Goal: Task Accomplishment & Management: Manage account settings

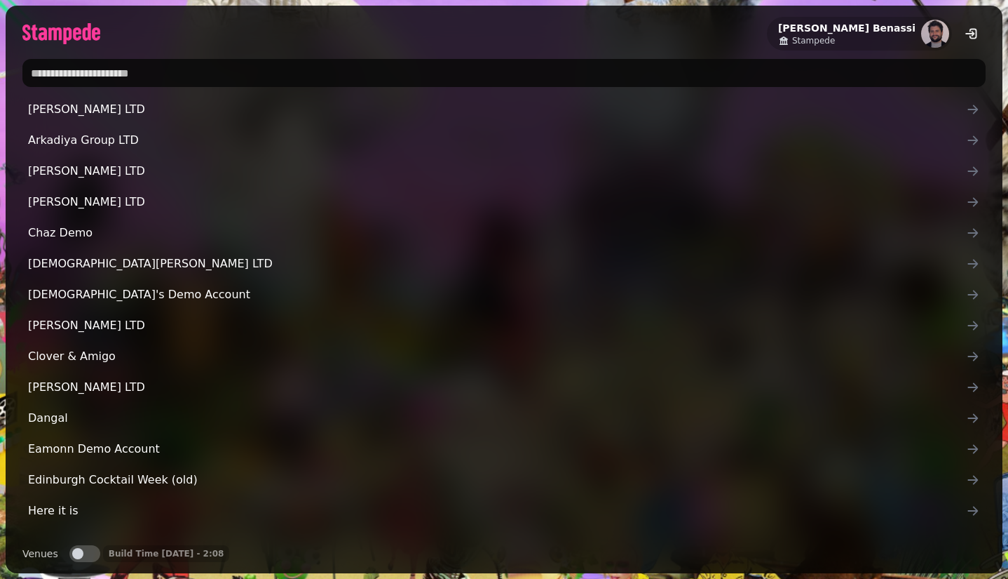
click at [501, 67] on input "text" at bounding box center [504, 73] width 964 height 28
click at [307, 74] on input "text" at bounding box center [504, 73] width 964 height 28
type input "*******"
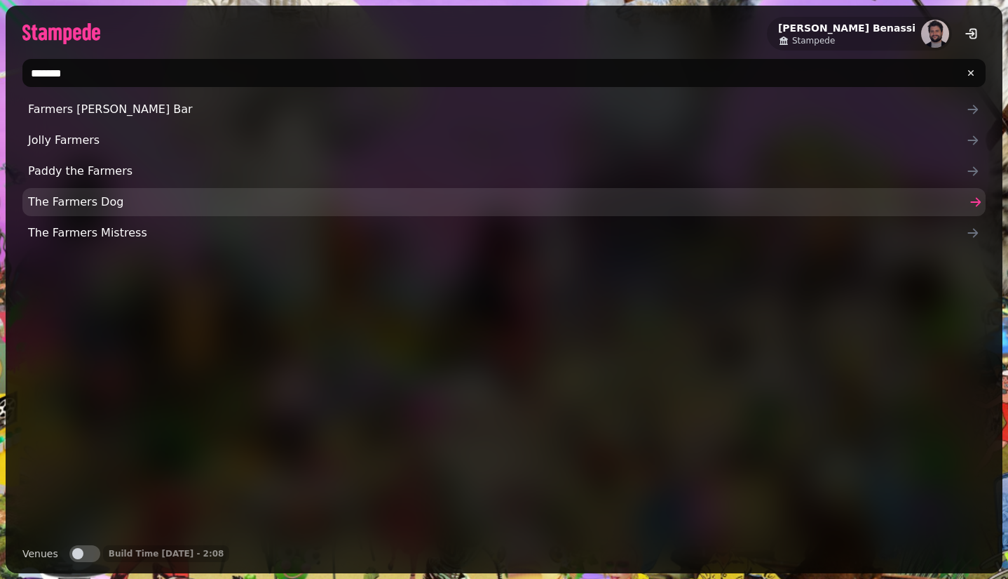
click at [137, 210] on span "The Farmers Dog" at bounding box center [497, 202] width 938 height 17
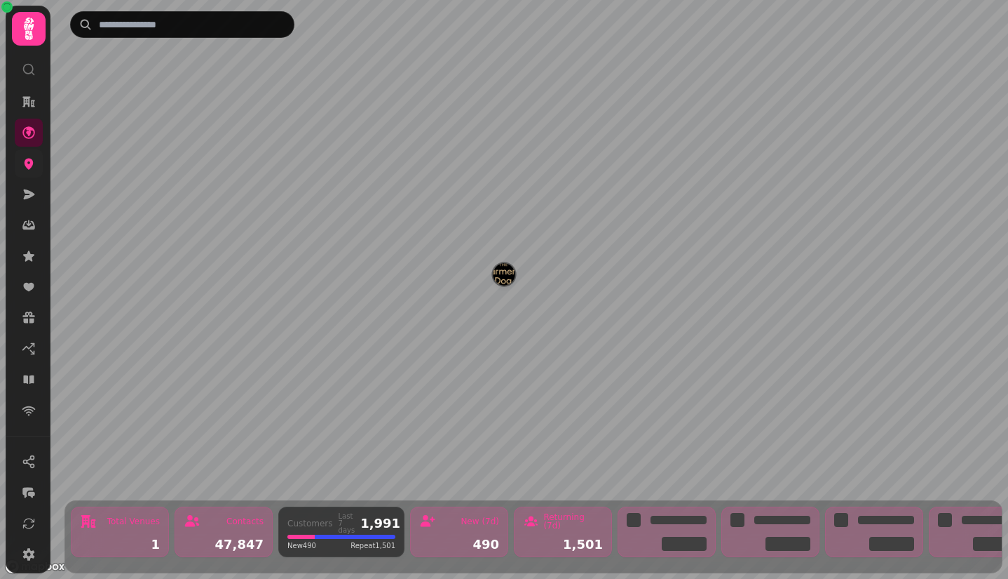
click at [41, 156] on link at bounding box center [29, 163] width 28 height 28
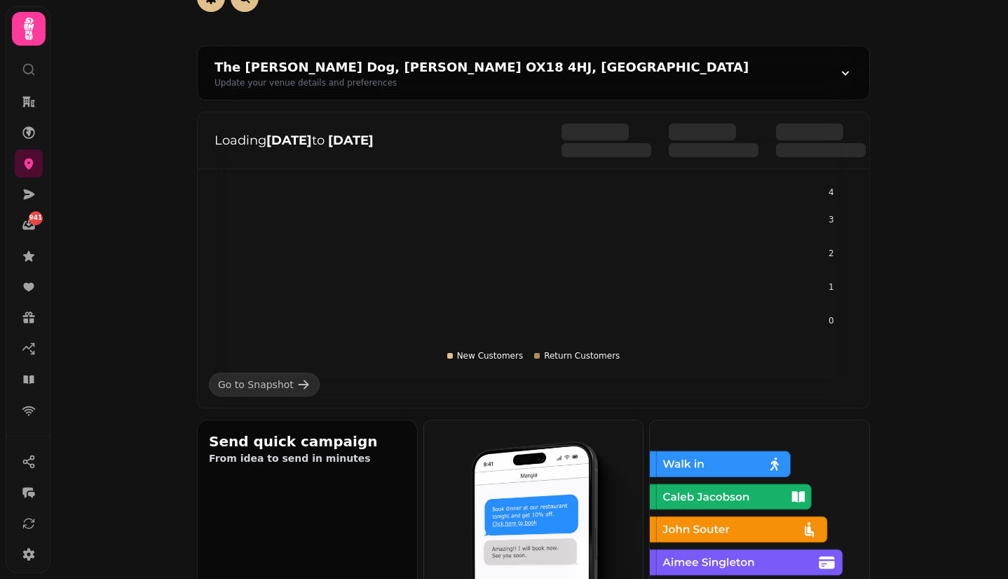
scroll to position [103, 0]
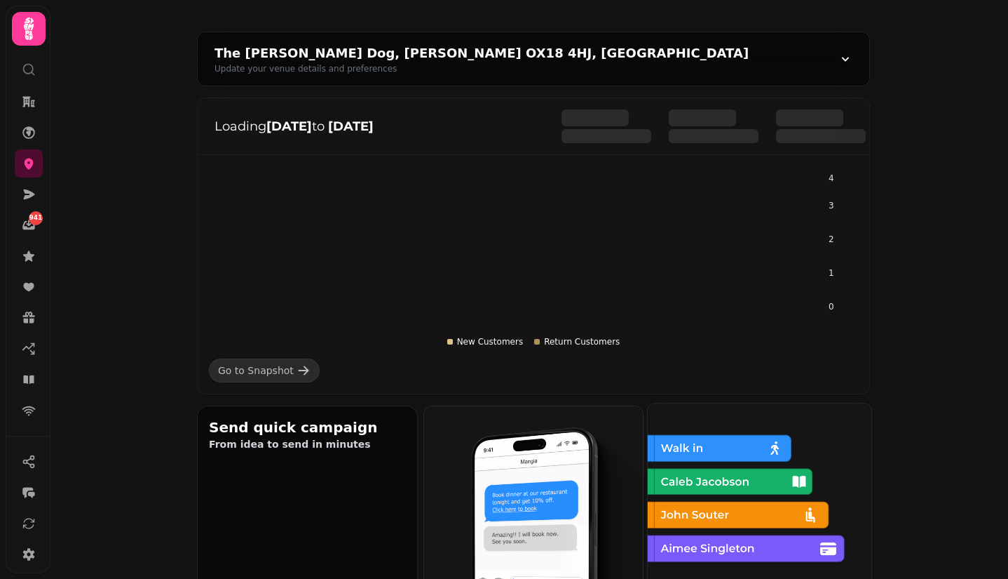
click at [746, 440] on img at bounding box center [759, 514] width 224 height 224
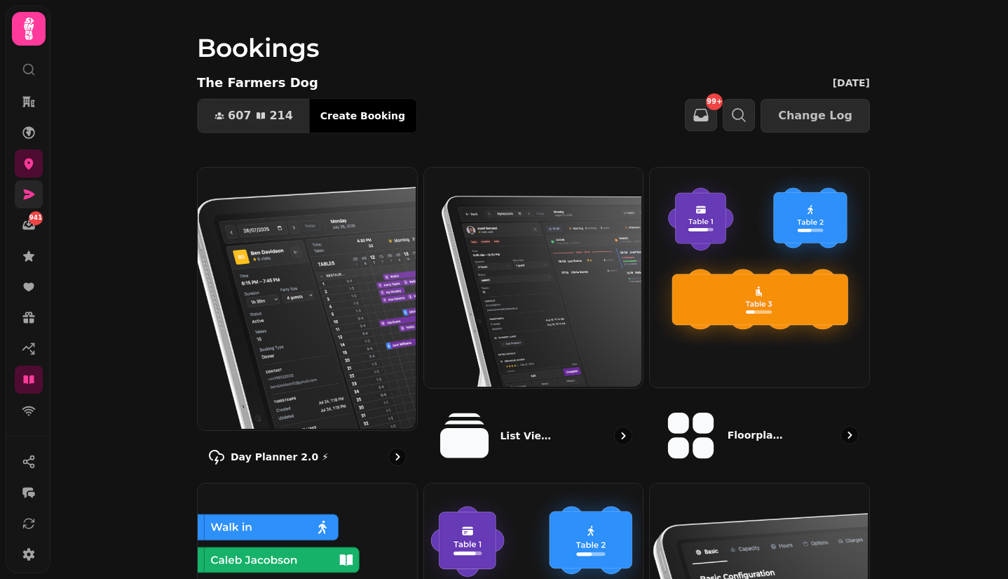
click at [33, 186] on link at bounding box center [29, 194] width 28 height 28
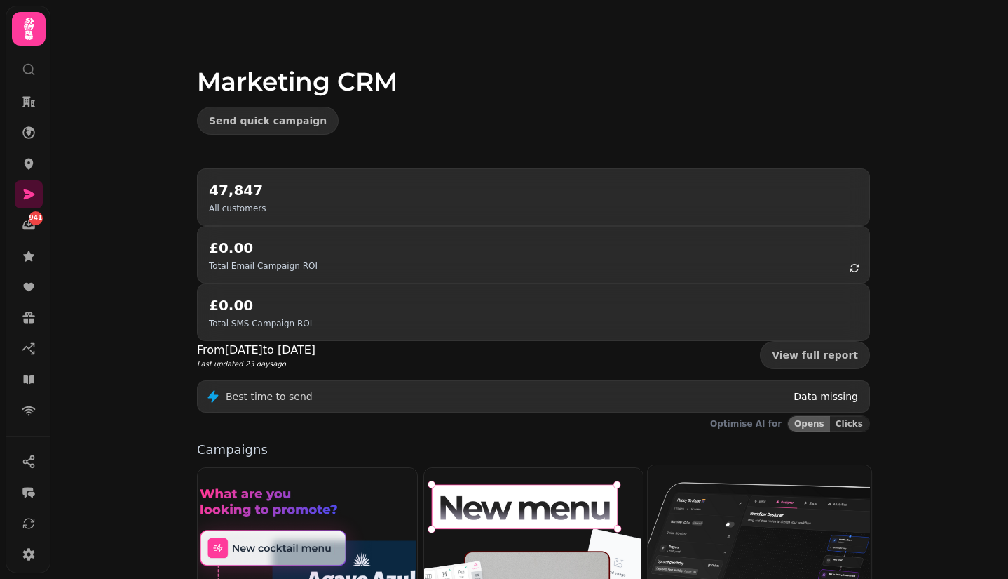
click at [752, 464] on img at bounding box center [759, 576] width 224 height 224
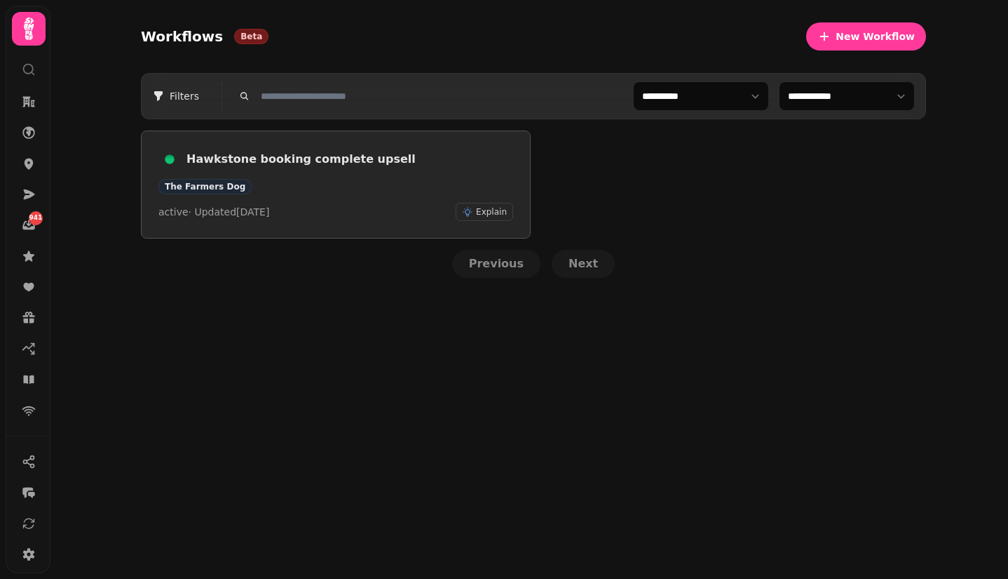
click at [339, 146] on link "Hawkstone booking complete upsell The Farmers Dog active · Updated 25 Aug 2025 …" at bounding box center [336, 184] width 390 height 108
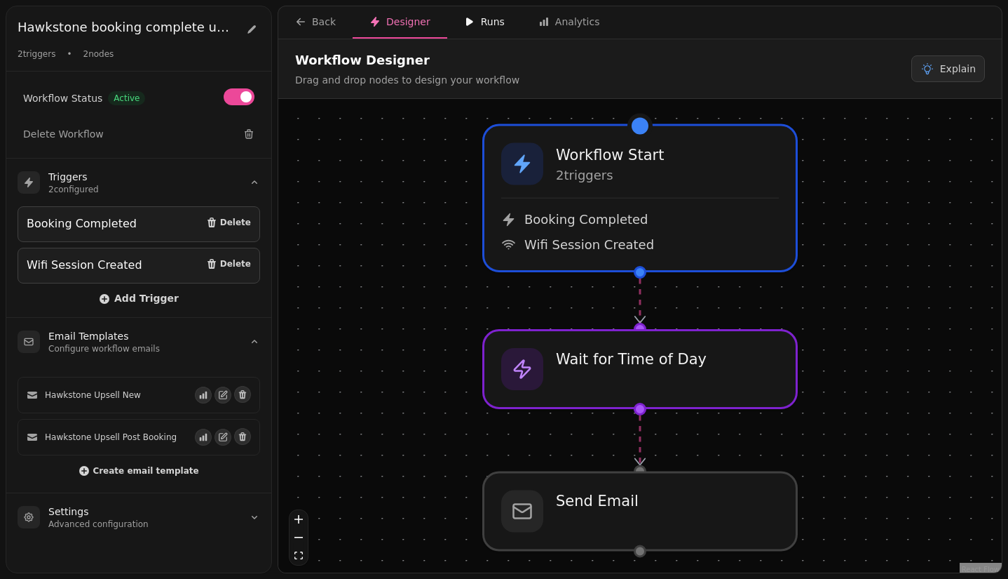
click at [483, 21] on div "Runs" at bounding box center [484, 22] width 41 height 14
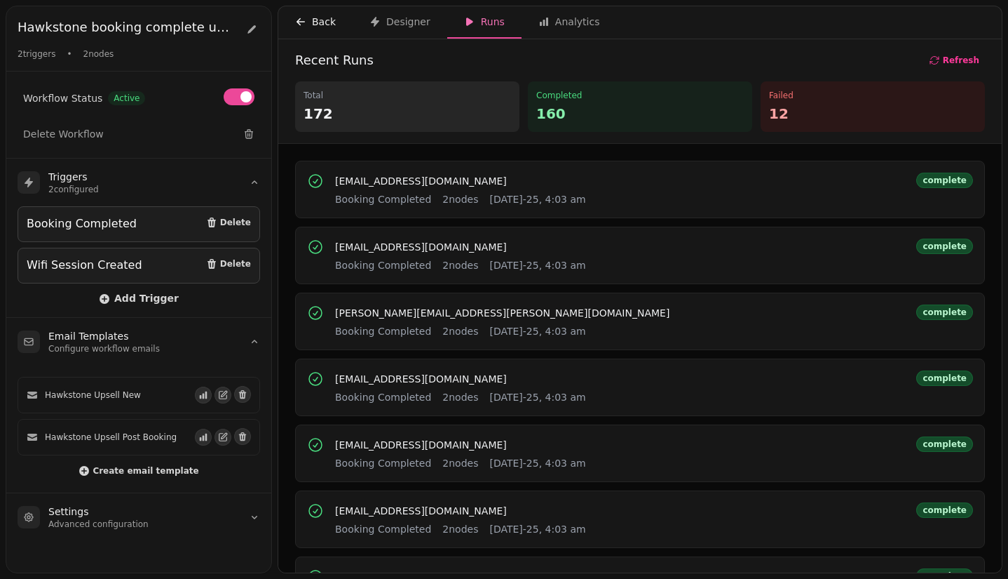
click at [319, 22] on div "Back" at bounding box center [315, 22] width 41 height 14
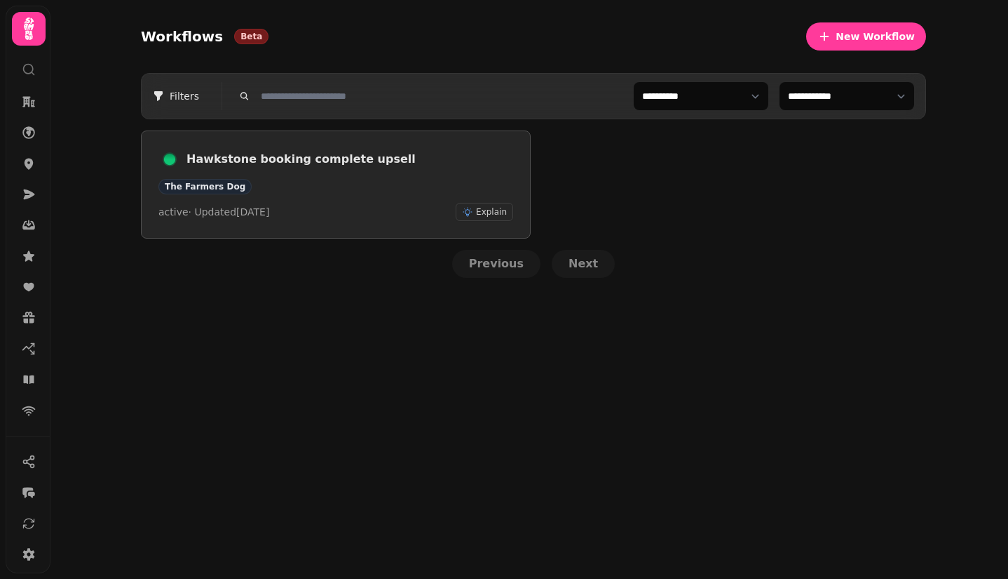
click at [340, 177] on div "Hawkstone booking complete upsell The Farmers Dog active · Updated 25 Aug 2025 …" at bounding box center [335, 184] width 355 height 73
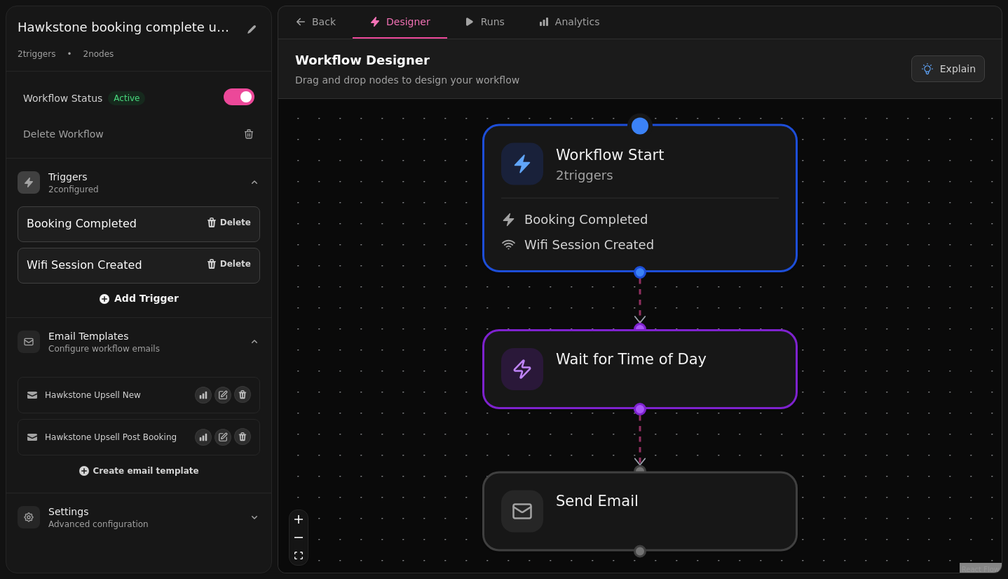
click at [162, 293] on span "Add Trigger" at bounding box center [139, 298] width 80 height 11
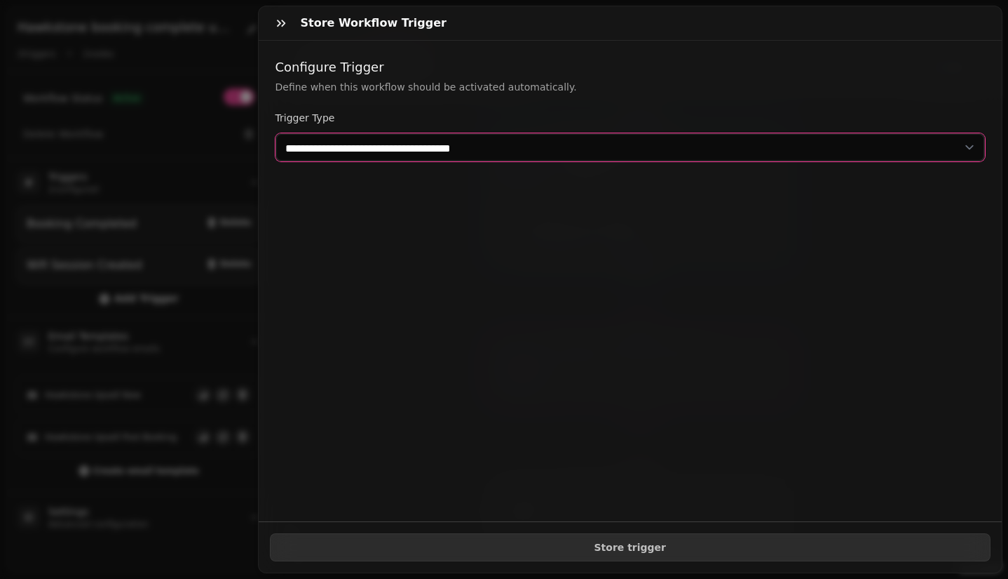
click at [388, 144] on select "**********" at bounding box center [631, 147] width 710 height 28
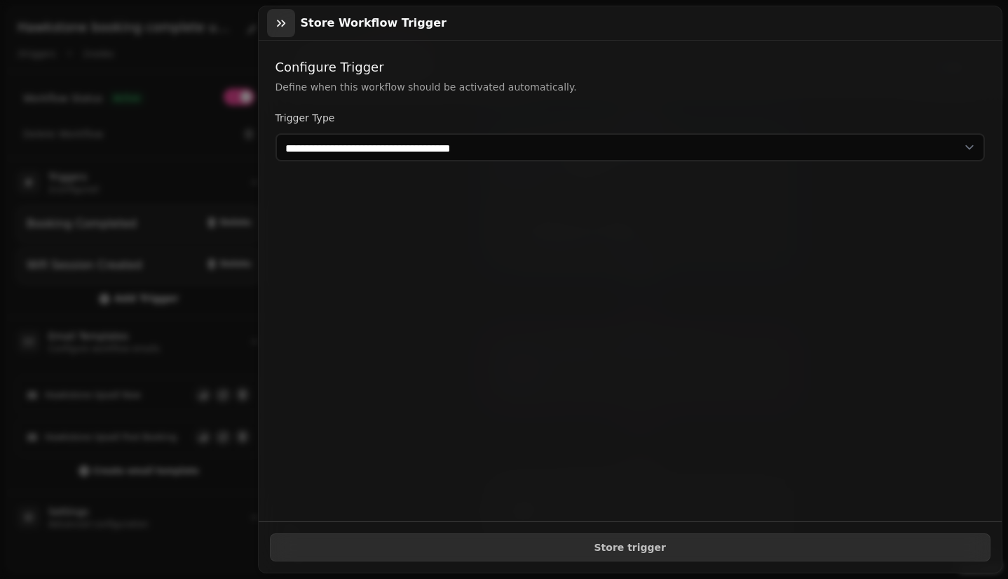
click at [280, 20] on icon "button" at bounding box center [281, 23] width 14 height 14
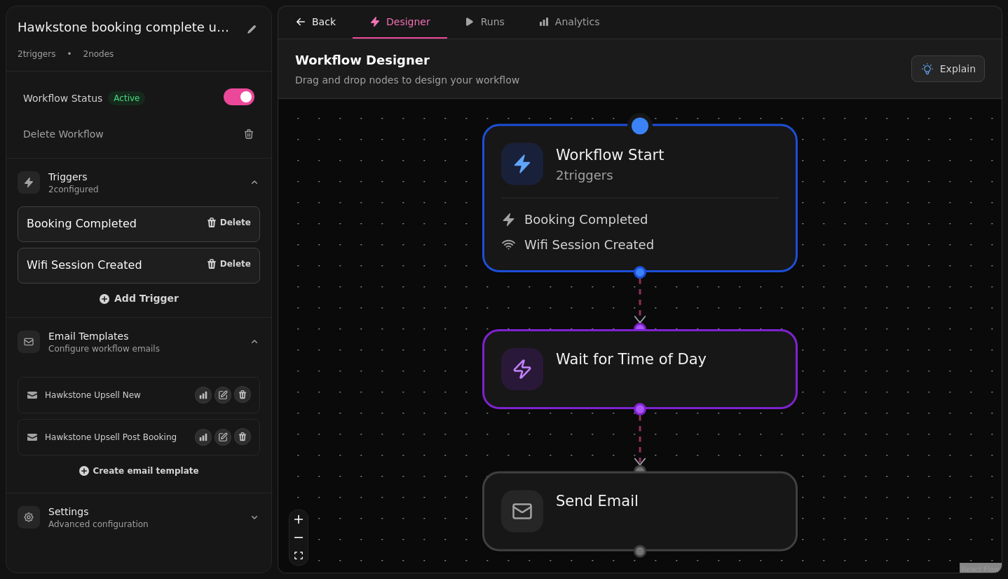
click at [306, 21] on icon "button" at bounding box center [300, 21] width 11 height 11
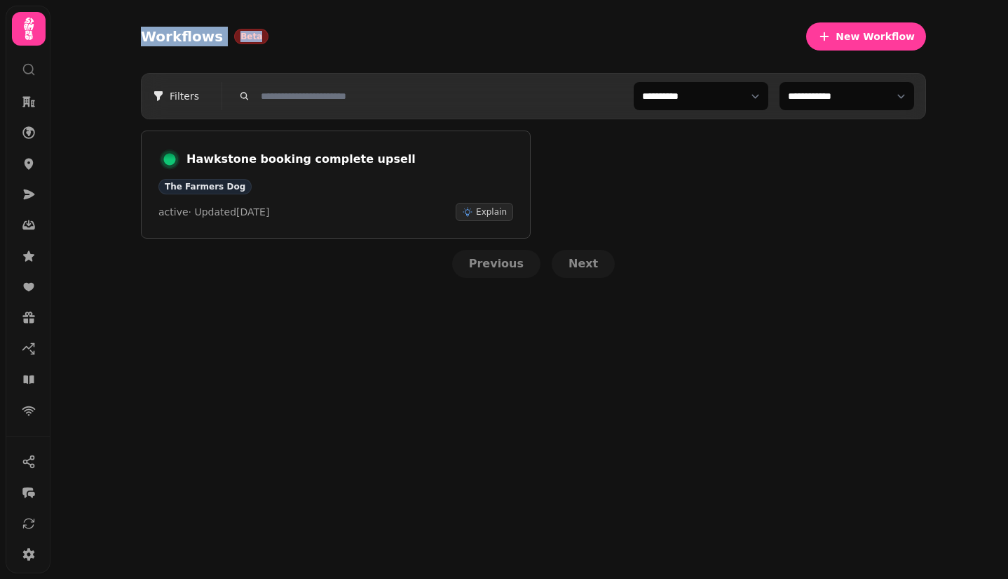
drag, startPoint x: 281, startPoint y: 34, endPoint x: 142, endPoint y: 36, distance: 138.9
click at [142, 36] on div "Workflows Beta New Workflow" at bounding box center [533, 36] width 785 height 50
click at [142, 36] on span "Workflows Beta" at bounding box center [205, 37] width 128 height 20
drag, startPoint x: 142, startPoint y: 36, endPoint x: 205, endPoint y: 30, distance: 63.4
click at [205, 30] on span "Workflows Beta" at bounding box center [205, 37] width 128 height 20
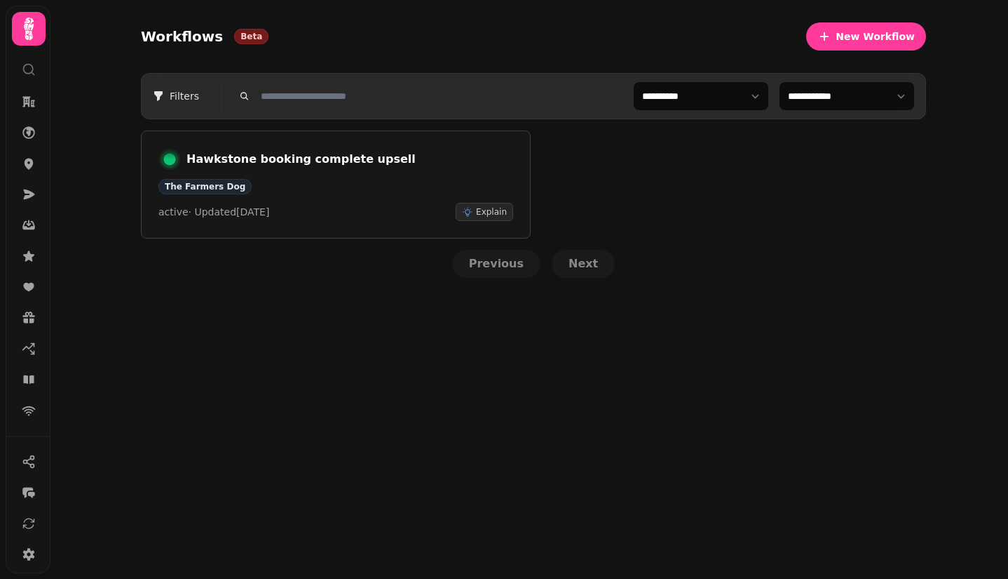
click at [236, 52] on div "Workflows Beta New Workflow" at bounding box center [533, 36] width 785 height 50
click at [29, 170] on icon at bounding box center [29, 163] width 14 height 14
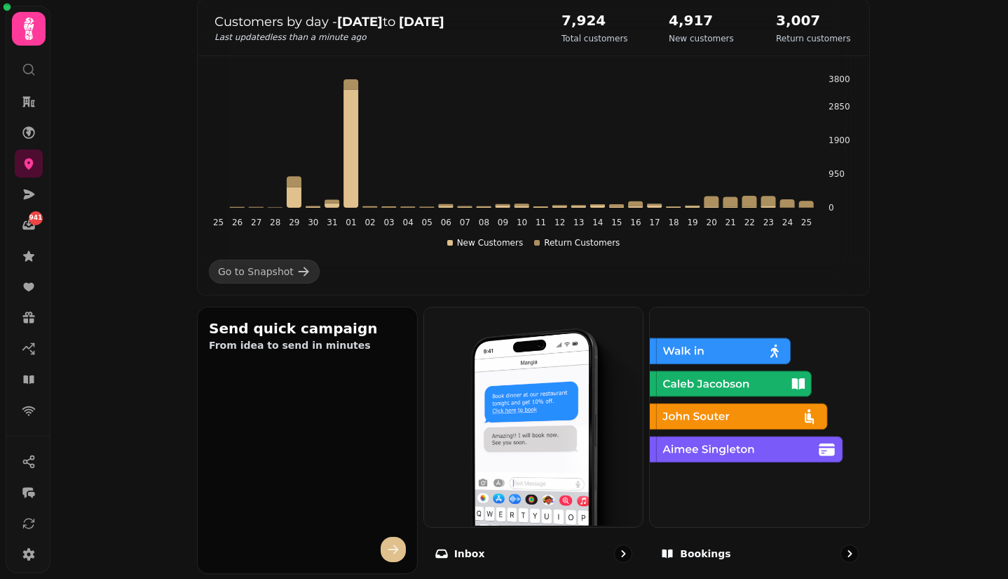
scroll to position [233, 0]
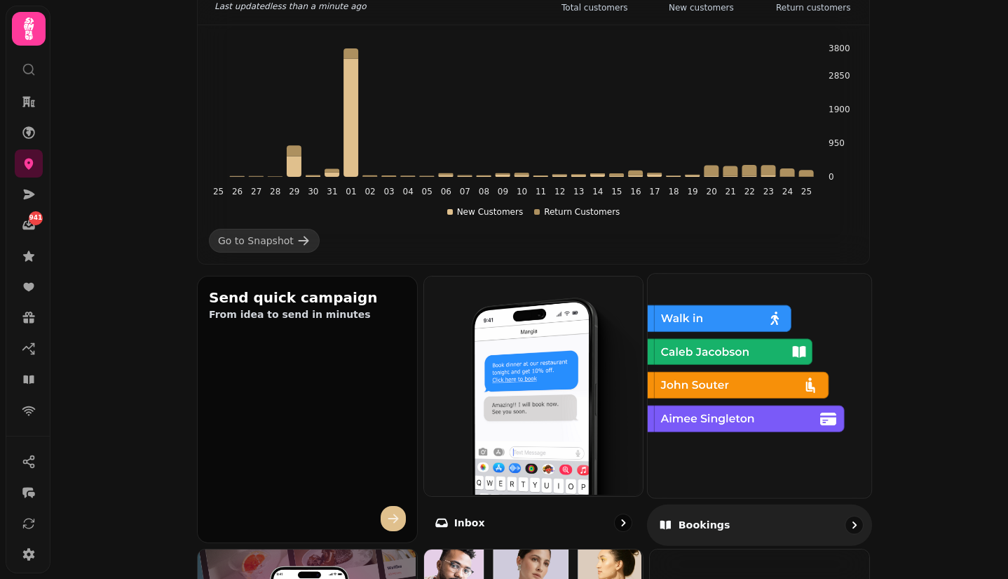
click at [785, 398] on img at bounding box center [759, 384] width 224 height 224
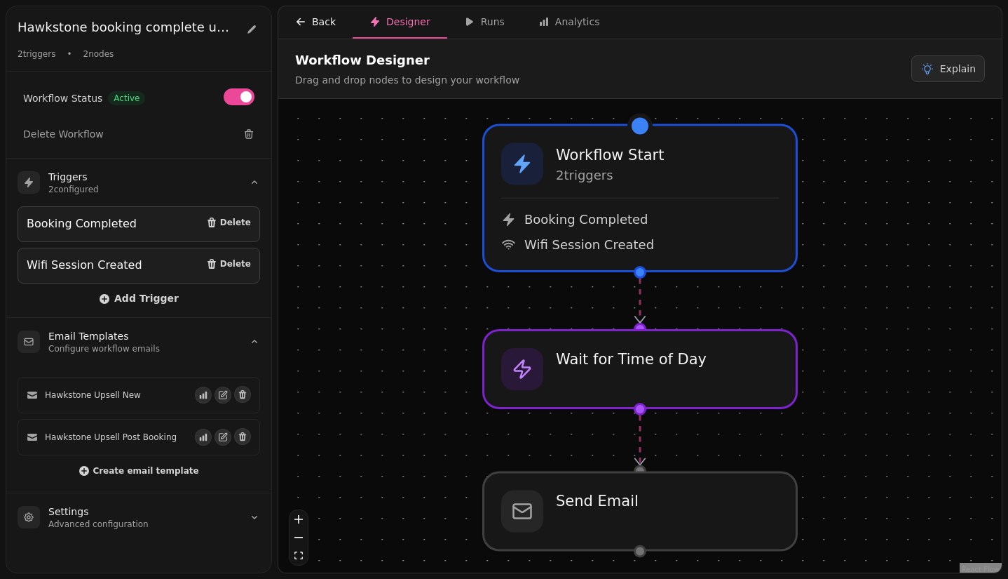
click at [309, 20] on div "Back" at bounding box center [315, 22] width 41 height 14
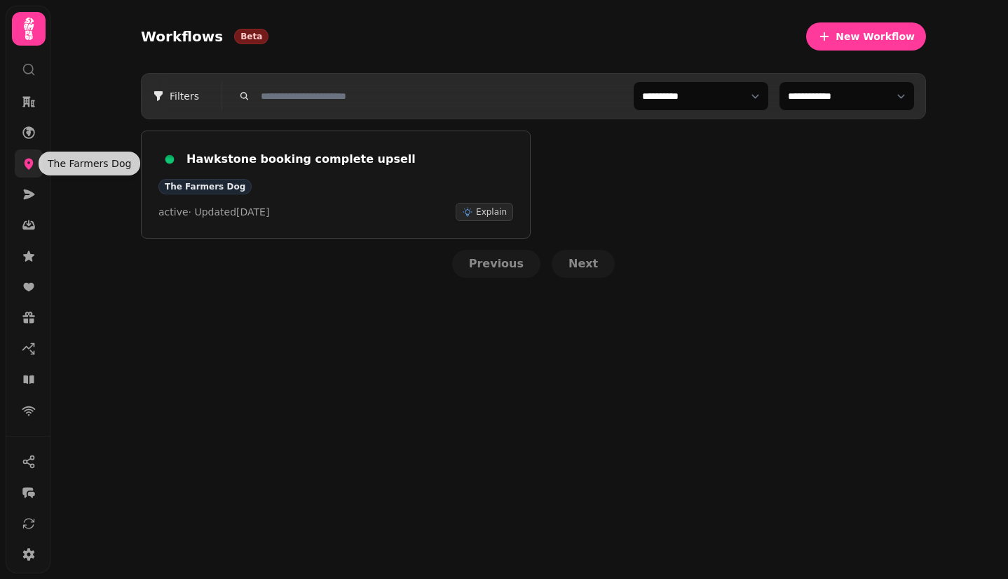
click at [22, 167] on icon at bounding box center [29, 163] width 14 height 14
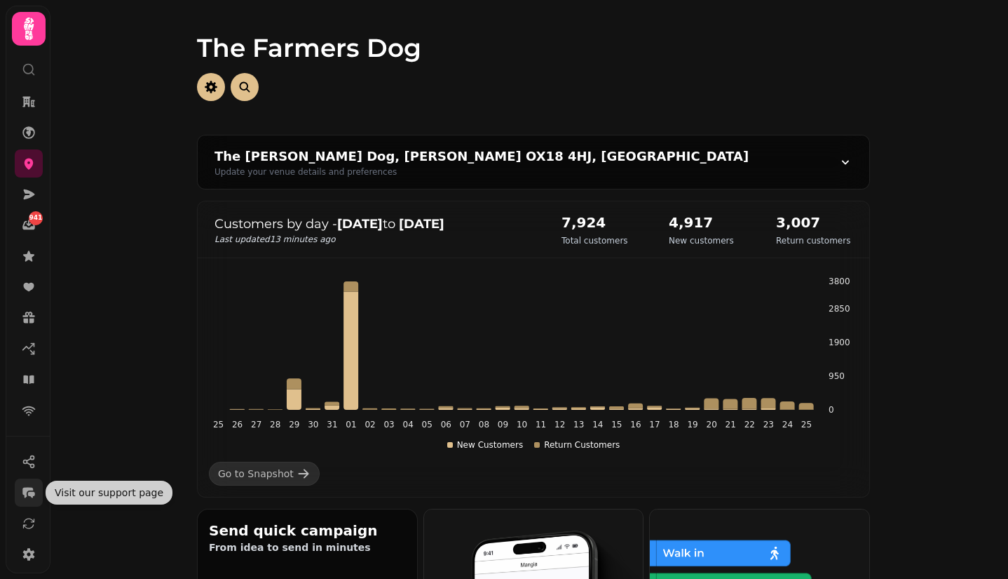
scroll to position [133, 0]
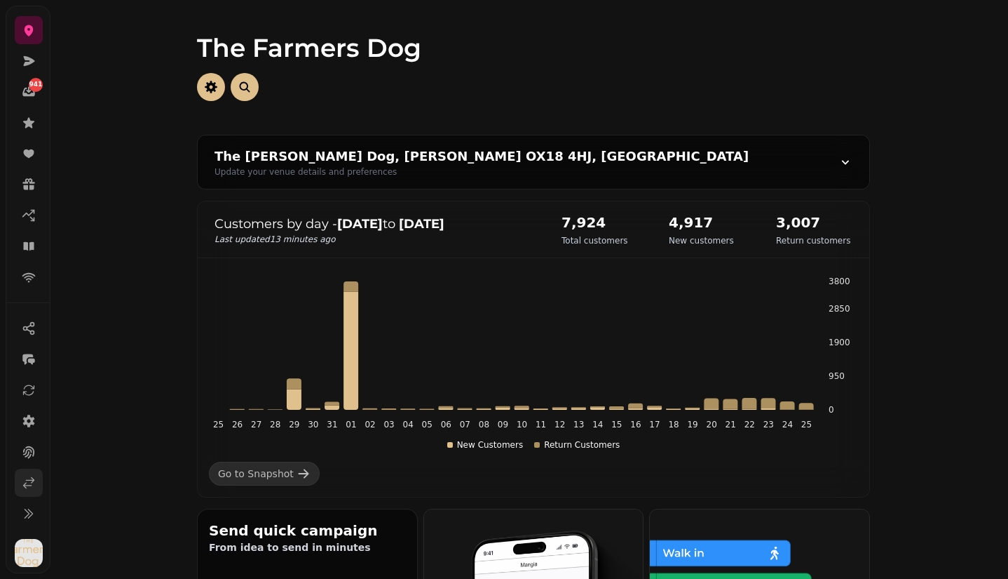
click at [27, 487] on icon at bounding box center [29, 482] width 14 height 14
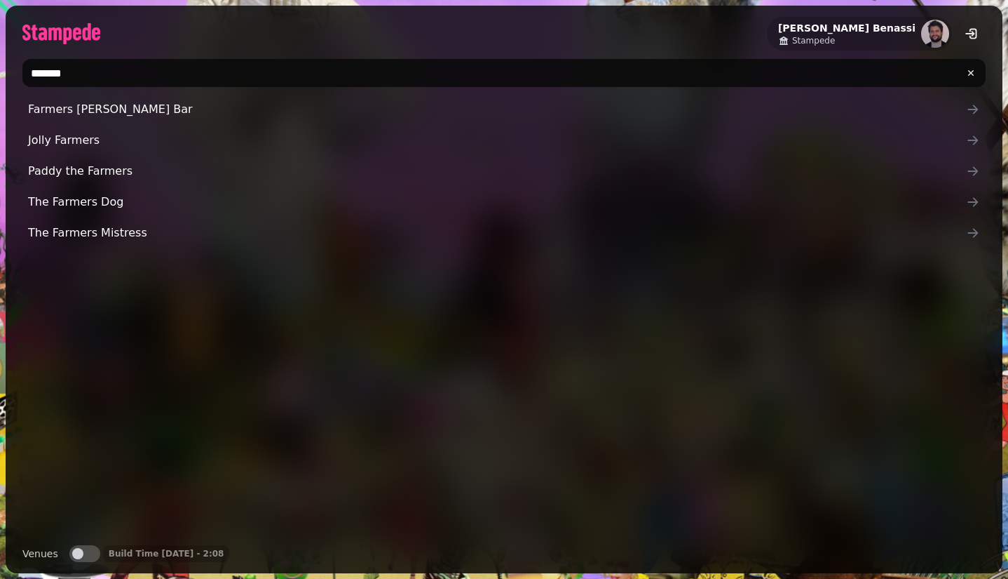
click at [250, 76] on input "*******" at bounding box center [504, 73] width 964 height 28
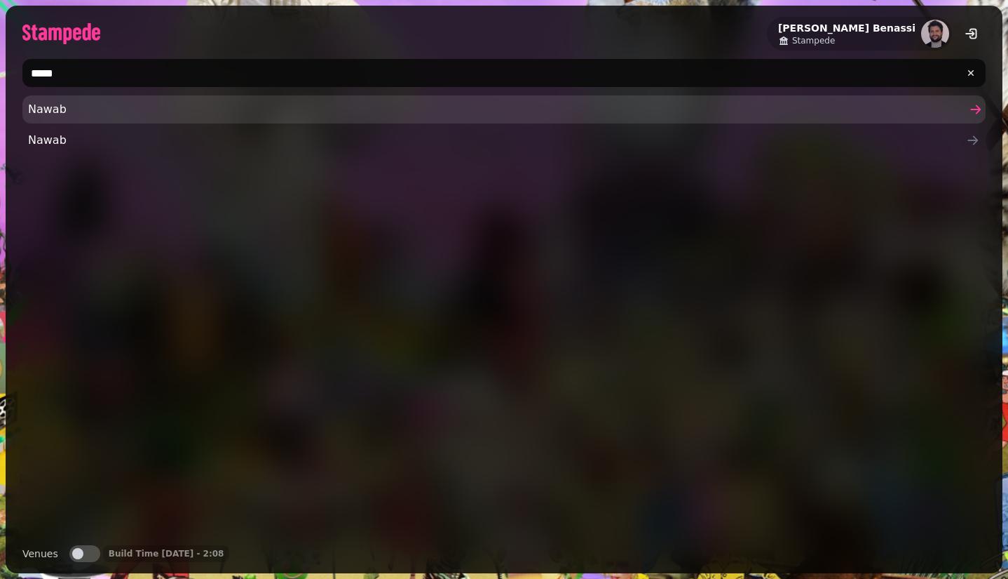
type input "*****"
click at [219, 113] on span "Nawab" at bounding box center [497, 109] width 938 height 17
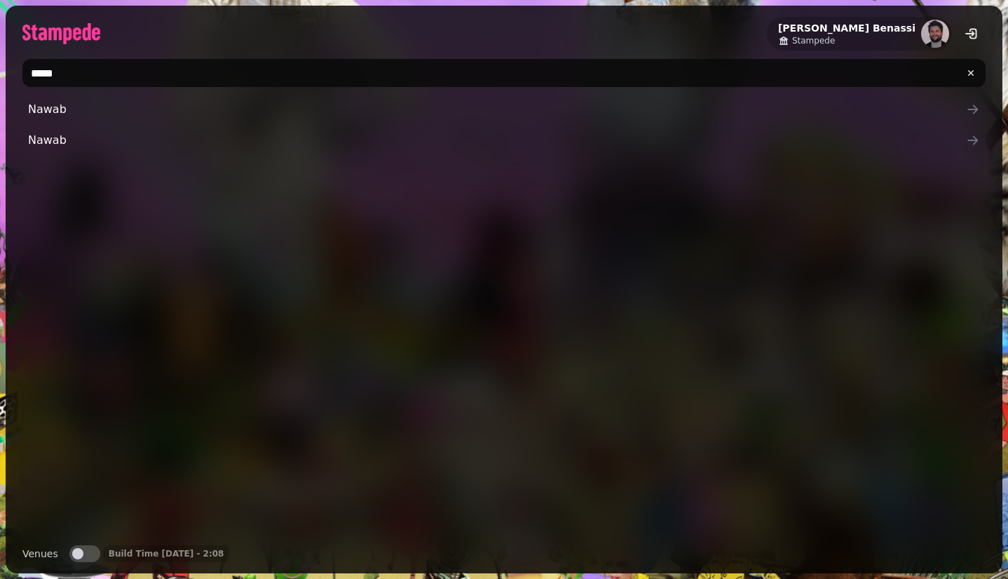
click at [148, 71] on input "*****" at bounding box center [504, 73] width 964 height 28
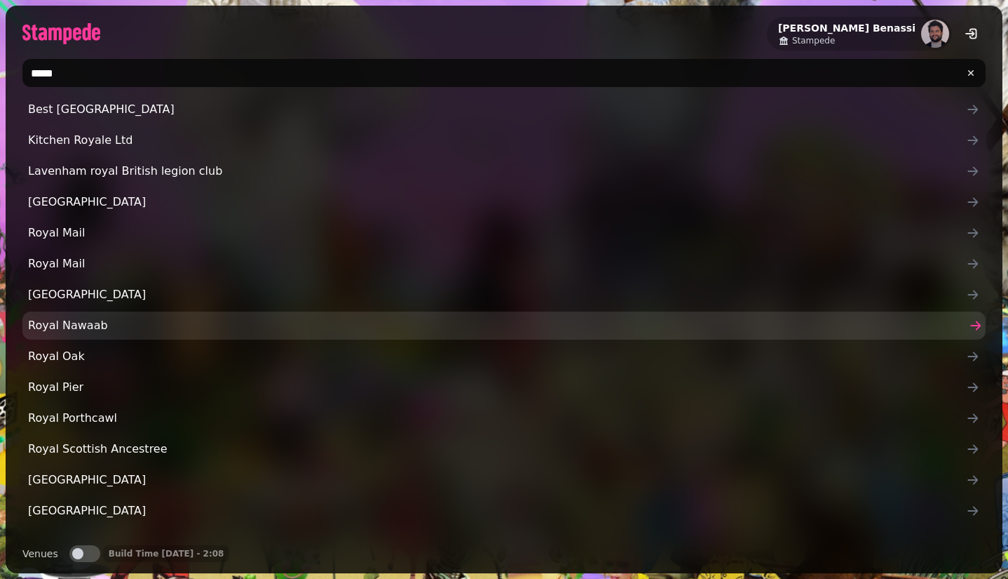
type input "*****"
click at [77, 325] on span "Royal Nawaab" at bounding box center [497, 325] width 938 height 17
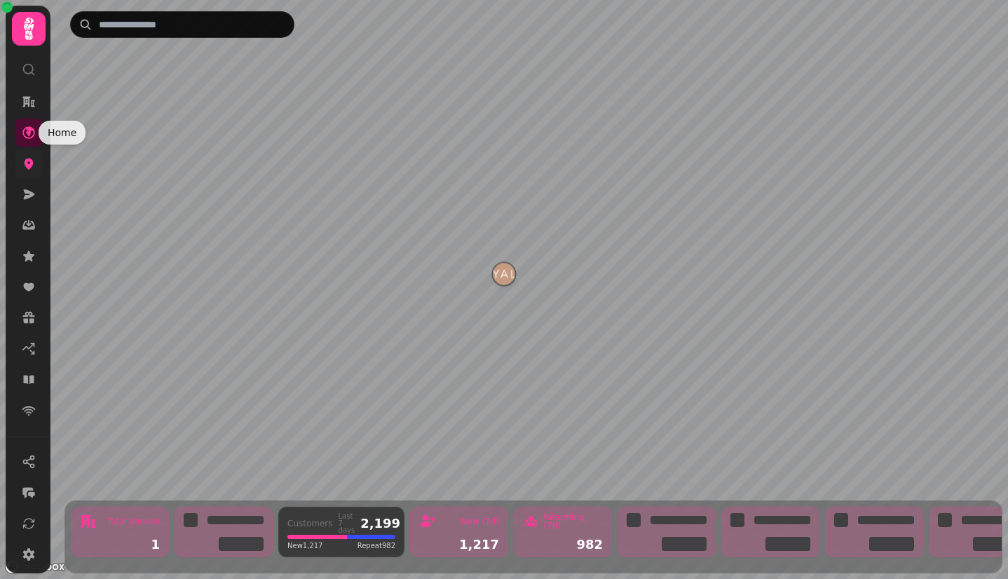
click at [27, 170] on icon at bounding box center [29, 163] width 14 height 14
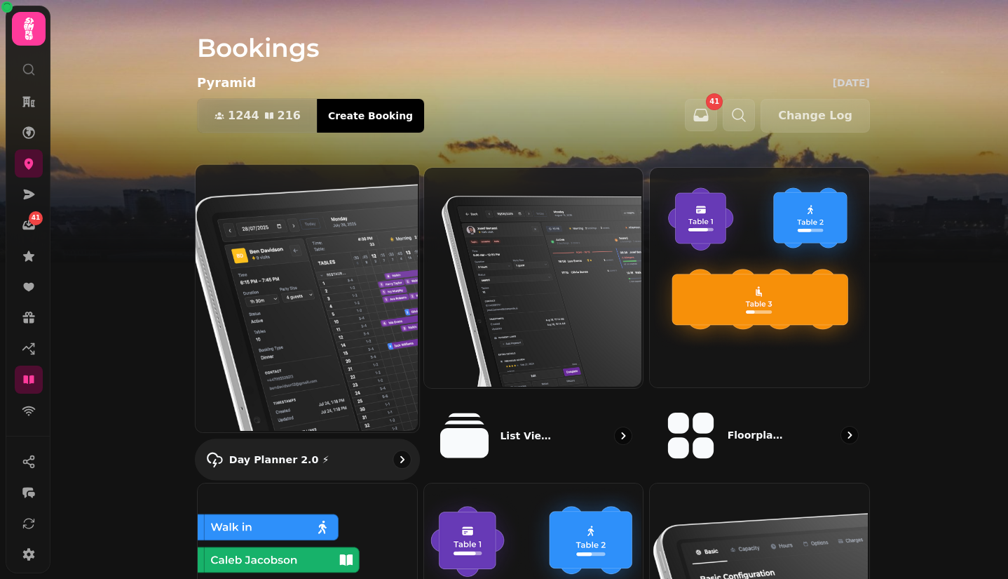
click at [339, 342] on img at bounding box center [306, 297] width 224 height 268
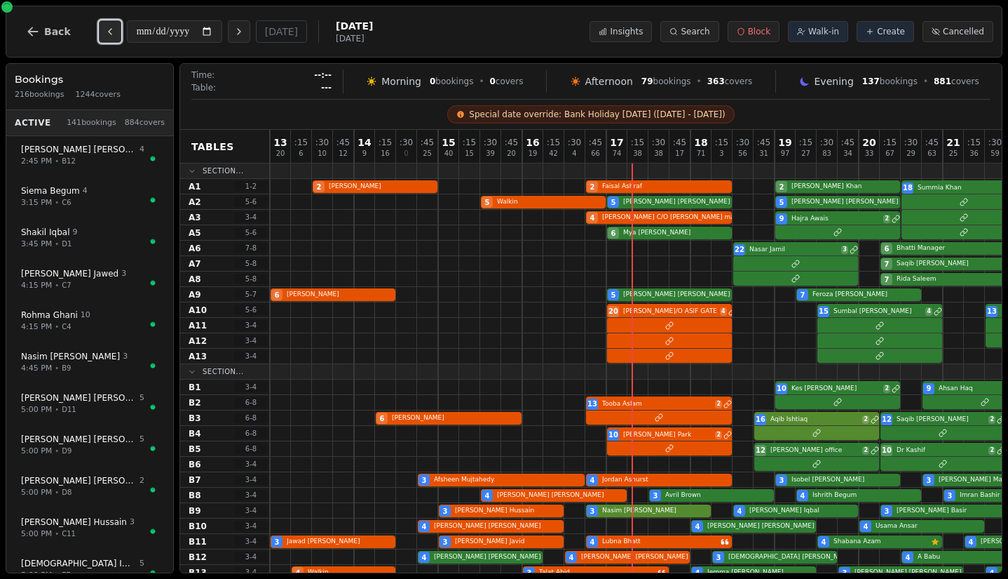
click at [112, 32] on icon "Previous day" at bounding box center [109, 31] width 11 height 11
type input "**********"
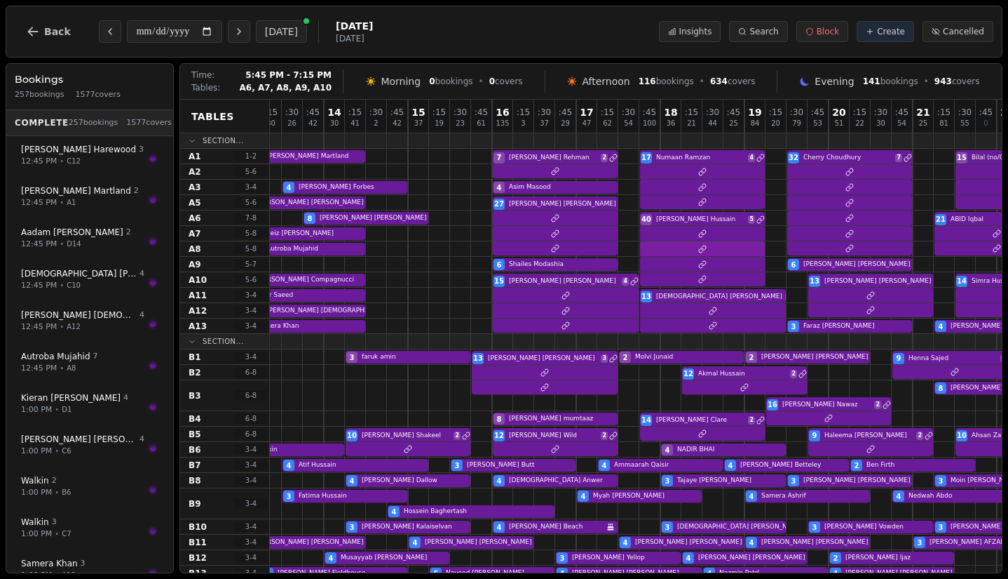
scroll to position [0, 42]
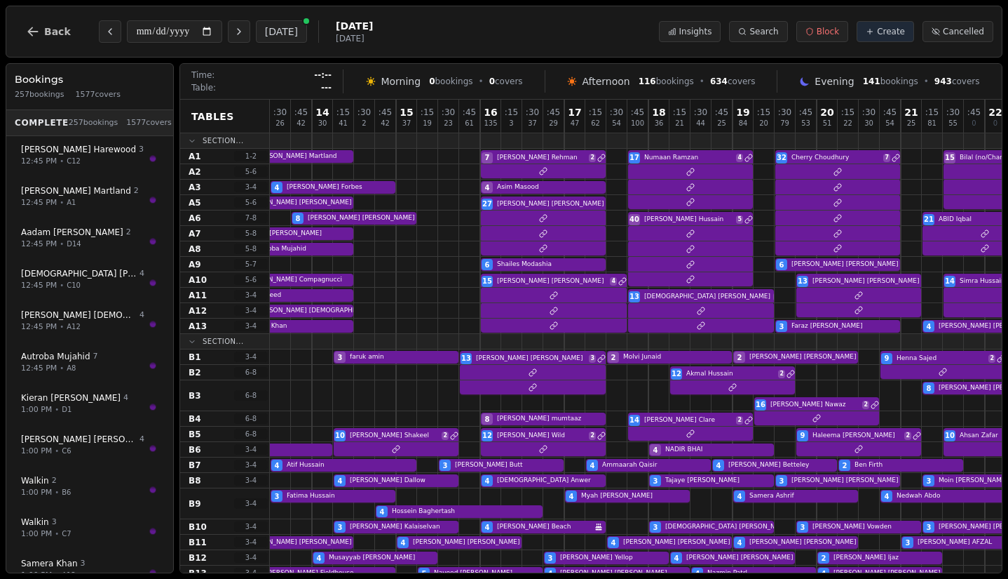
click at [497, 34] on div "**********" at bounding box center [504, 32] width 997 height 52
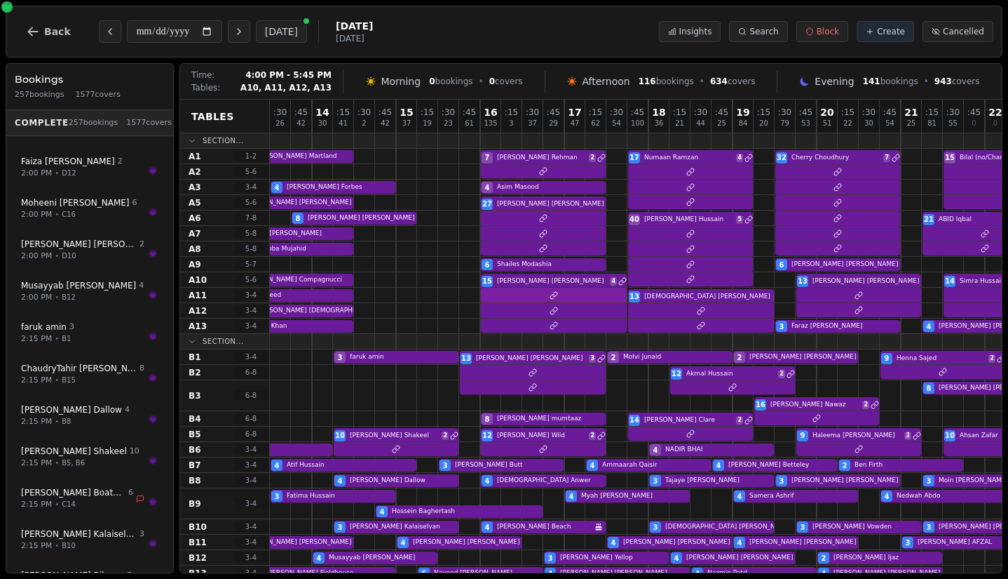
scroll to position [0, 109]
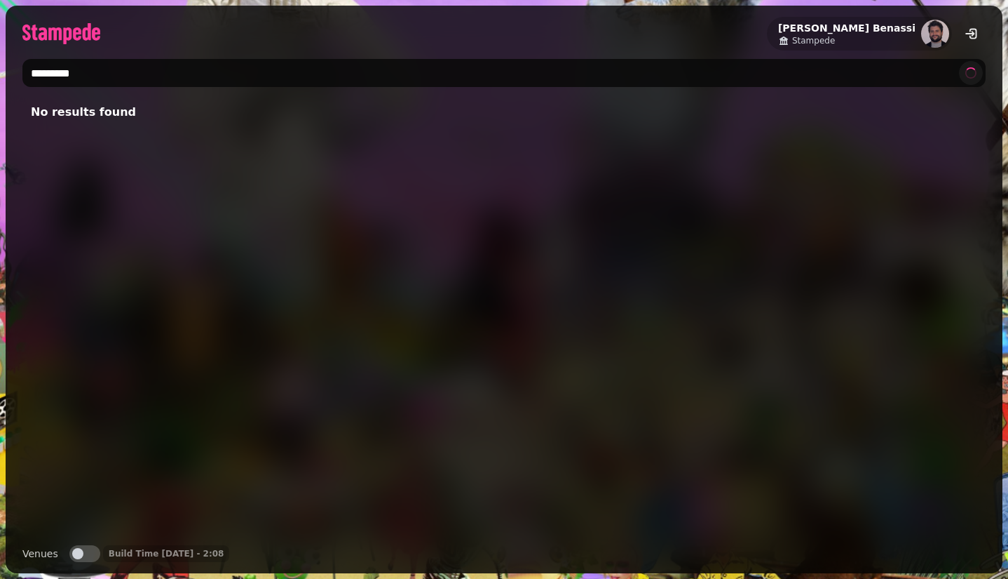
click at [76, 77] on input "*********" at bounding box center [504, 73] width 964 height 28
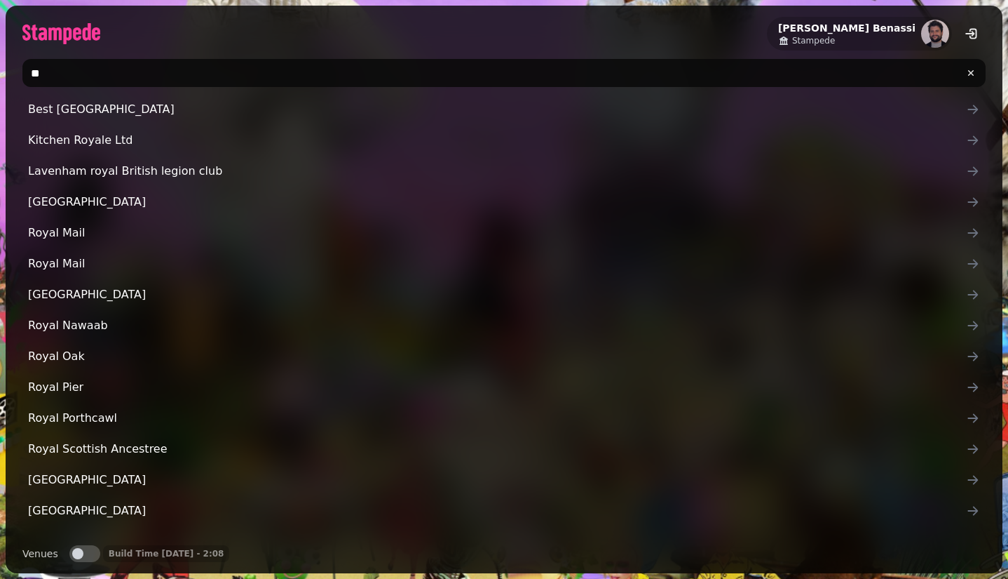
type input "*"
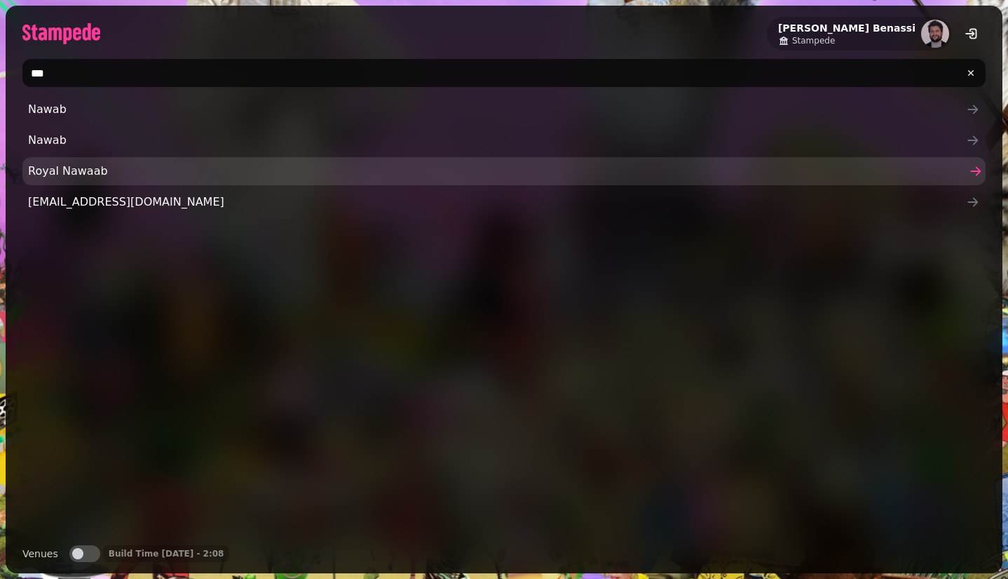
type input "***"
click at [40, 178] on span "Royal Nawaab" at bounding box center [497, 171] width 938 height 17
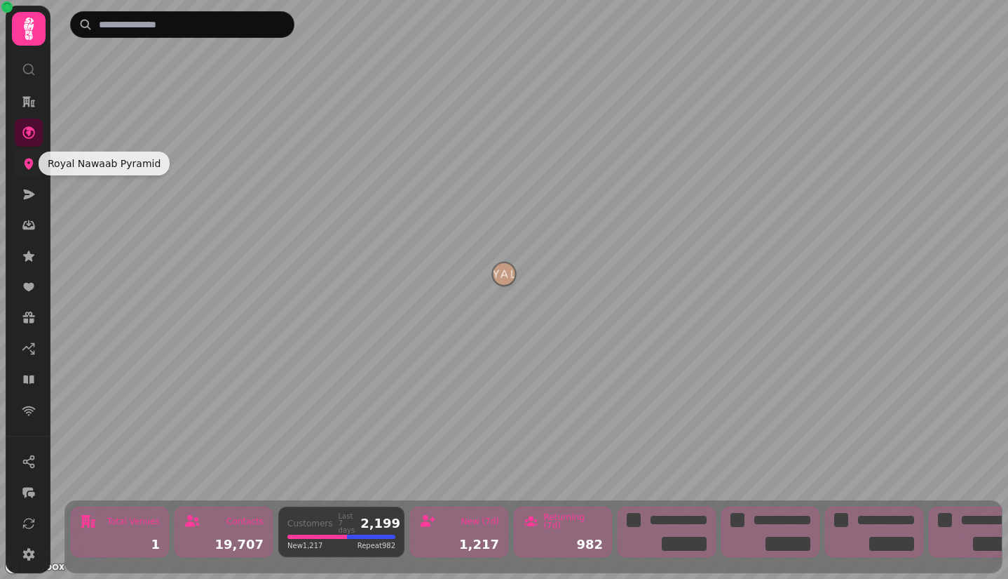
click at [18, 166] on link at bounding box center [29, 163] width 28 height 28
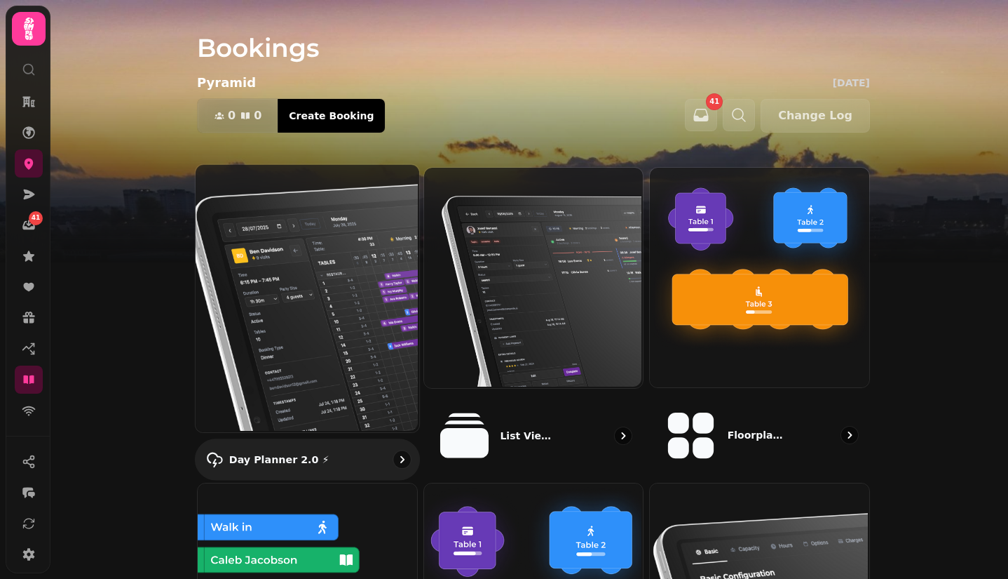
click at [356, 243] on img at bounding box center [306, 297] width 224 height 268
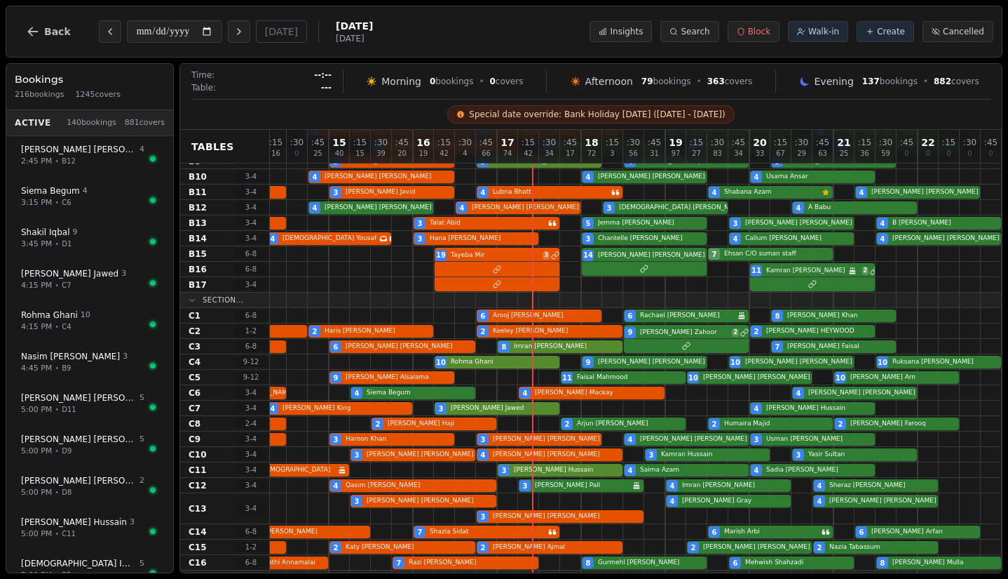
scroll to position [0, 109]
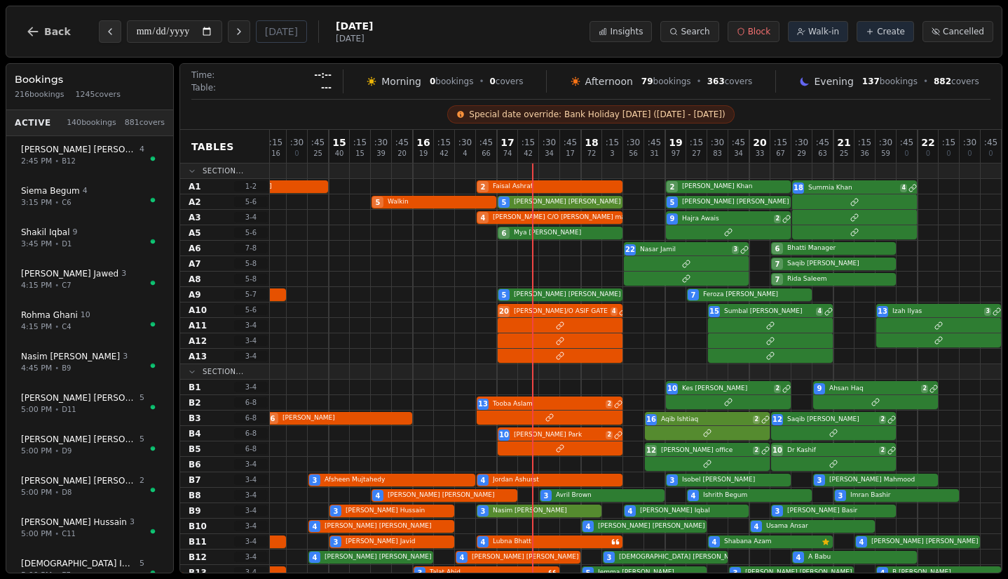
click at [104, 29] on icon "Previous day" at bounding box center [109, 31] width 11 height 11
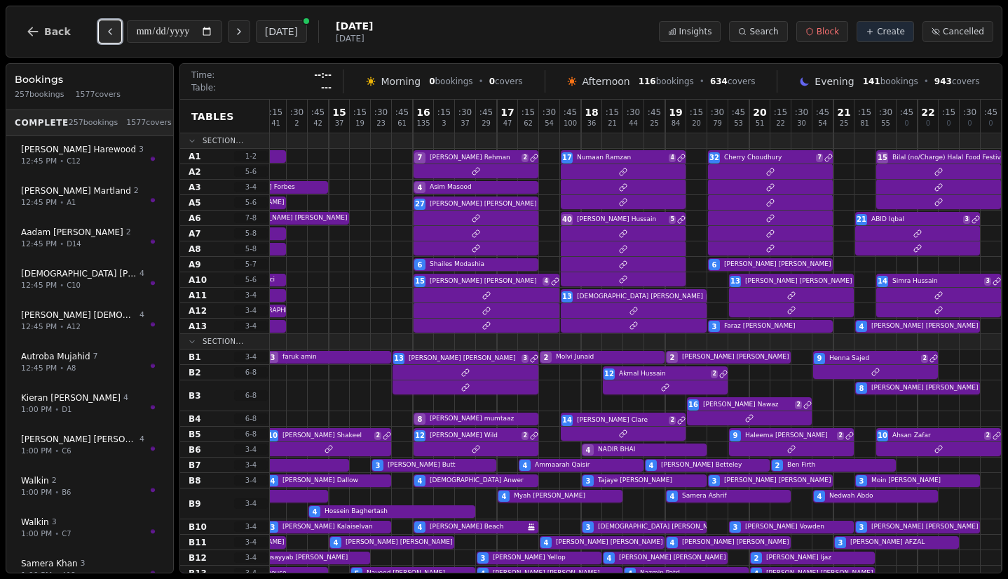
click at [104, 29] on icon "Previous day" at bounding box center [109, 31] width 11 height 11
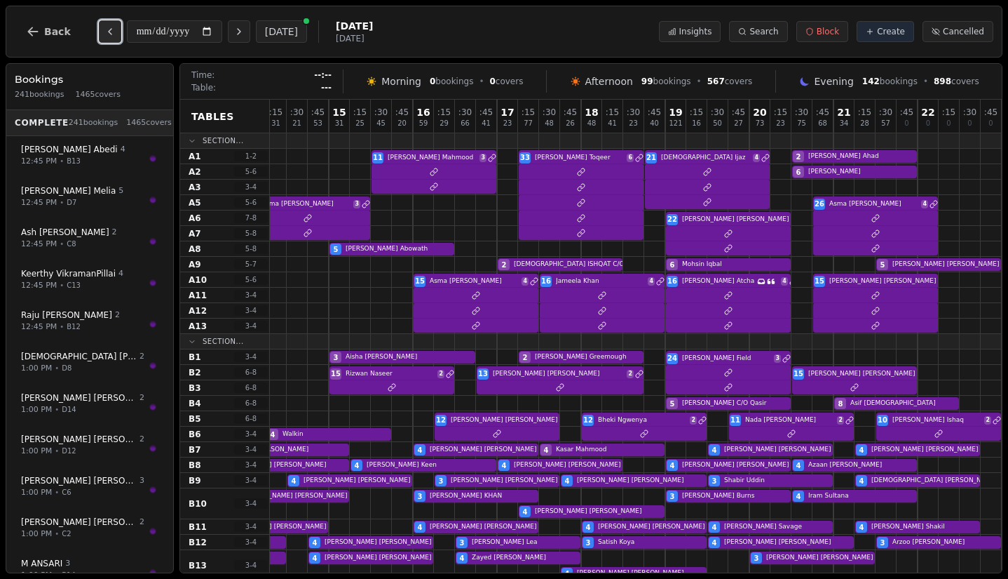
click at [104, 29] on icon "Previous day" at bounding box center [109, 31] width 11 height 11
type input "**********"
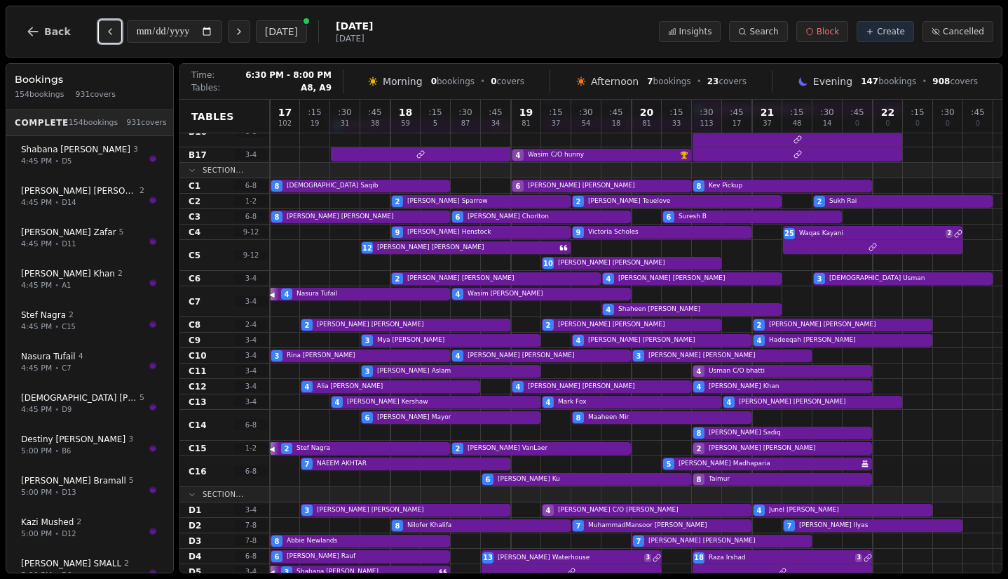
scroll to position [555, 0]
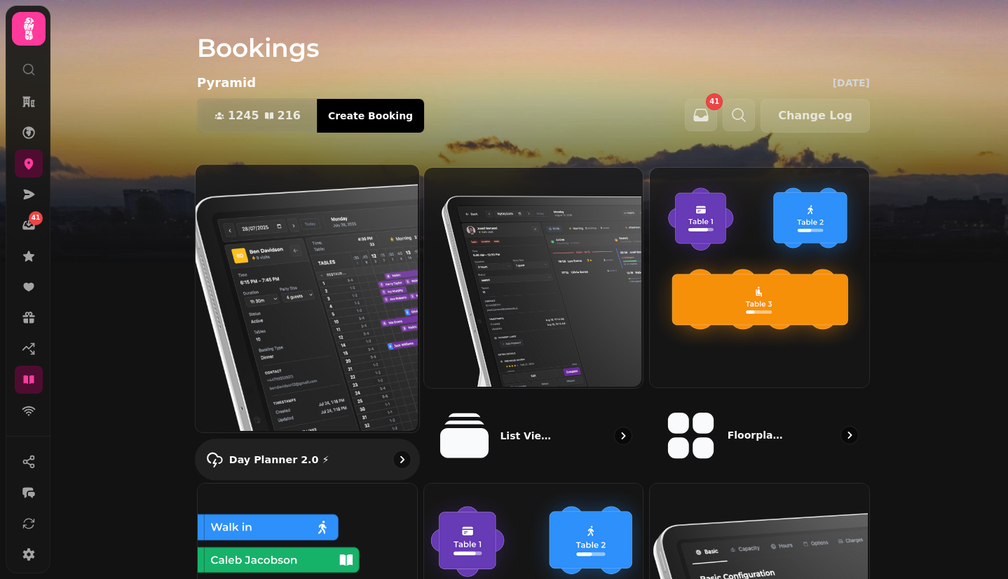
click at [321, 259] on img at bounding box center [306, 297] width 224 height 268
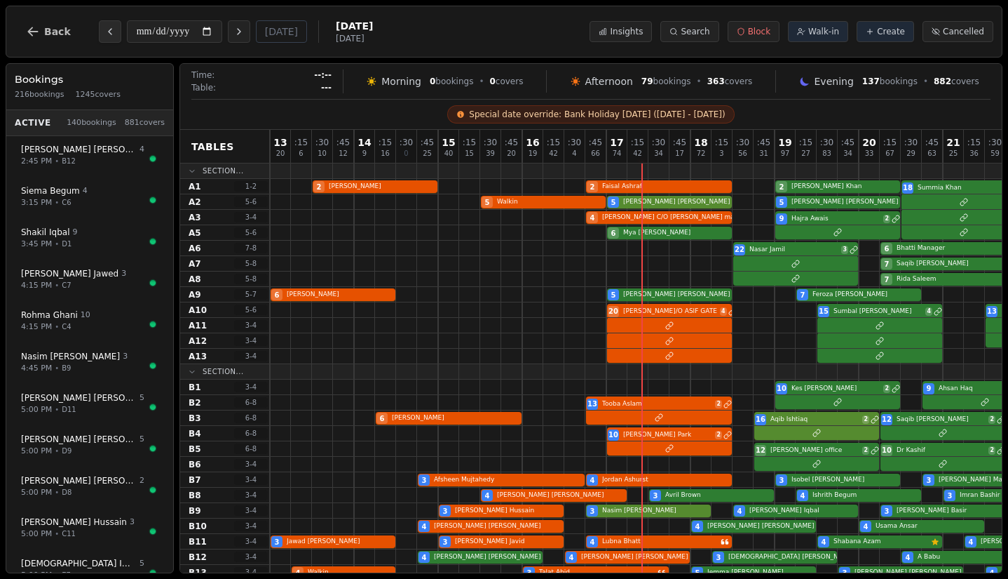
click at [112, 30] on icon "Previous day" at bounding box center [109, 31] width 11 height 11
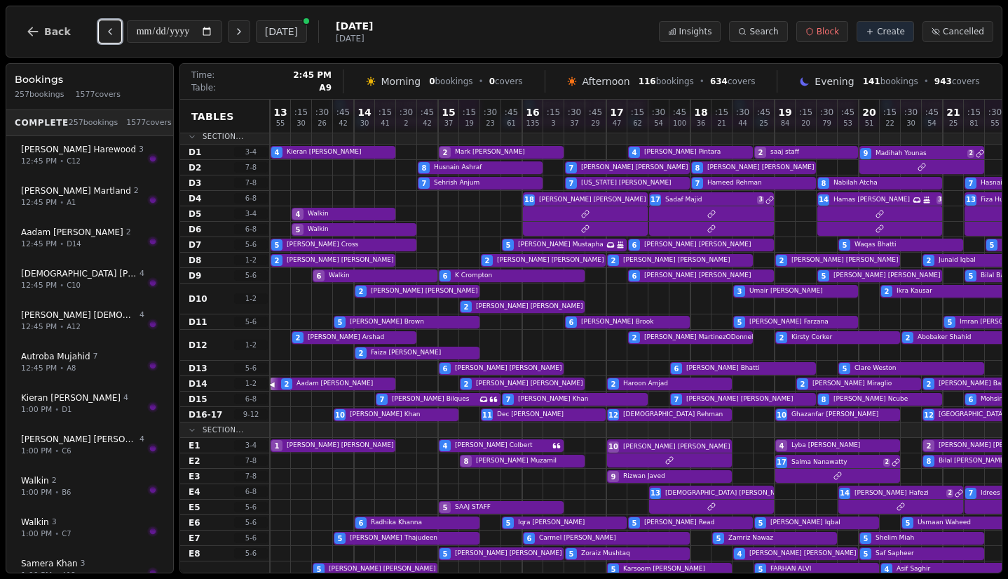
scroll to position [842, 0]
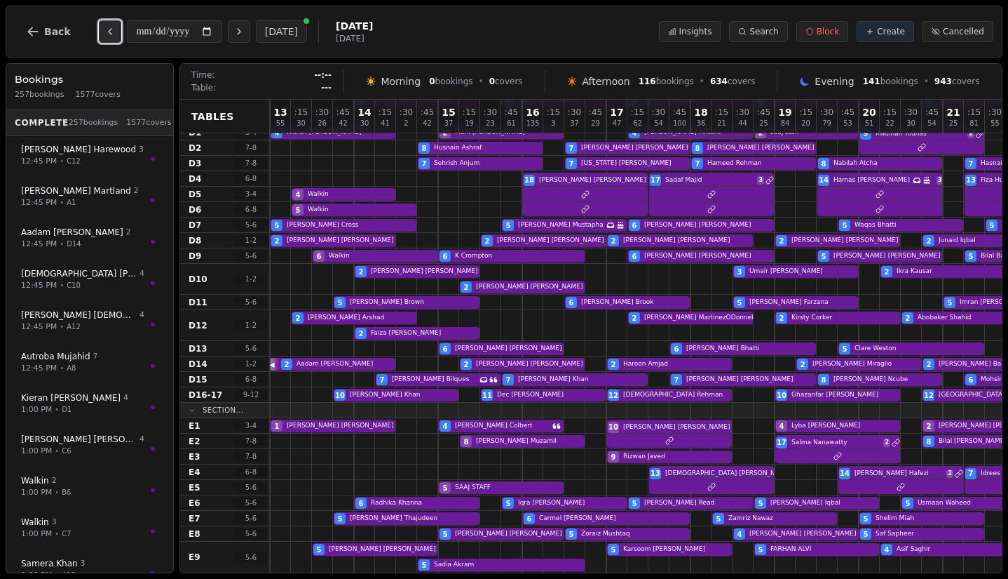
click at [110, 27] on icon "Previous day" at bounding box center [109, 31] width 11 height 11
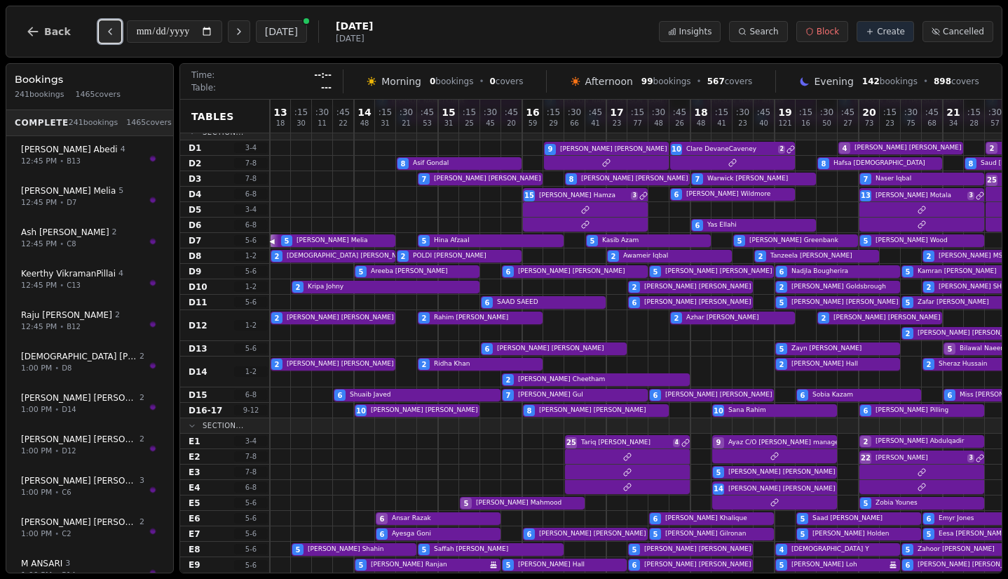
click at [110, 27] on icon "Previous day" at bounding box center [109, 31] width 11 height 11
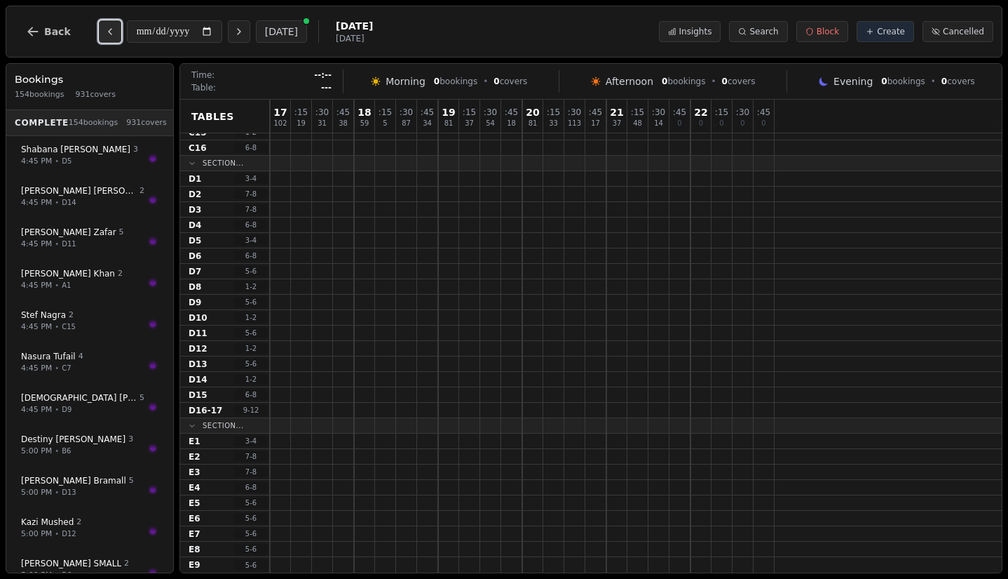
type input "**********"
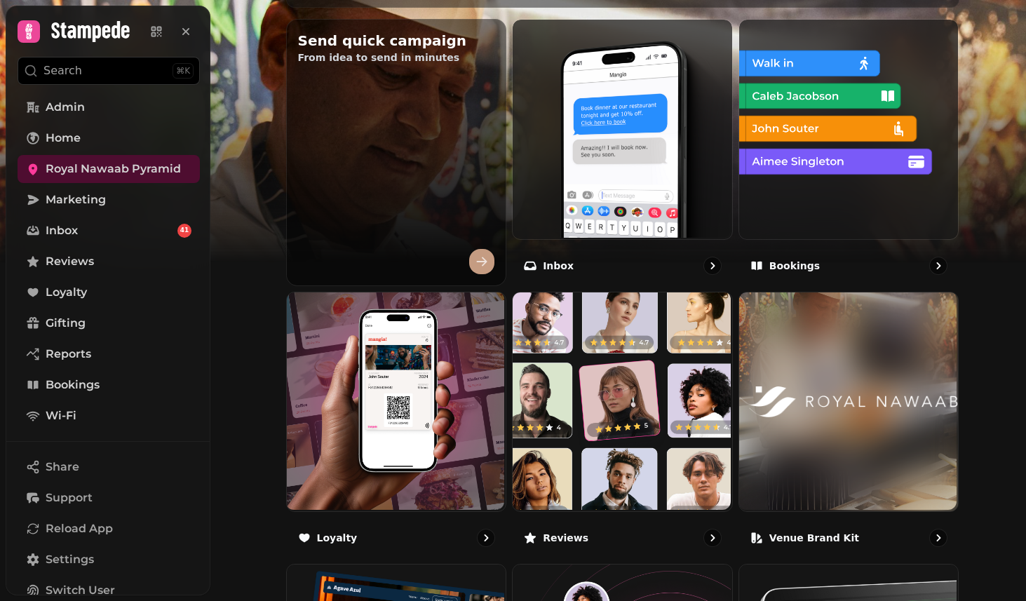
scroll to position [520, 0]
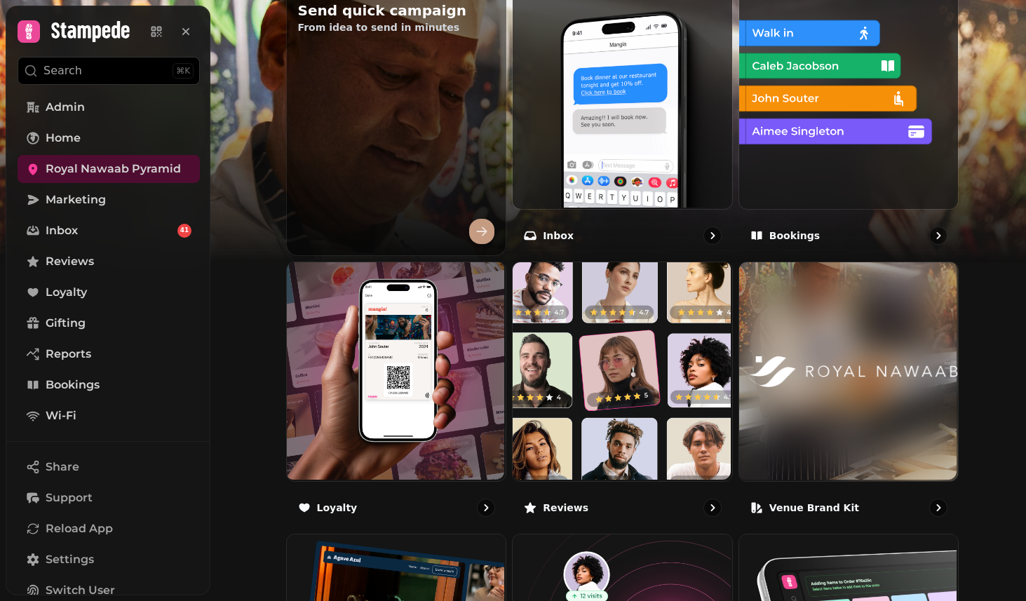
click at [735, 100] on div "Send quick campaign From idea to send in minutes Inbox Bookings Loyalty Reviews…" at bounding box center [622, 395] width 673 height 812
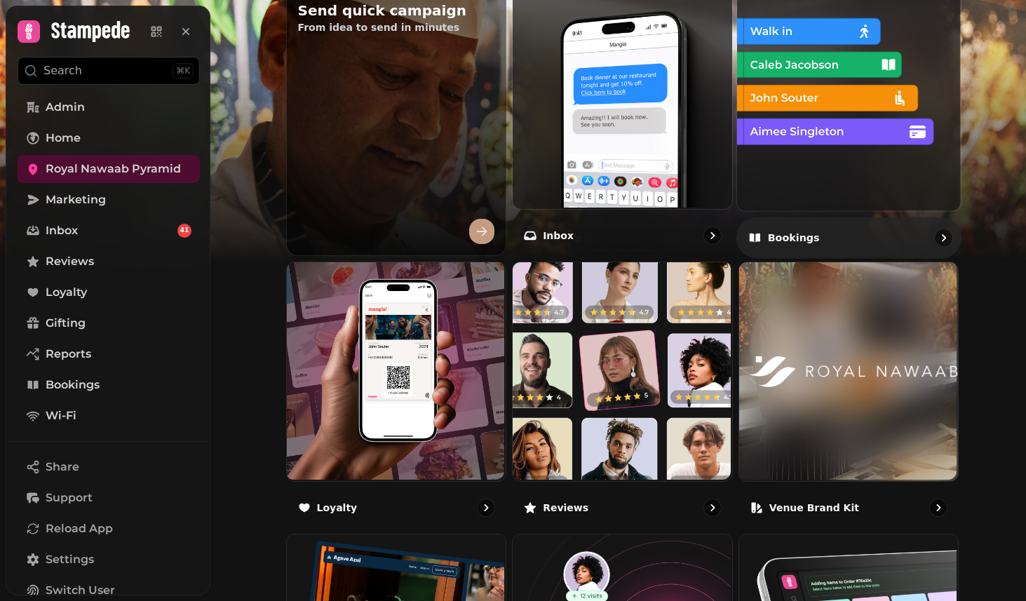
click at [801, 99] on img at bounding box center [848, 97] width 224 height 224
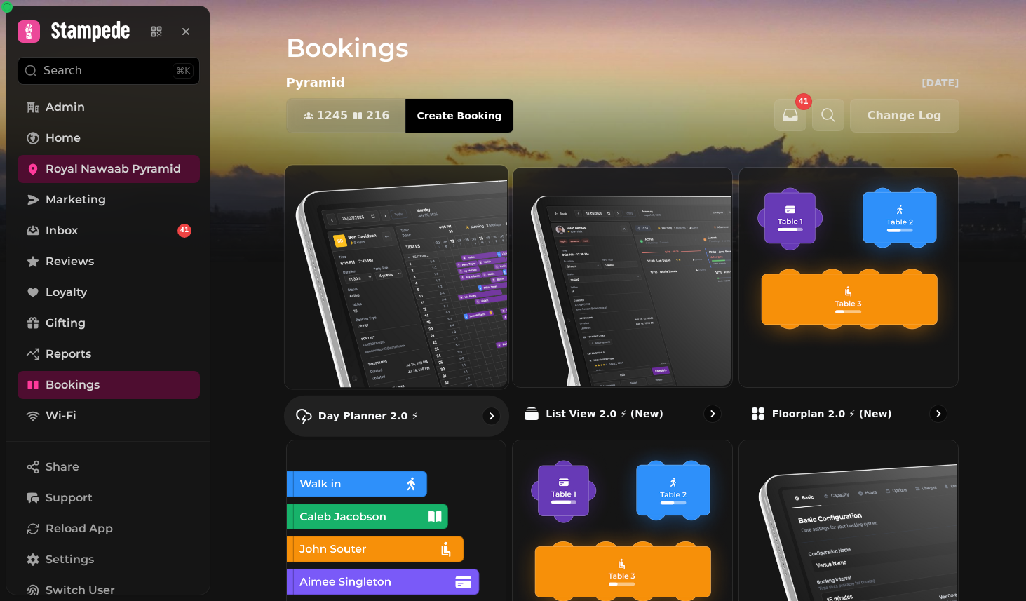
click at [438, 330] on img at bounding box center [395, 275] width 224 height 224
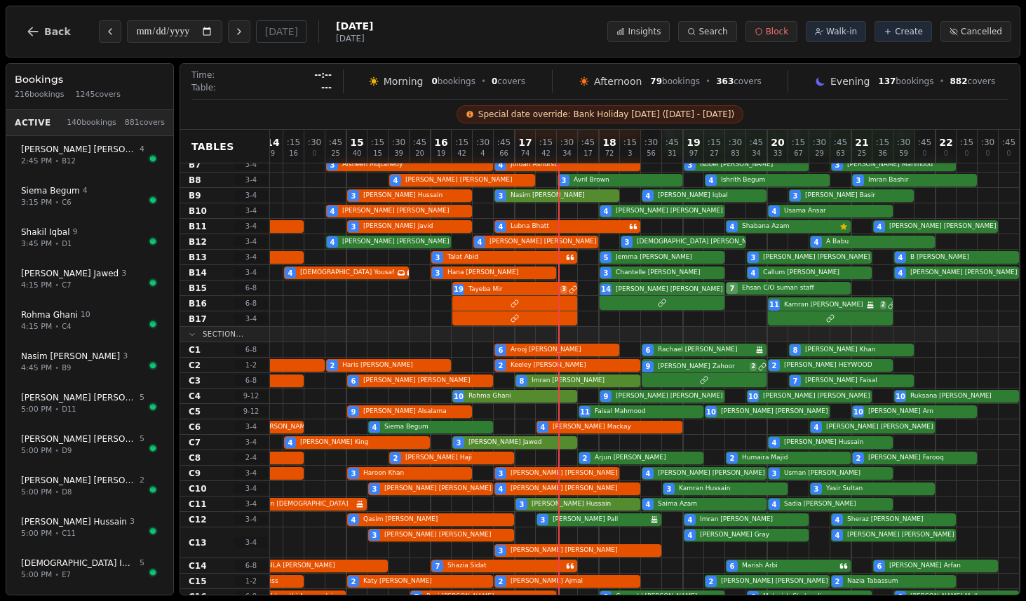
scroll to position [315, 0]
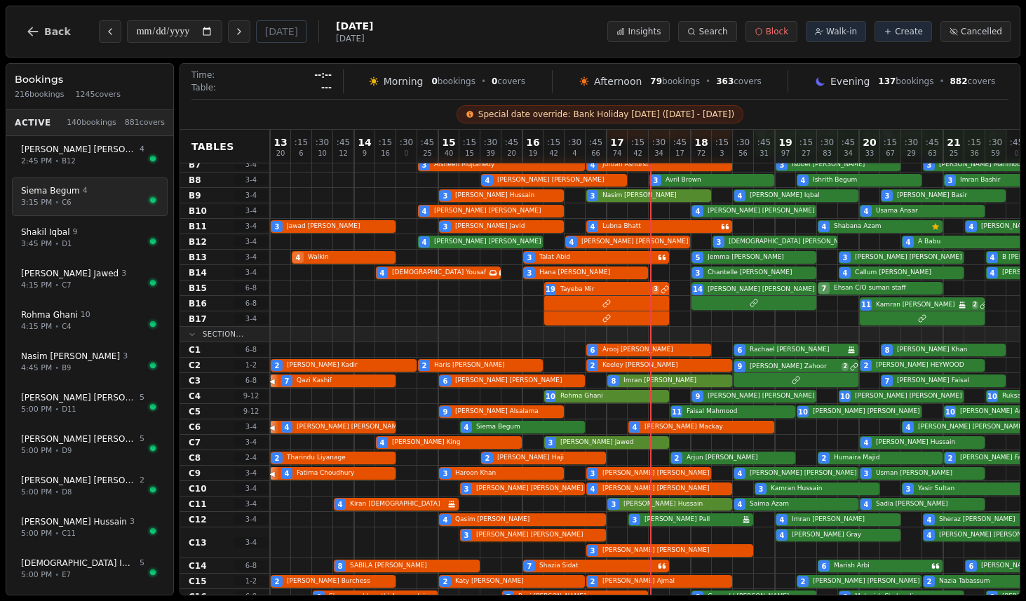
click at [64, 191] on span "[PERSON_NAME]" at bounding box center [50, 190] width 59 height 11
select select "****"
select select "*"
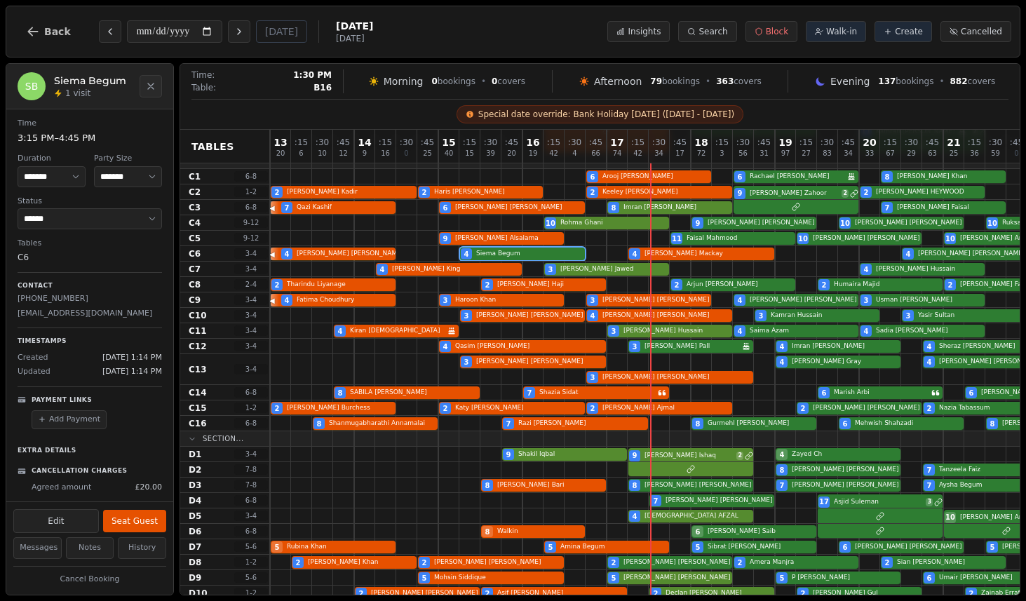
scroll to position [533, 0]
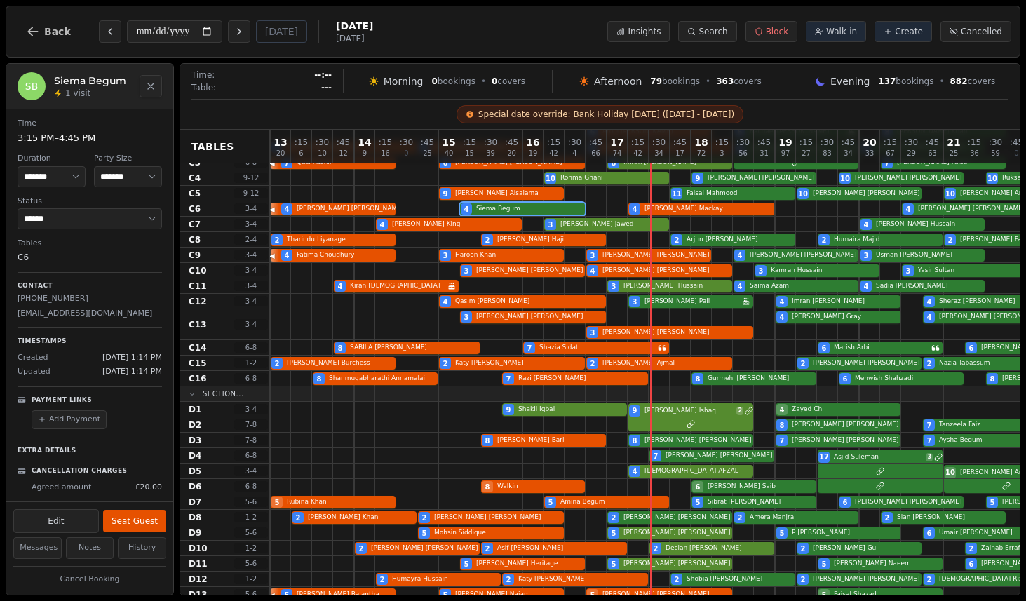
click at [145, 90] on icon "Close" at bounding box center [150, 86] width 11 height 11
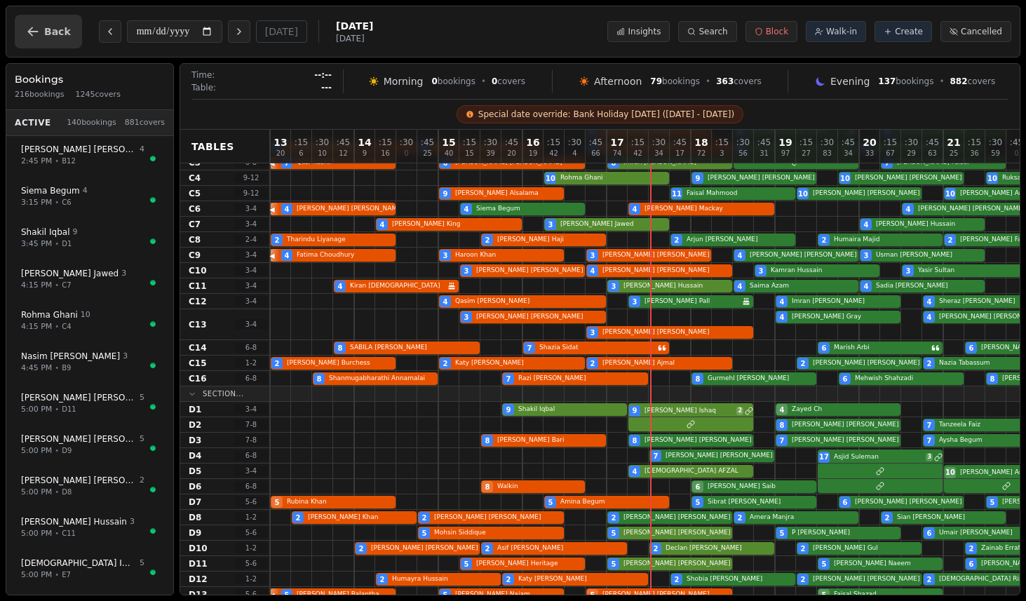
click at [37, 19] on button "Back" at bounding box center [48, 32] width 67 height 34
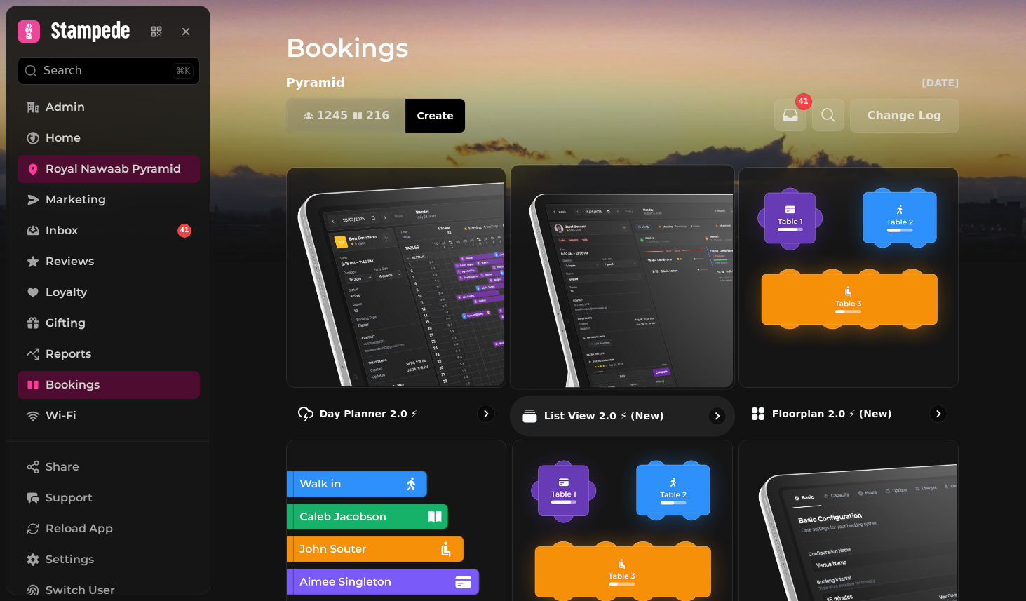
click at [602, 283] on img at bounding box center [621, 275] width 224 height 224
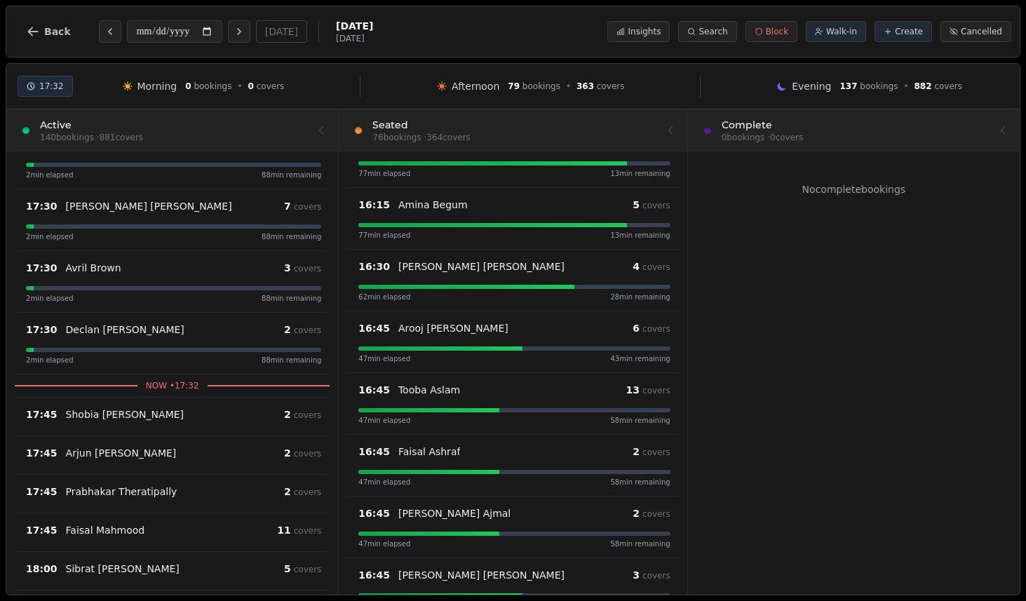
scroll to position [1382, 0]
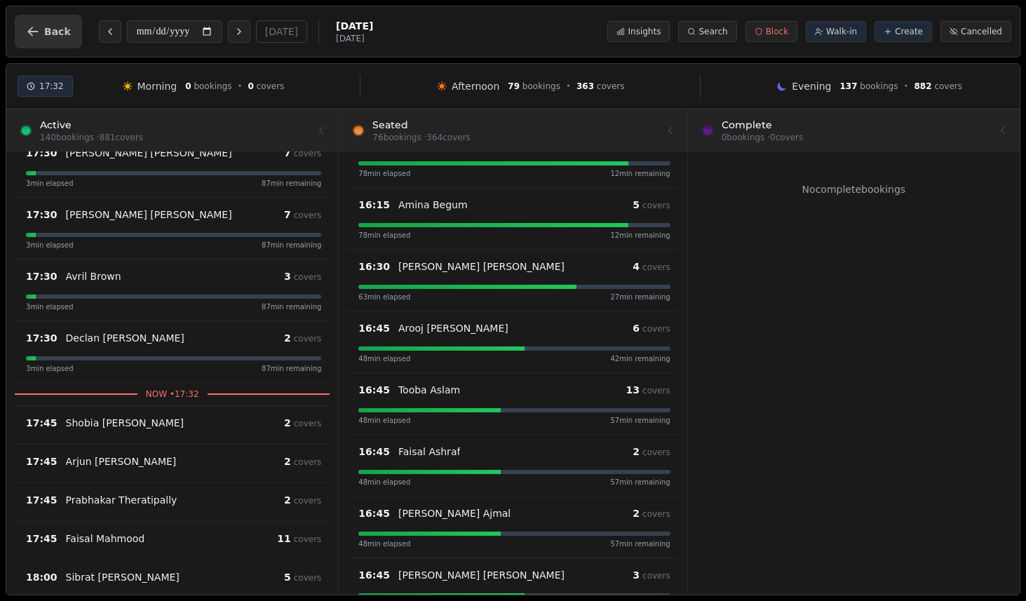
click at [50, 32] on span "Back" at bounding box center [57, 32] width 27 height 10
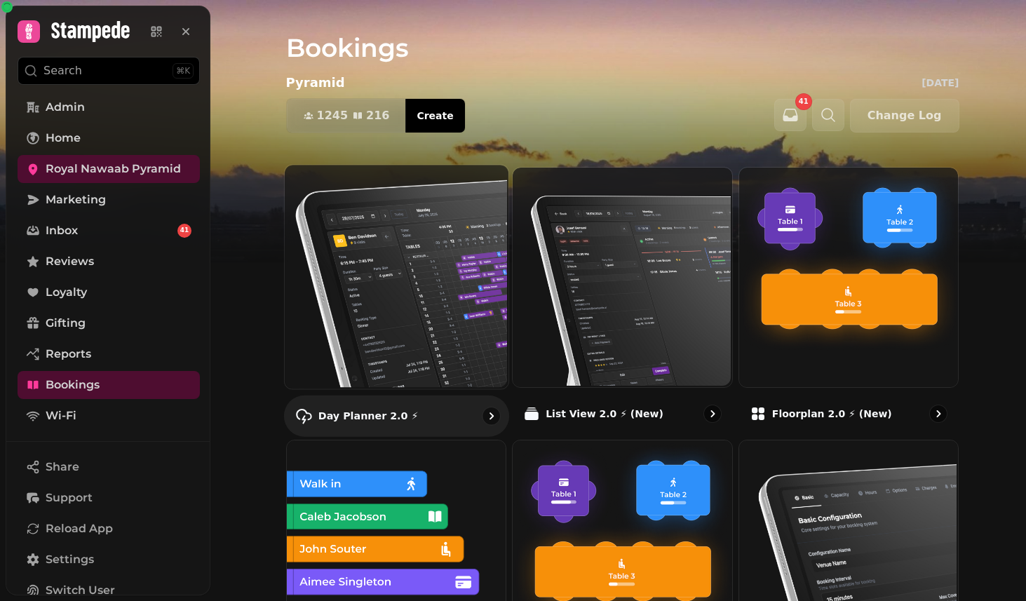
click at [384, 283] on img at bounding box center [395, 275] width 224 height 224
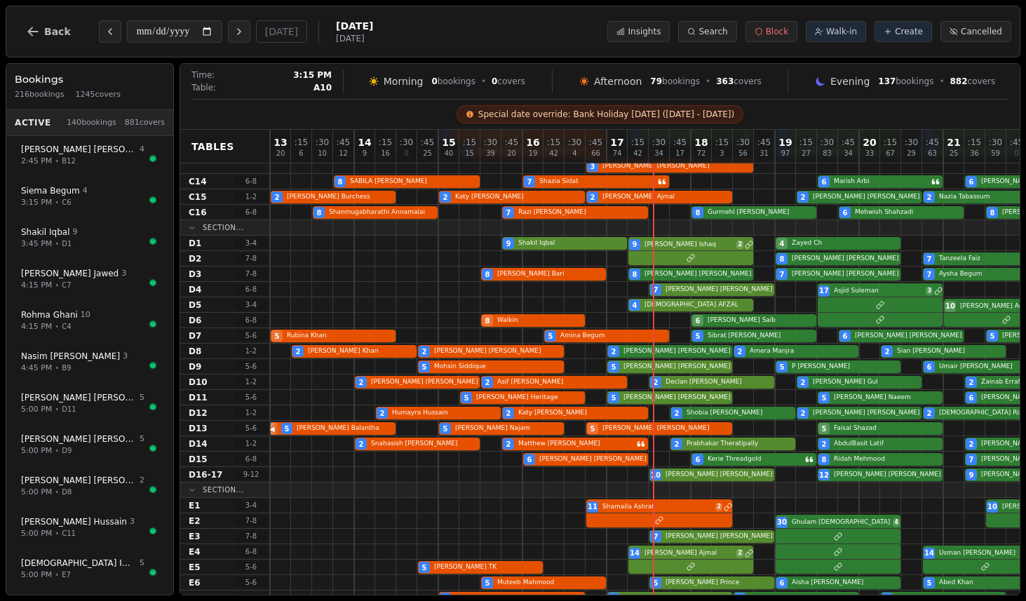
scroll to position [741, 0]
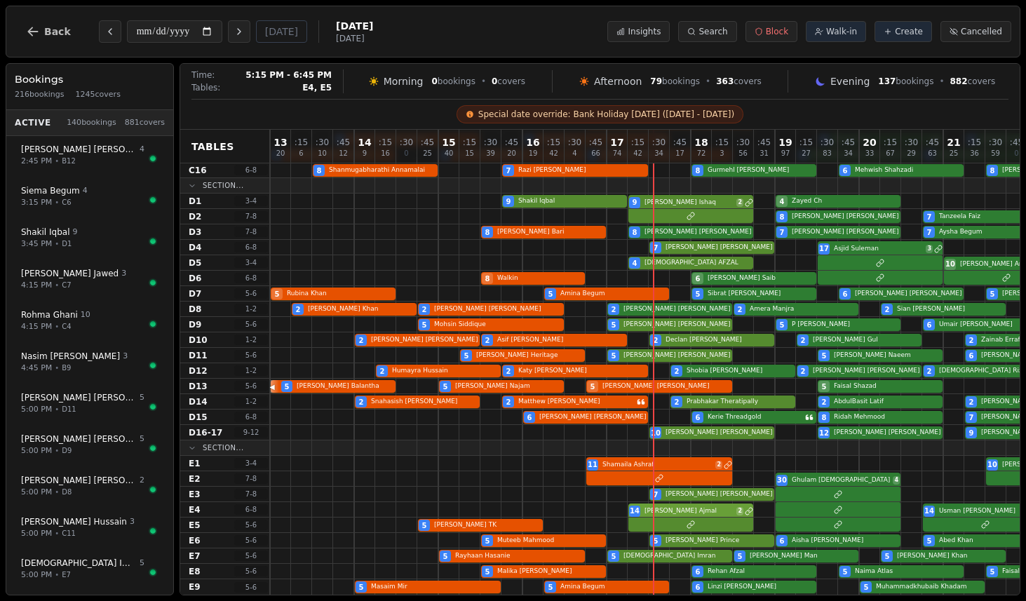
click at [688, 513] on div "14 Umar Ajmal 2 14 Usman Zaheer 2" at bounding box center [691, 509] width 842 height 15
select select "****"
select select "**"
select select "*******"
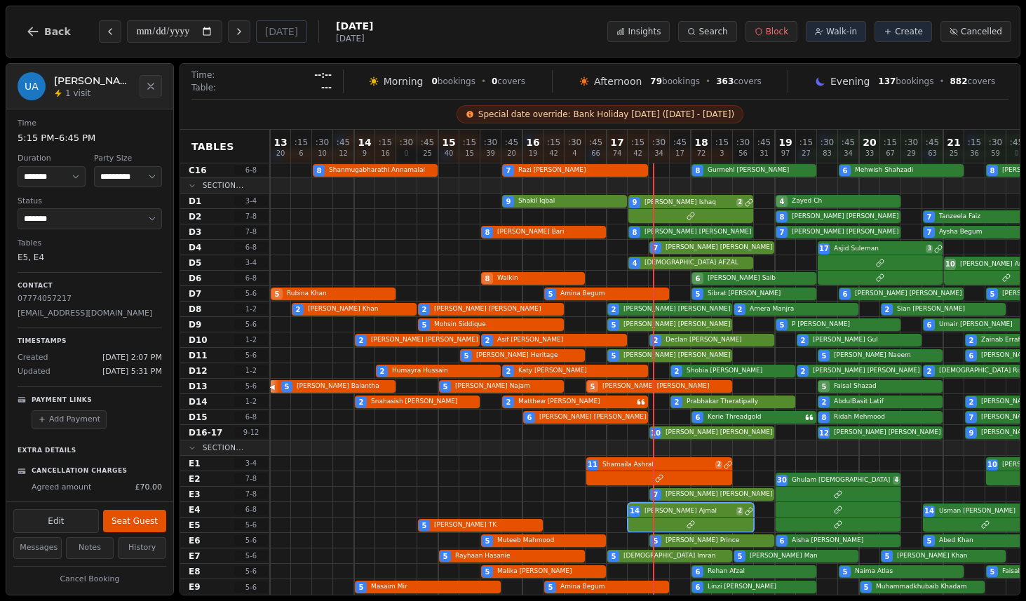
click at [131, 547] on button "History" at bounding box center [142, 548] width 48 height 22
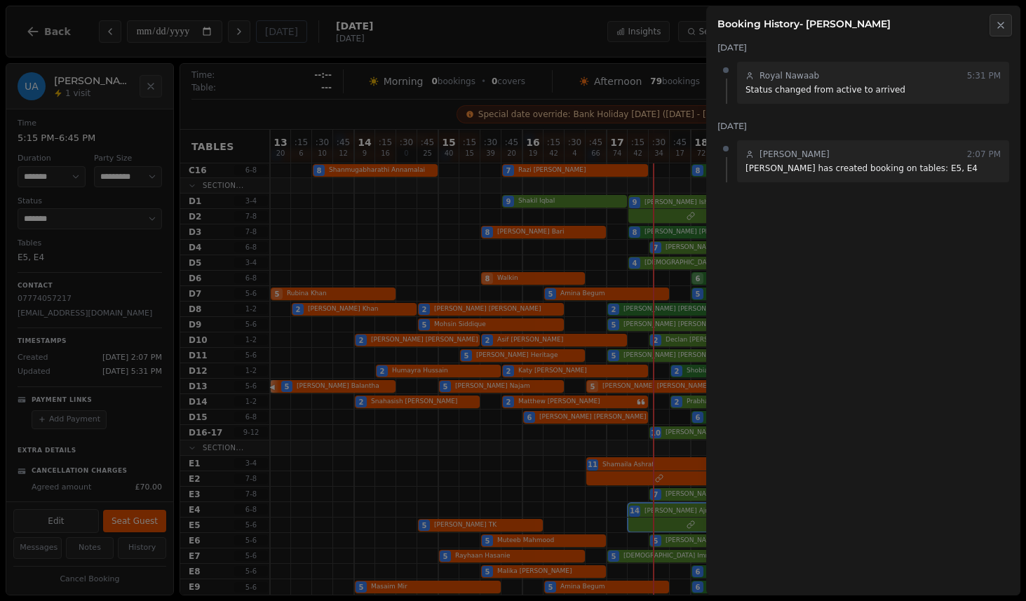
click at [1001, 25] on icon "button" at bounding box center [1001, 25] width 6 height 6
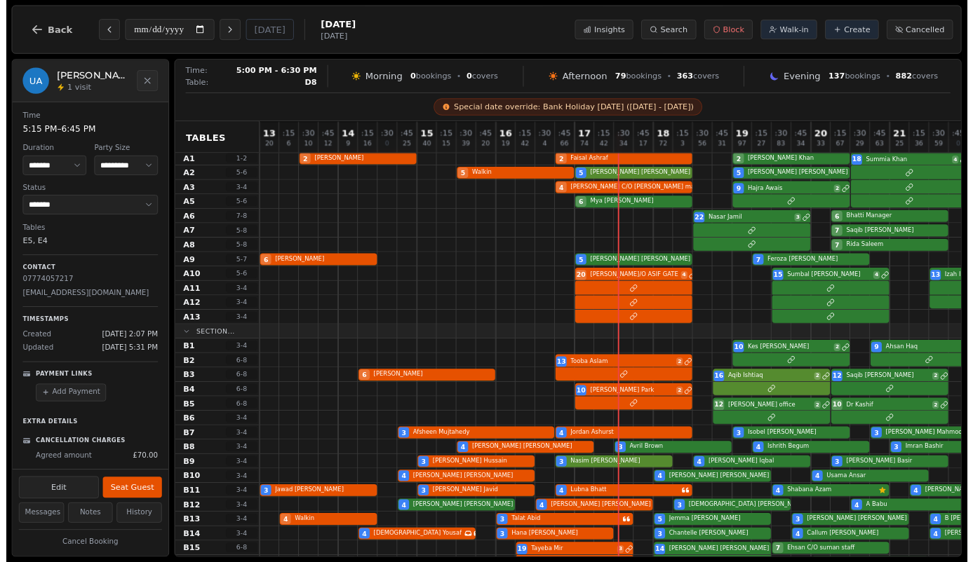
scroll to position [0, 0]
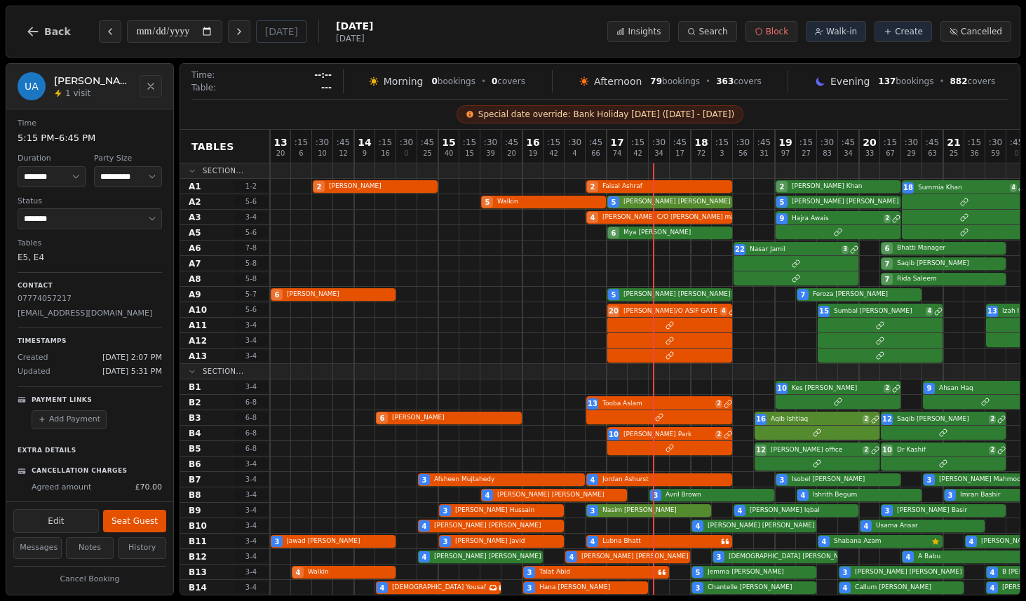
click at [149, 79] on button "Close" at bounding box center [151, 86] width 22 height 22
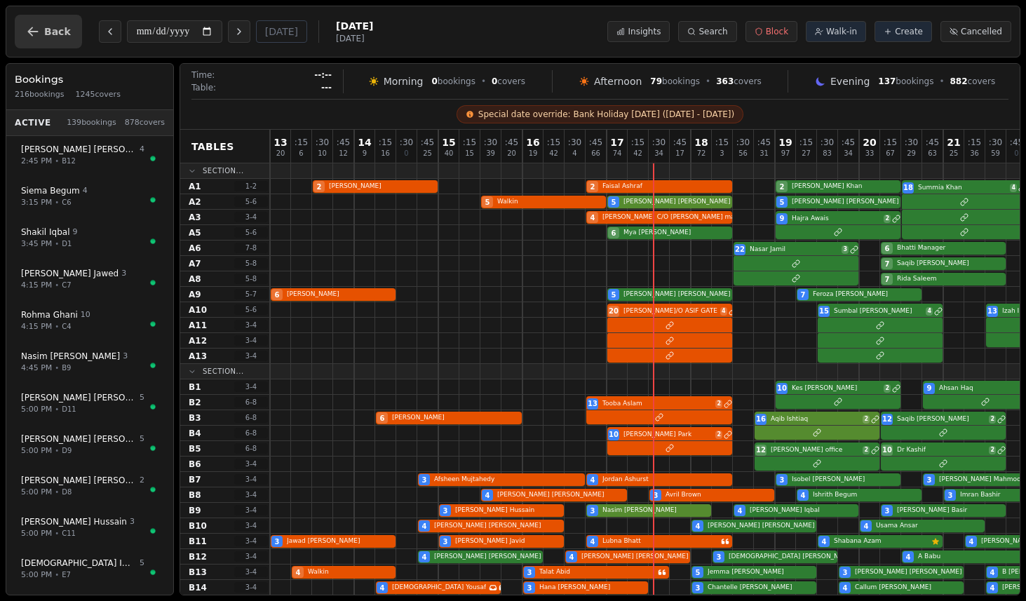
click at [22, 40] on button "Back" at bounding box center [48, 32] width 67 height 34
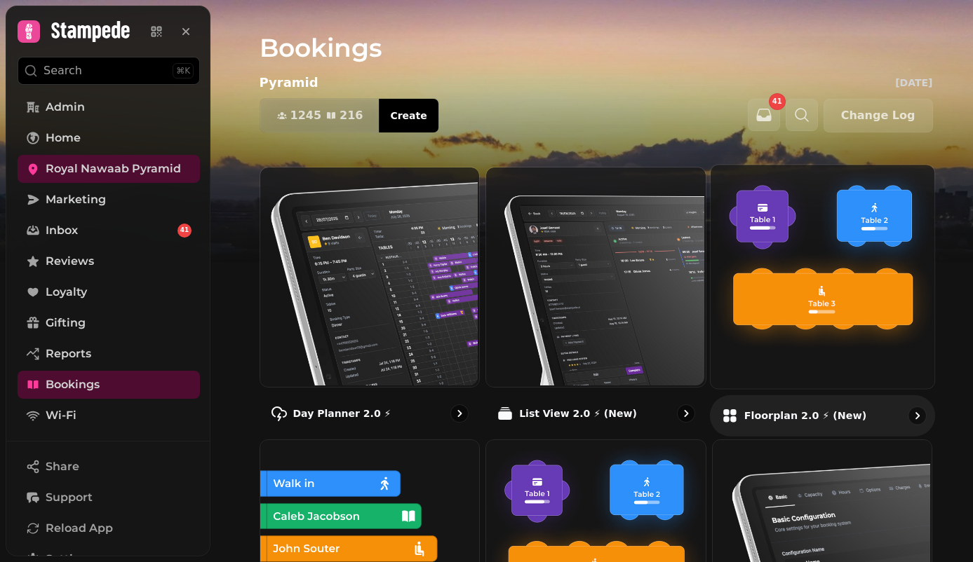
click at [778, 282] on img at bounding box center [821, 275] width 224 height 224
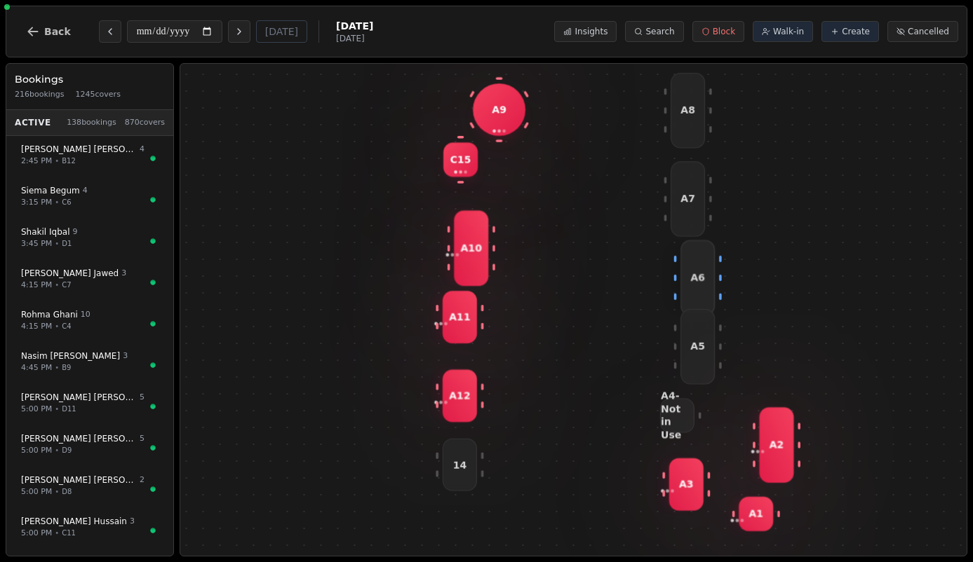
click at [707, 269] on div "A6" at bounding box center [697, 279] width 34 height 76
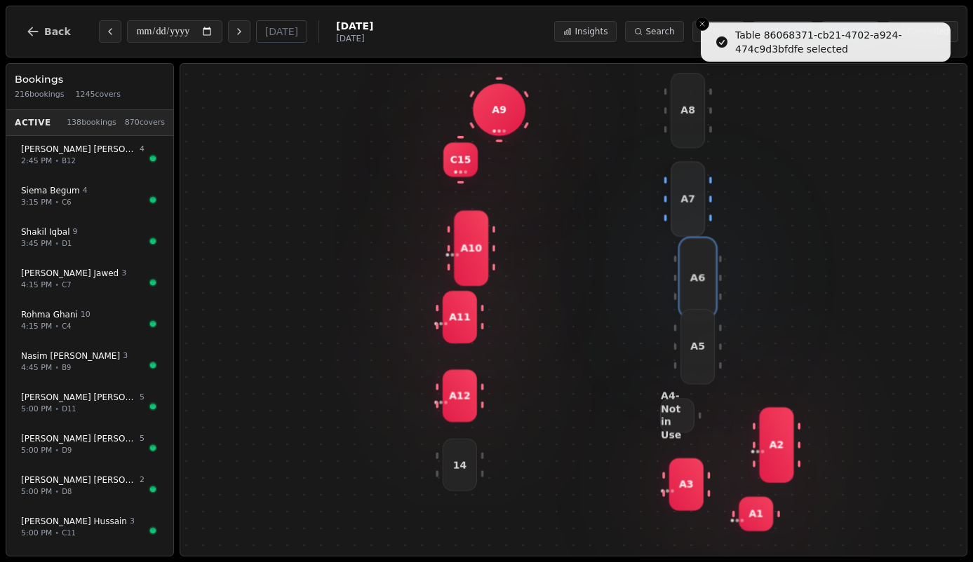
click at [684, 183] on div "A7" at bounding box center [687, 199] width 34 height 76
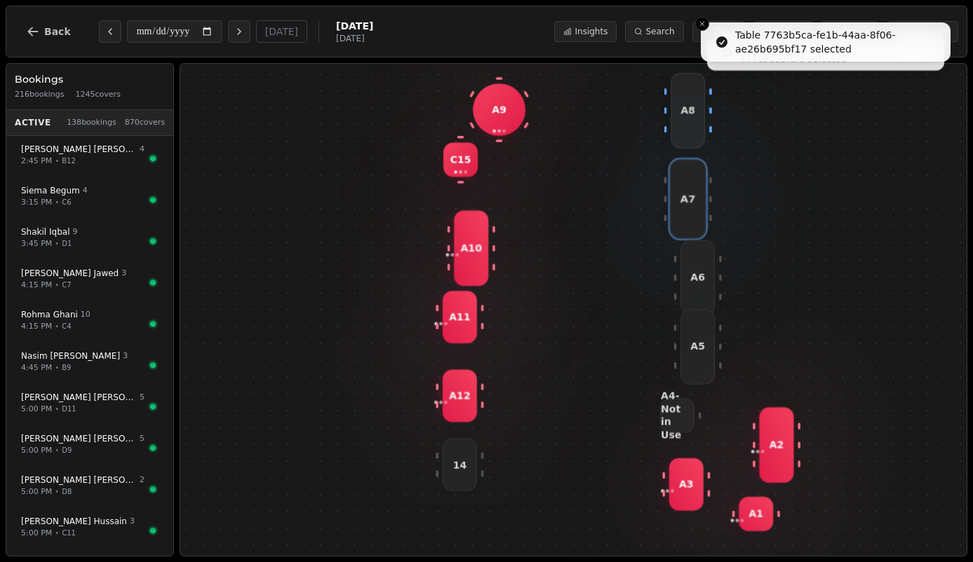
click at [679, 90] on div "A8" at bounding box center [687, 111] width 34 height 76
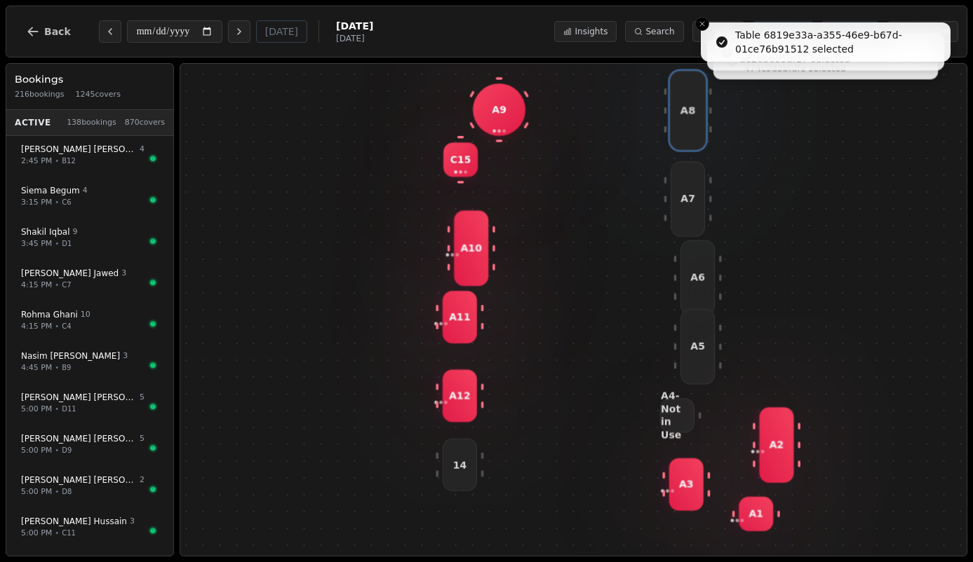
click at [485, 129] on div "A9" at bounding box center [499, 109] width 53 height 53
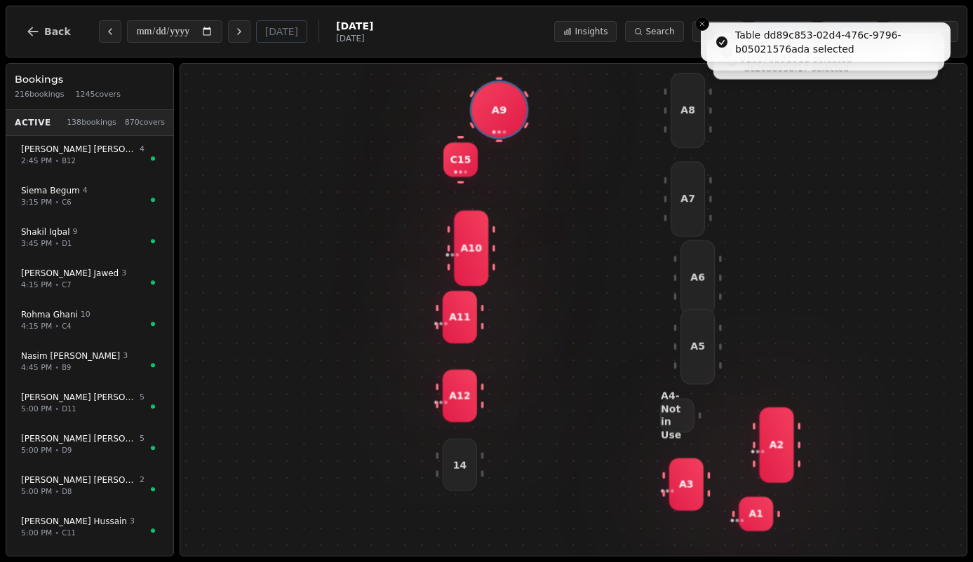
click at [457, 163] on span "C15" at bounding box center [460, 160] width 21 height 13
click at [470, 248] on span "A10" at bounding box center [470, 248] width 21 height 13
click at [467, 339] on div "A11" at bounding box center [459, 317] width 34 height 53
click at [464, 390] on span "A12" at bounding box center [459, 395] width 21 height 13
click at [461, 473] on div "14" at bounding box center [459, 465] width 34 height 53
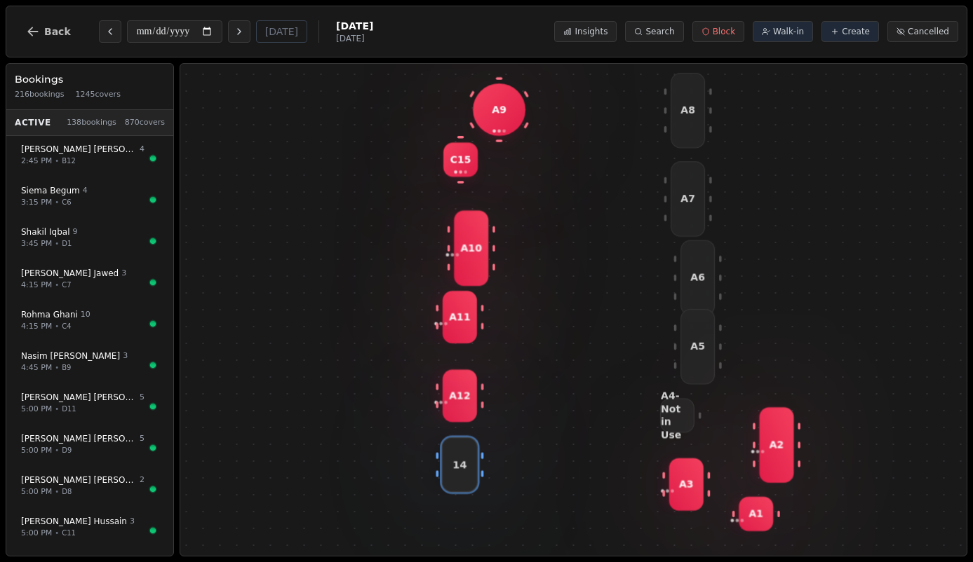
click at [463, 464] on span "14" at bounding box center [459, 465] width 15 height 14
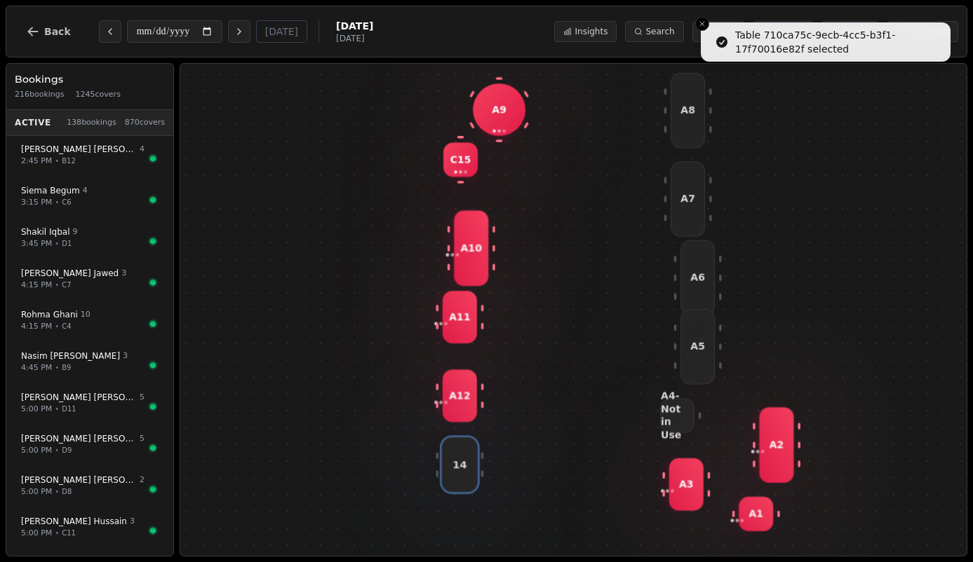
click at [461, 407] on div "A12" at bounding box center [459, 396] width 34 height 53
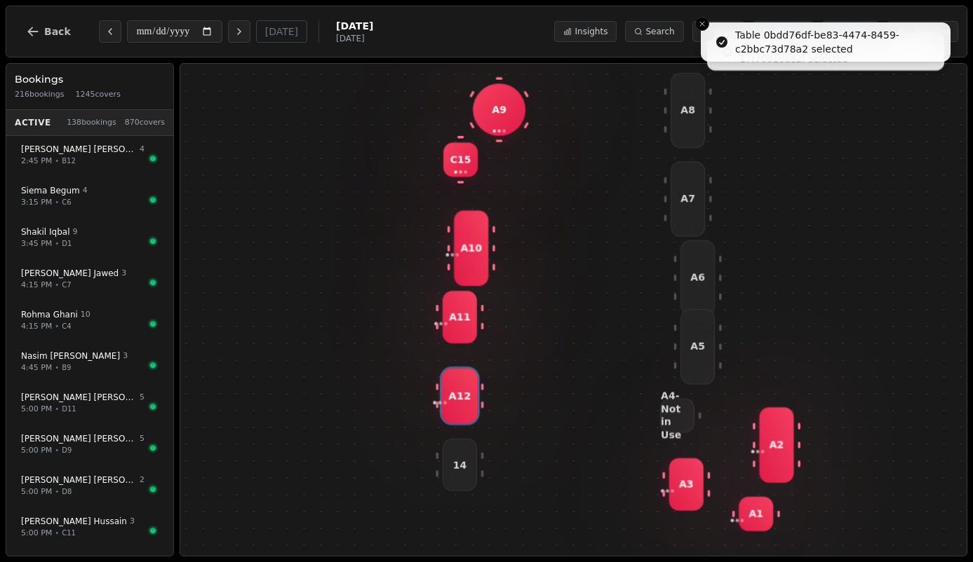
click at [461, 324] on div "A11" at bounding box center [459, 317] width 34 height 53
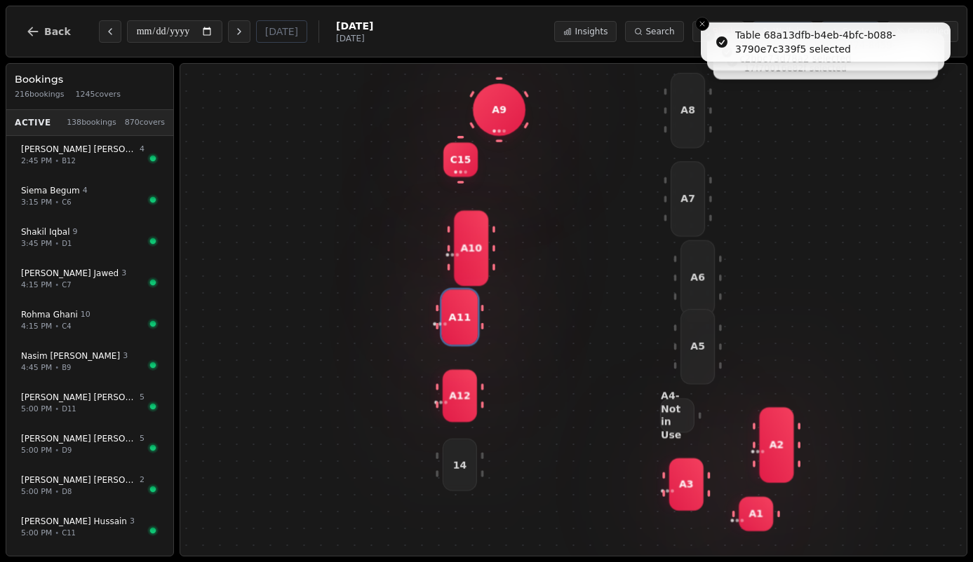
click at [478, 251] on span "A10" at bounding box center [470, 248] width 21 height 13
click at [461, 147] on div "C15" at bounding box center [460, 159] width 34 height 34
click at [504, 103] on span "A9" at bounding box center [499, 109] width 15 height 13
click at [679, 123] on div "A8" at bounding box center [687, 111] width 34 height 76
click at [689, 197] on span "A7" at bounding box center [687, 199] width 15 height 13
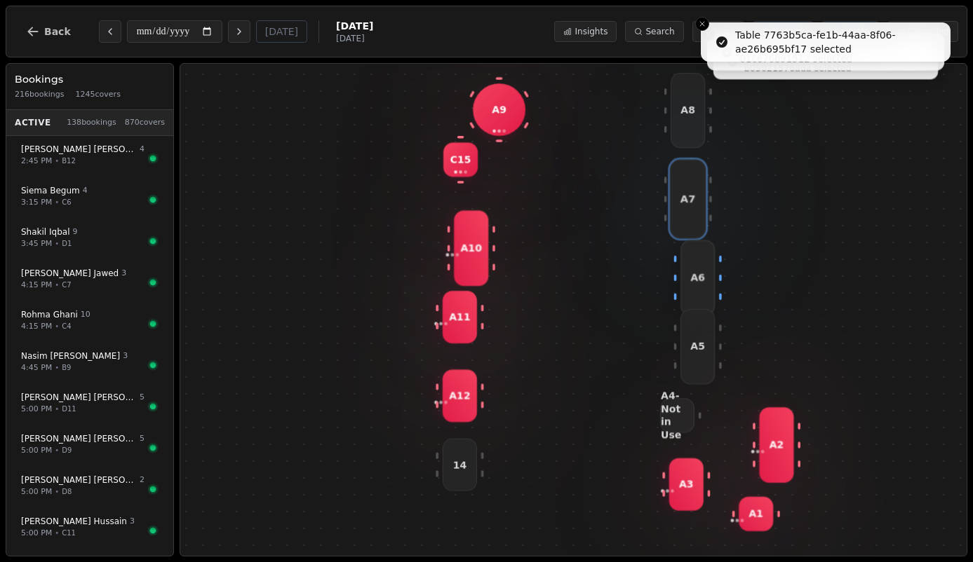
click at [695, 294] on div "A6" at bounding box center [697, 279] width 34 height 76
click at [695, 364] on div "A5" at bounding box center [697, 347] width 34 height 76
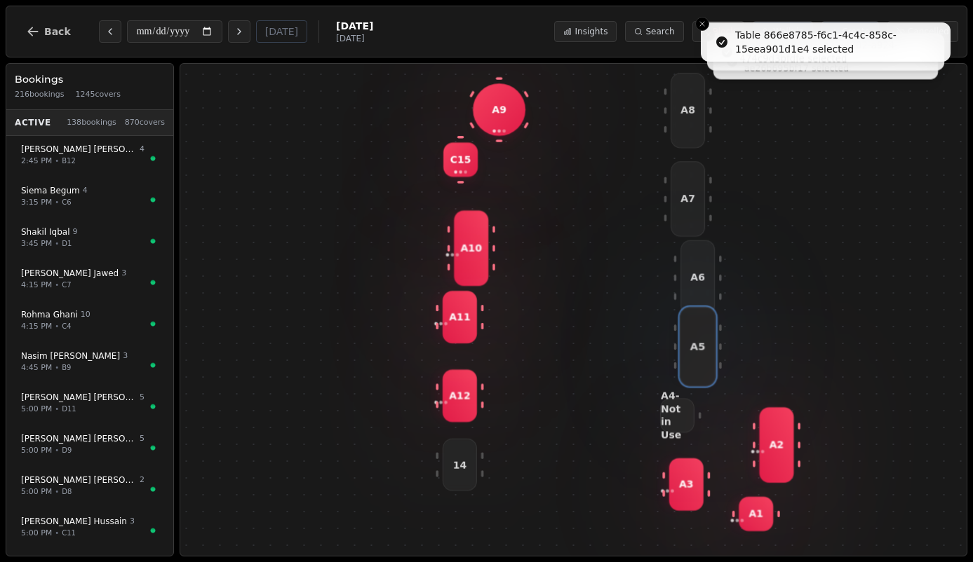
click at [684, 488] on span "A3" at bounding box center [685, 484] width 15 height 13
click at [738, 515] on div "A1" at bounding box center [755, 514] width 34 height 34
click at [774, 445] on span "A2" at bounding box center [776, 445] width 15 height 13
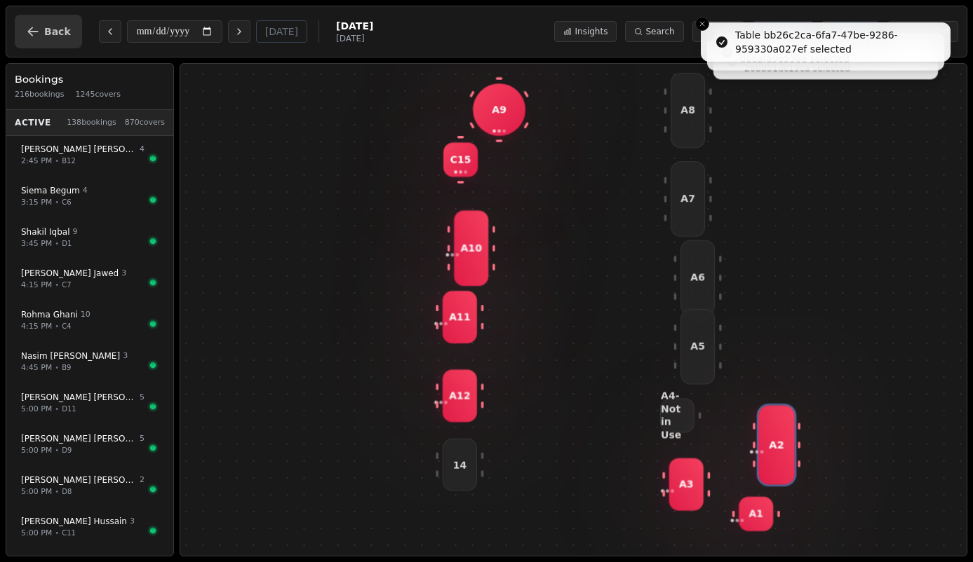
click at [46, 27] on span "Back" at bounding box center [57, 32] width 27 height 10
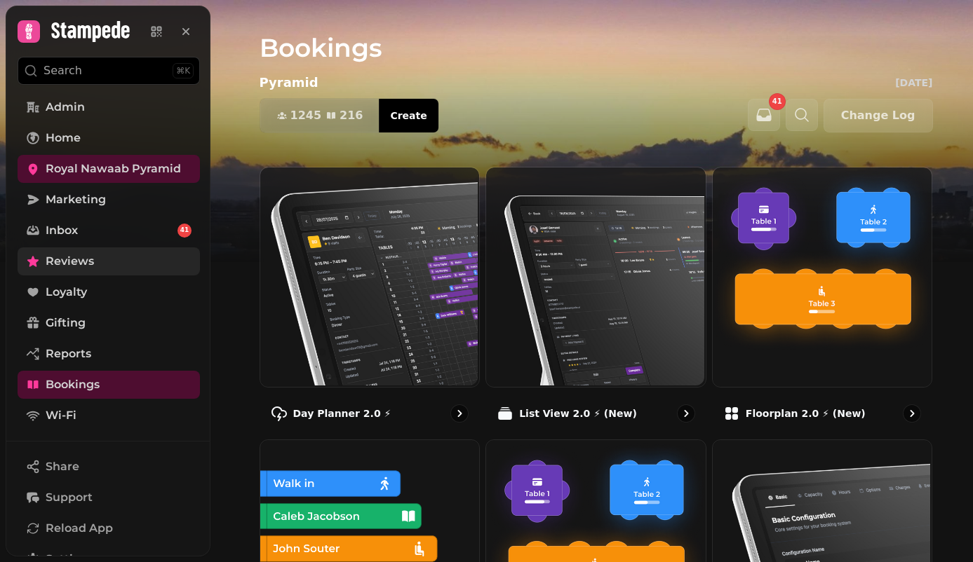
click at [110, 263] on link "Reviews" at bounding box center [109, 262] width 182 height 28
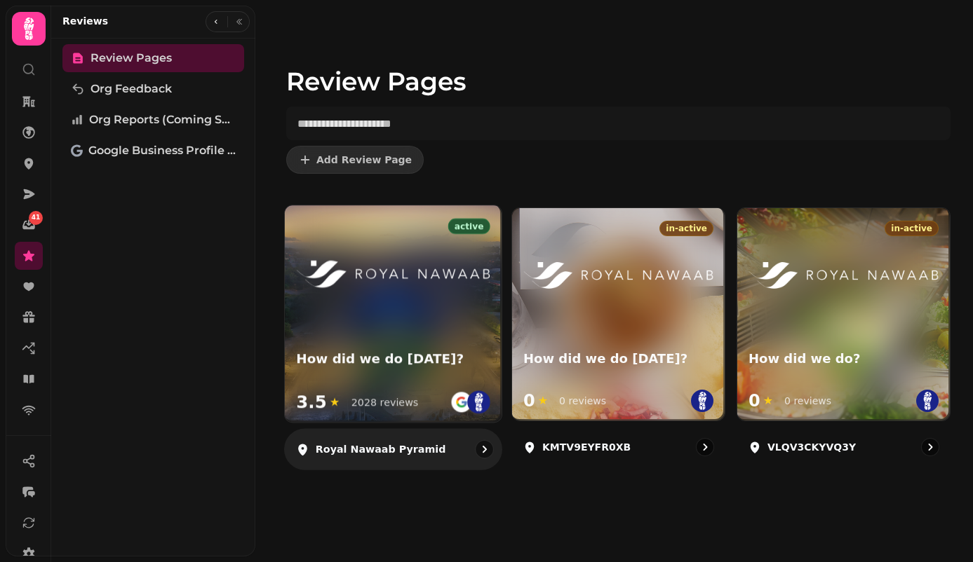
click at [412, 312] on div at bounding box center [393, 262] width 217 height 114
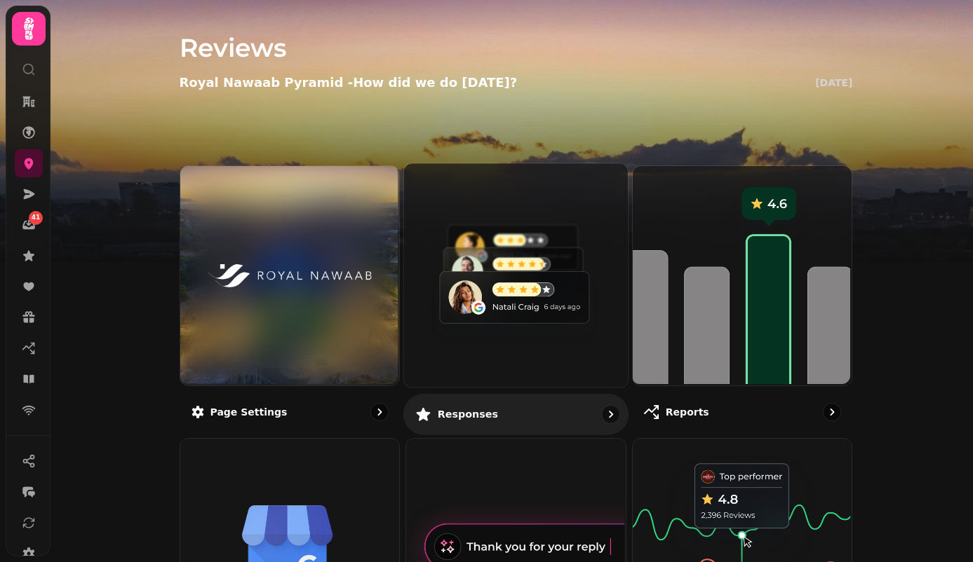
click at [465, 281] on img at bounding box center [515, 274] width 224 height 224
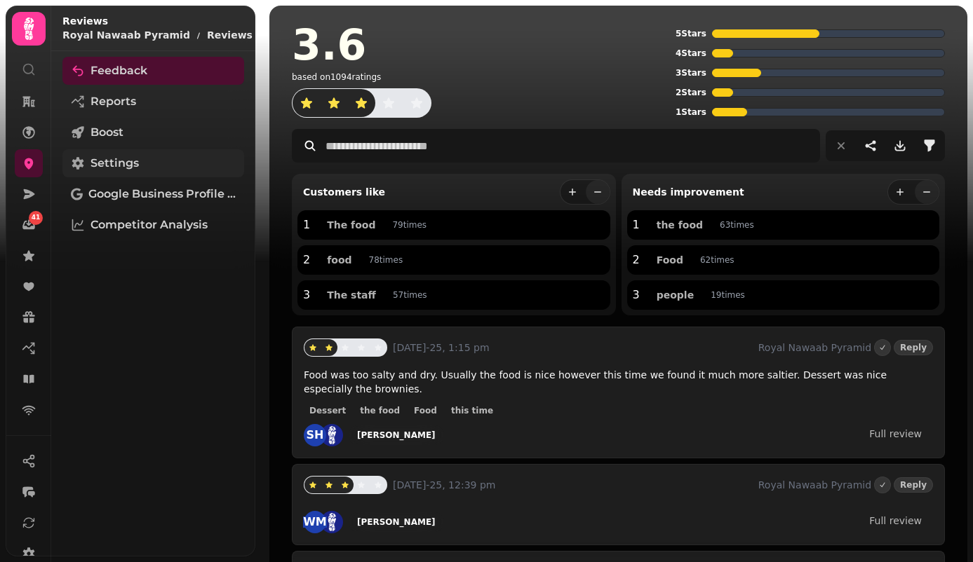
click at [168, 170] on link "Settings" at bounding box center [153, 163] width 182 height 28
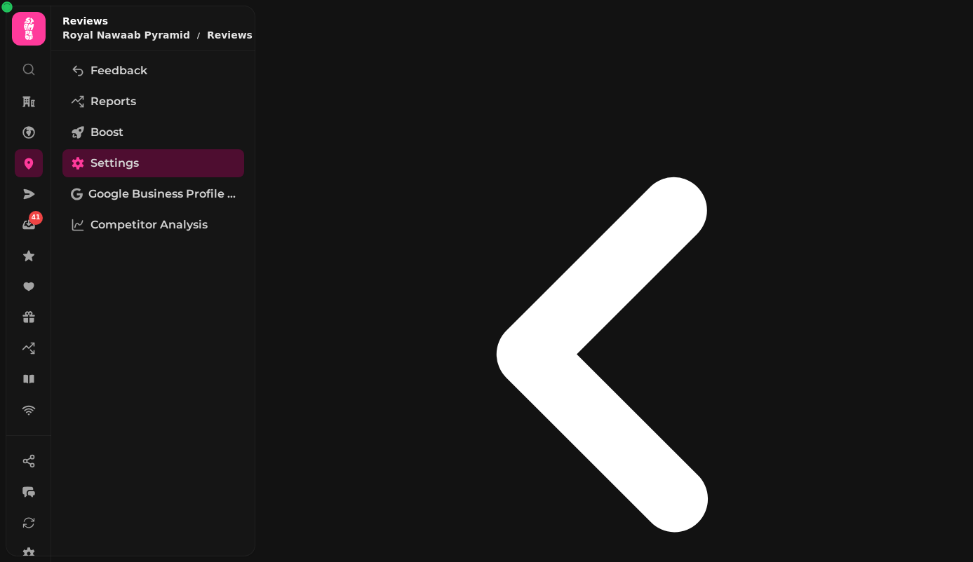
scroll to position [143, 0]
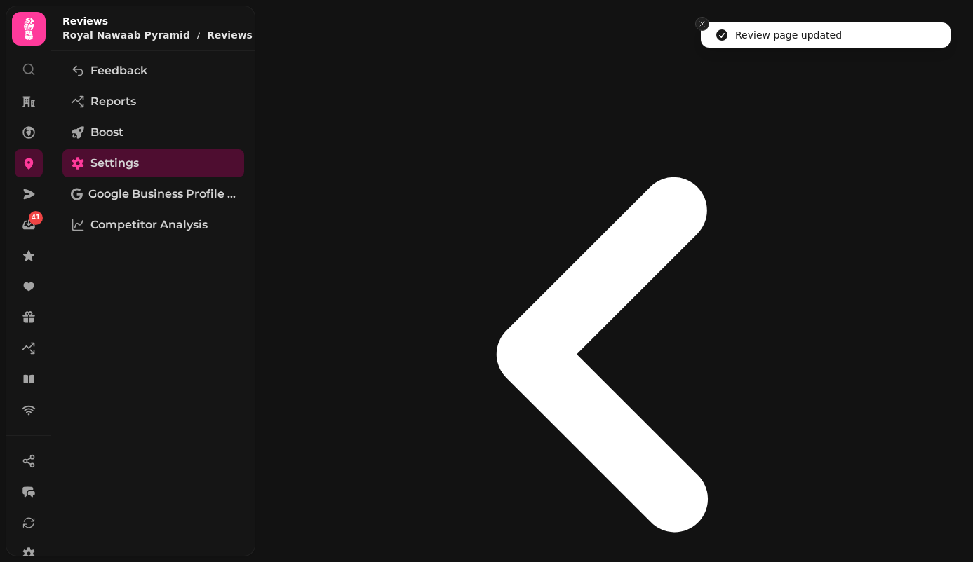
click at [702, 26] on icon "Close toast" at bounding box center [702, 24] width 8 height 8
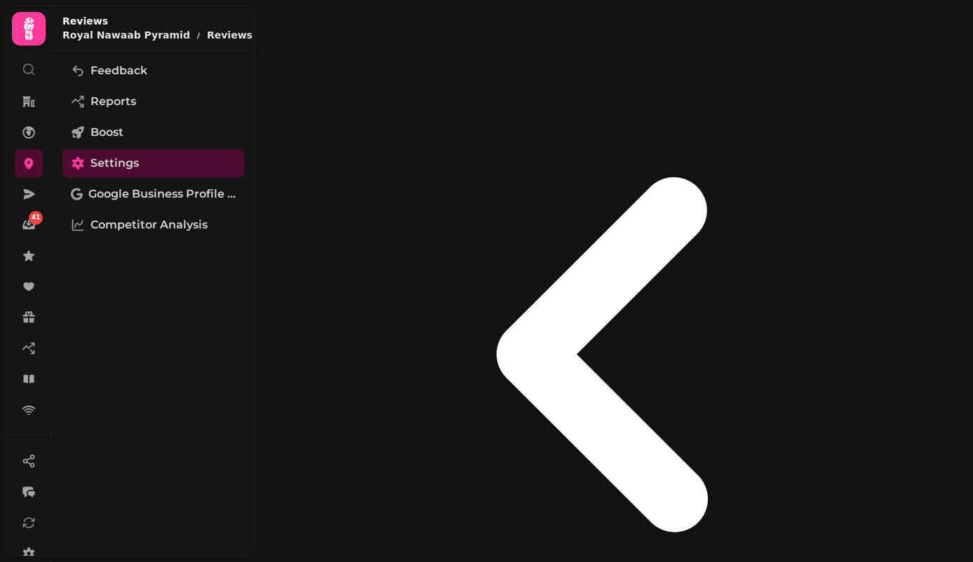
select select "**********"
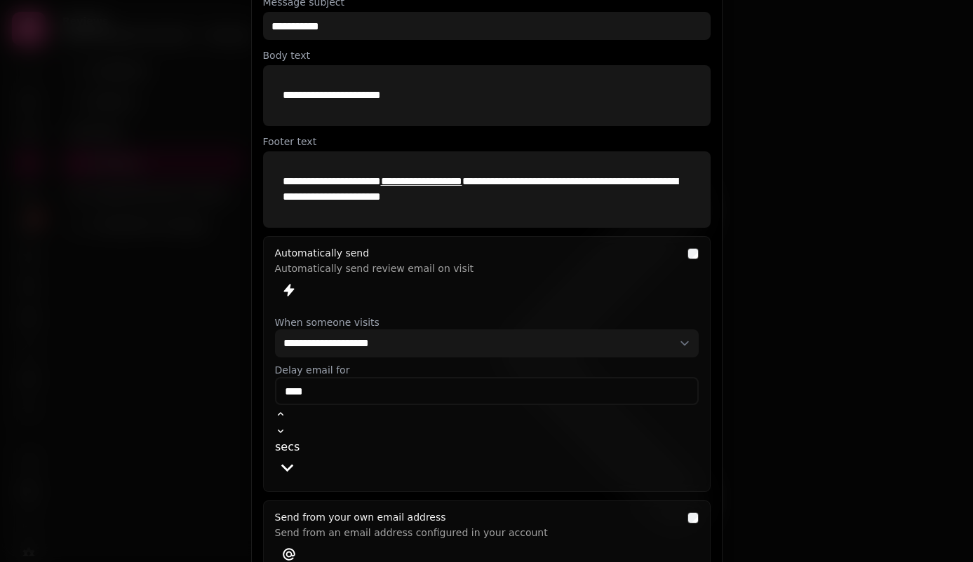
scroll to position [0, 0]
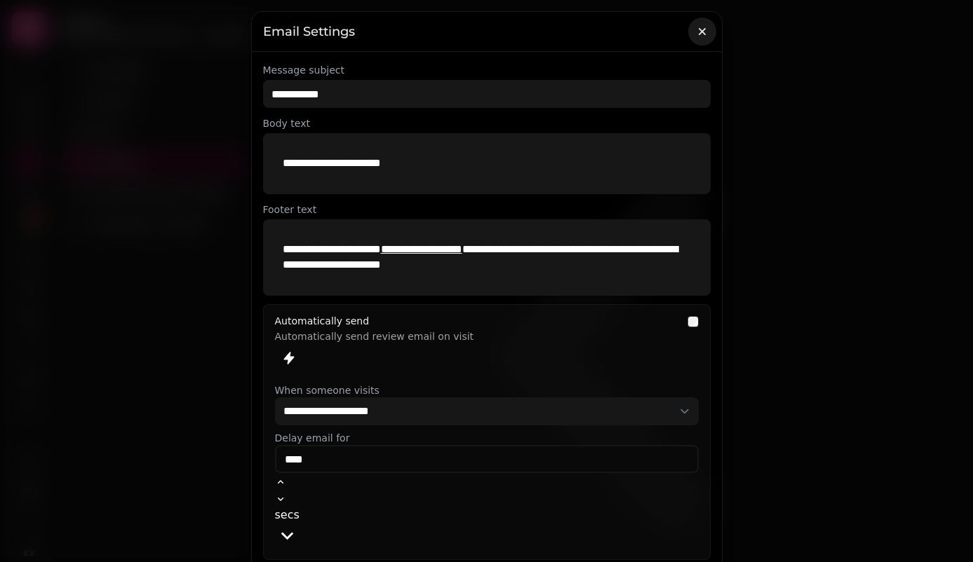
click at [700, 37] on icon "button" at bounding box center [702, 32] width 14 height 14
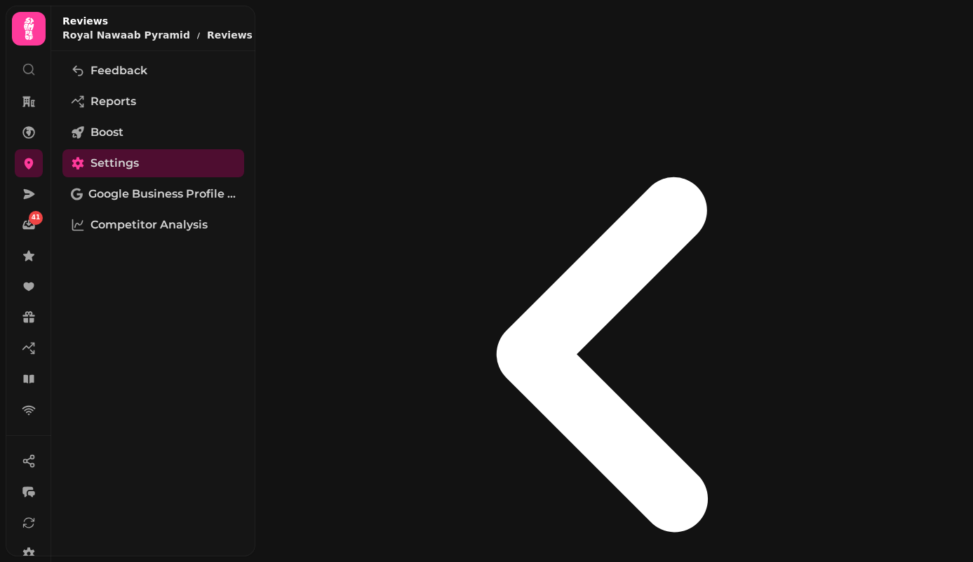
click at [266, 22] on button "button" at bounding box center [274, 21] width 17 height 17
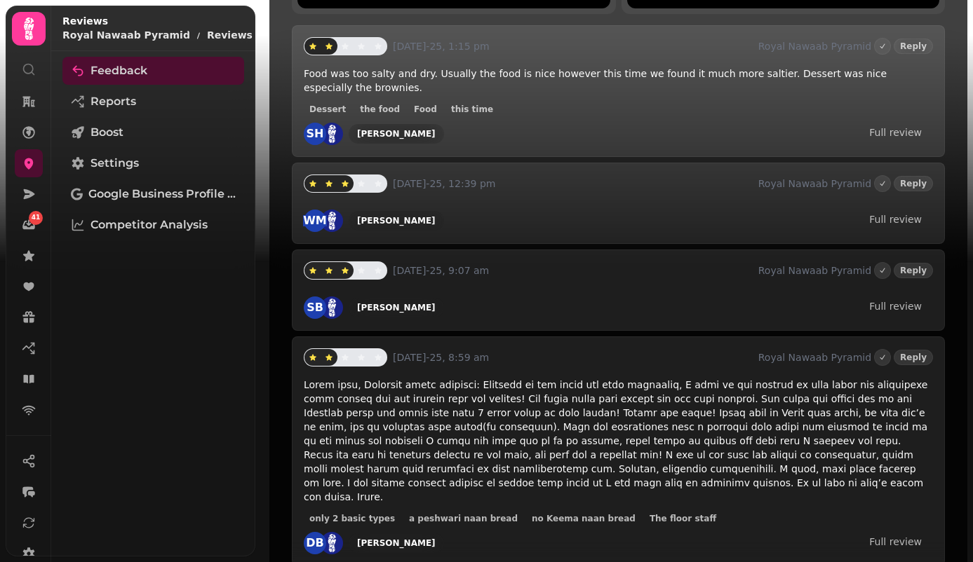
scroll to position [323, 0]
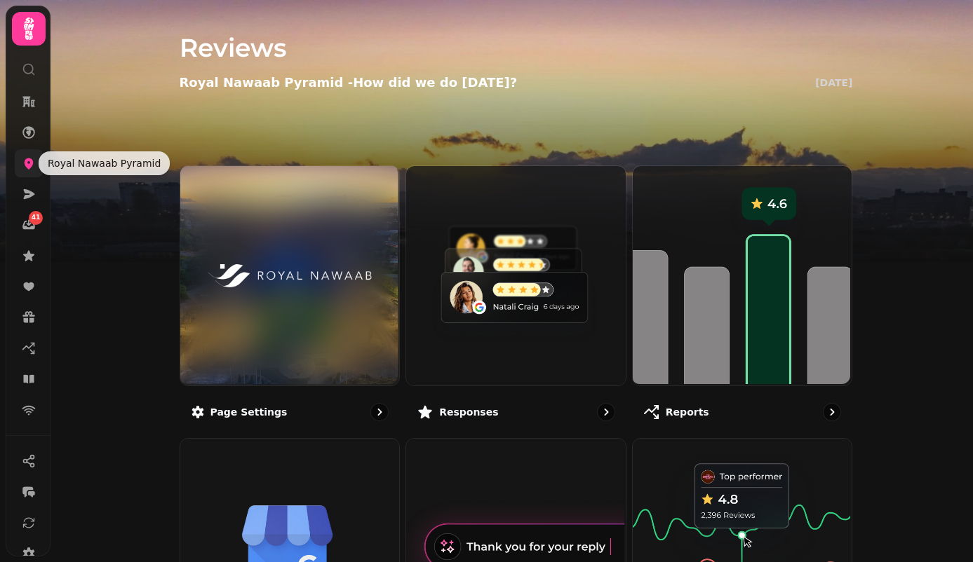
click at [29, 168] on icon at bounding box center [29, 163] width 9 height 11
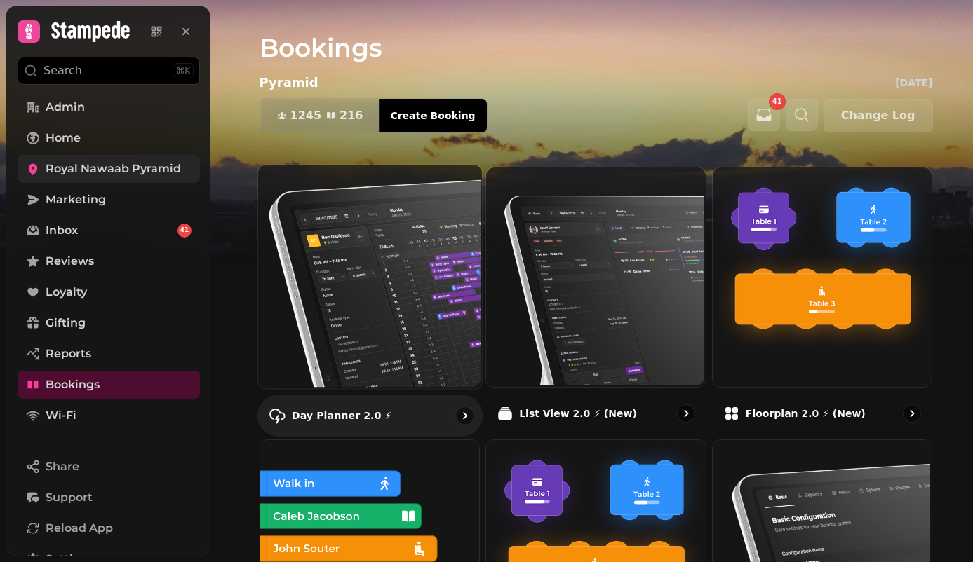
click at [367, 216] on img at bounding box center [368, 275] width 224 height 224
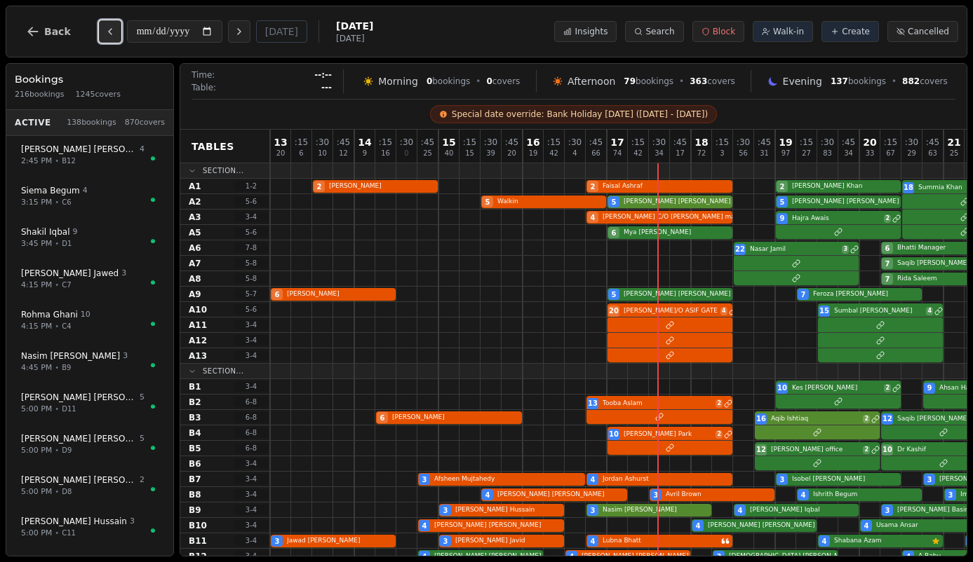
click at [112, 35] on button "Previous day" at bounding box center [110, 31] width 22 height 22
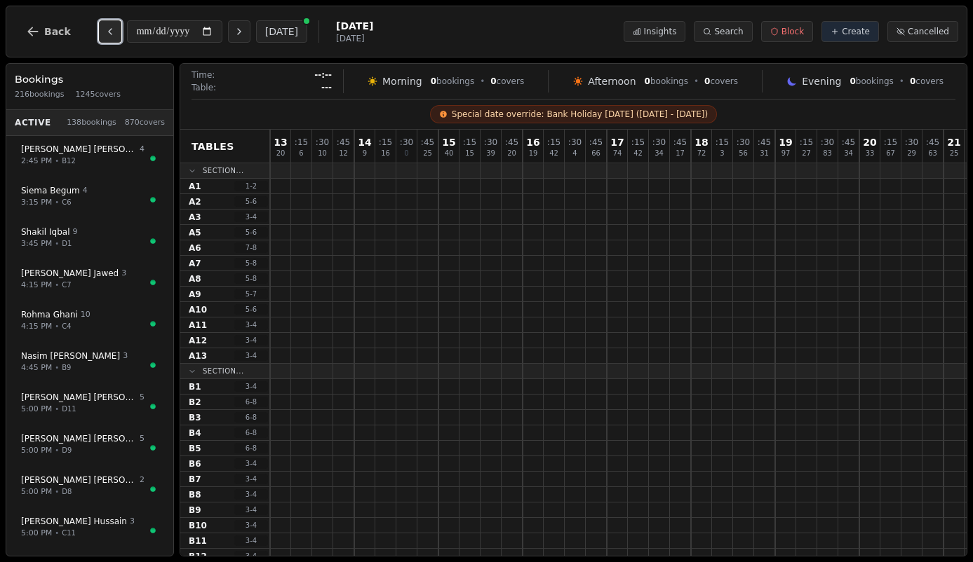
type input "**********"
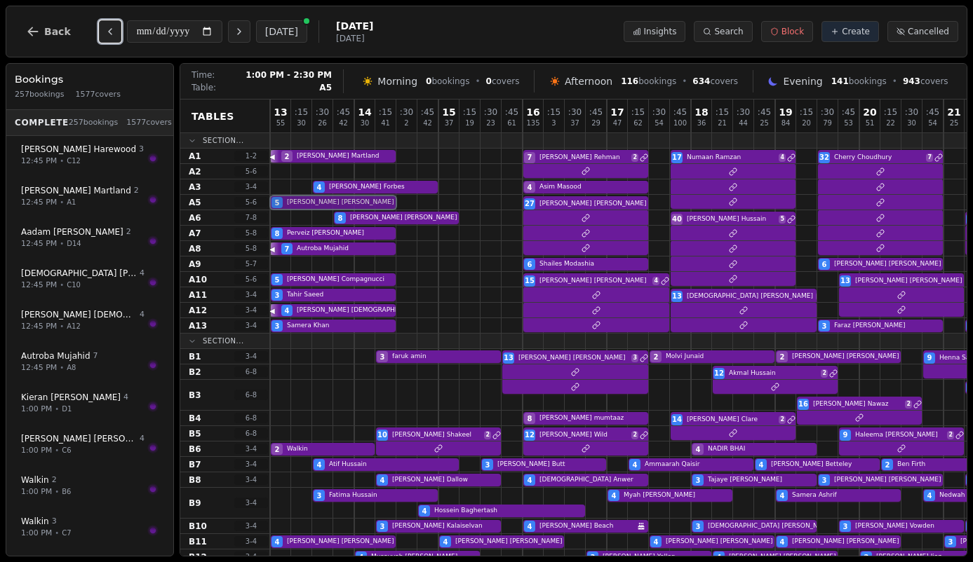
click at [364, 205] on div "5 Robin Barayuga Birthday celebration 27 Catherine Buchanan 4" at bounding box center [691, 202] width 842 height 15
select select "****"
select select "*"
select select "********"
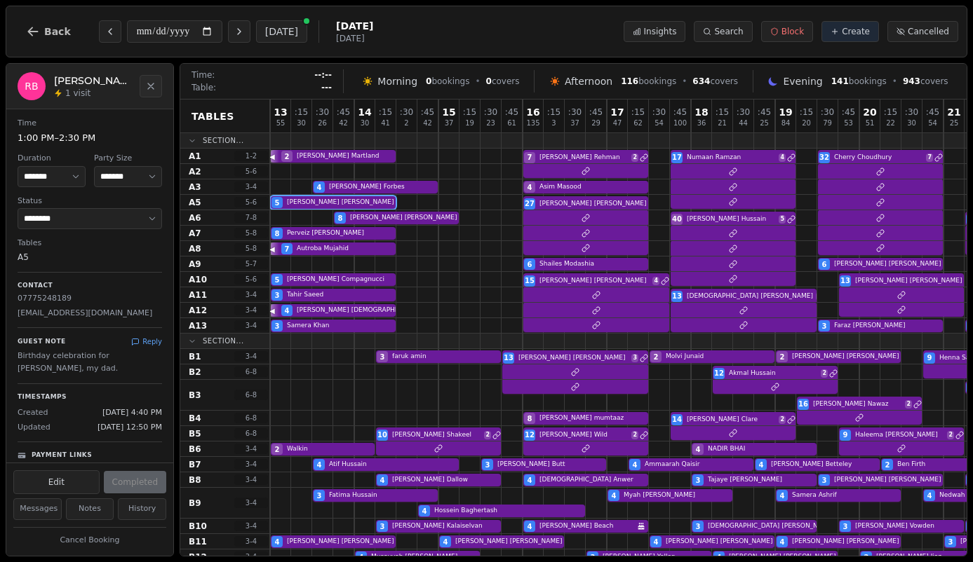
click at [76, 312] on p "robbarayuga@gmail.com" at bounding box center [90, 314] width 144 height 12
copy p "robbarayuga@gmail.com"
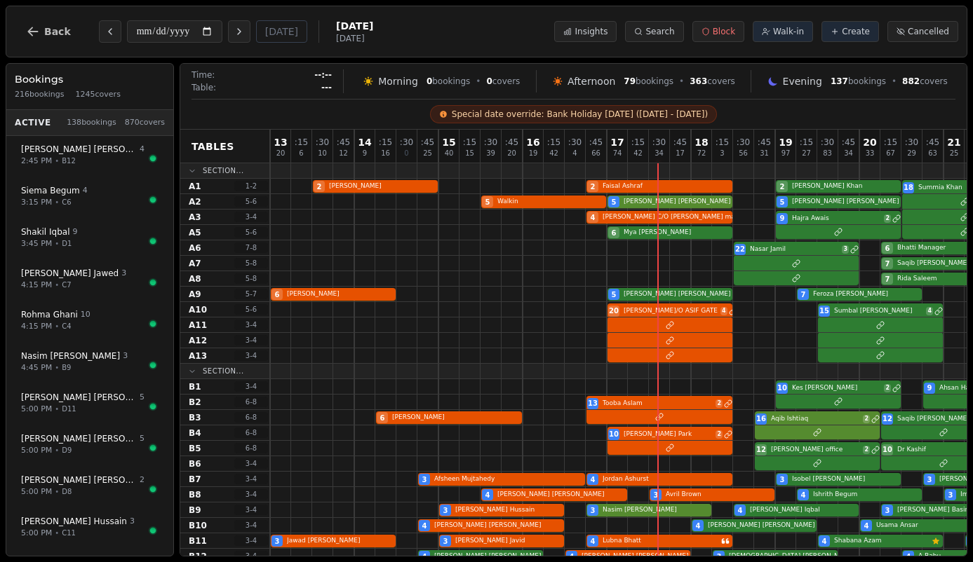
click at [32, 12] on div "**********" at bounding box center [486, 32] width 961 height 52
click at [35, 41] on button "Back" at bounding box center [48, 32] width 67 height 34
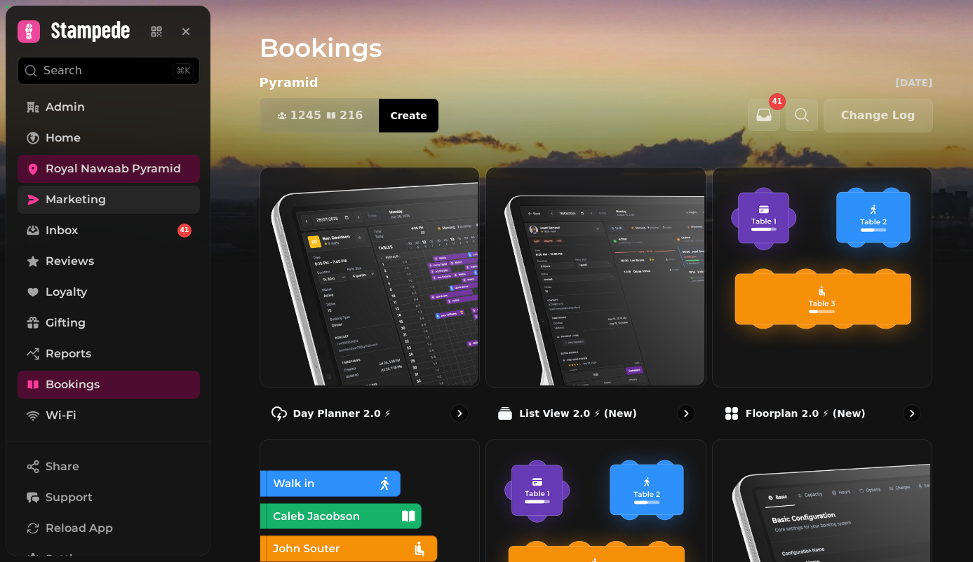
click at [89, 200] on span "Marketing" at bounding box center [76, 199] width 60 height 17
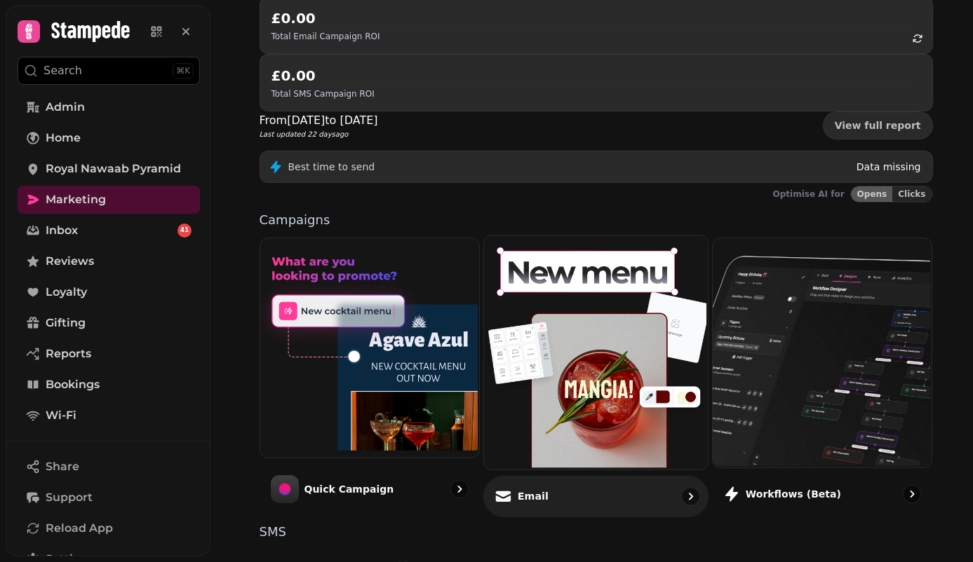
scroll to position [312, 0]
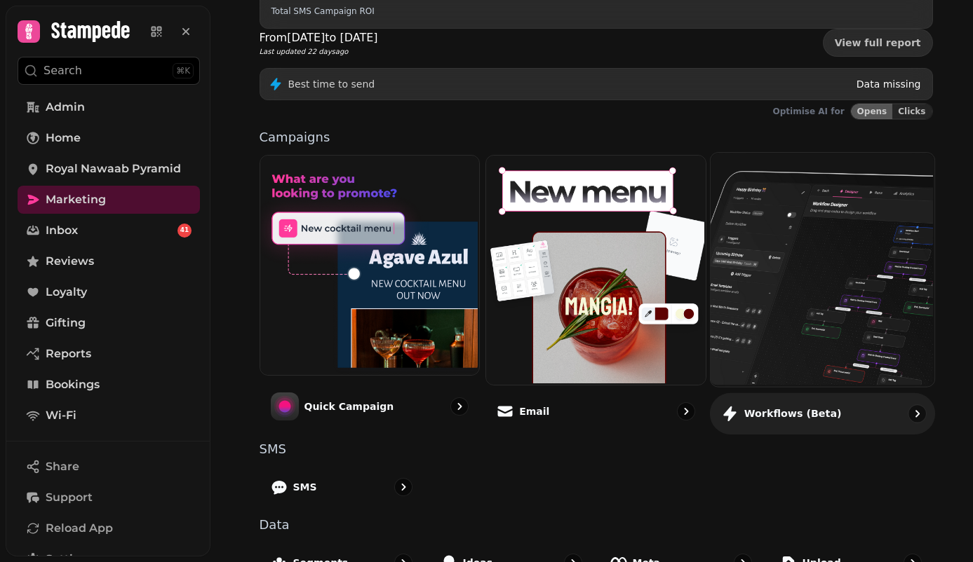
click at [821, 165] on img at bounding box center [821, 268] width 224 height 234
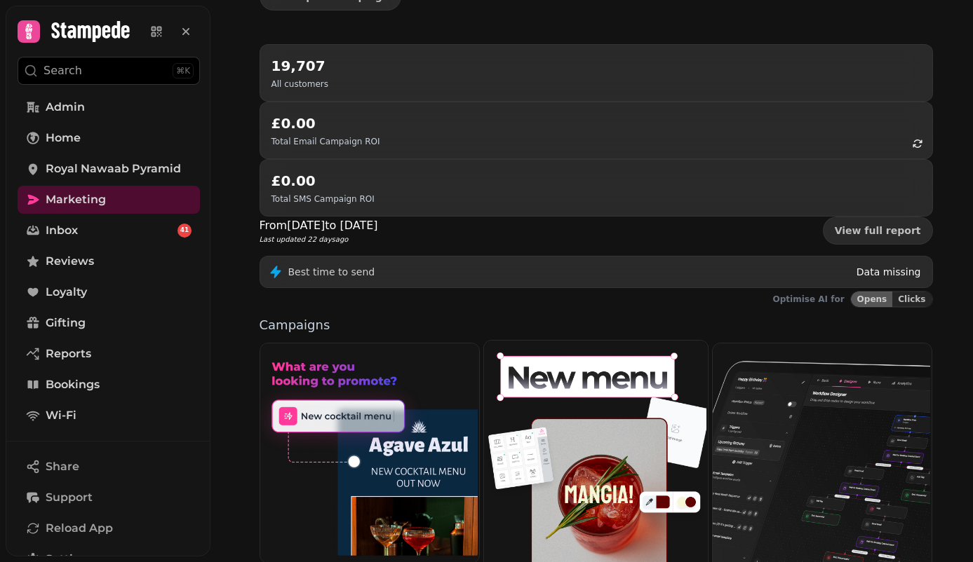
scroll to position [133, 0]
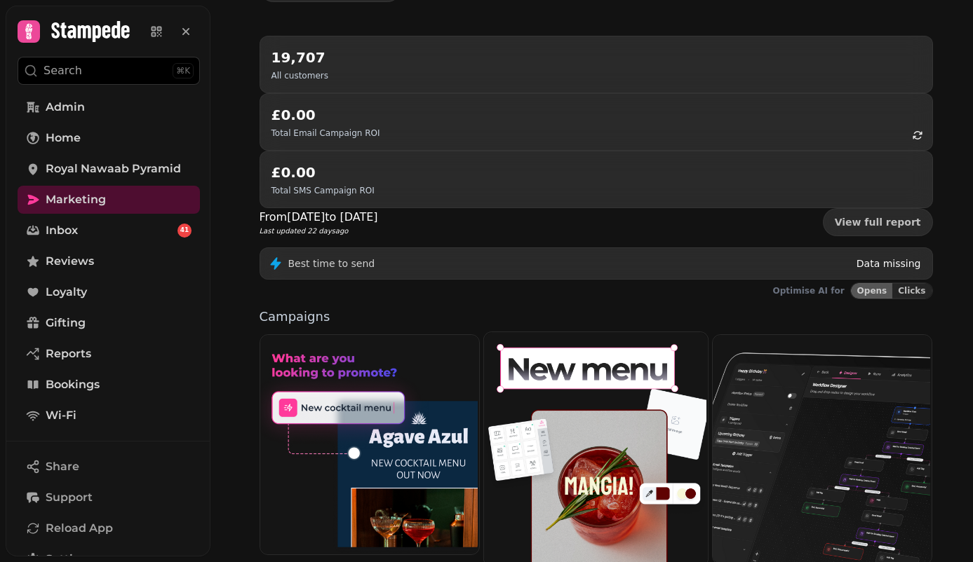
click at [538, 365] on img at bounding box center [594, 448] width 224 height 234
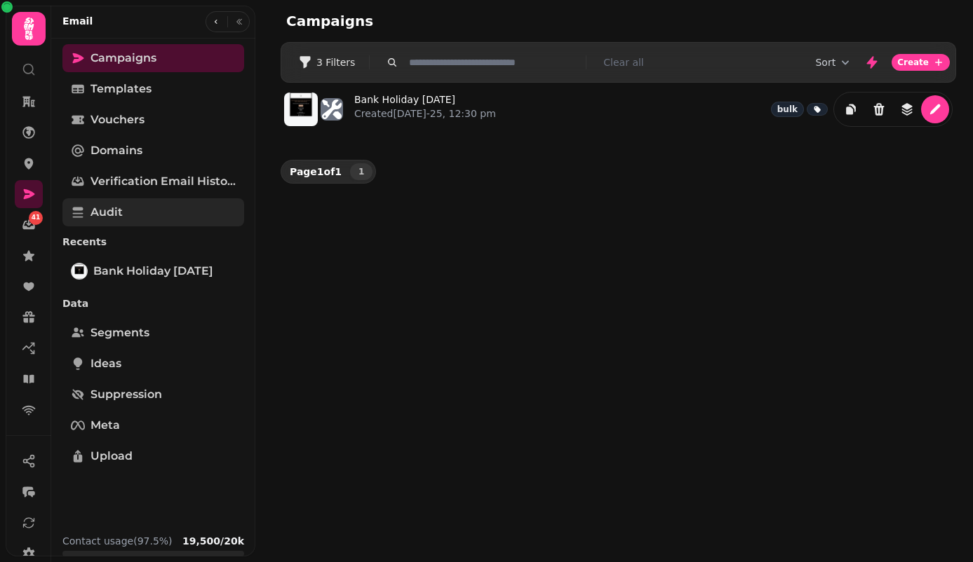
click at [151, 214] on link "Audit" at bounding box center [153, 212] width 182 height 28
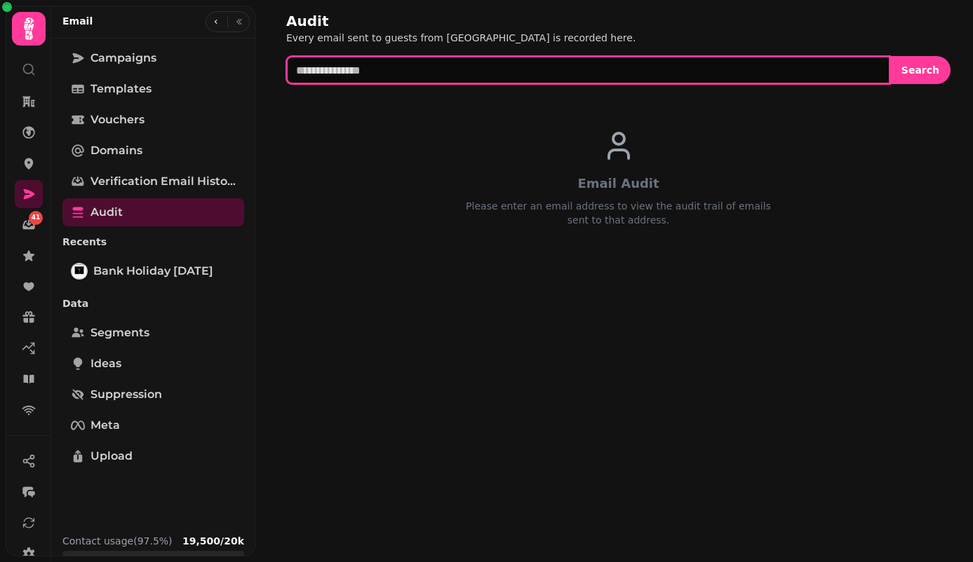
click at [446, 69] on input "text" at bounding box center [588, 70] width 604 height 28
paste input "**********"
type input "**********"
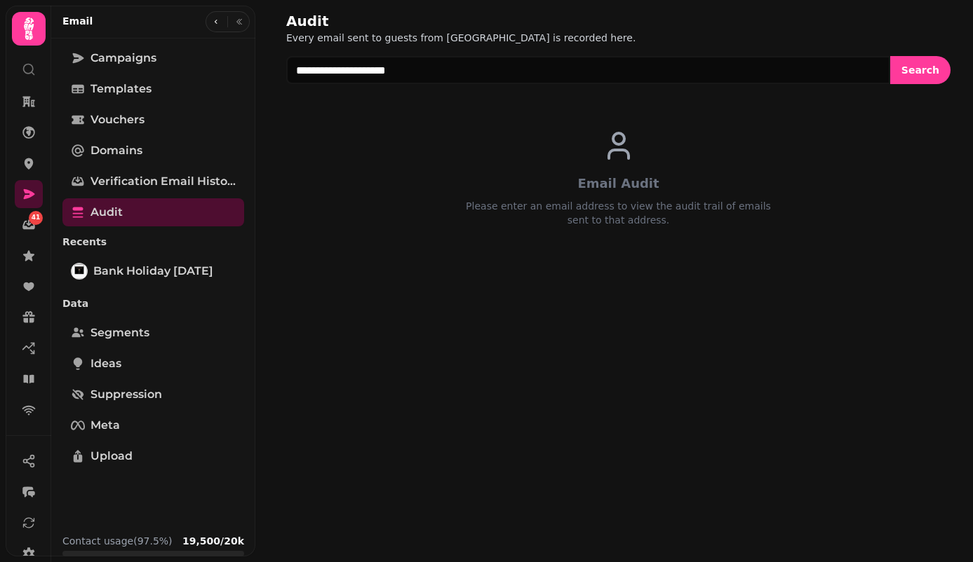
click at [950, 64] on form "**********" at bounding box center [618, 70] width 664 height 28
click at [926, 68] on span "Search" at bounding box center [920, 70] width 38 height 10
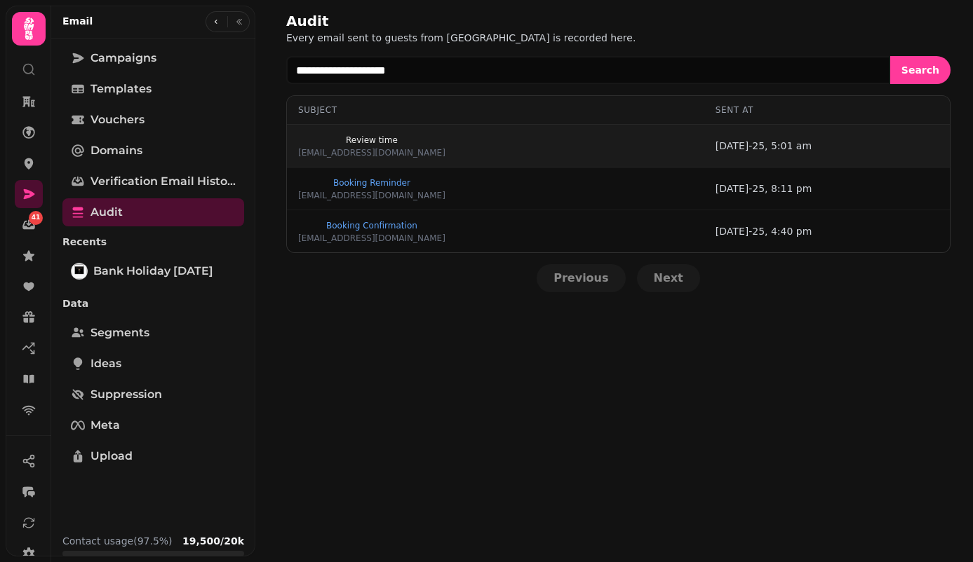
click at [334, 136] on span "Review time" at bounding box center [371, 140] width 147 height 8
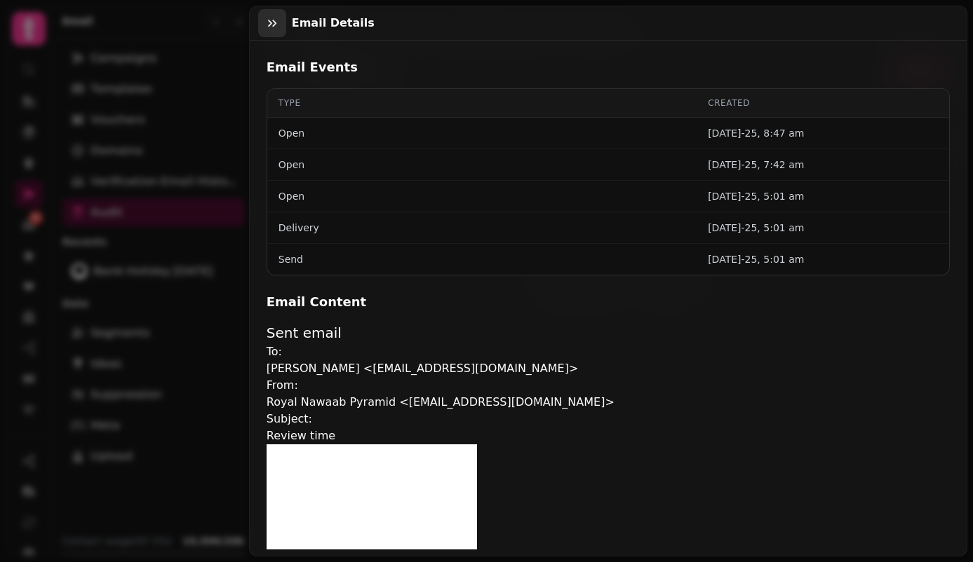
click at [262, 25] on button "button" at bounding box center [272, 23] width 28 height 28
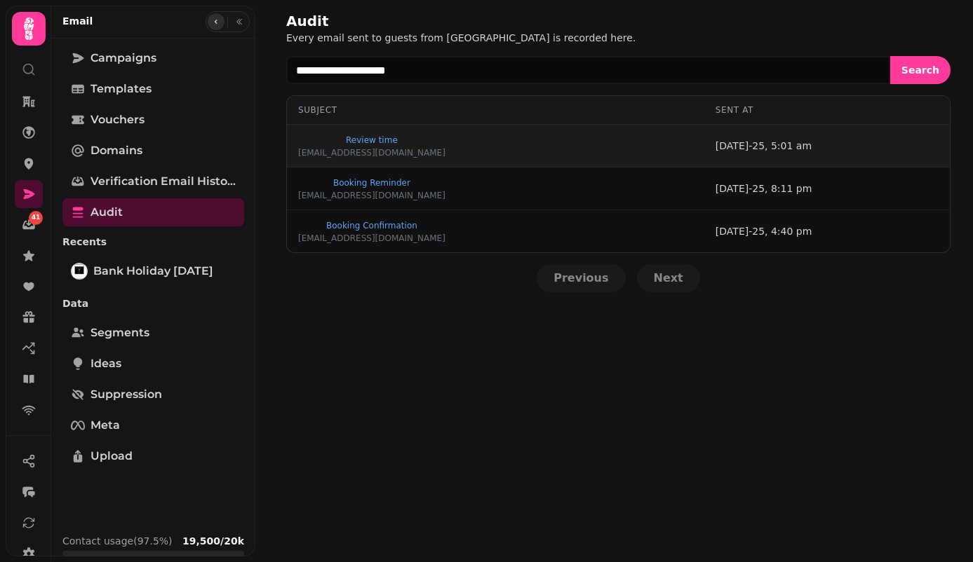
click at [212, 19] on icon "button" at bounding box center [216, 22] width 8 height 8
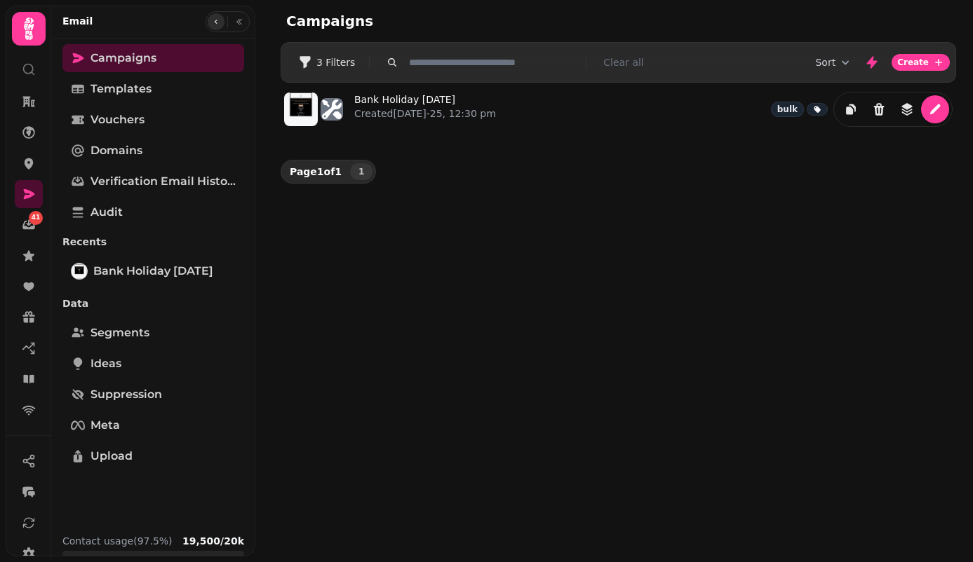
click at [212, 19] on icon "button" at bounding box center [216, 22] width 8 height 8
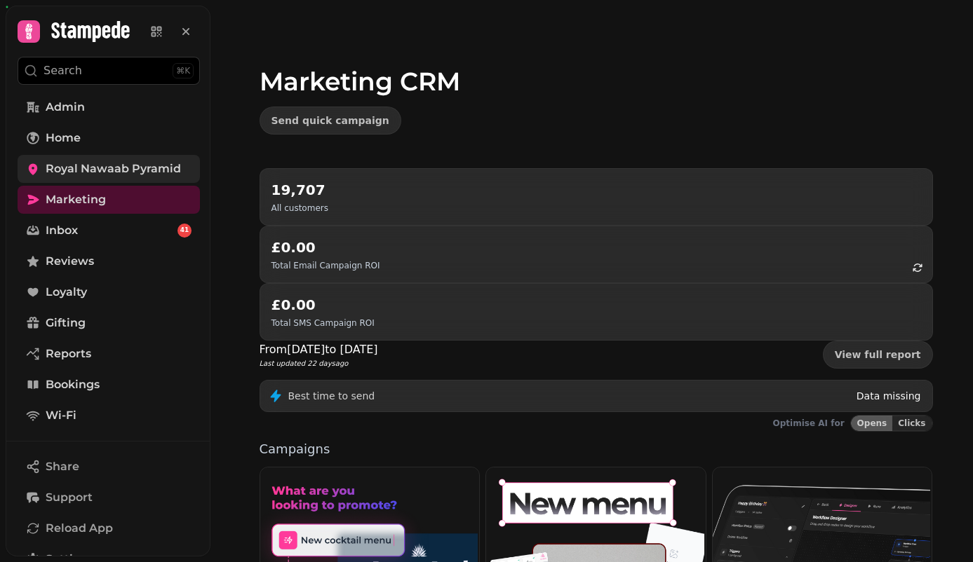
click at [100, 168] on span "Royal Nawaab Pyramid" at bounding box center [113, 169] width 135 height 17
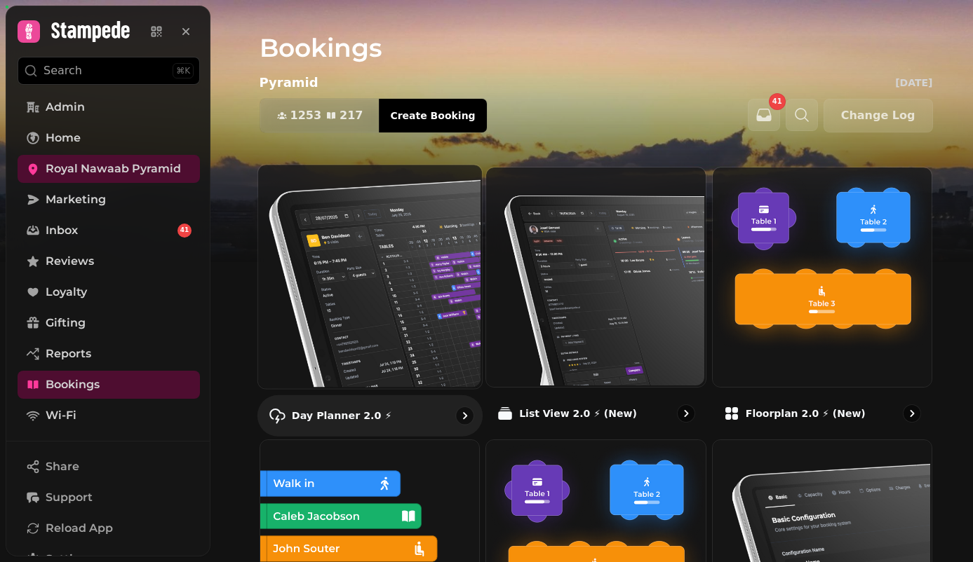
click at [370, 196] on img at bounding box center [368, 275] width 224 height 224
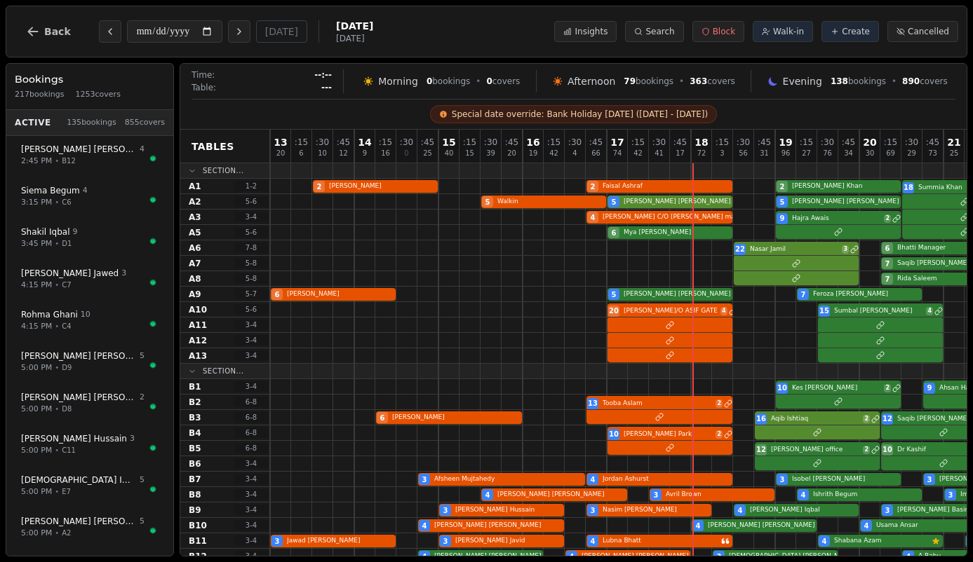
click at [45, 40] on button "Back" at bounding box center [48, 32] width 67 height 34
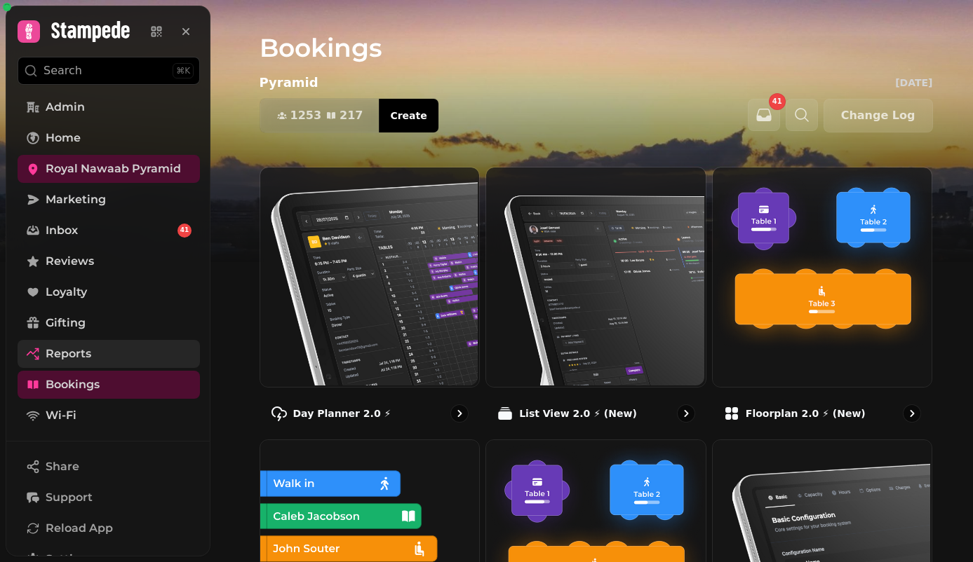
scroll to position [186, 0]
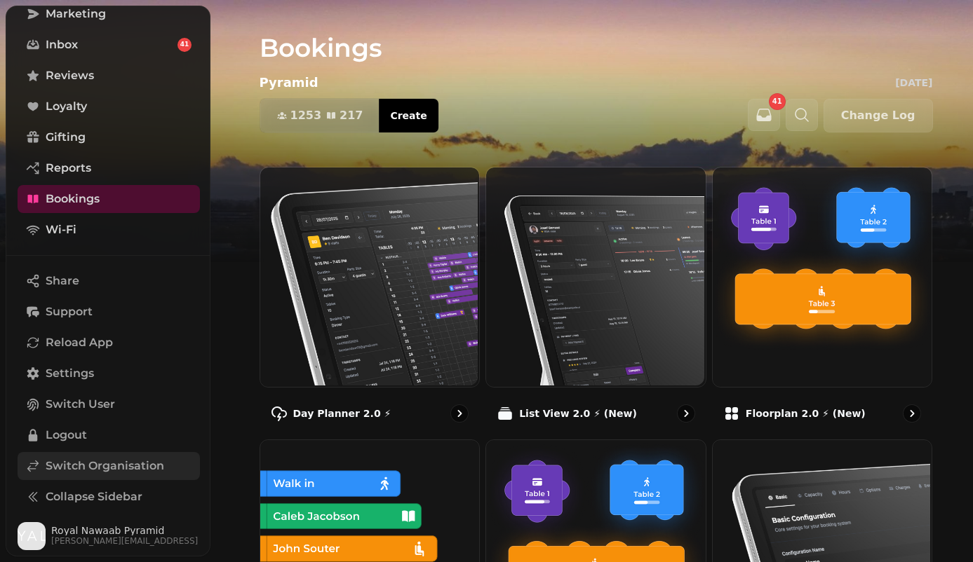
click at [68, 471] on span "Switch Organisation" at bounding box center [105, 466] width 119 height 17
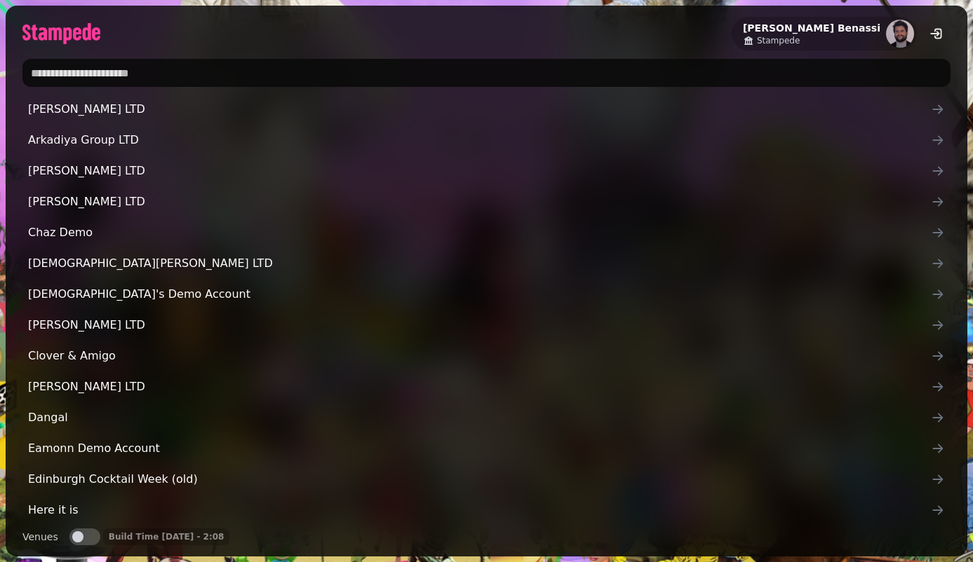
click at [309, 71] on input "text" at bounding box center [486, 73] width 928 height 28
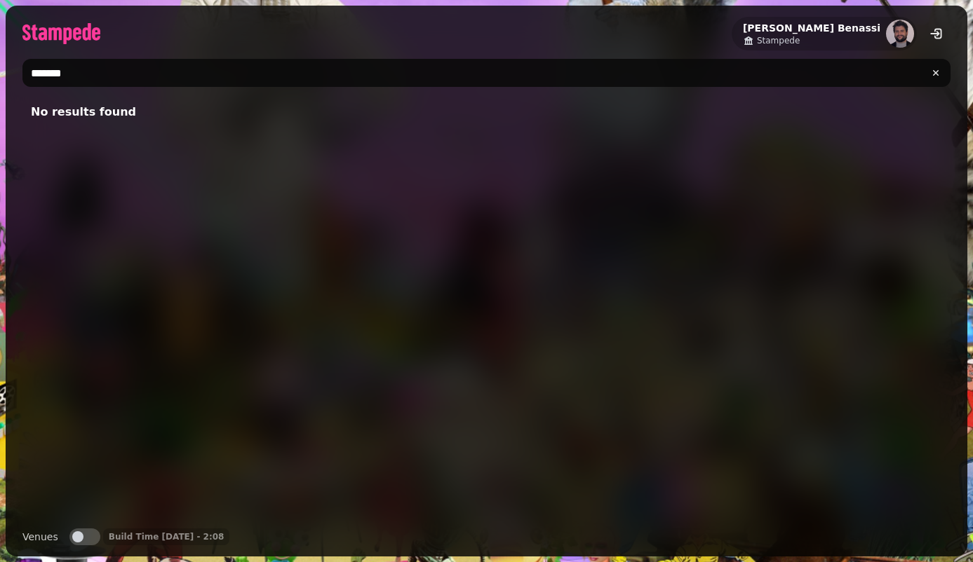
click at [301, 85] on input "*******" at bounding box center [486, 73] width 928 height 28
click at [301, 84] on input "*******" at bounding box center [486, 73] width 928 height 28
type input "**********"
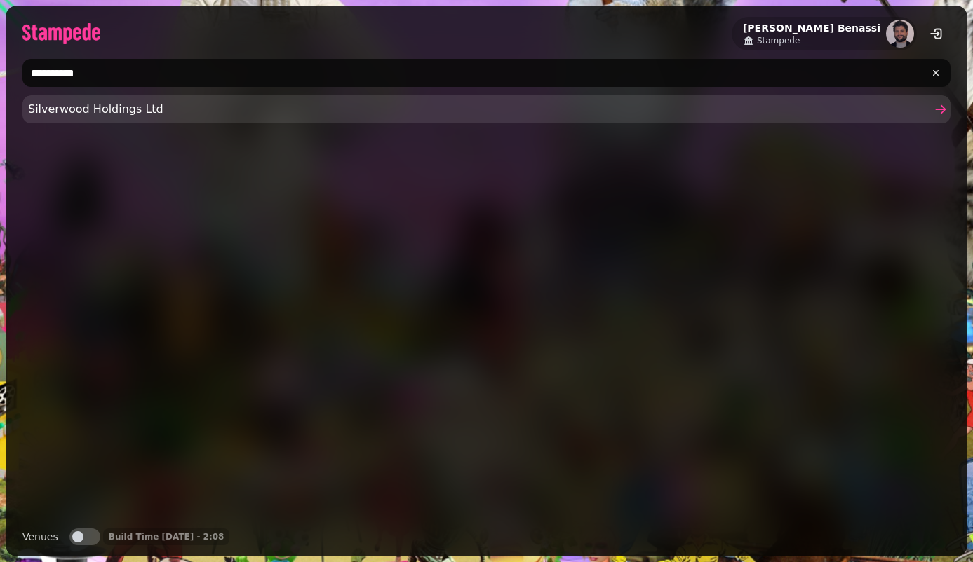
click at [83, 112] on span "Silverwood Holdings Ltd" at bounding box center [479, 109] width 903 height 17
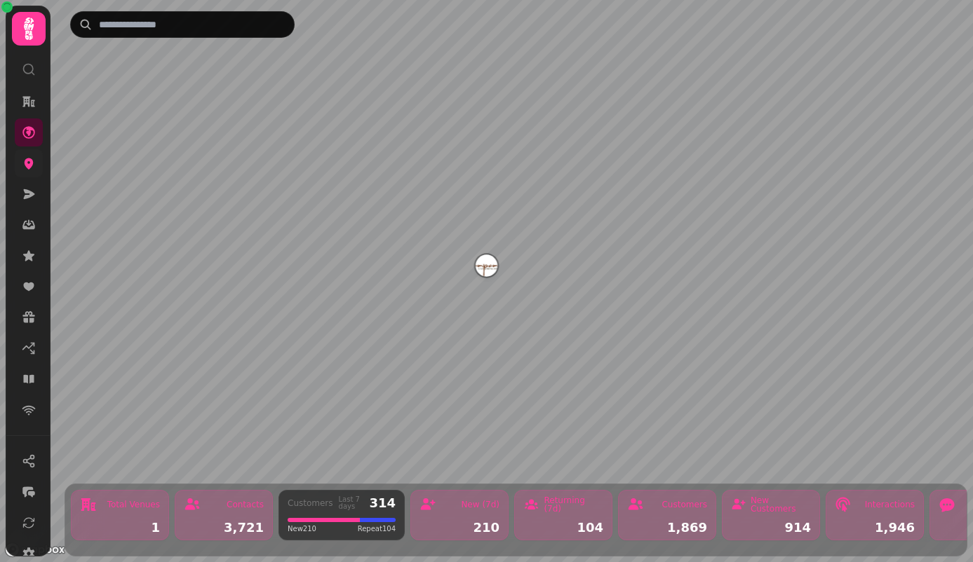
click at [35, 158] on icon at bounding box center [29, 163] width 14 height 14
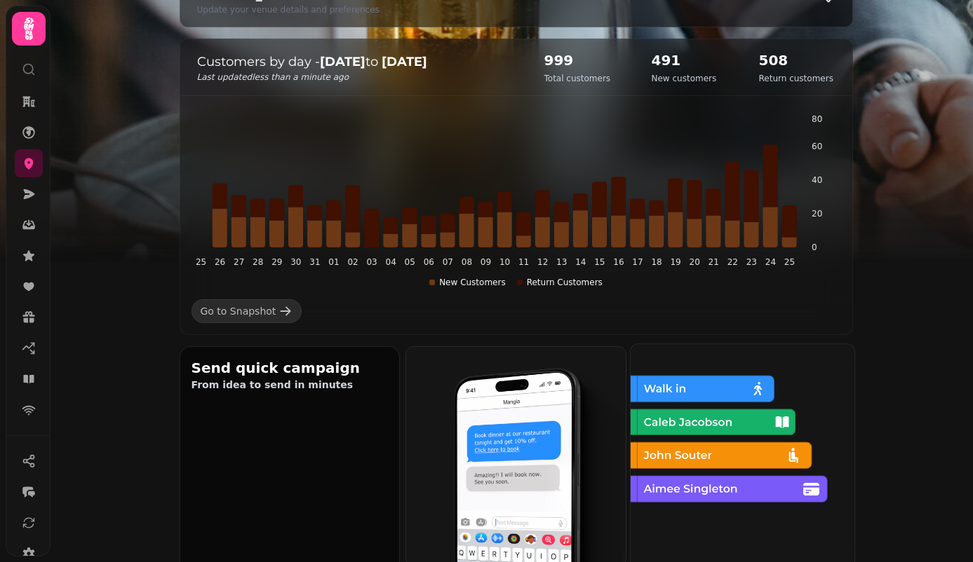
scroll to position [183, 0]
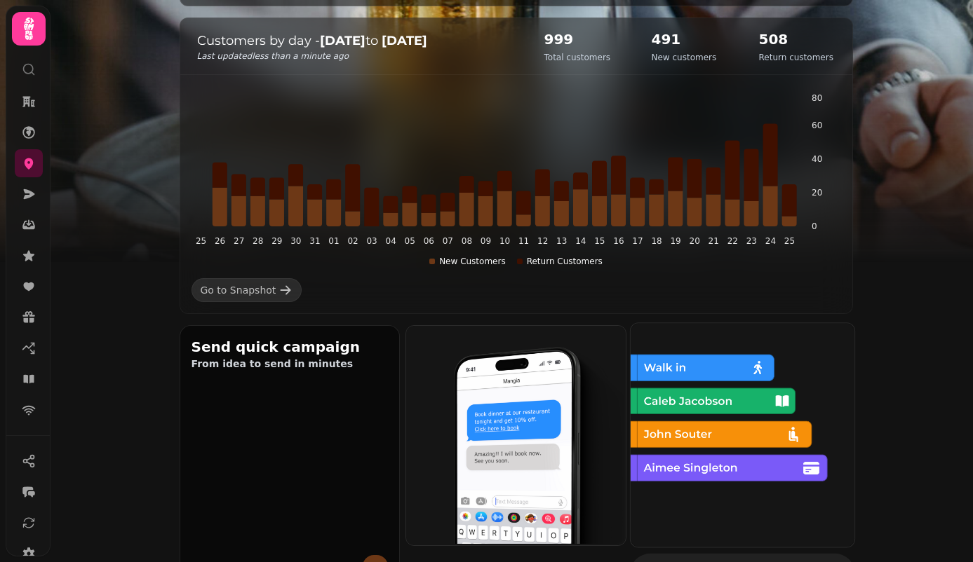
click at [734, 466] on img at bounding box center [741, 434] width 224 height 224
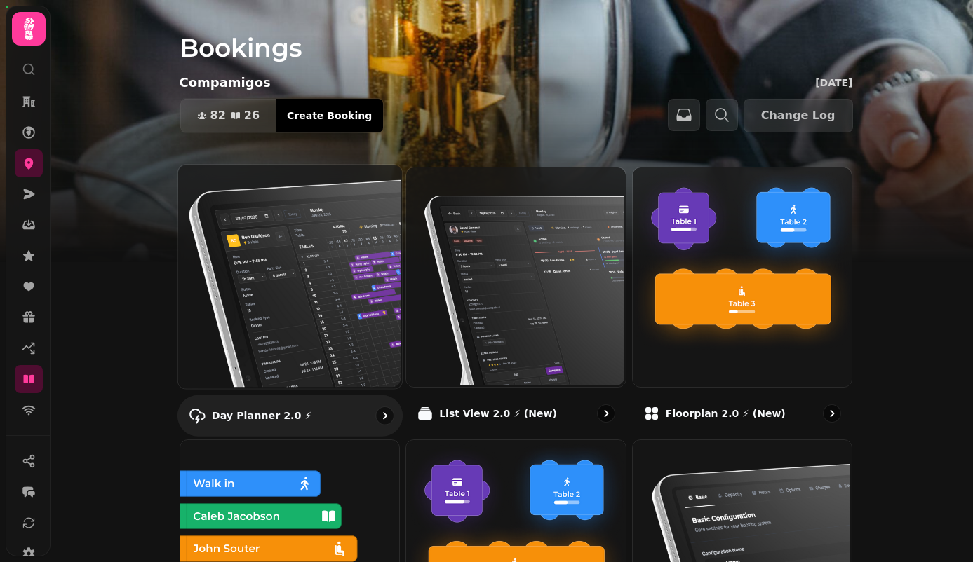
click at [311, 238] on img at bounding box center [288, 275] width 224 height 224
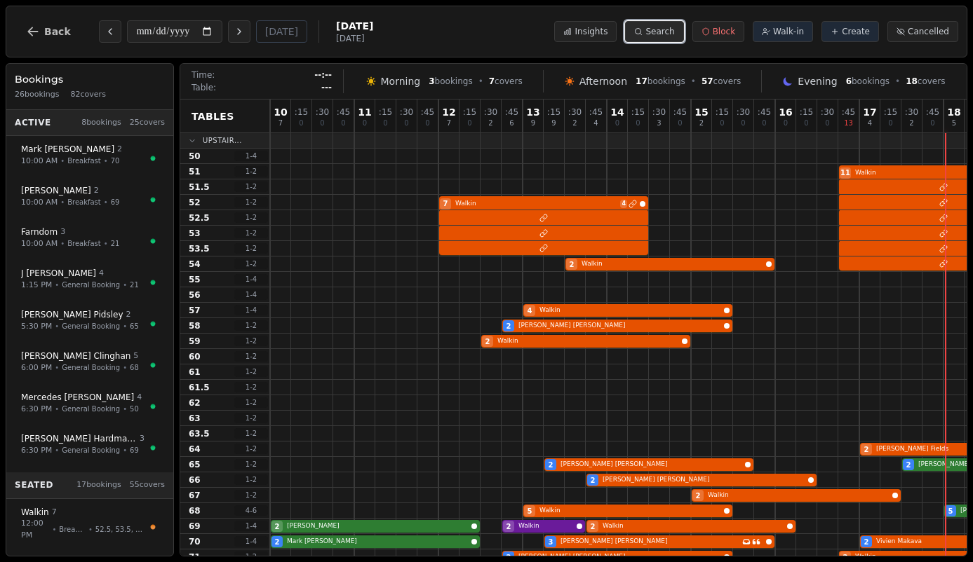
click at [673, 36] on span "Search" at bounding box center [659, 31] width 29 height 11
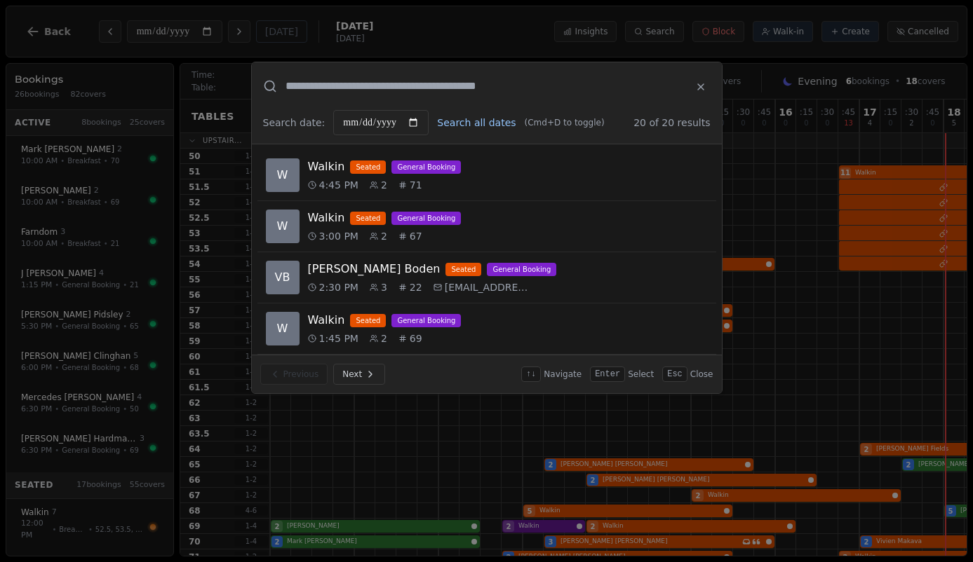
click at [470, 118] on button "Search all dates" at bounding box center [476, 123] width 79 height 14
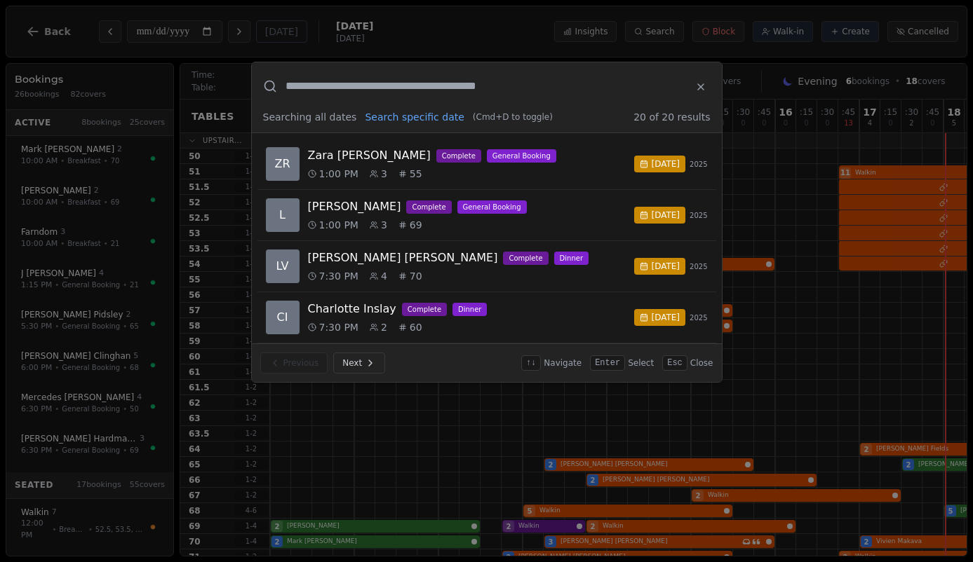
click at [460, 86] on input "text" at bounding box center [483, 86] width 397 height 17
paste input "**********"
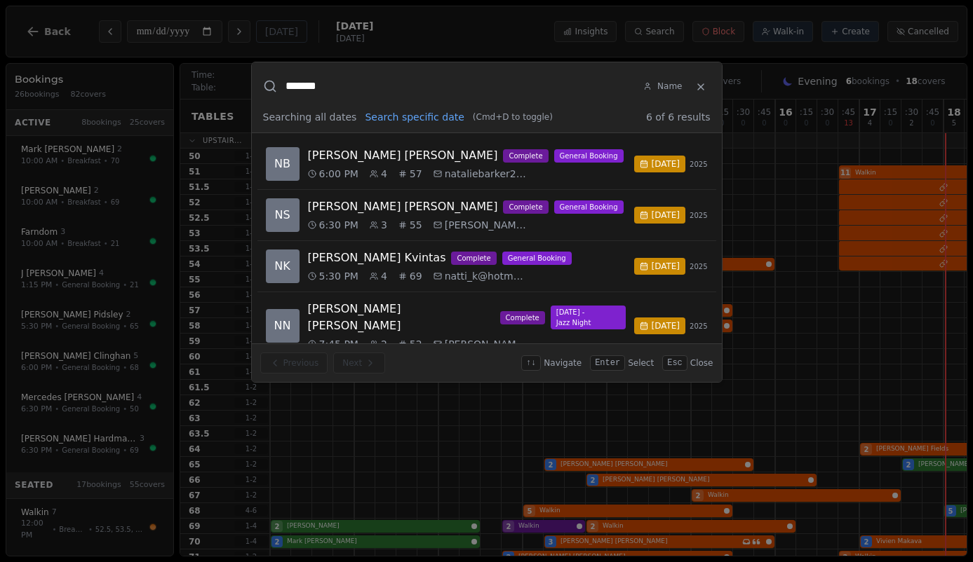
click at [290, 82] on input "*******" at bounding box center [460, 86] width 350 height 17
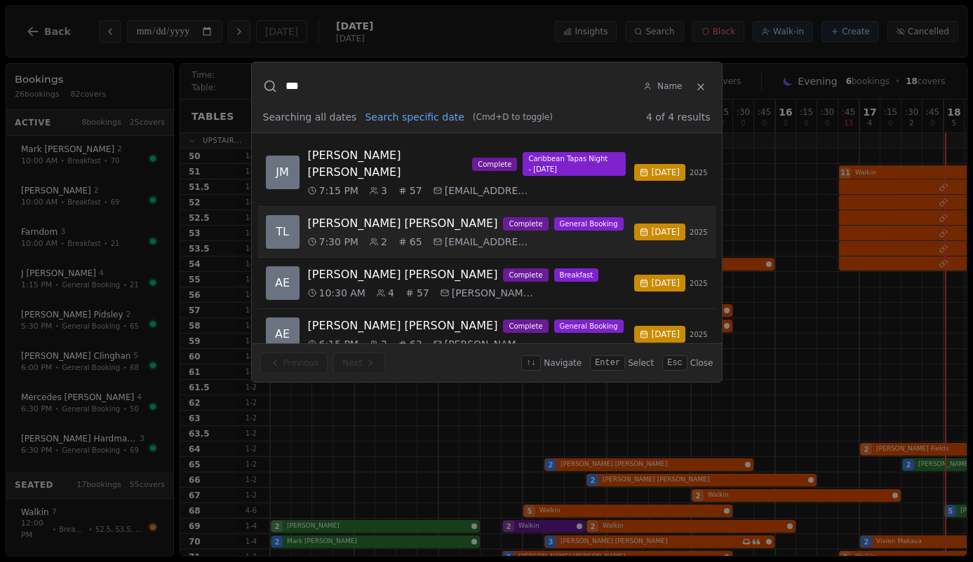
scroll to position [6, 0]
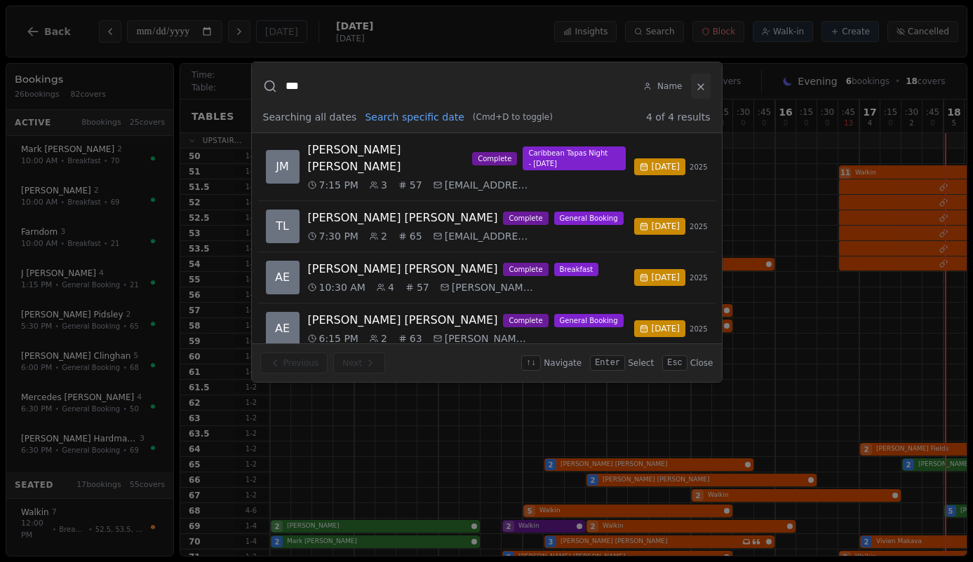
type input "***"
click at [701, 91] on icon at bounding box center [700, 86] width 11 height 11
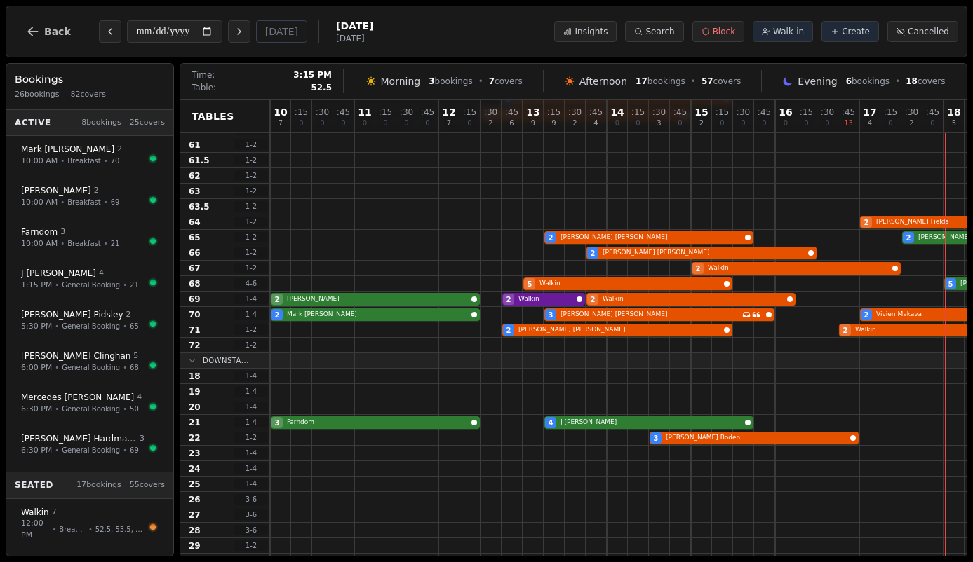
scroll to position [256, 0]
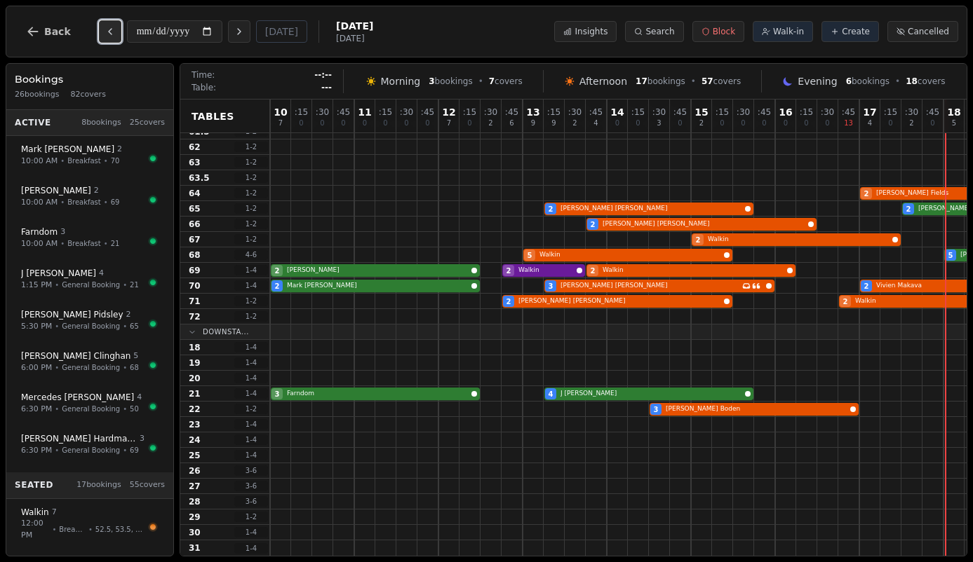
click at [110, 27] on icon "Previous day" at bounding box center [109, 31] width 11 height 11
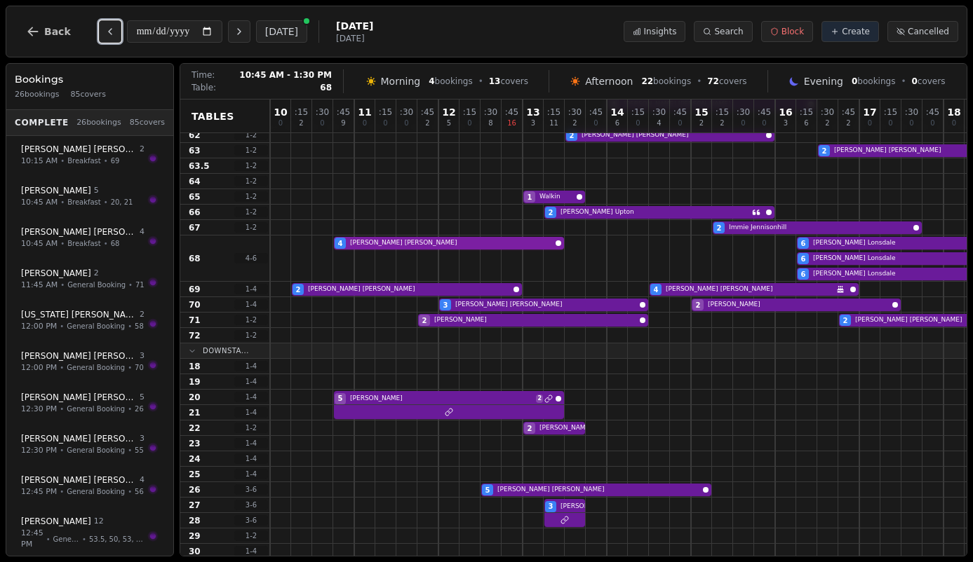
scroll to position [0, 0]
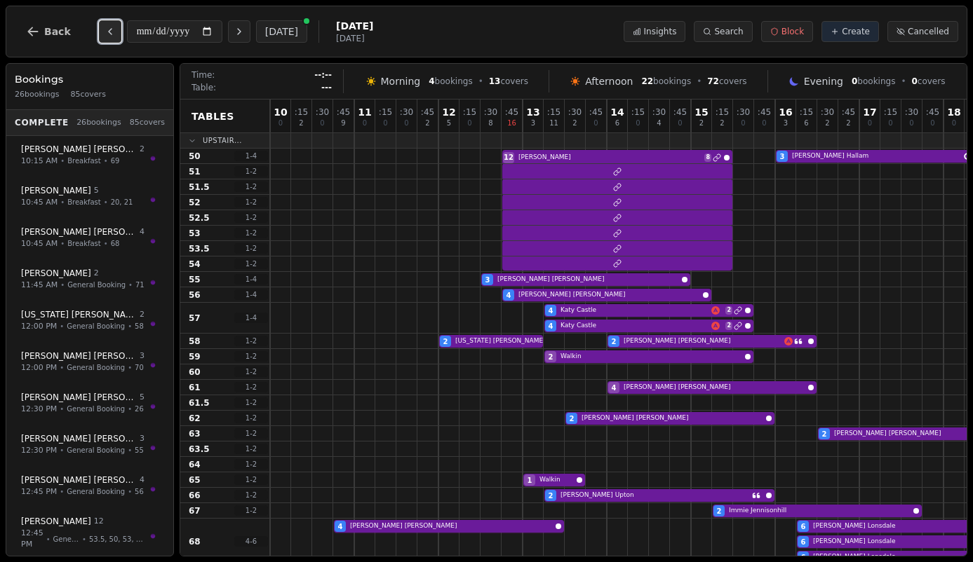
click at [103, 21] on button "Previous day" at bounding box center [110, 31] width 22 height 22
type input "**********"
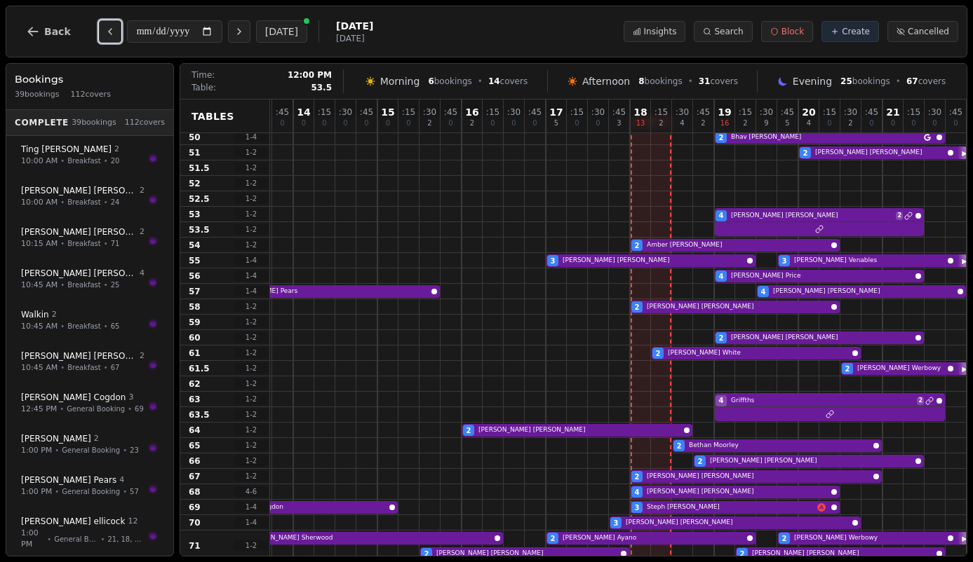
scroll to position [0, 313]
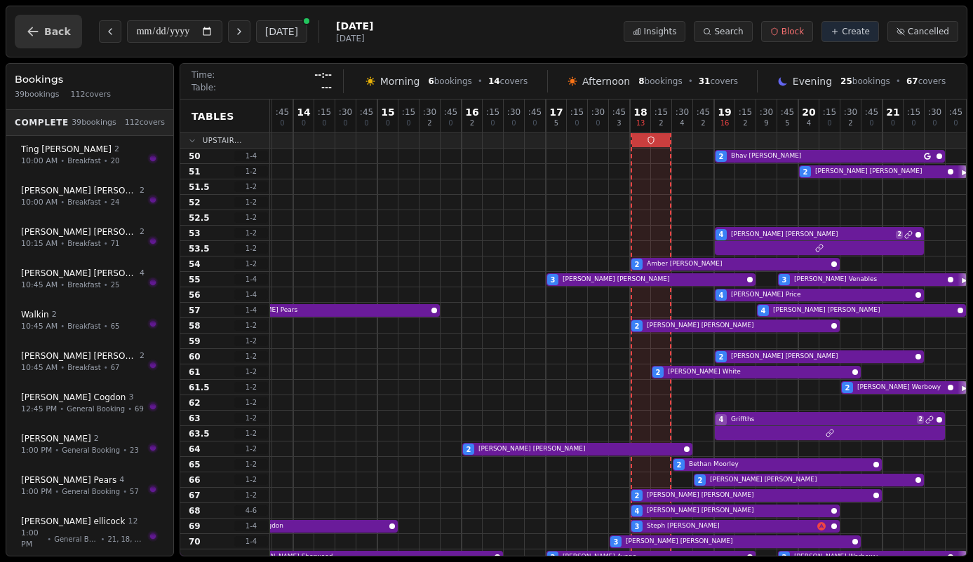
click at [50, 34] on span "Back" at bounding box center [57, 32] width 27 height 10
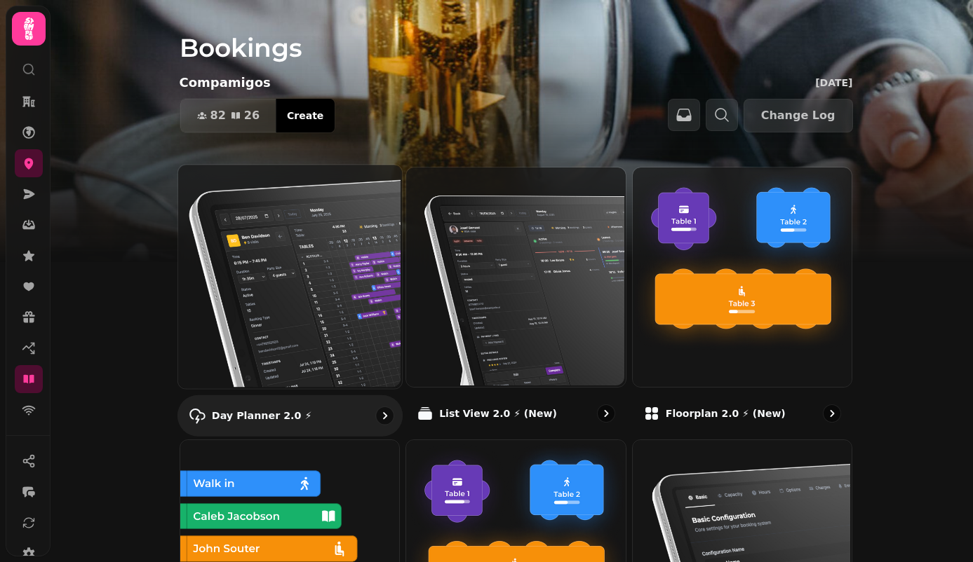
click at [283, 245] on img at bounding box center [288, 275] width 224 height 224
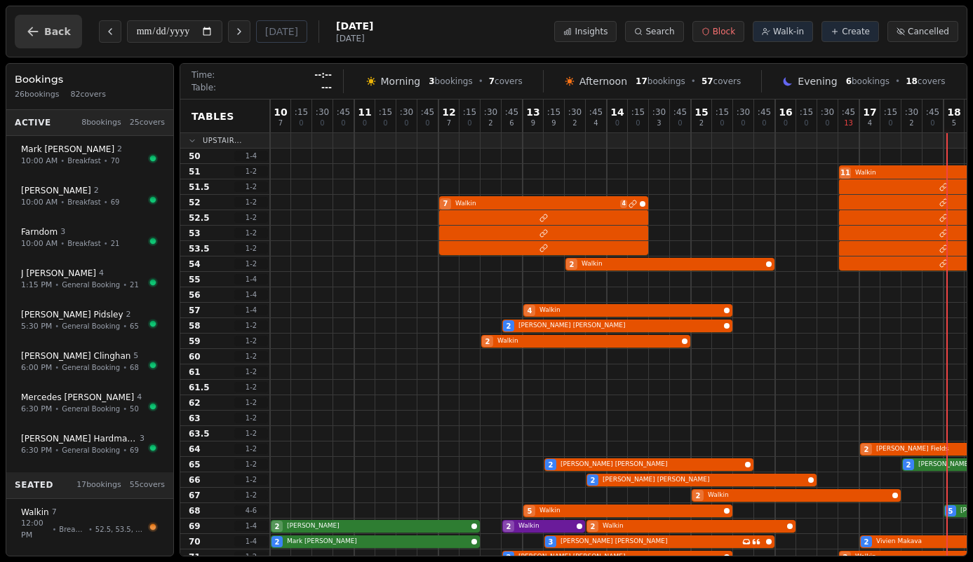
click at [38, 22] on button "Back" at bounding box center [48, 32] width 67 height 34
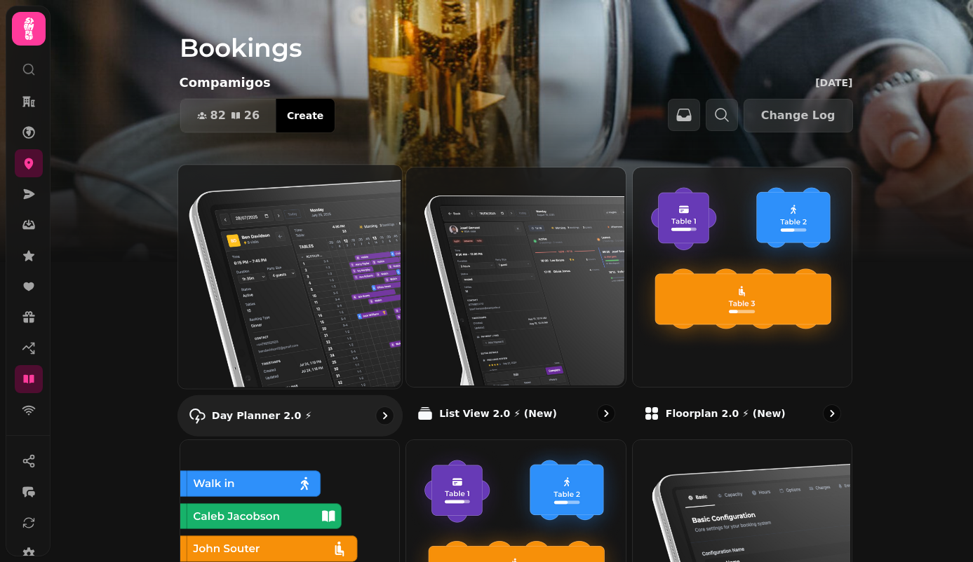
click at [342, 245] on img at bounding box center [288, 275] width 224 height 224
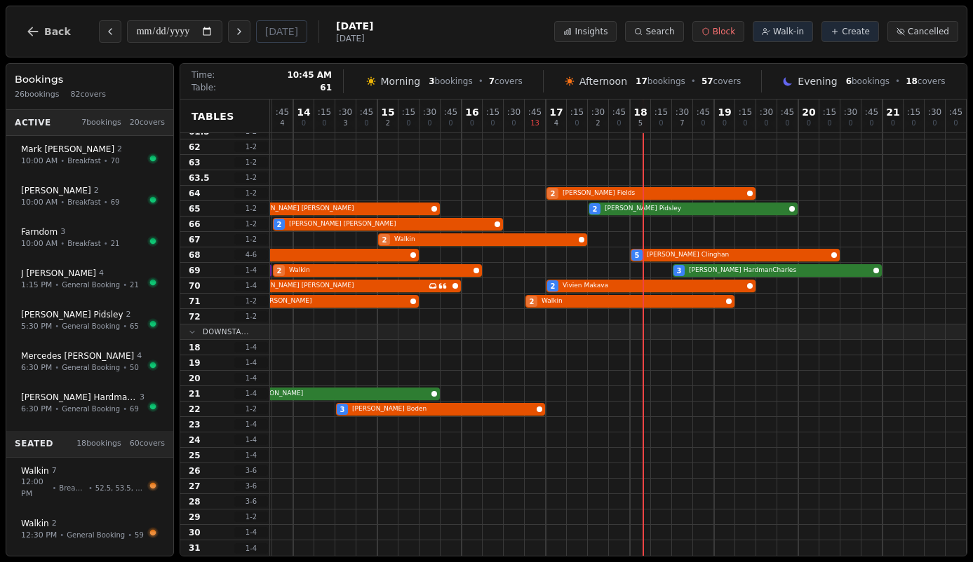
scroll to position [0, 313]
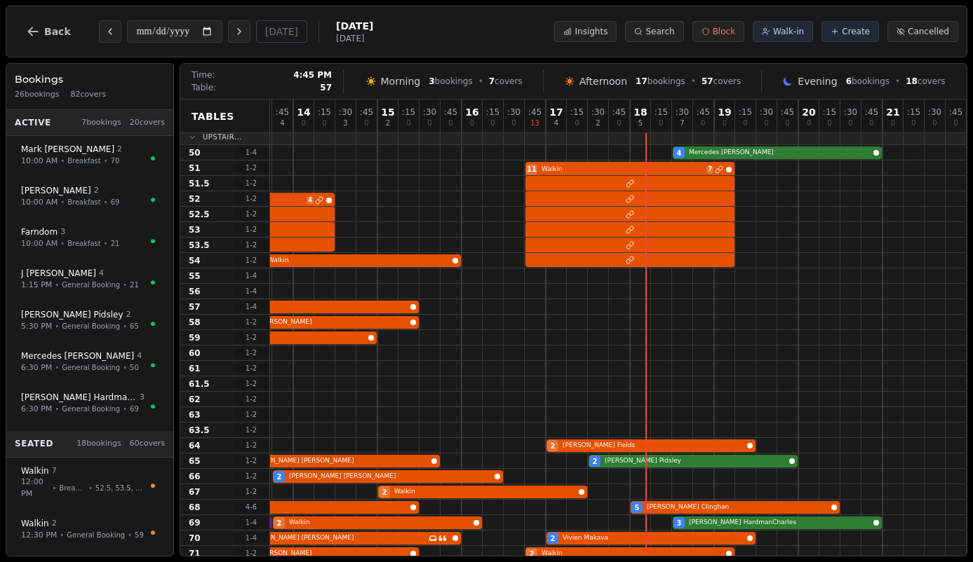
scroll to position [0, 313]
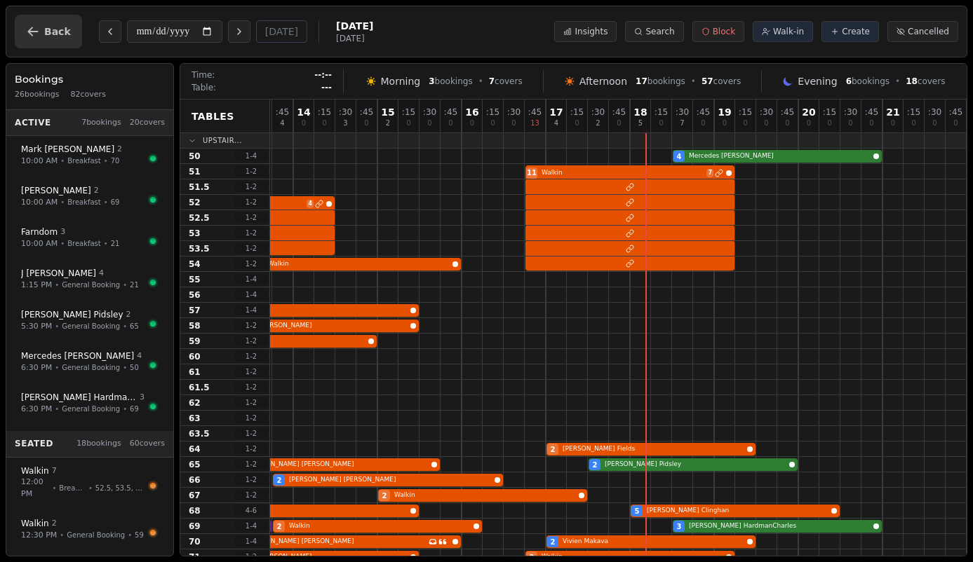
click at [46, 34] on span "Back" at bounding box center [57, 32] width 27 height 10
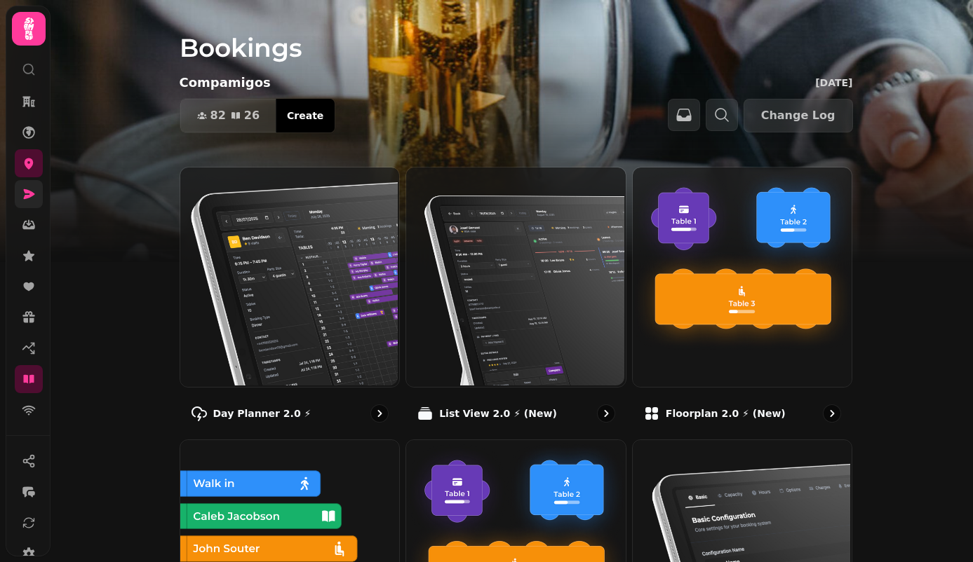
click at [34, 183] on link at bounding box center [29, 194] width 28 height 28
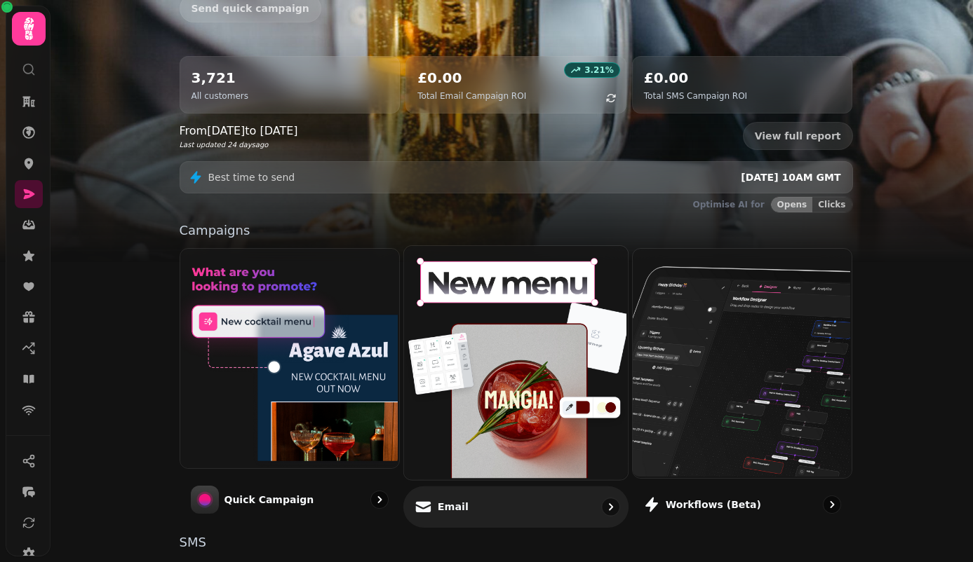
scroll to position [123, 0]
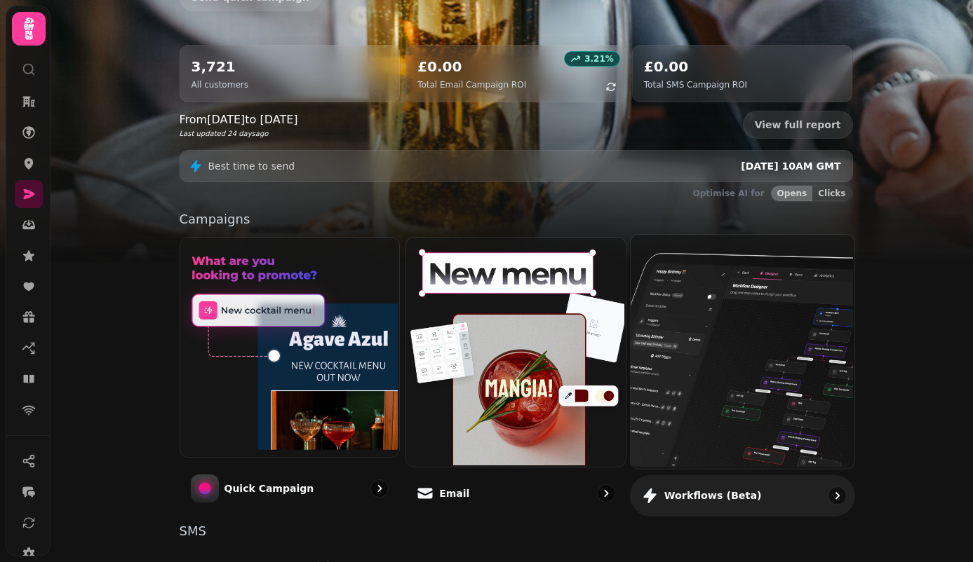
click at [715, 314] on img at bounding box center [741, 351] width 224 height 234
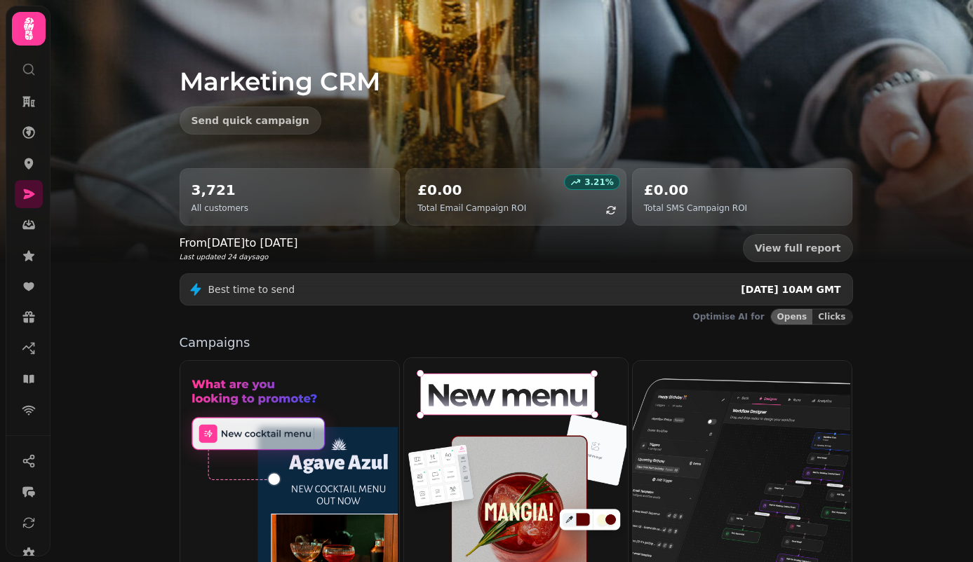
click at [456, 447] on img at bounding box center [515, 474] width 224 height 234
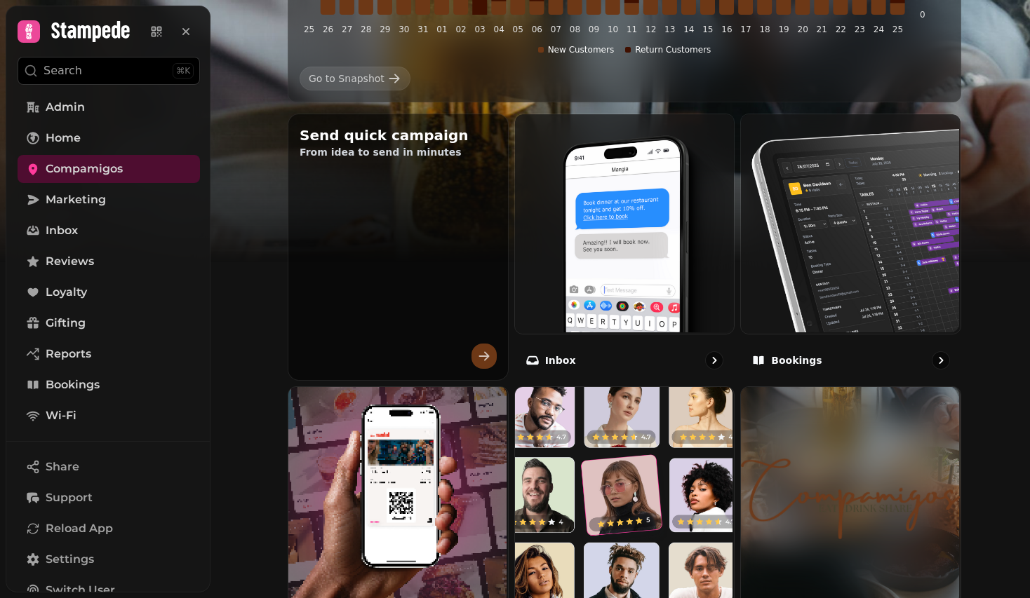
scroll to position [371, 0]
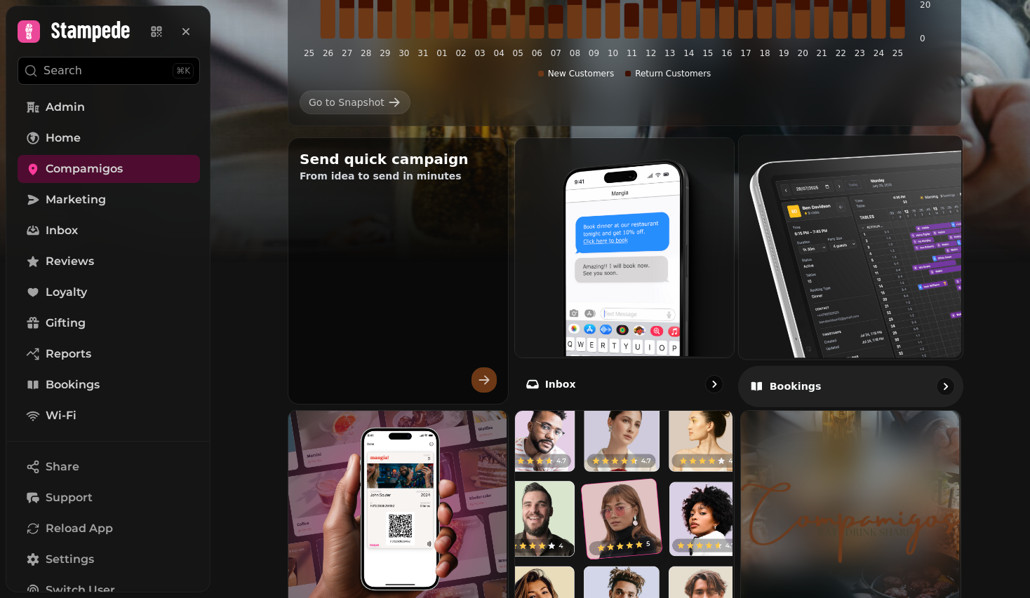
click at [882, 294] on img at bounding box center [849, 246] width 224 height 224
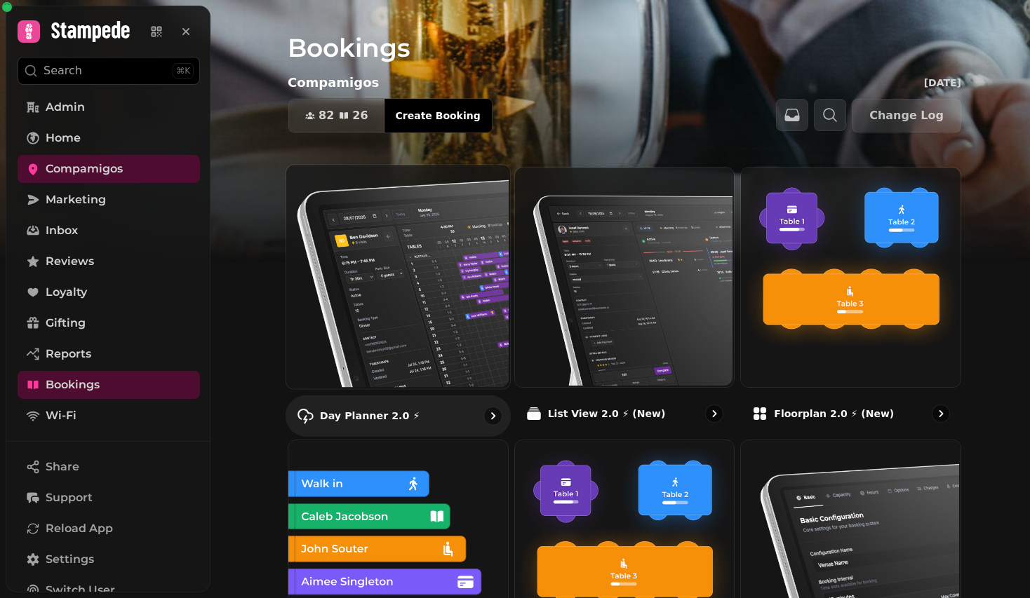
click at [428, 264] on img at bounding box center [397, 275] width 224 height 224
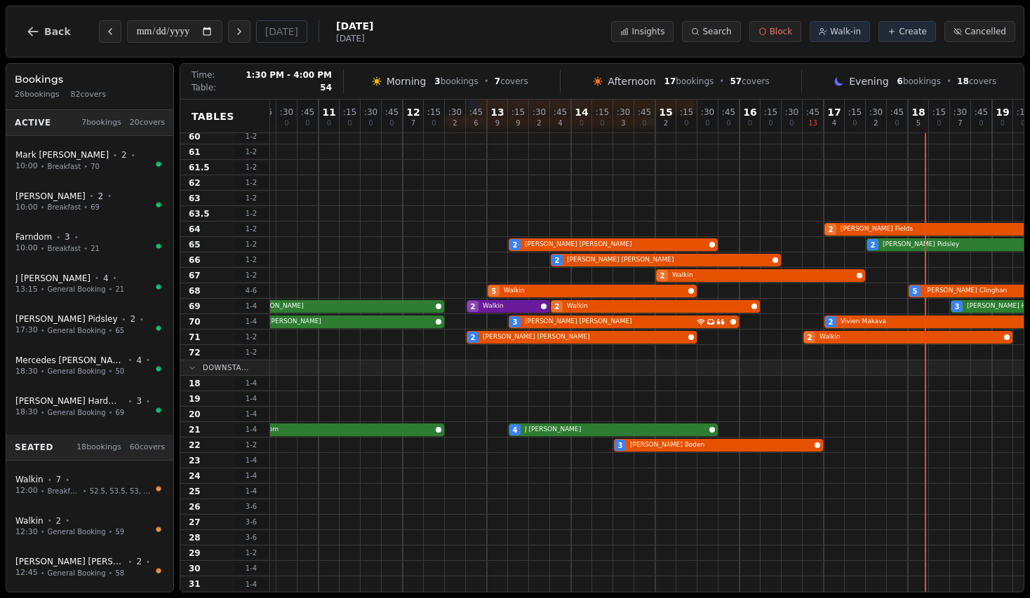
scroll to position [220, 0]
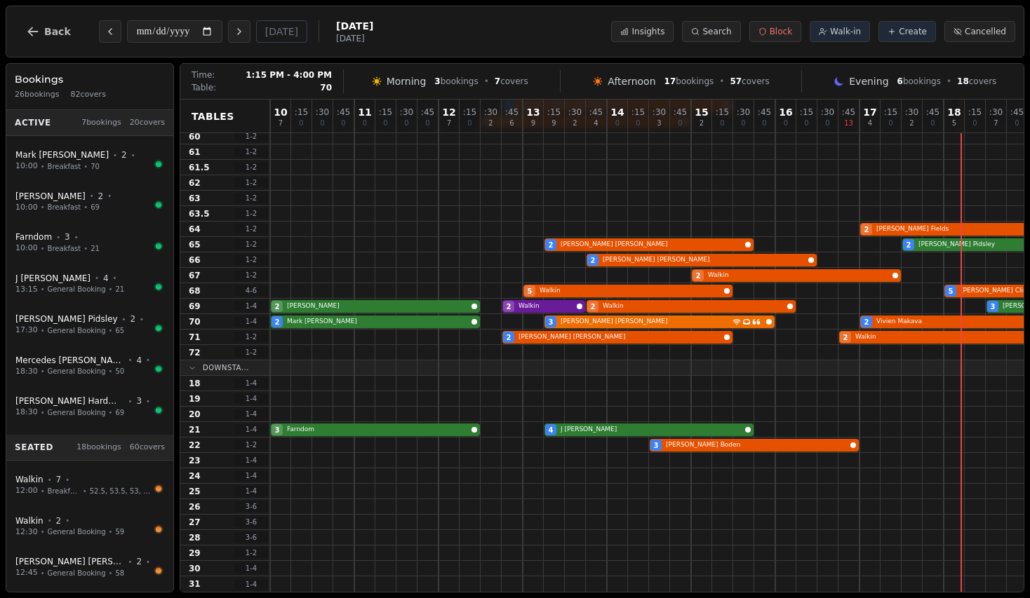
click at [660, 327] on div "2 [PERSON_NAME]-[PERSON_NAME] 3 [PERSON_NAME] Connected to WiFi Has conversatio…" at bounding box center [775, 321] width 1010 height 15
select select "****"
select select "*"
select select "******"
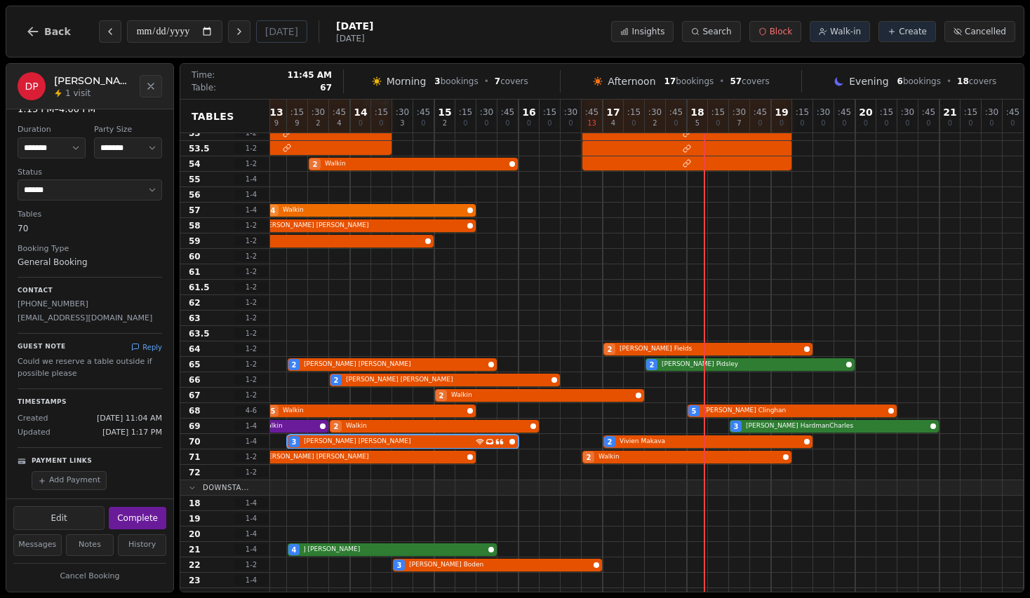
scroll to position [0, 257]
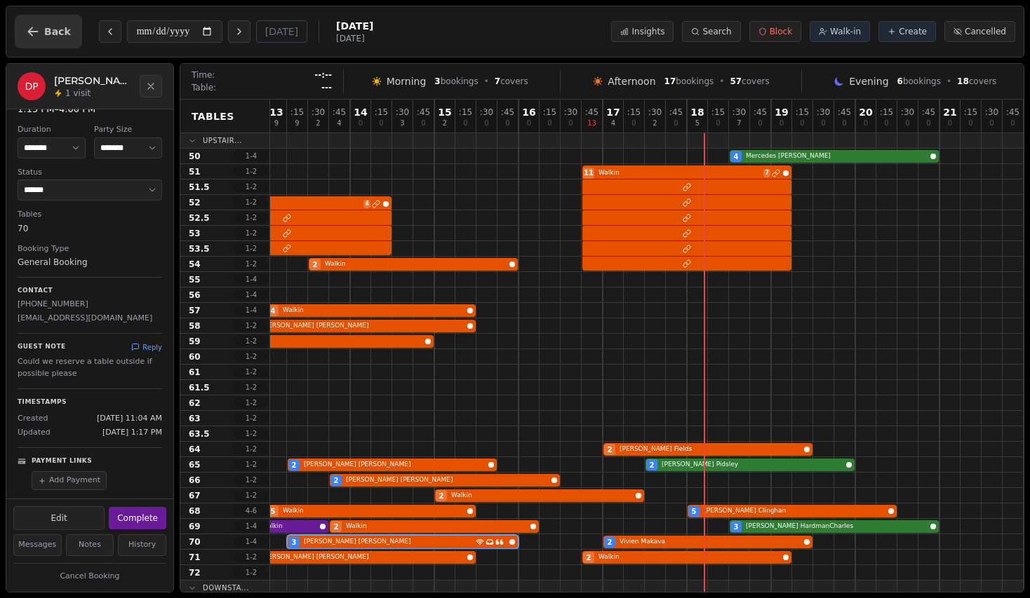
click at [39, 25] on icon "button" at bounding box center [33, 32] width 14 height 14
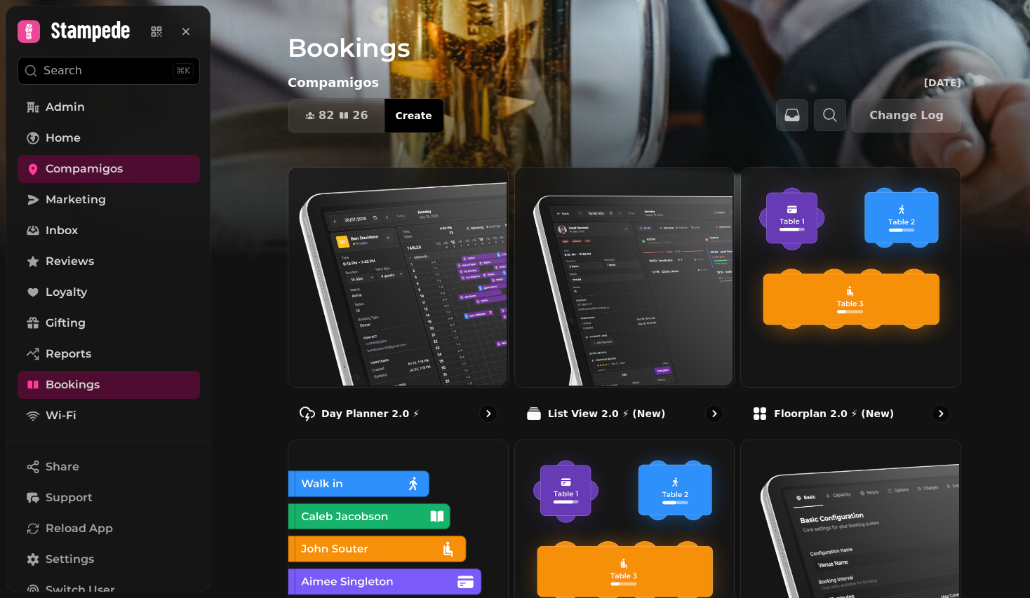
scroll to position [150, 0]
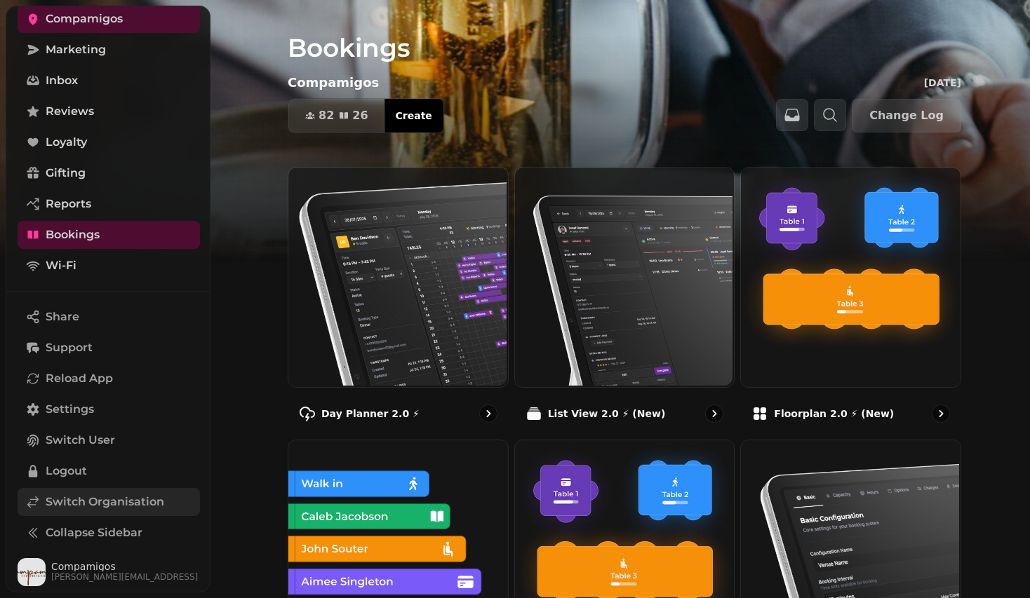
click at [114, 504] on span "Switch Organisation" at bounding box center [105, 502] width 119 height 17
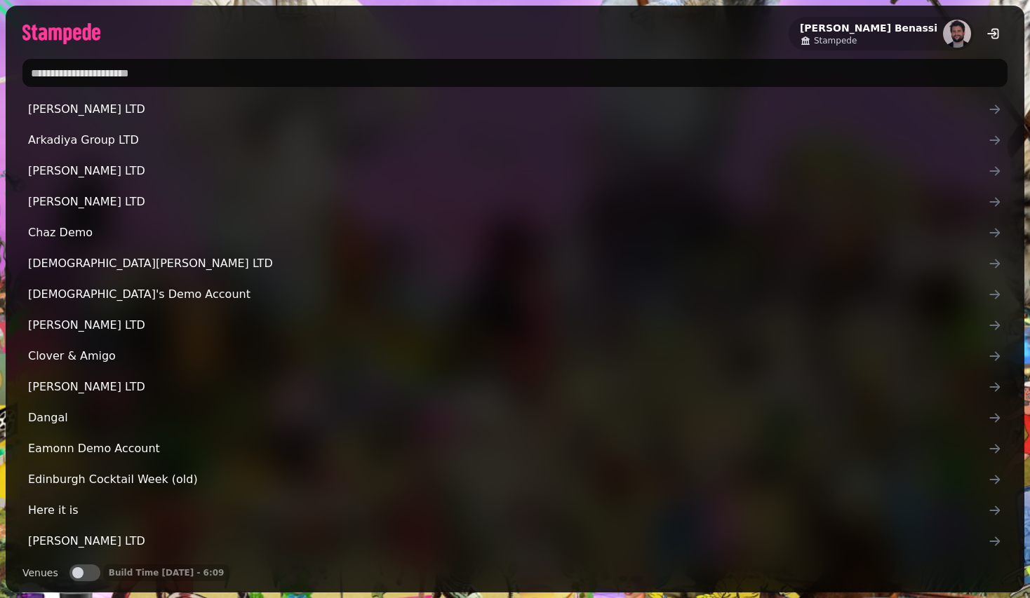
click at [330, 79] on input "text" at bounding box center [514, 73] width 985 height 28
type input "*******"
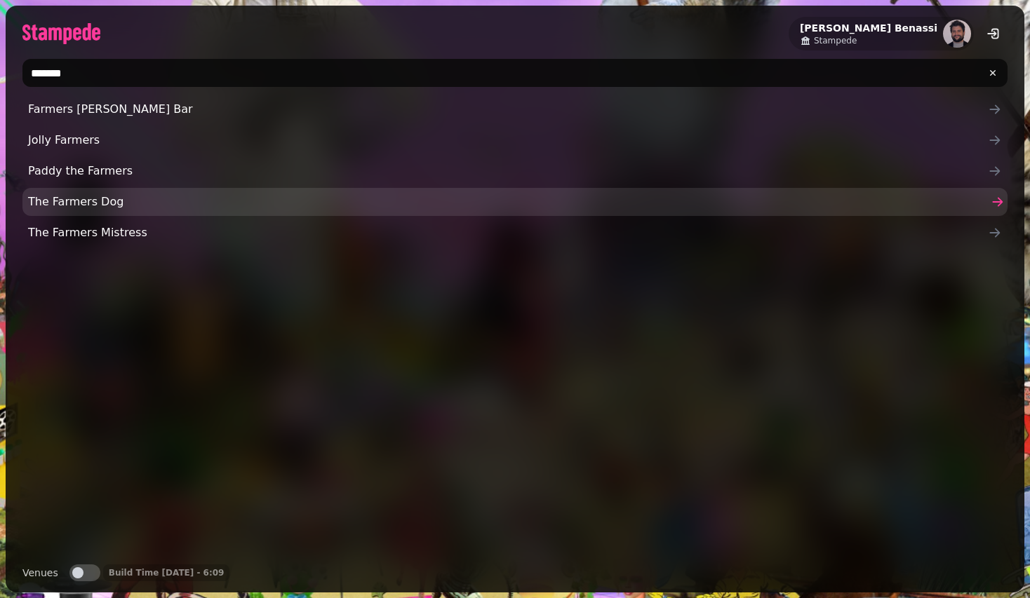
click at [294, 198] on span "The Farmers Dog" at bounding box center [507, 202] width 959 height 17
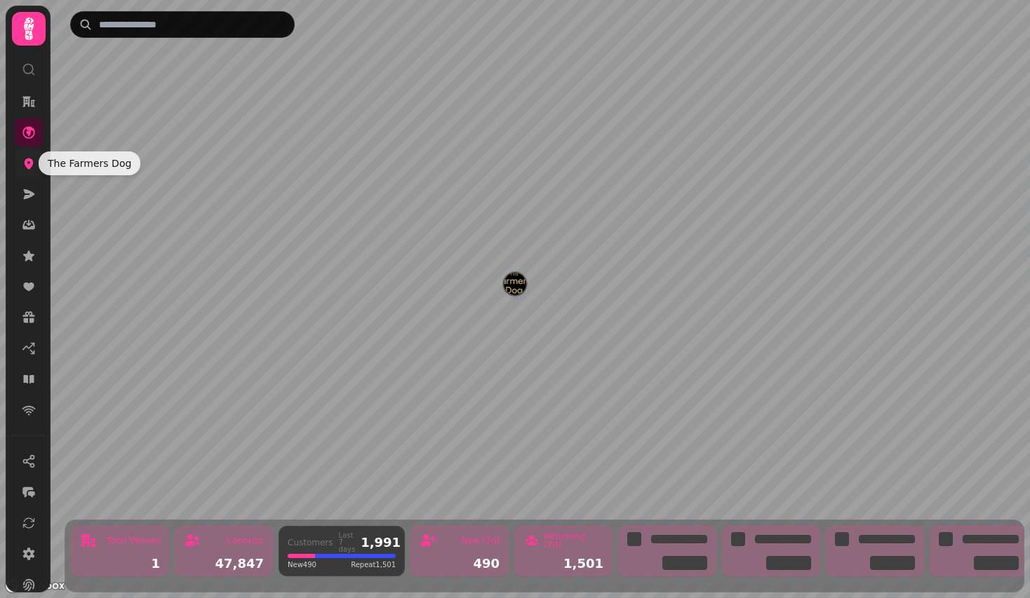
click at [30, 163] on icon at bounding box center [29, 163] width 9 height 11
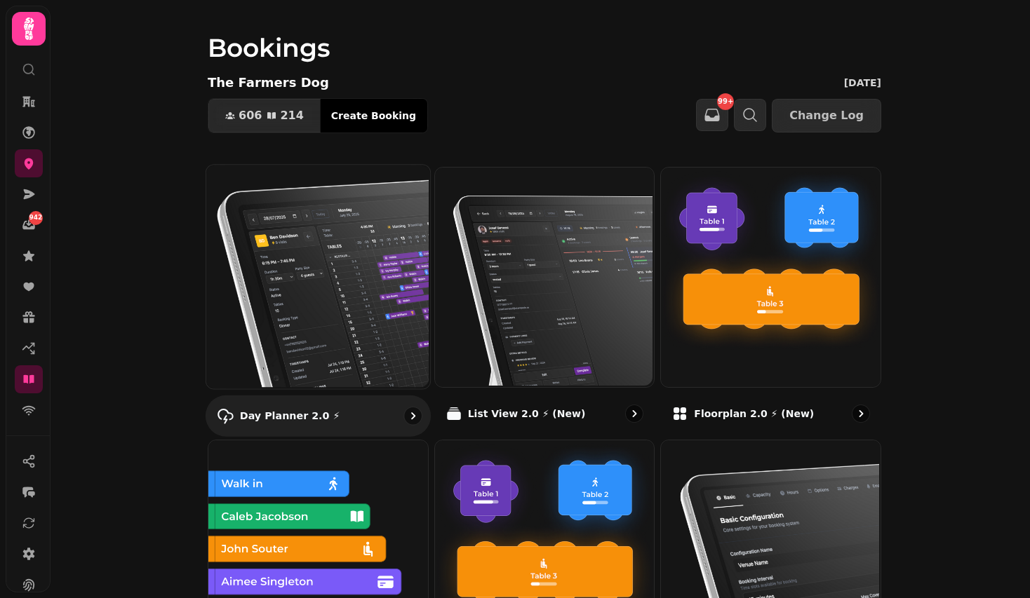
click at [372, 237] on img at bounding box center [317, 275] width 224 height 224
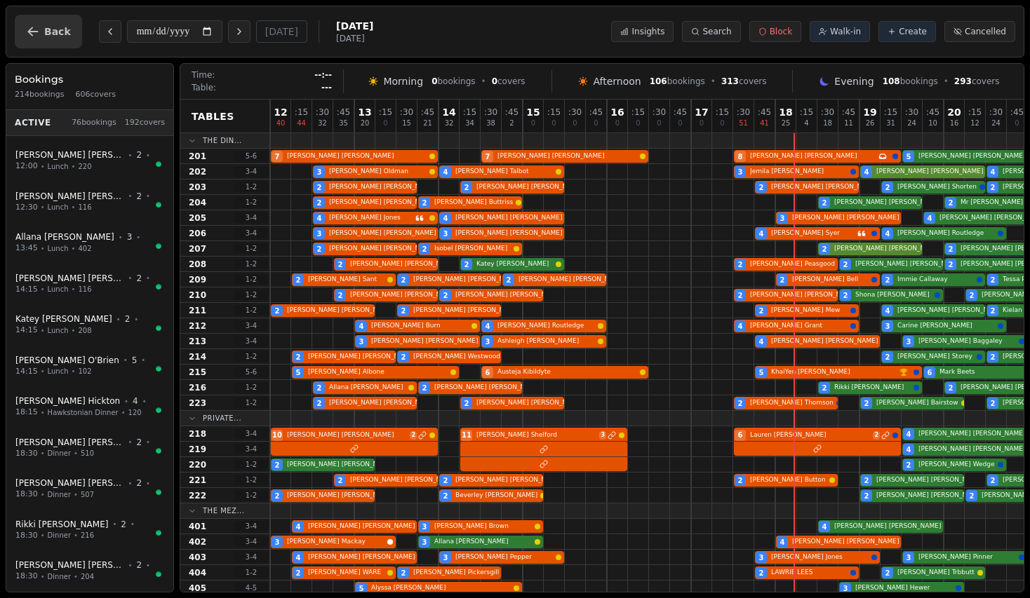
click at [57, 35] on span "Back" at bounding box center [57, 32] width 27 height 10
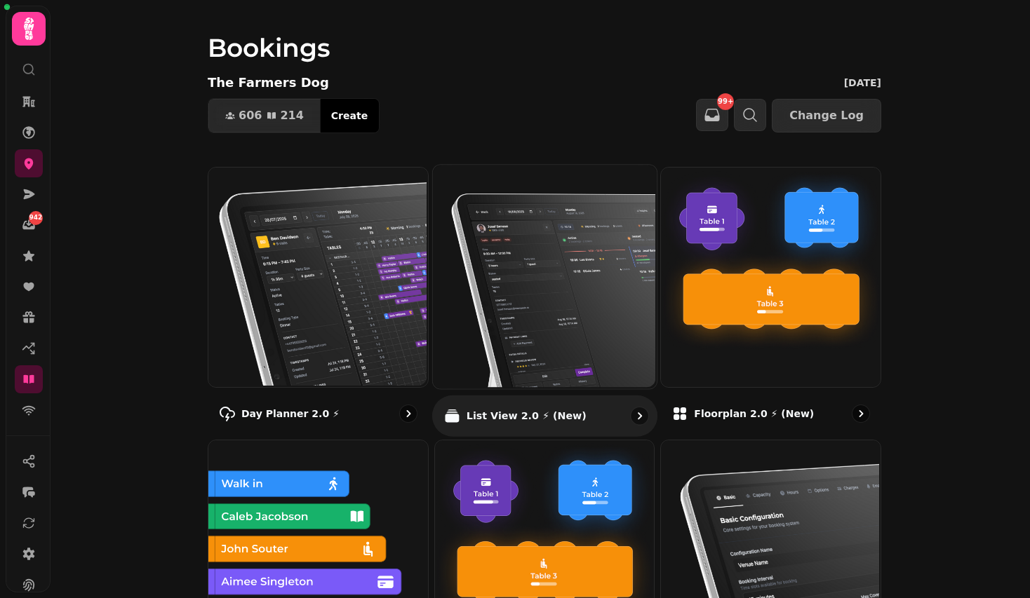
click at [564, 281] on img at bounding box center [543, 275] width 224 height 224
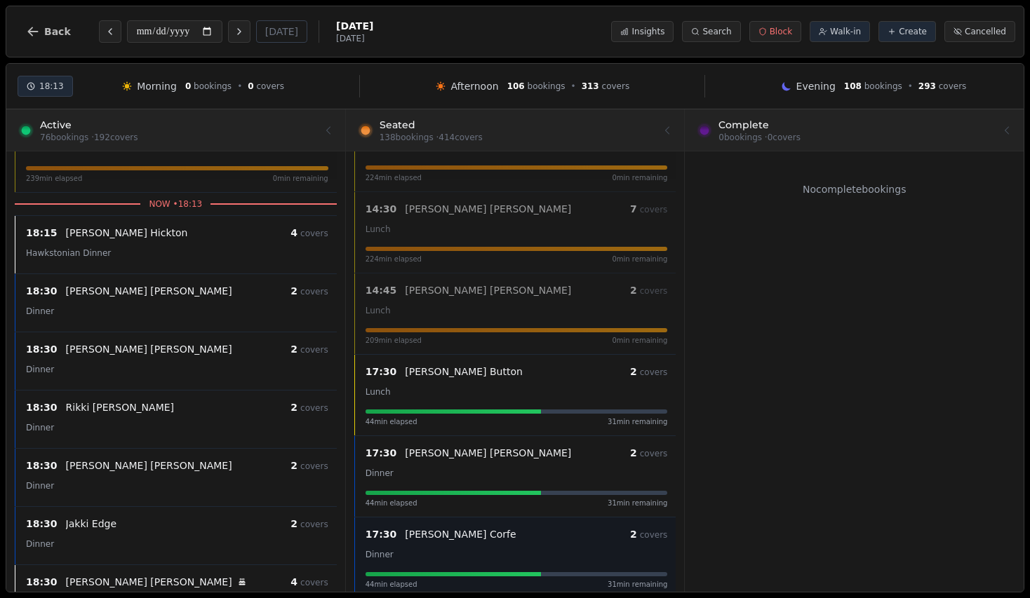
scroll to position [7977, 0]
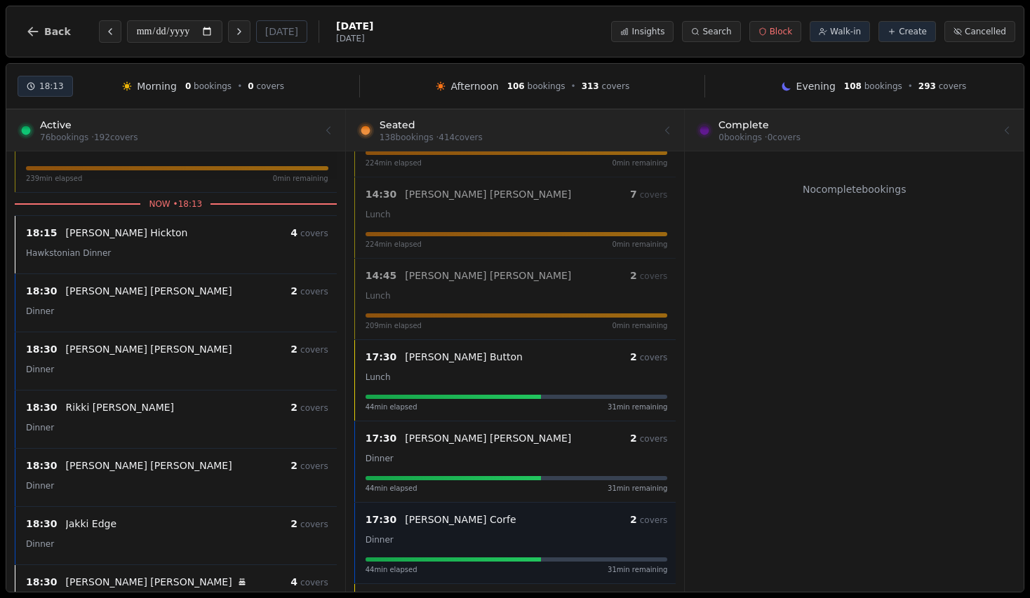
click at [599, 469] on div "17:30 [PERSON_NAME] 2 covers Dinner 44 min elapsed 31 min remaining" at bounding box center [516, 462] width 319 height 64
select select "****"
select select "*"
select select "******"
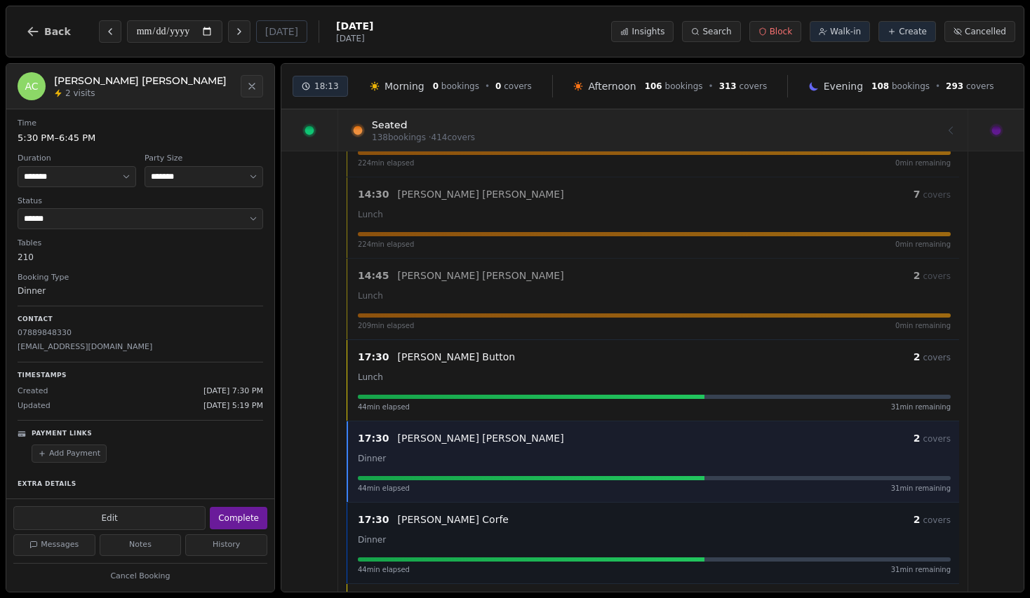
click at [602, 527] on div "17:30 [PERSON_NAME] 2 covers" at bounding box center [654, 519] width 593 height 17
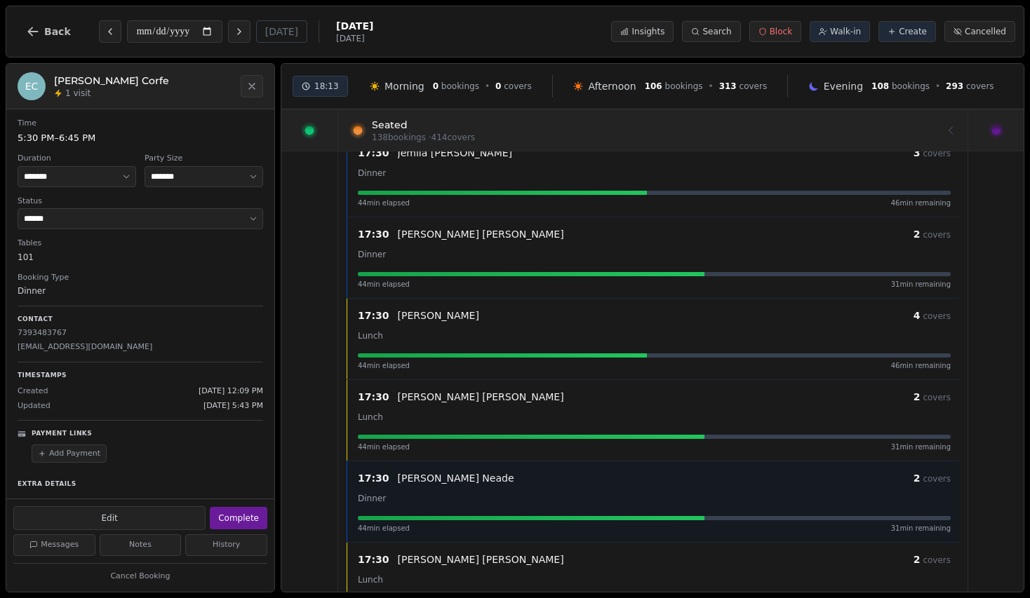
scroll to position [8837, 0]
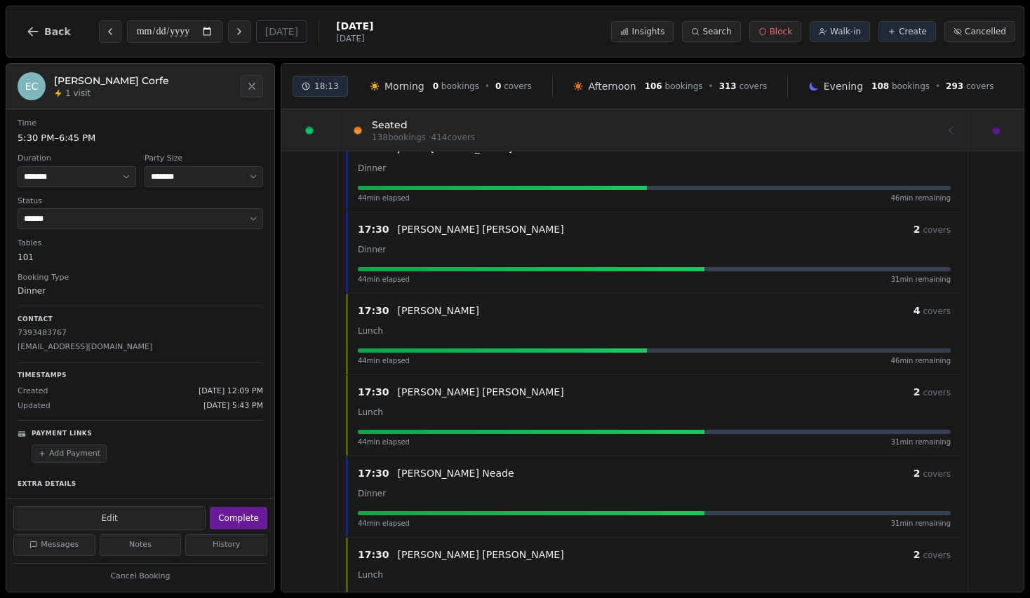
click at [487, 129] on div at bounding box center [652, 129] width 598 height 39
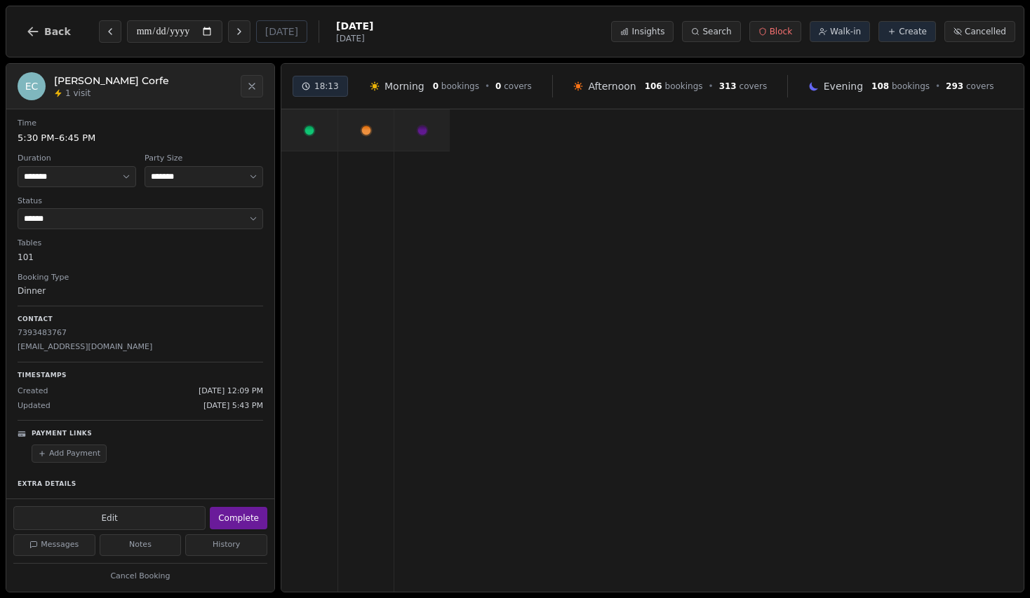
click at [331, 134] on div at bounding box center [309, 129] width 56 height 41
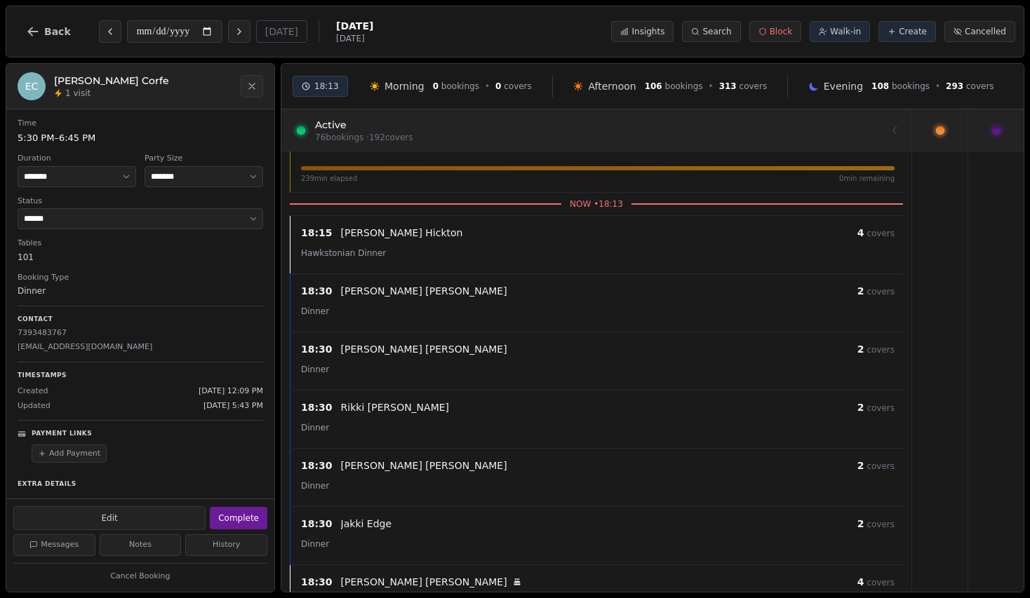
click at [940, 125] on icon at bounding box center [939, 130] width 13 height 13
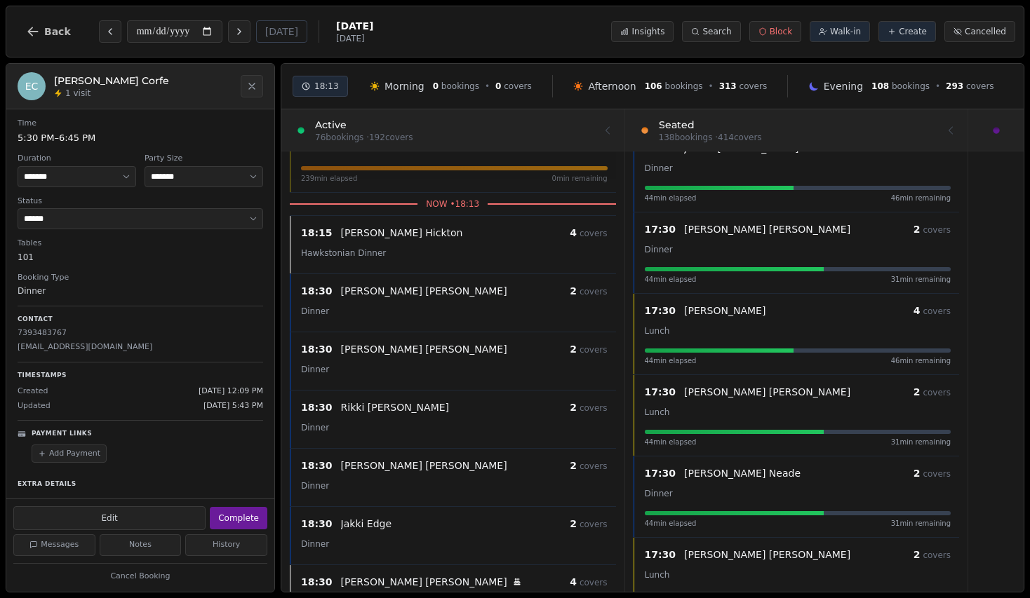
click at [972, 126] on div at bounding box center [995, 129] width 55 height 41
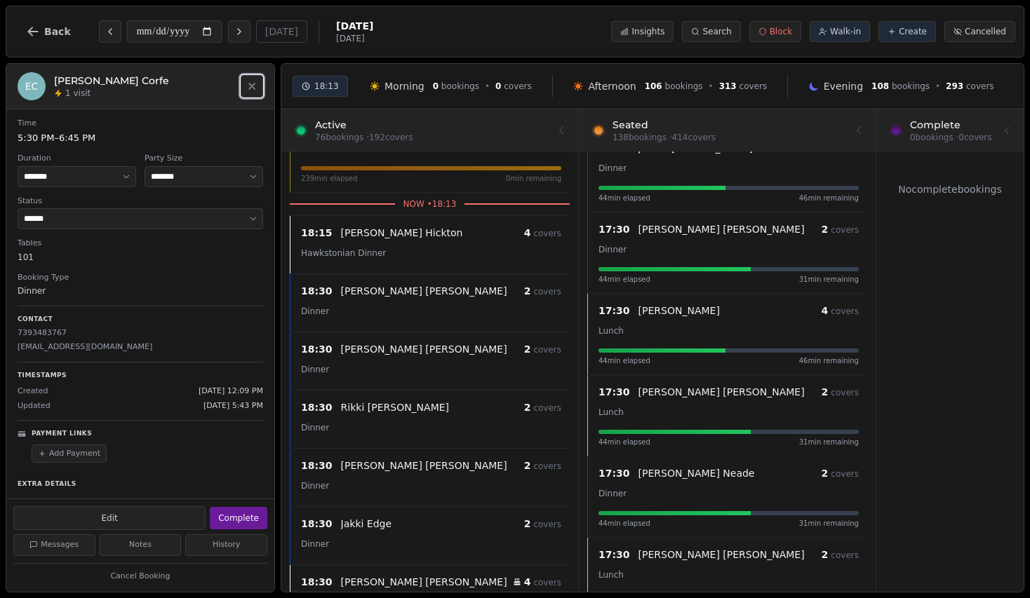
click at [256, 90] on icon "Close" at bounding box center [251, 86] width 11 height 11
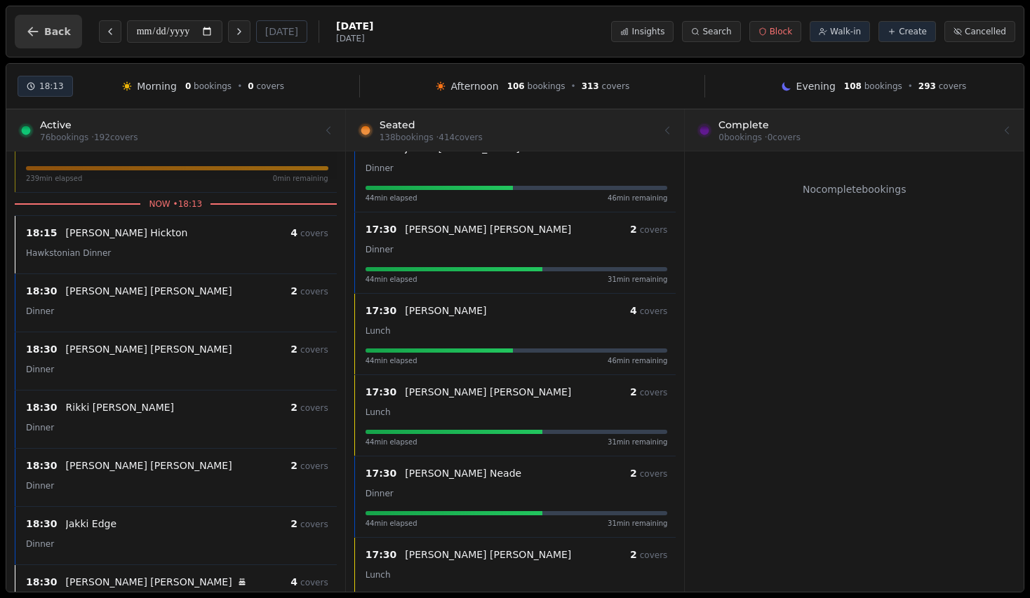
click at [47, 35] on span "Back" at bounding box center [57, 32] width 27 height 10
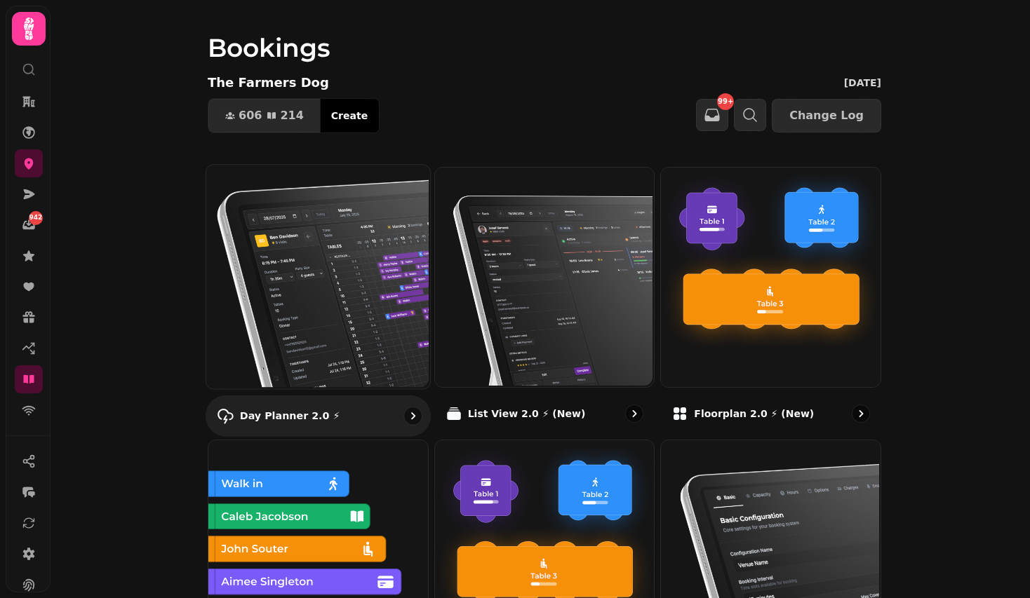
click at [287, 290] on img at bounding box center [317, 275] width 224 height 224
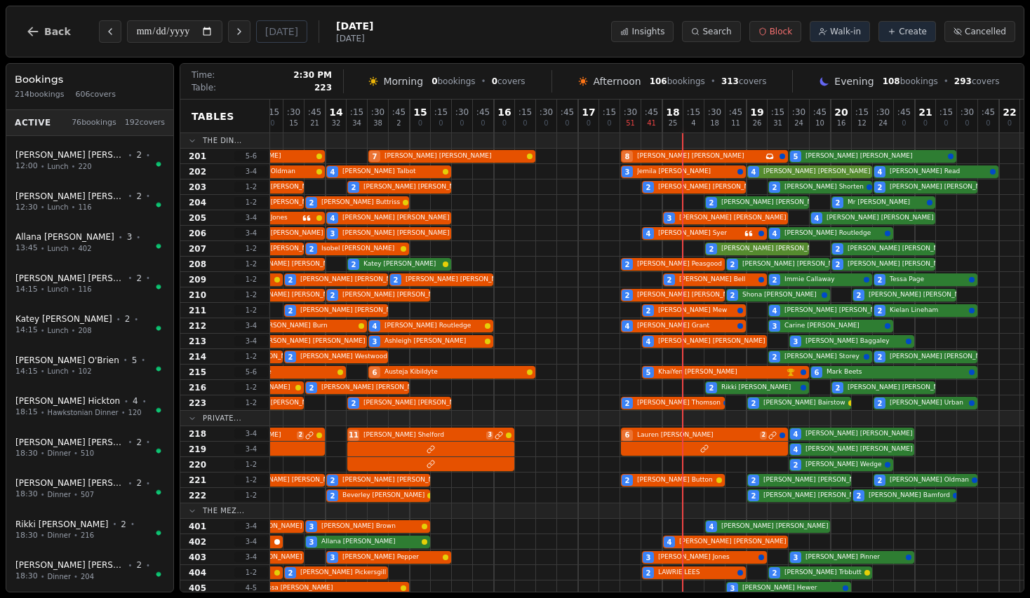
scroll to position [0, 173]
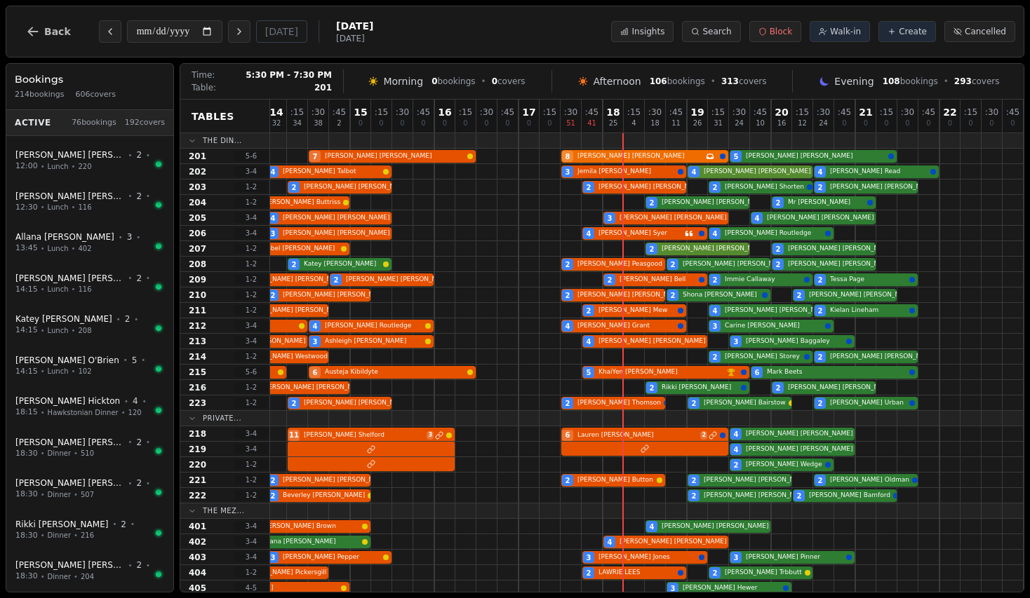
click at [645, 156] on div "7 [PERSON_NAME] 7 [PERSON_NAME] 8 [PERSON_NAME] Has conversation thread 5 [PERS…" at bounding box center [560, 156] width 926 height 15
select select "****"
select select "*"
select select "******"
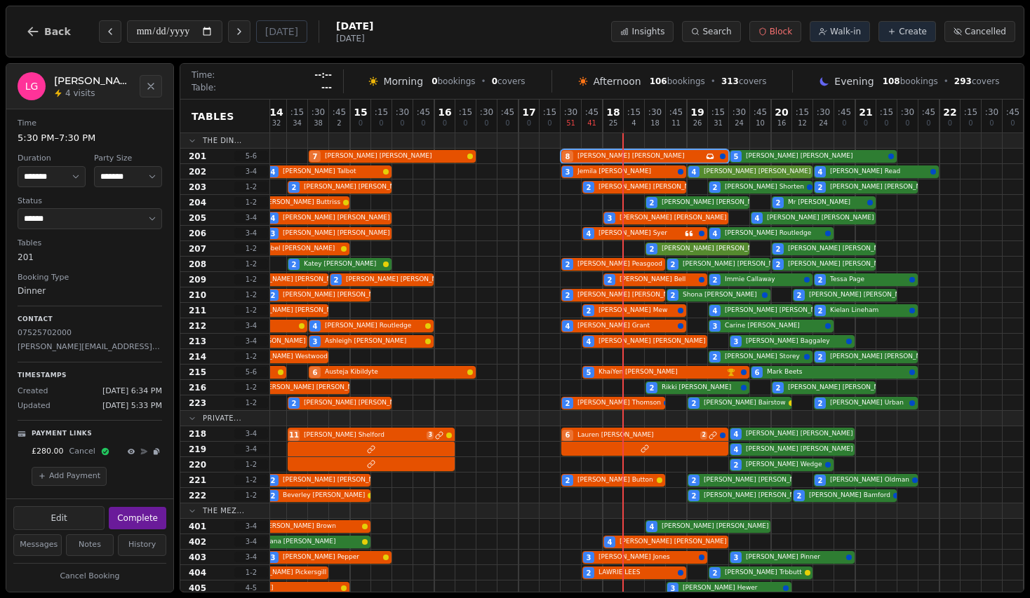
scroll to position [60, 0]
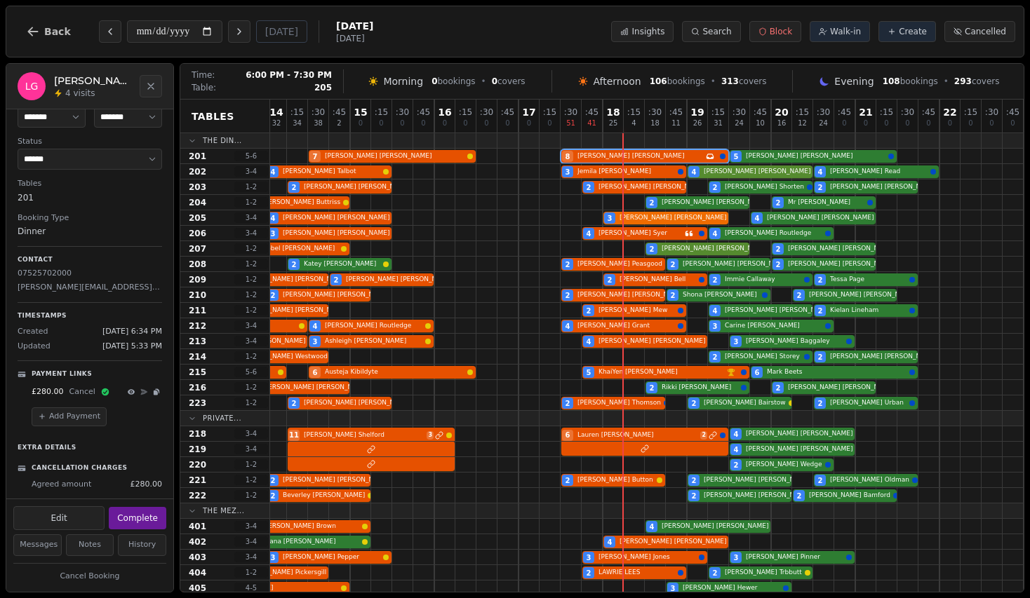
click at [676, 217] on div "4 [PERSON_NAME] 4 [PERSON_NAME] 3 [PERSON_NAME] 4 [PERSON_NAME]" at bounding box center [560, 217] width 926 height 15
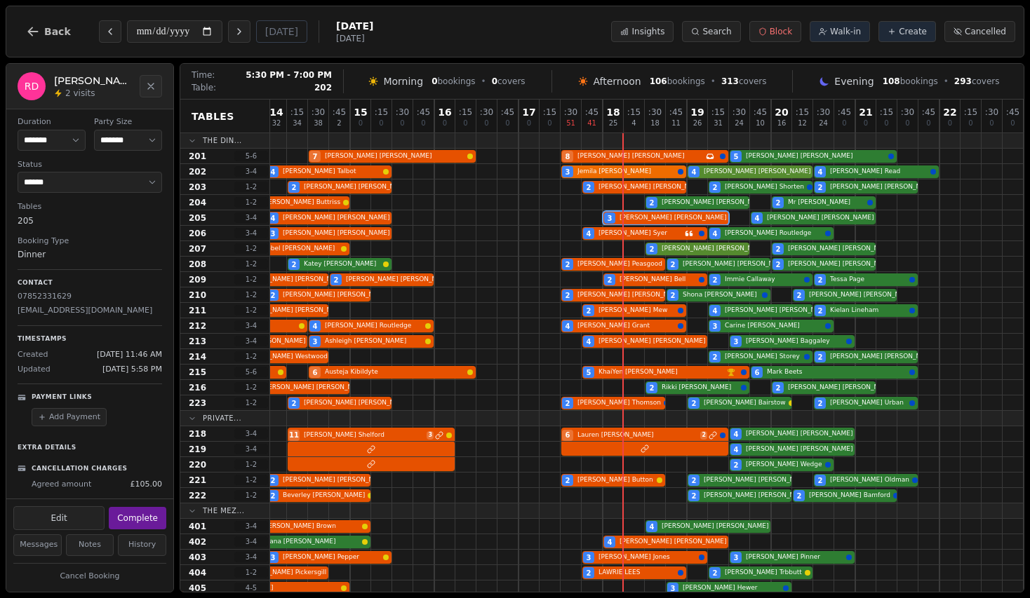
click at [662, 172] on div "3 [PERSON_NAME] 4 [PERSON_NAME] 3 [PERSON_NAME] 4 [PERSON_NAME] Birthday celebr…" at bounding box center [560, 171] width 926 height 15
click at [662, 182] on div "2 [PERSON_NAME] 2 [PERSON_NAME] 2 [PERSON_NAME] 2 [PERSON_NAME] 2 [PERSON_NAME]…" at bounding box center [560, 187] width 926 height 15
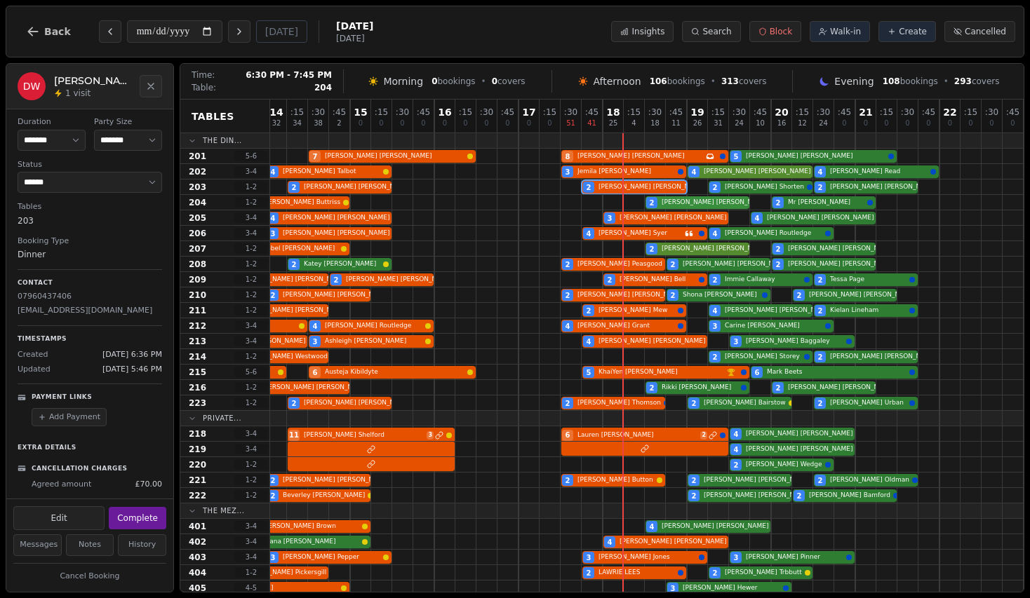
click at [710, 203] on div "2 [PERSON_NAME] 2 [PERSON_NAME] 2 [PERSON_NAME] 2 Mr [PERSON_NAME]" at bounding box center [560, 202] width 926 height 15
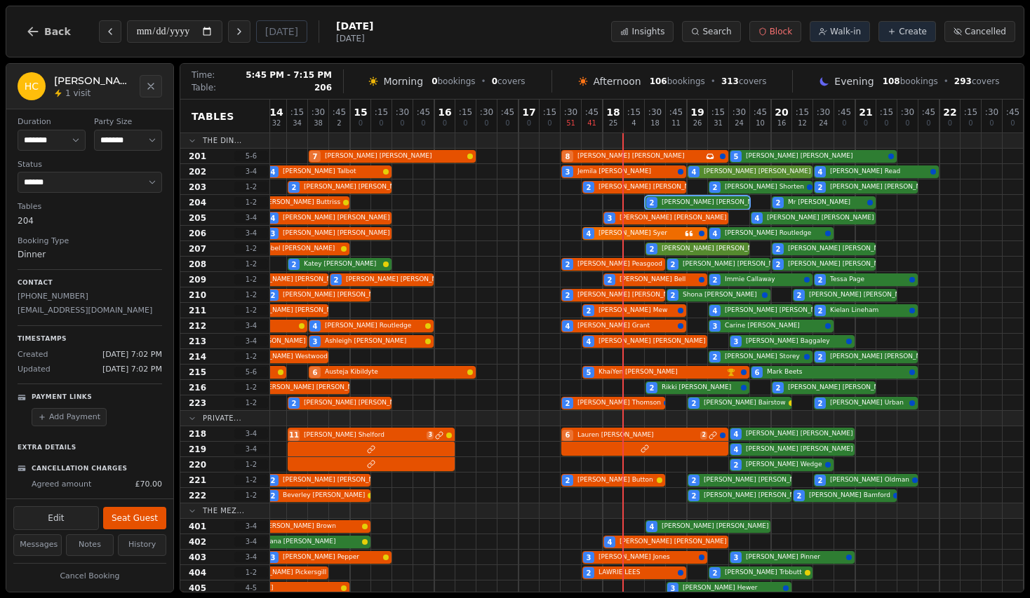
click at [685, 229] on div "3 [PERSON_NAME] 3 [PERSON_NAME] 4 [PERSON_NAME] 4 [PERSON_NAME]" at bounding box center [560, 233] width 926 height 15
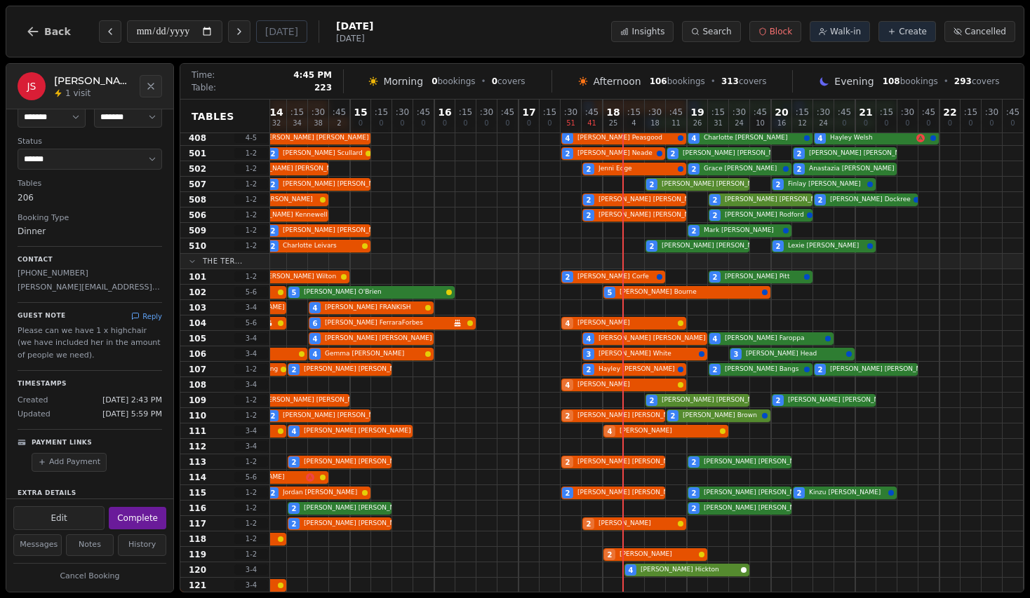
scroll to position [513, 173]
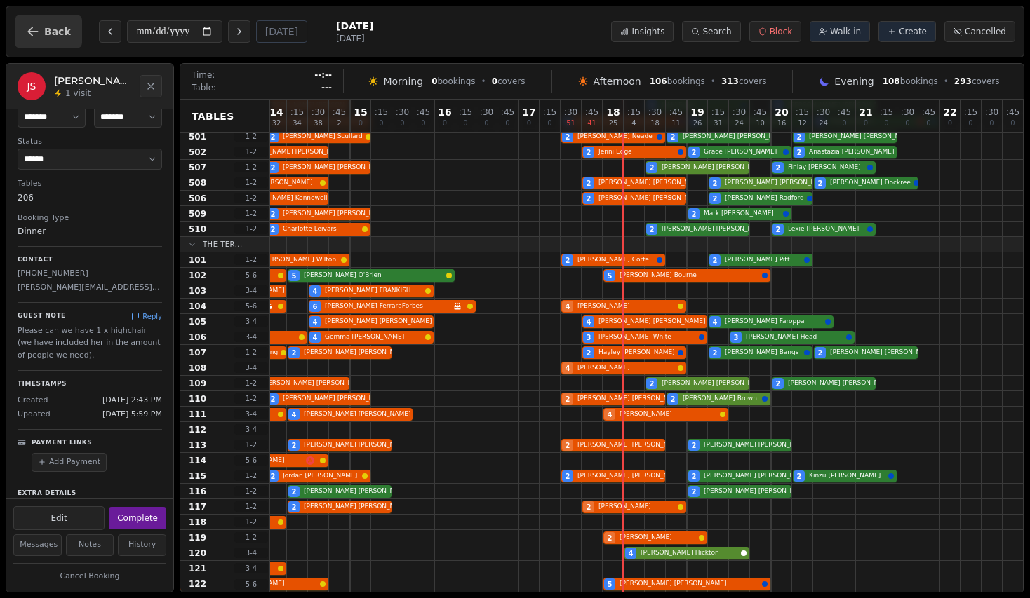
click at [56, 36] on span "Back" at bounding box center [57, 32] width 27 height 10
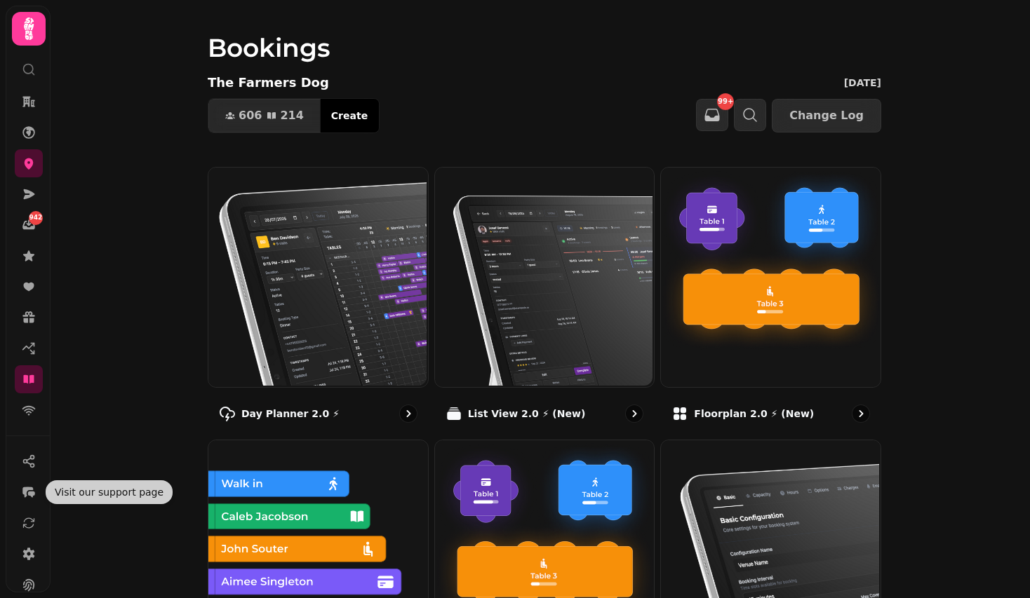
scroll to position [114, 0]
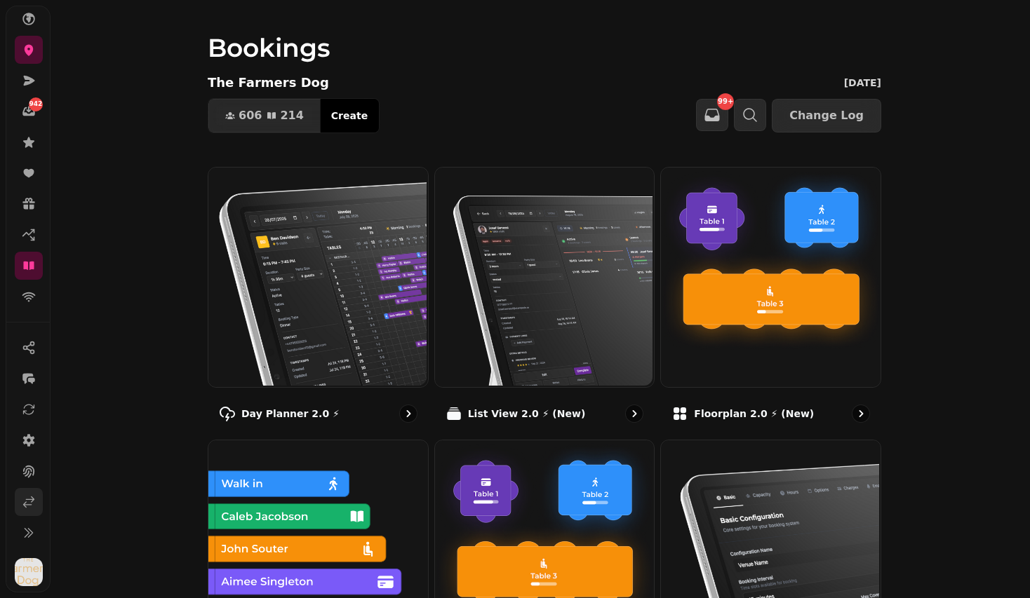
click at [23, 509] on link at bounding box center [29, 502] width 28 height 28
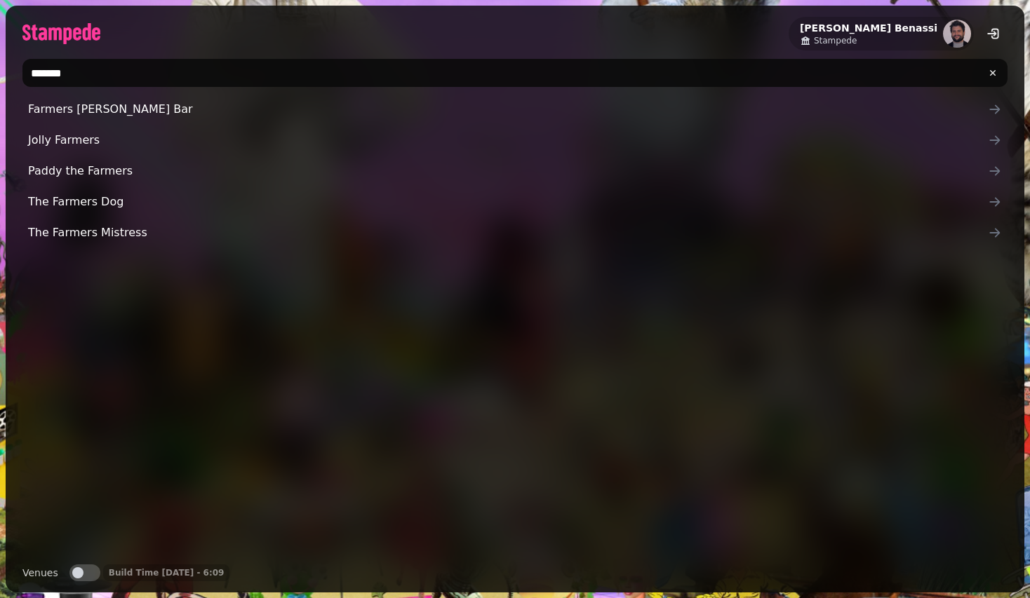
click at [311, 76] on input "*******" at bounding box center [514, 73] width 985 height 28
type input "******"
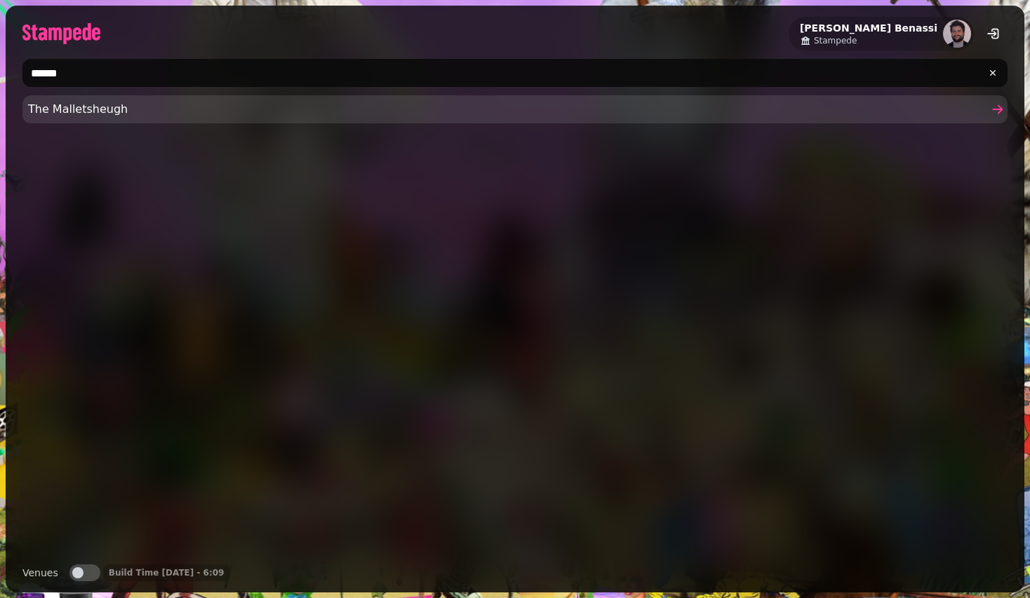
click at [216, 113] on span "The Malletsheugh" at bounding box center [507, 109] width 959 height 17
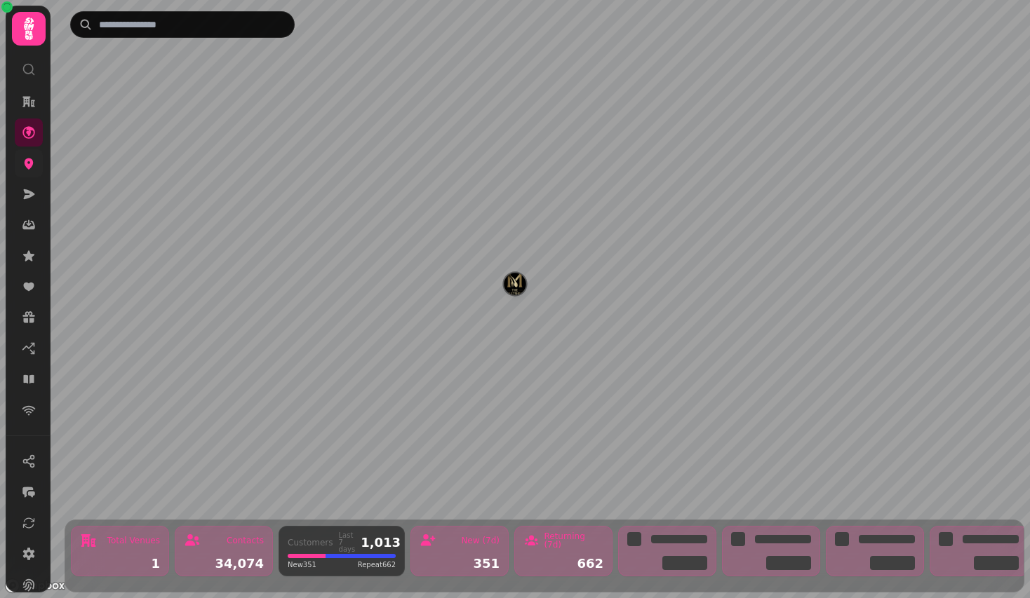
click at [38, 161] on link at bounding box center [29, 163] width 28 height 28
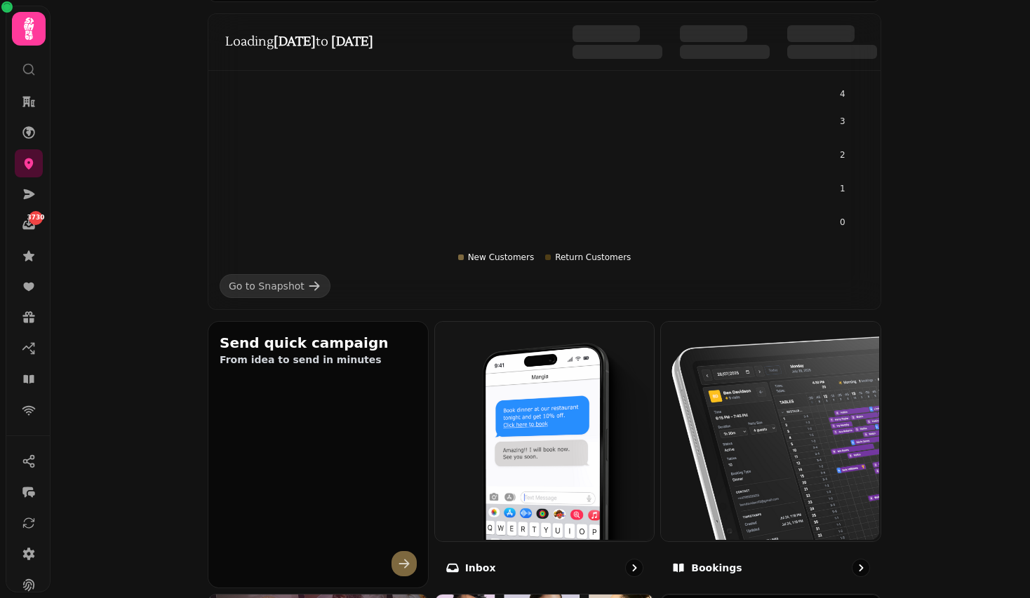
scroll to position [222, 0]
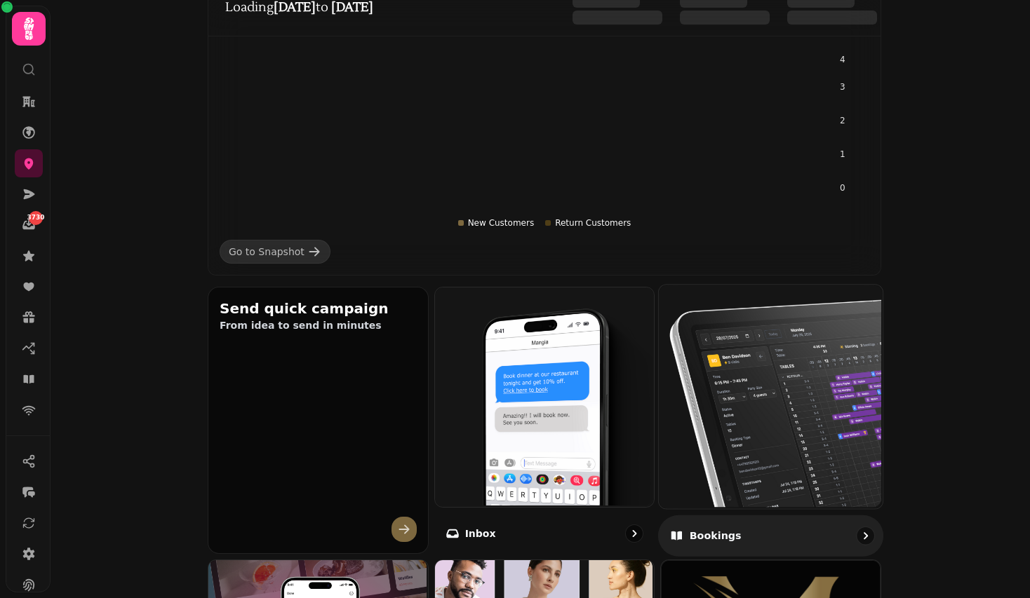
click at [798, 407] on img at bounding box center [769, 395] width 224 height 224
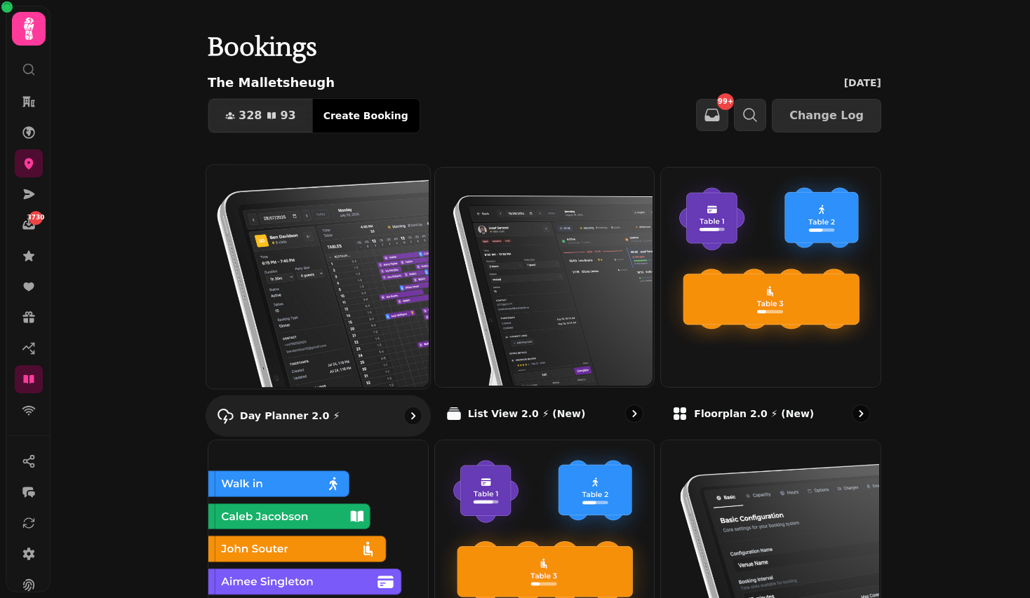
click at [331, 336] on img at bounding box center [317, 275] width 224 height 224
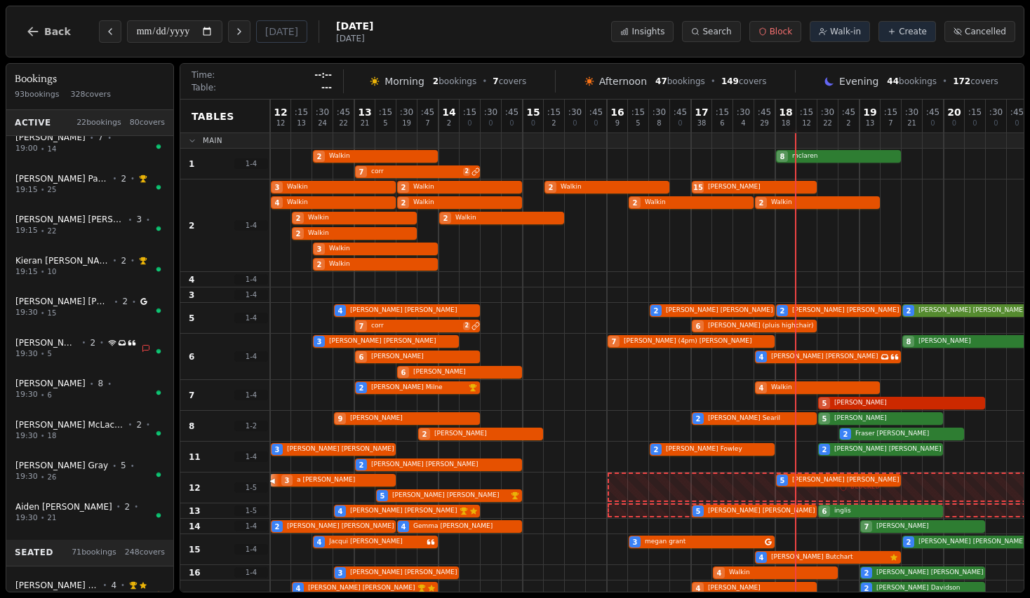
scroll to position [504, 0]
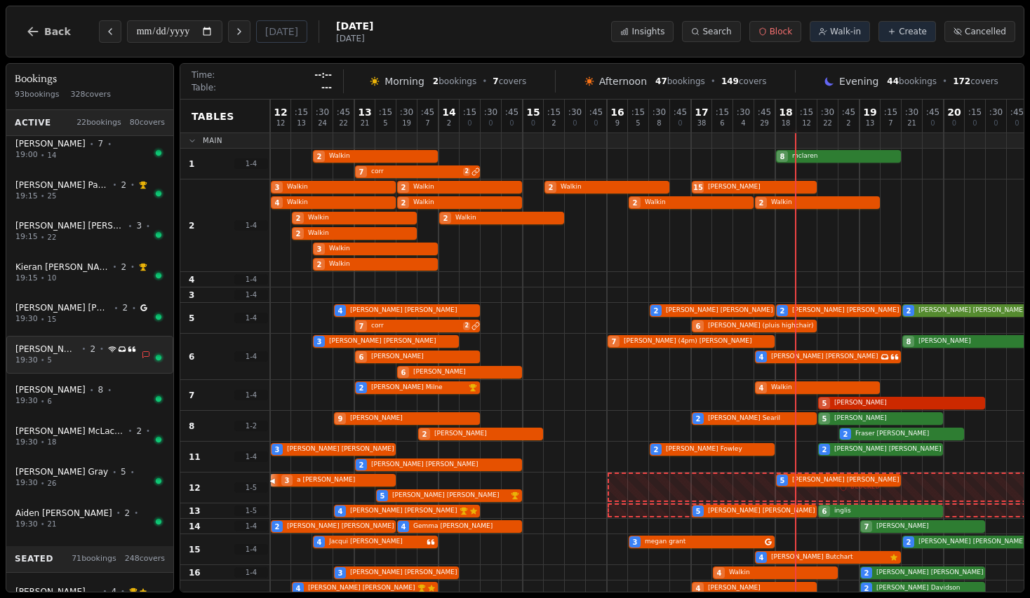
click at [118, 337] on button "[PERSON_NAME] • 2 • Connected to WiFi Has conversation thread 19:30 • 5" at bounding box center [89, 355] width 167 height 39
select select "****"
select select "*"
select select "*******"
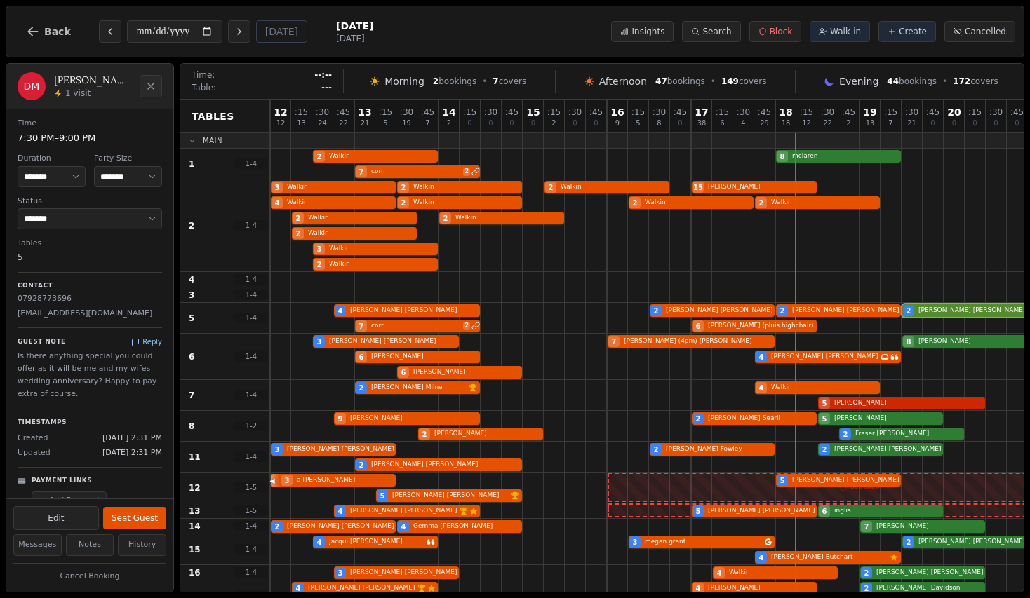
click at [153, 338] on button "Reply" at bounding box center [146, 342] width 31 height 11
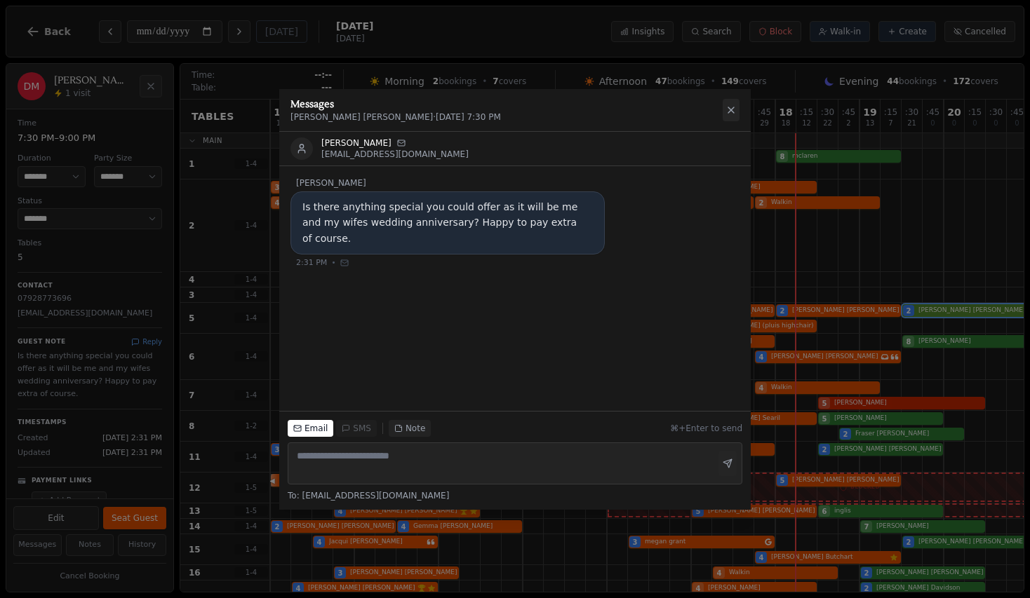
click at [731, 108] on icon at bounding box center [730, 109] width 11 height 11
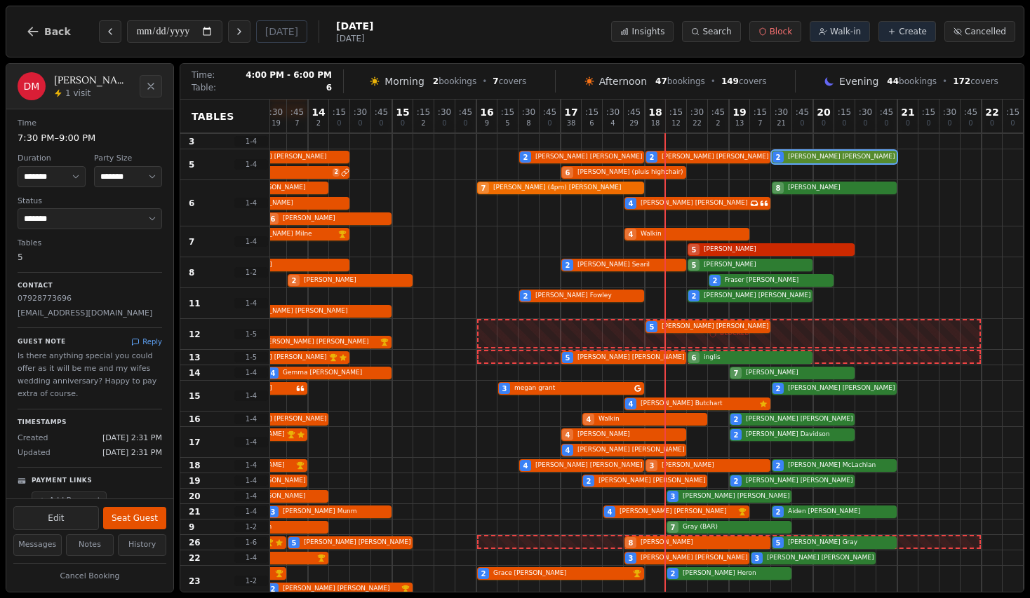
scroll to position [205, 130]
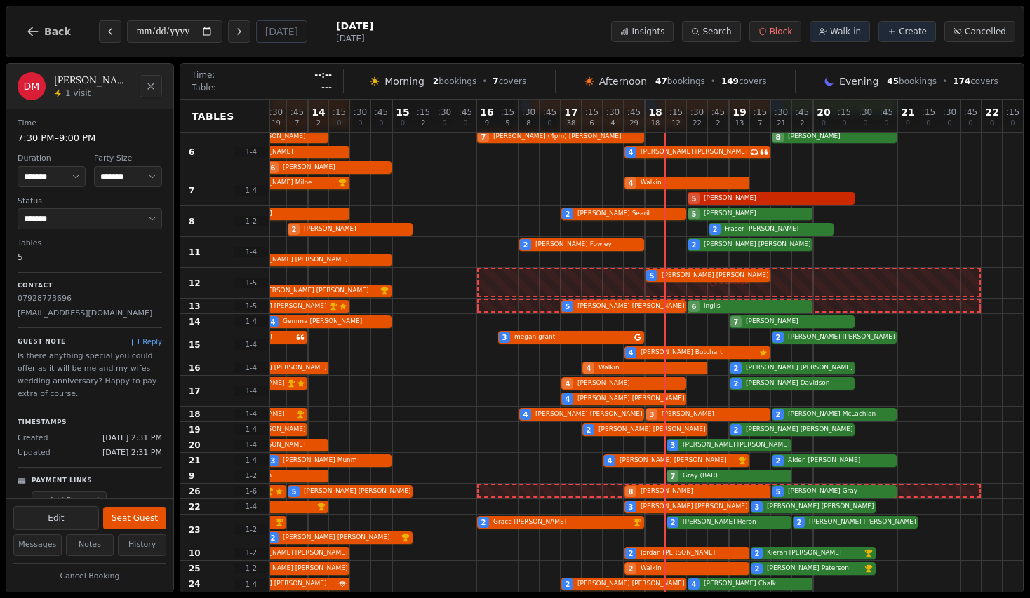
click at [155, 90] on icon "Close" at bounding box center [150, 86] width 11 height 11
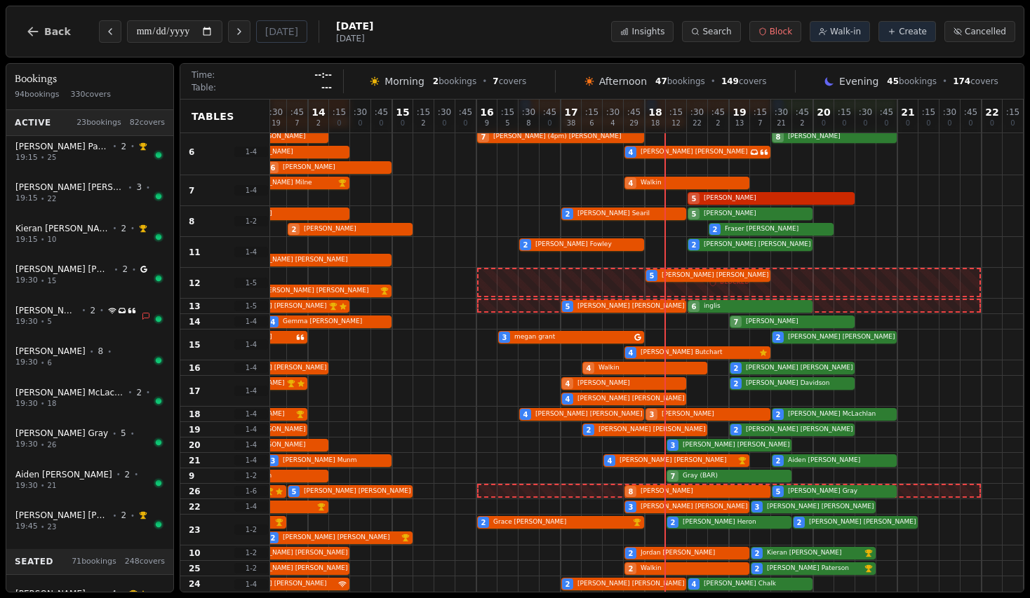
scroll to position [576, 0]
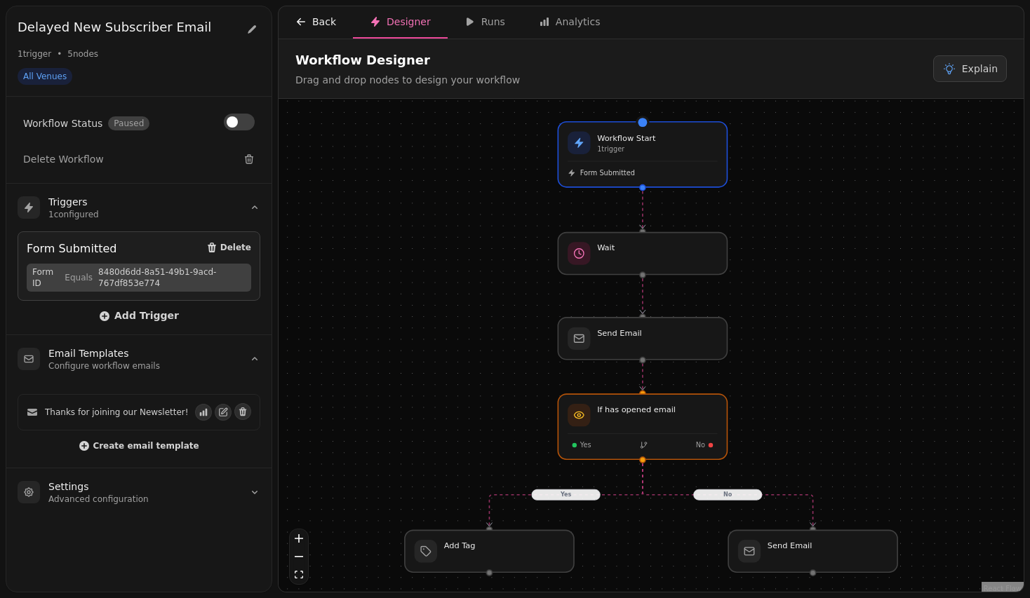
click at [324, 28] on div "Back" at bounding box center [315, 22] width 41 height 14
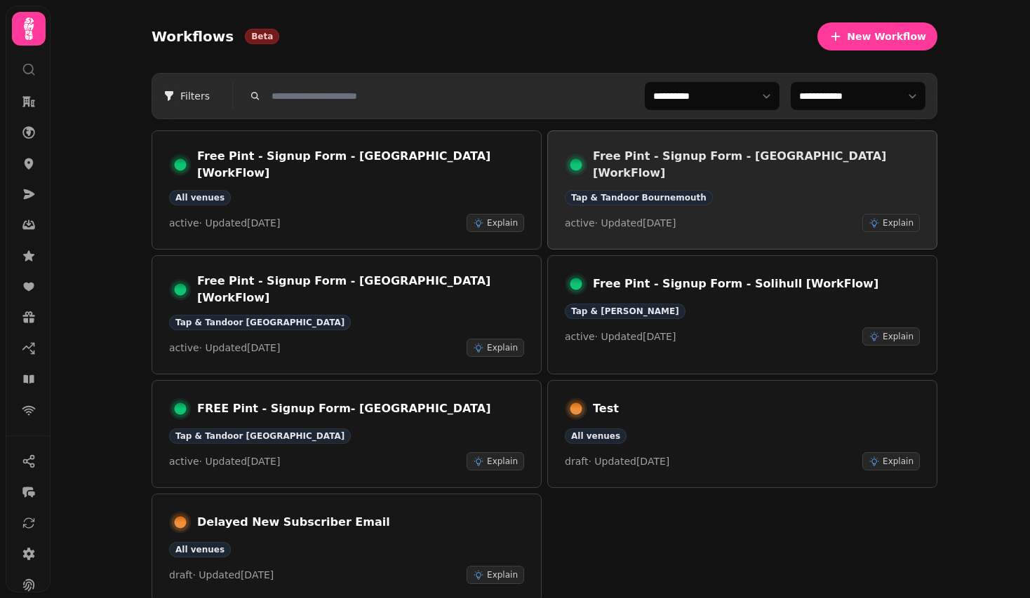
click at [731, 147] on link "Free Pint - Signup Form - [GEOGRAPHIC_DATA] [WorkFlow] Tap & Tandoor Bournemout…" at bounding box center [742, 189] width 390 height 119
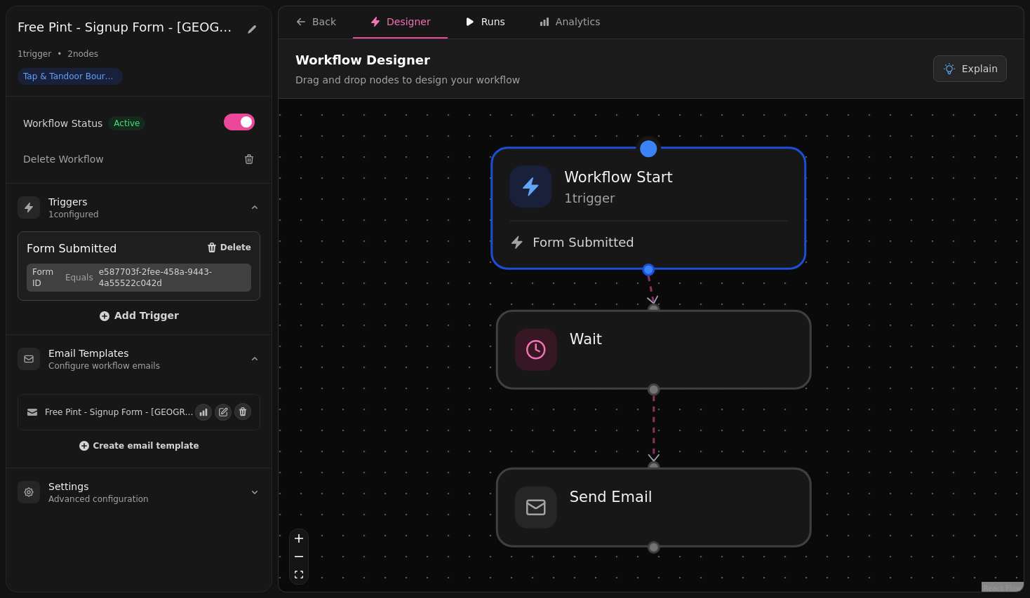
click at [490, 27] on div "Runs" at bounding box center [484, 22] width 41 height 14
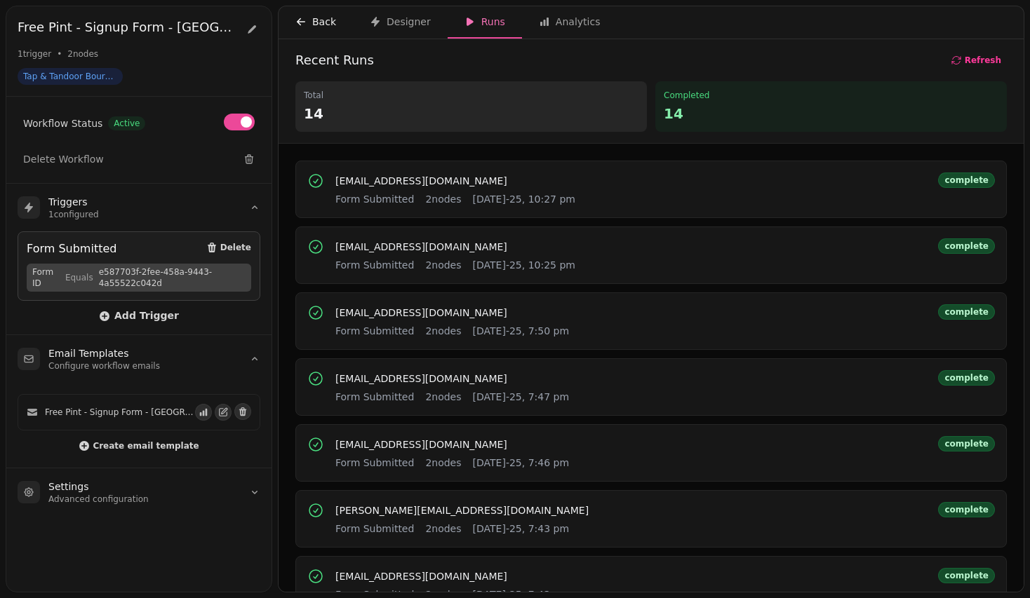
click at [322, 27] on div "Back" at bounding box center [315, 22] width 41 height 14
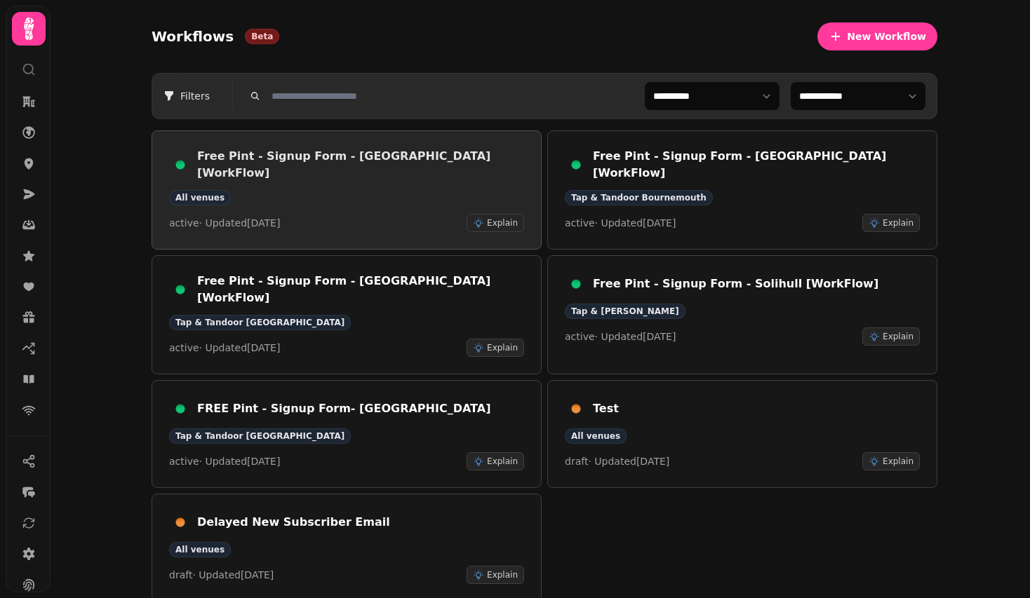
click at [337, 190] on div "All venues" at bounding box center [346, 197] width 355 height 15
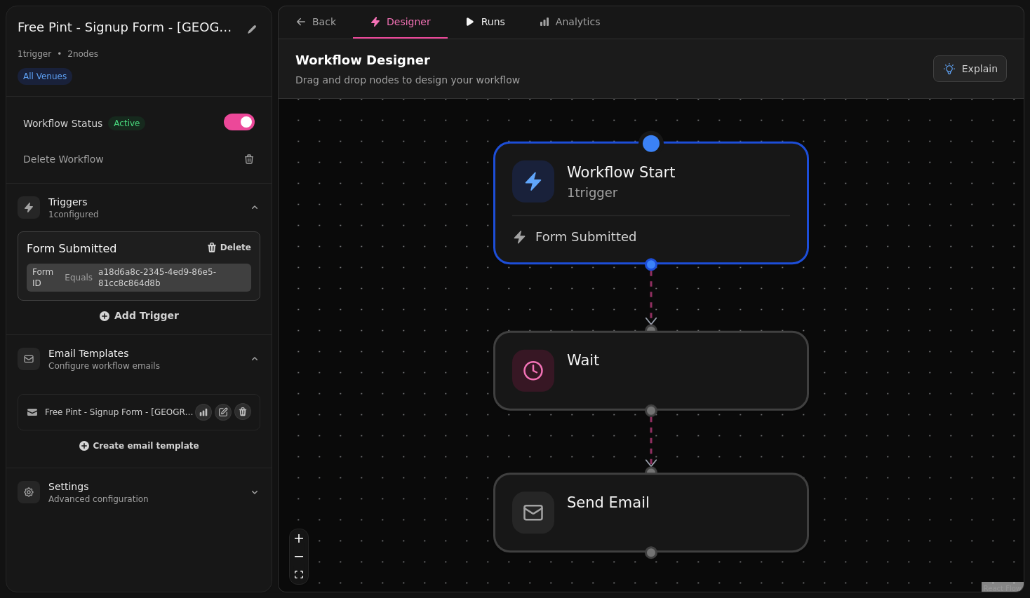
click at [482, 25] on div "Runs" at bounding box center [484, 22] width 41 height 14
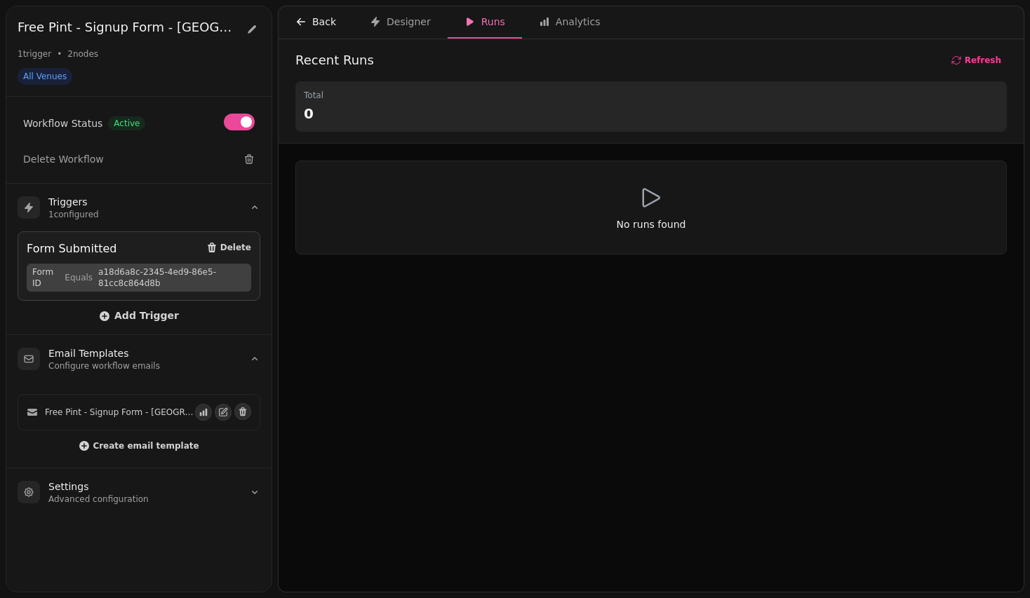
click at [318, 24] on div "Back" at bounding box center [315, 22] width 41 height 14
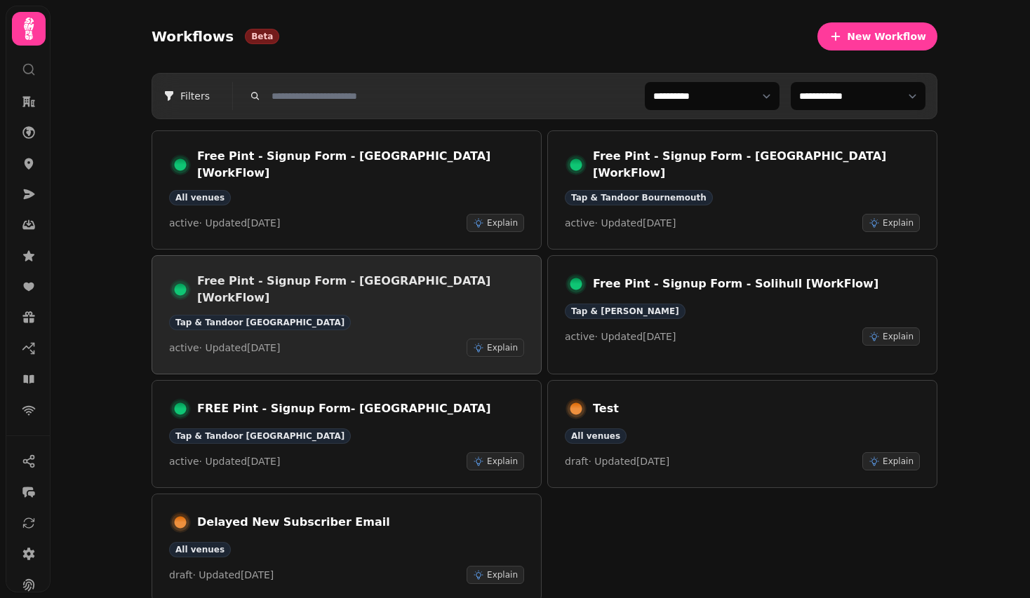
click at [391, 283] on div "Free Pint - Signup Form - [GEOGRAPHIC_DATA] [WorkFlow]" at bounding box center [346, 290] width 355 height 34
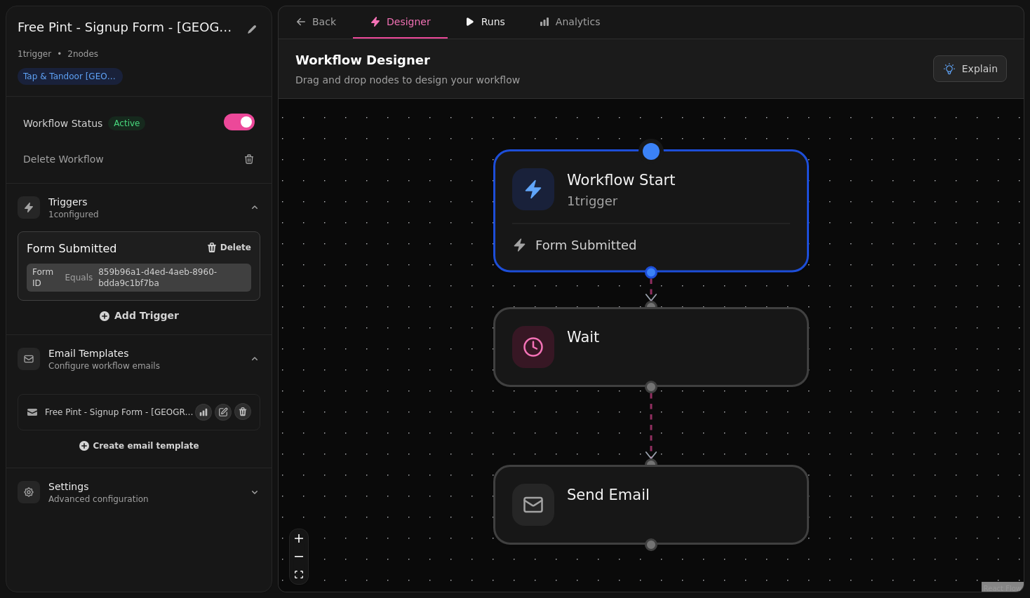
click at [485, 30] on button "Runs" at bounding box center [484, 22] width 74 height 32
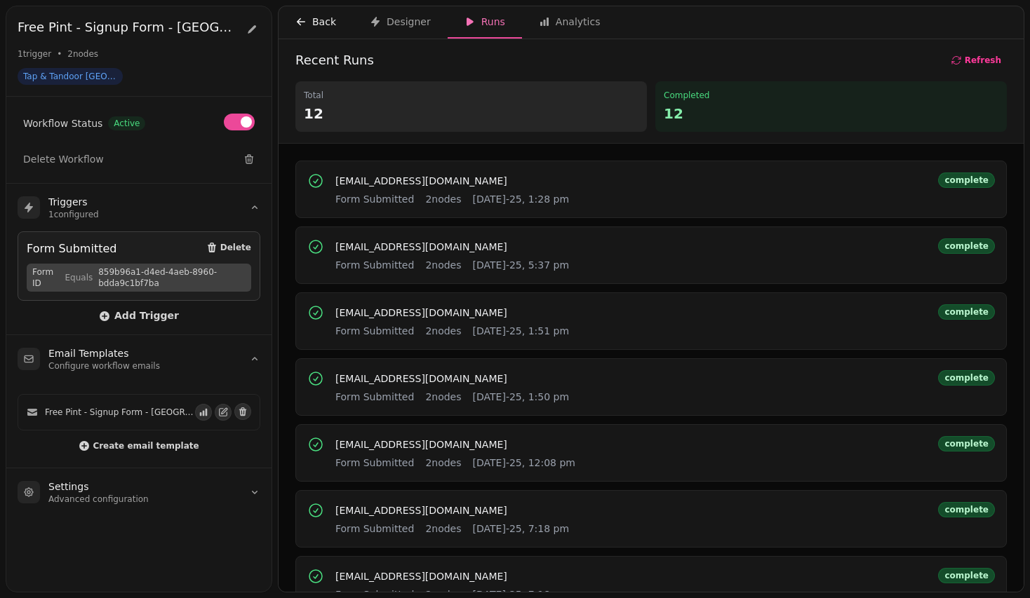
click at [322, 34] on button "Back" at bounding box center [315, 22] width 74 height 32
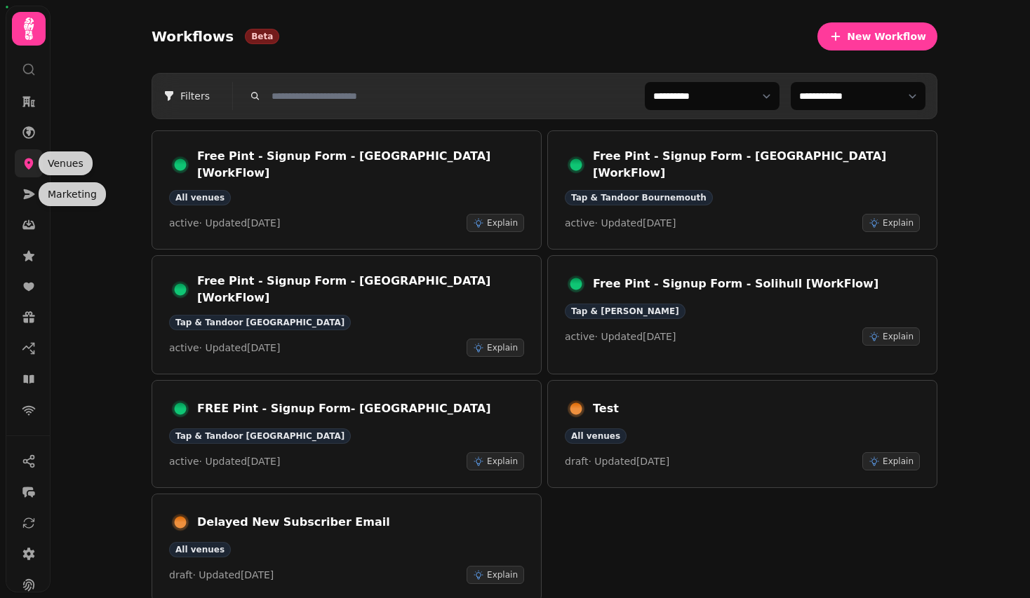
click at [22, 169] on icon at bounding box center [29, 163] width 14 height 14
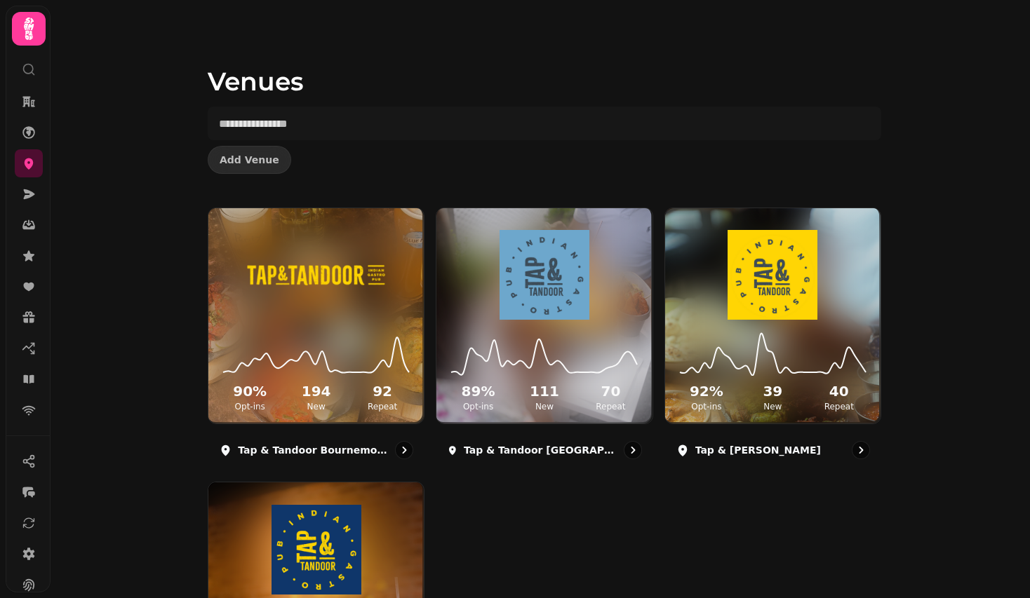
scroll to position [180, 0]
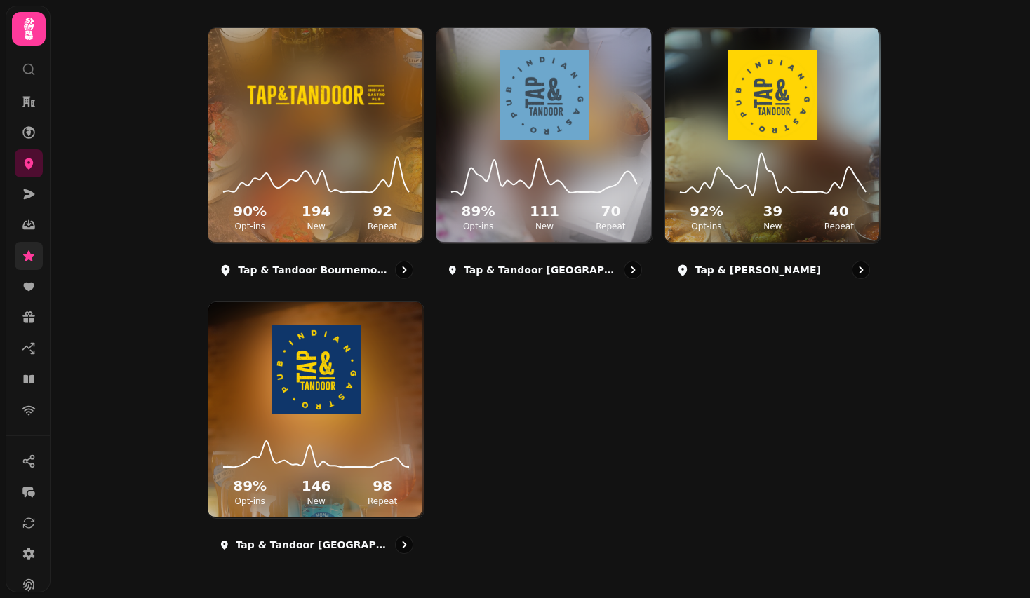
click at [22, 266] on link at bounding box center [29, 256] width 28 height 28
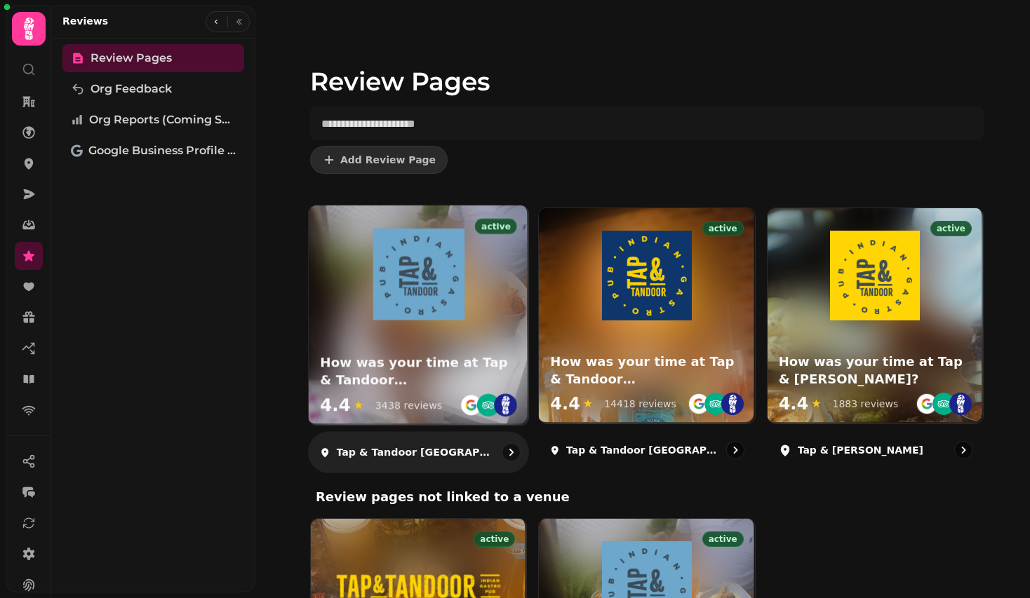
click at [405, 286] on img at bounding box center [418, 275] width 92 height 92
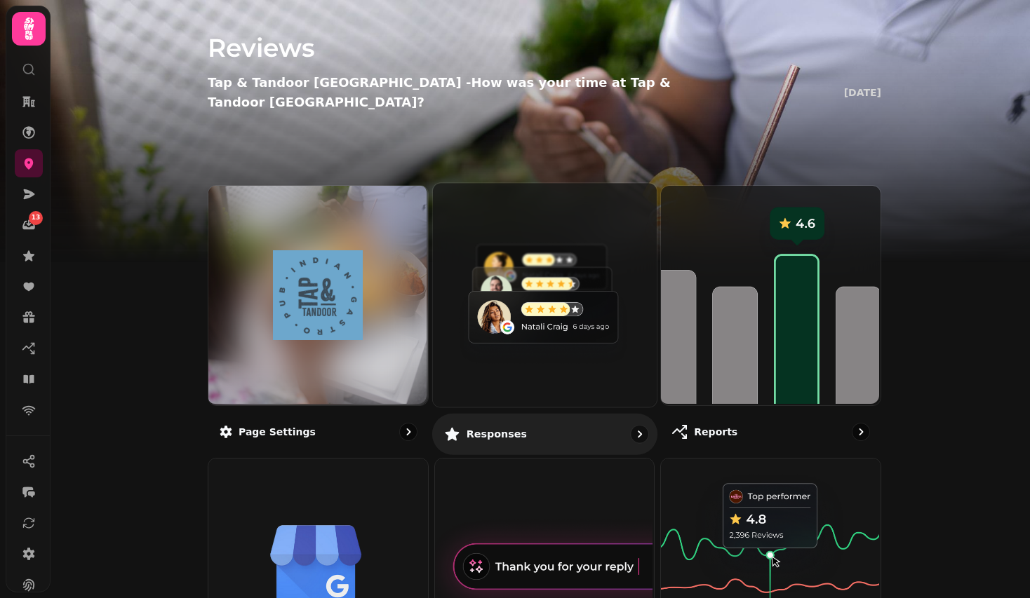
click at [529, 274] on img at bounding box center [543, 294] width 224 height 224
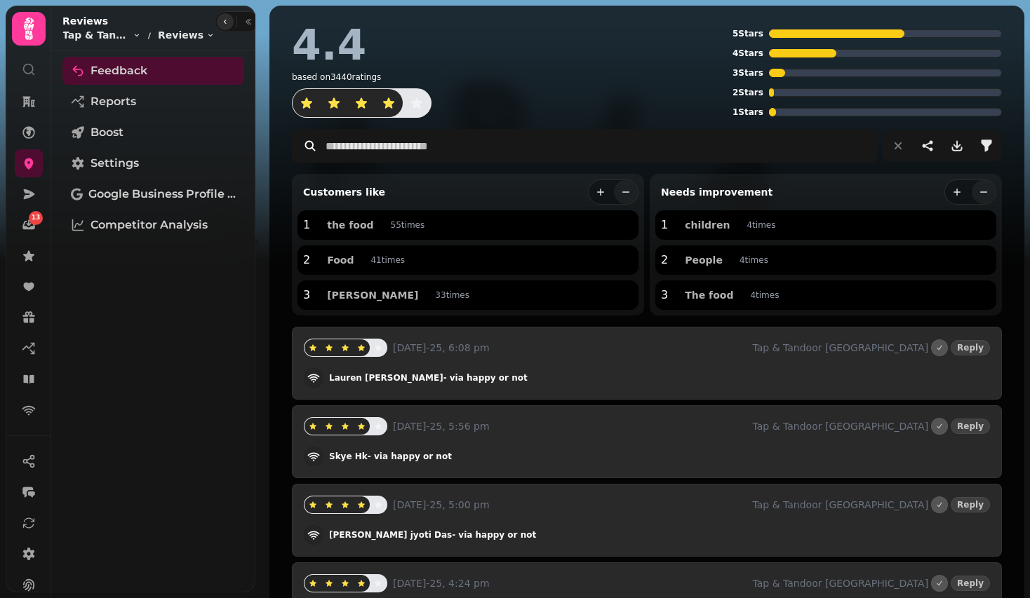
click at [221, 22] on icon "button" at bounding box center [225, 22] width 8 height 8
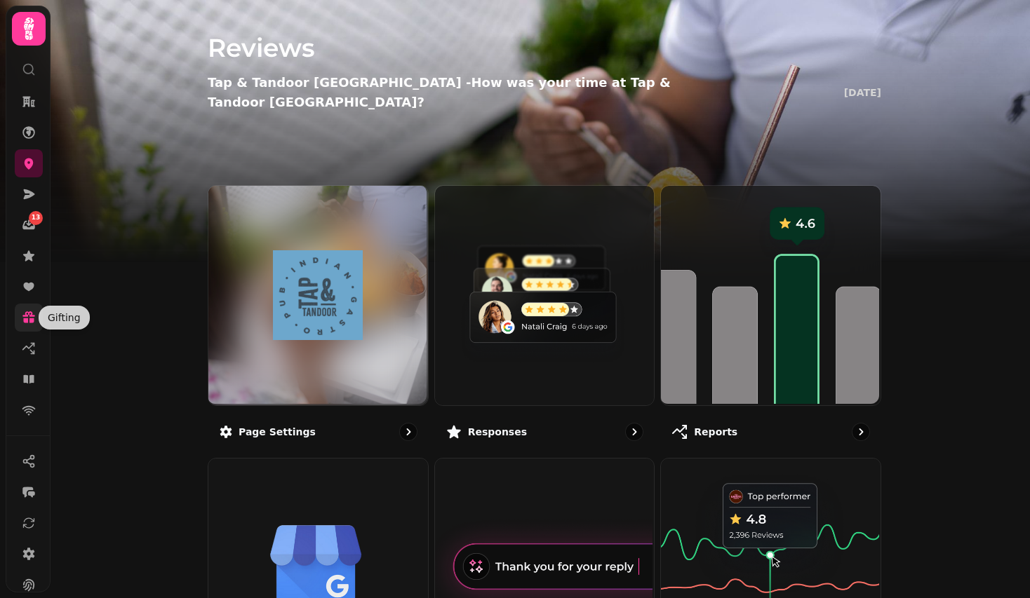
click at [25, 314] on icon at bounding box center [29, 318] width 14 height 14
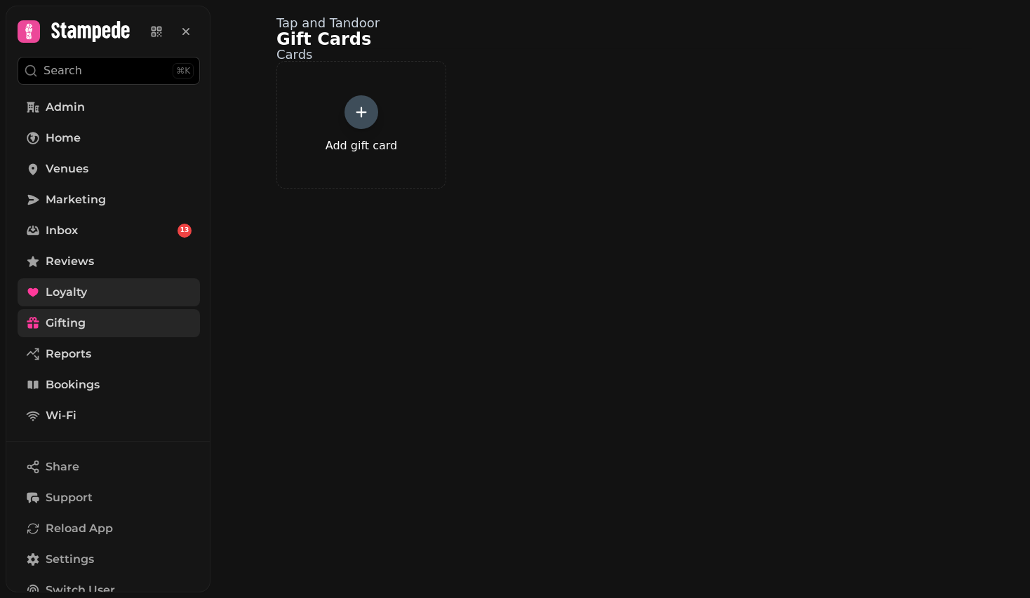
click at [58, 288] on span "Loyalty" at bounding box center [66, 292] width 41 height 17
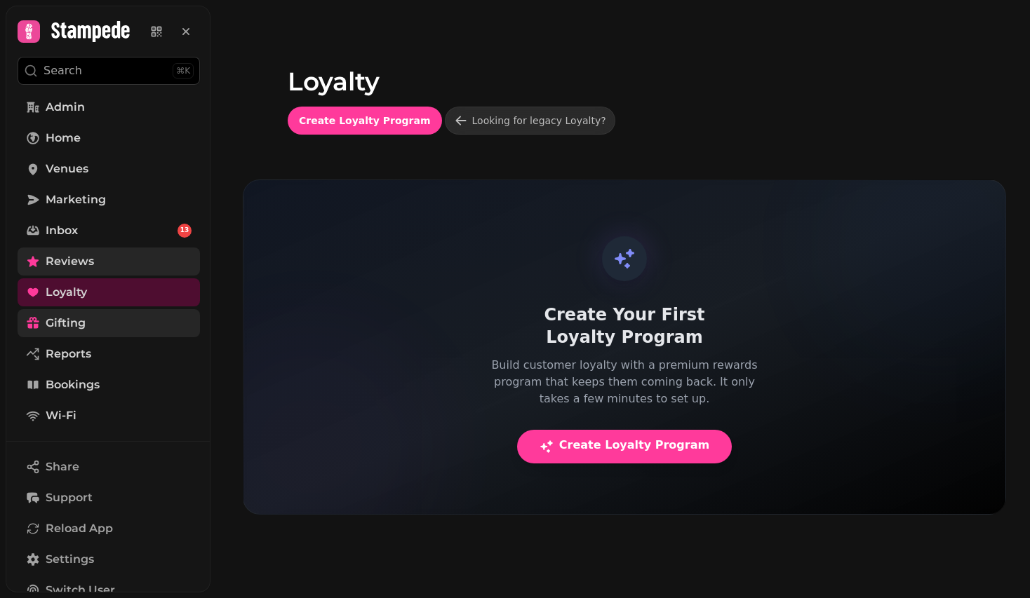
click at [70, 260] on span "Reviews" at bounding box center [70, 261] width 48 height 17
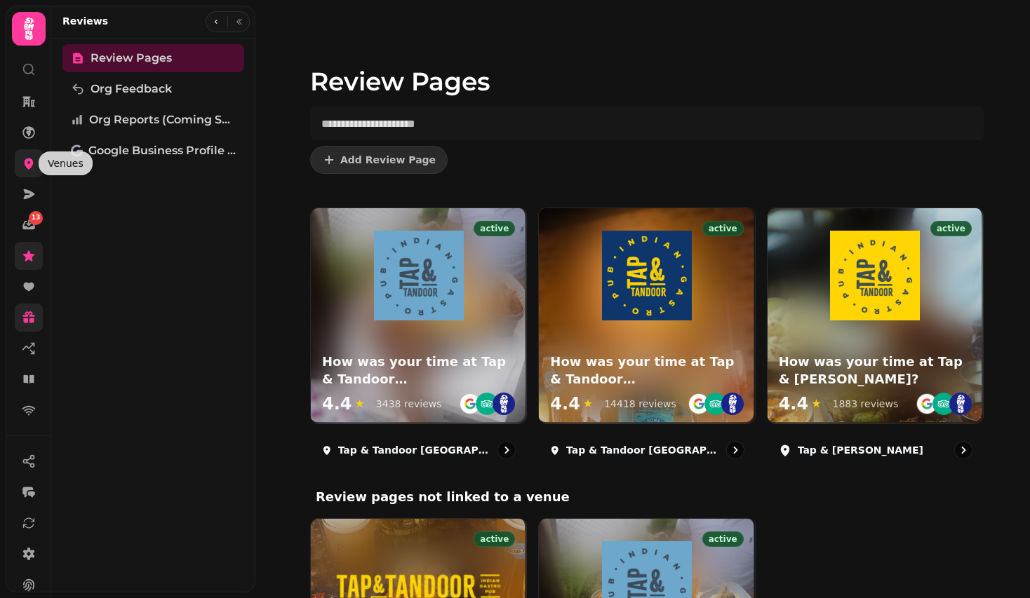
click at [29, 160] on icon at bounding box center [29, 163] width 9 height 11
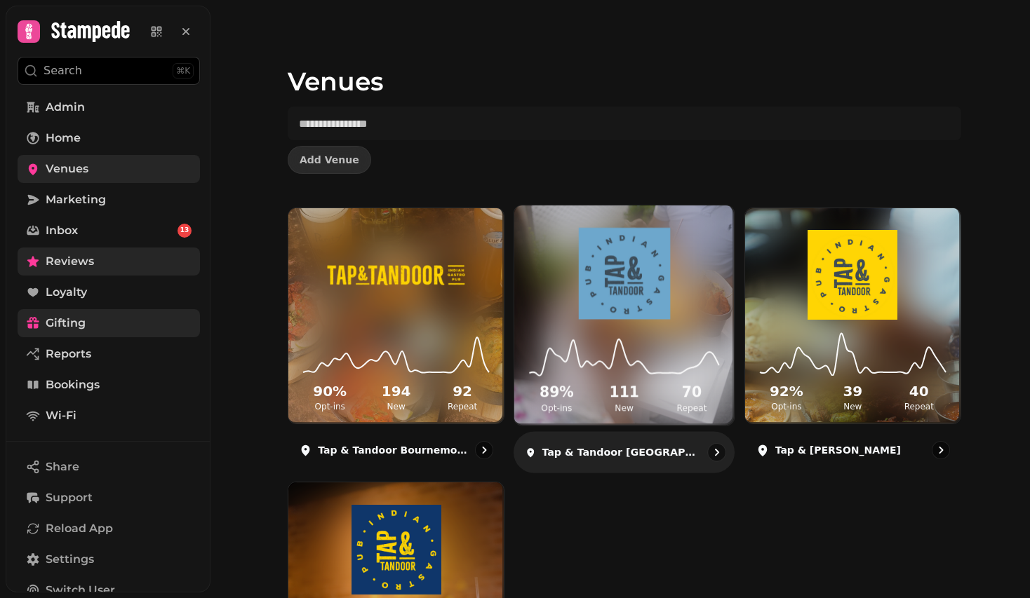
click at [630, 302] on img at bounding box center [623, 274] width 165 height 92
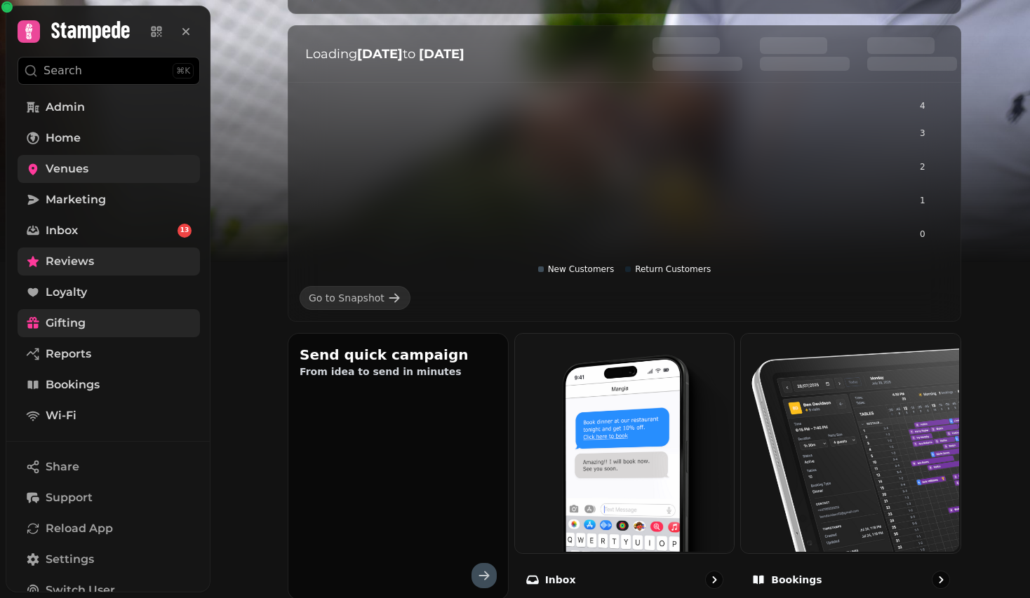
scroll to position [249, 0]
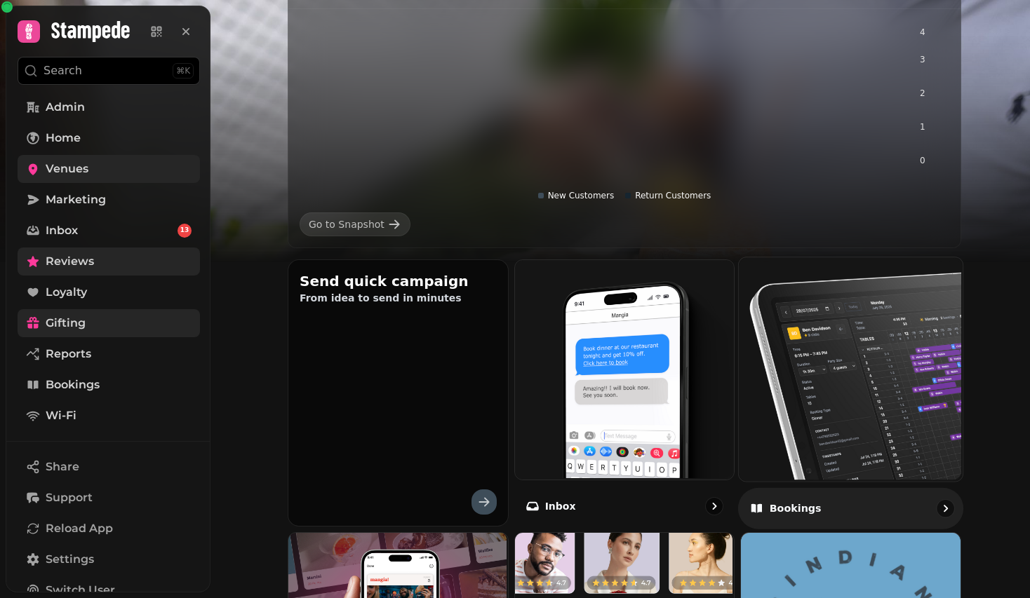
click at [816, 379] on img at bounding box center [849, 368] width 224 height 224
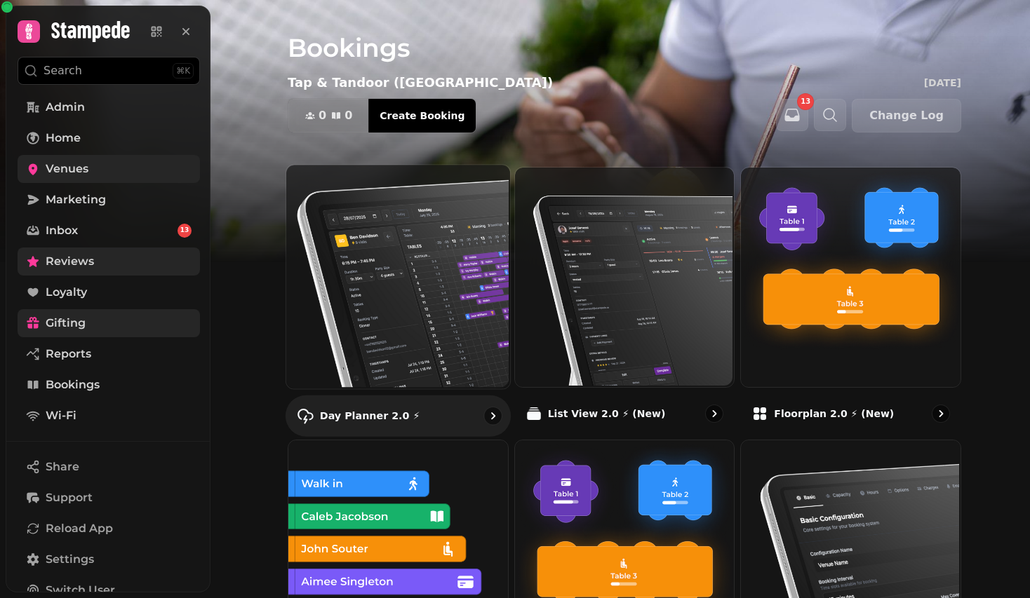
click at [353, 366] on img at bounding box center [397, 275] width 224 height 224
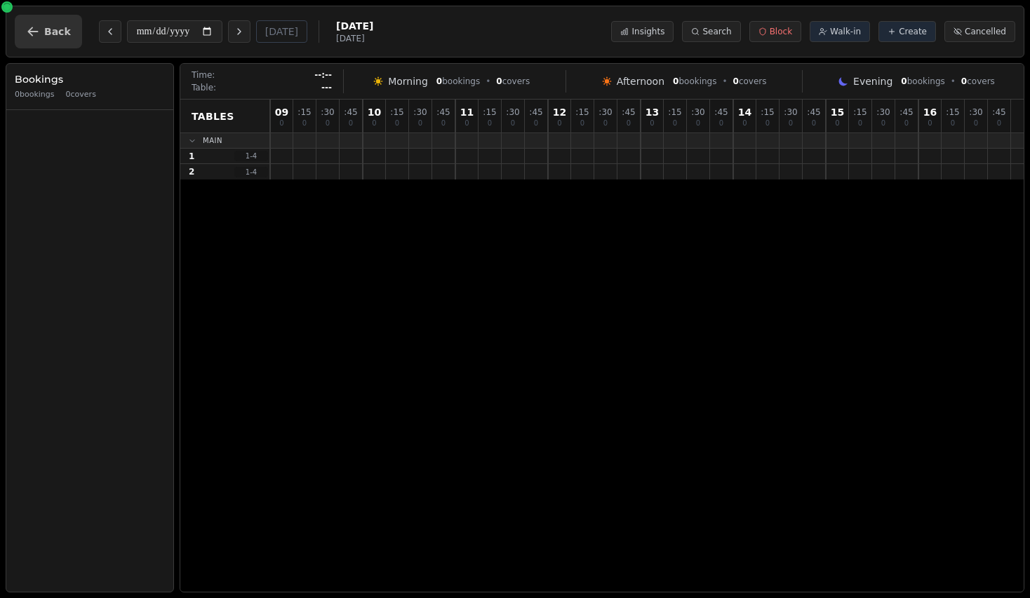
click at [55, 29] on span "Back" at bounding box center [57, 32] width 27 height 10
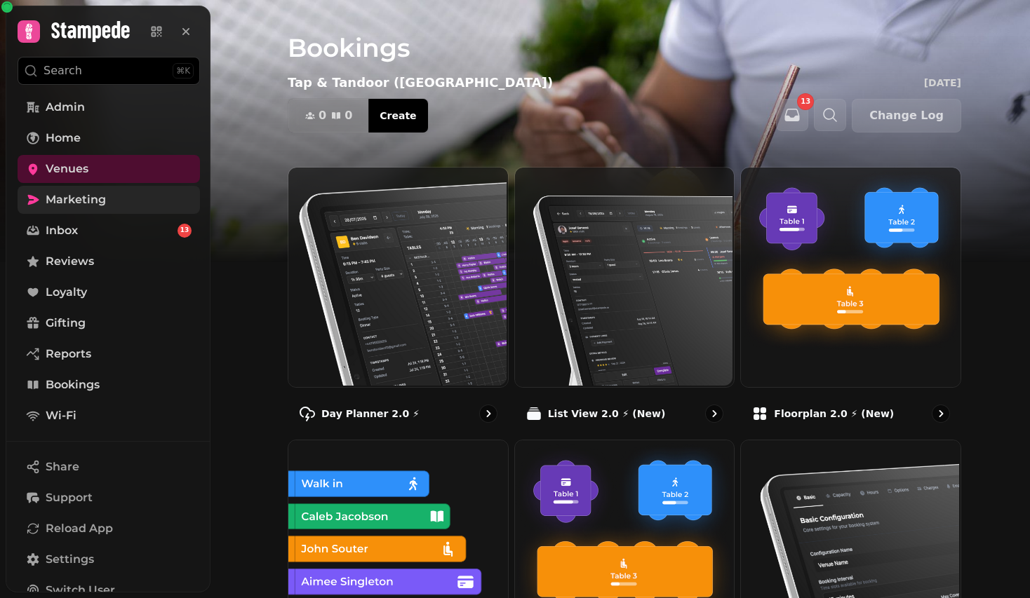
click at [121, 198] on link "Marketing" at bounding box center [109, 200] width 182 height 28
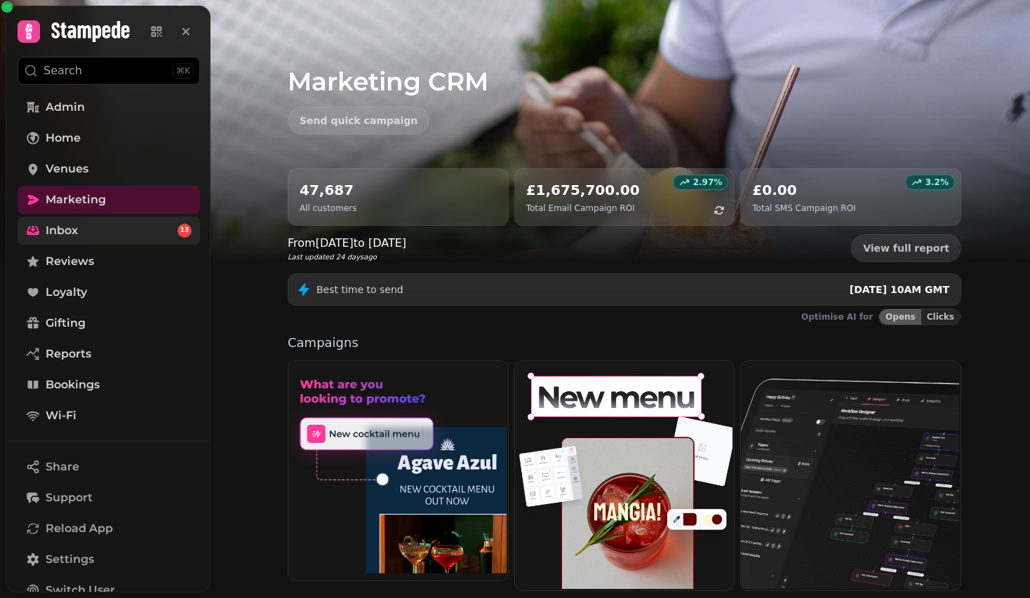
click at [123, 224] on link "Inbox 13" at bounding box center [109, 231] width 182 height 28
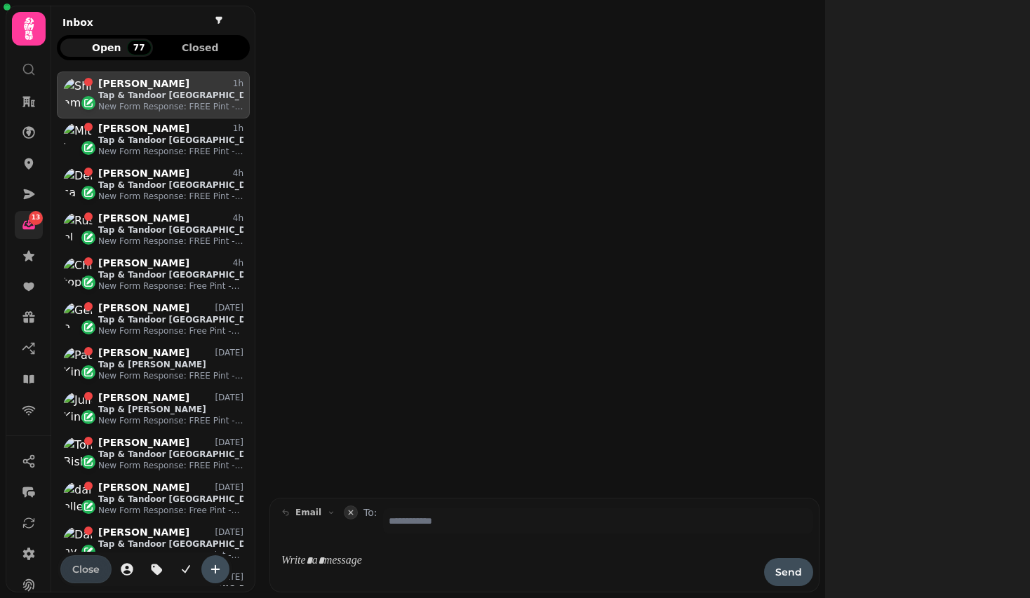
scroll to position [515, 193]
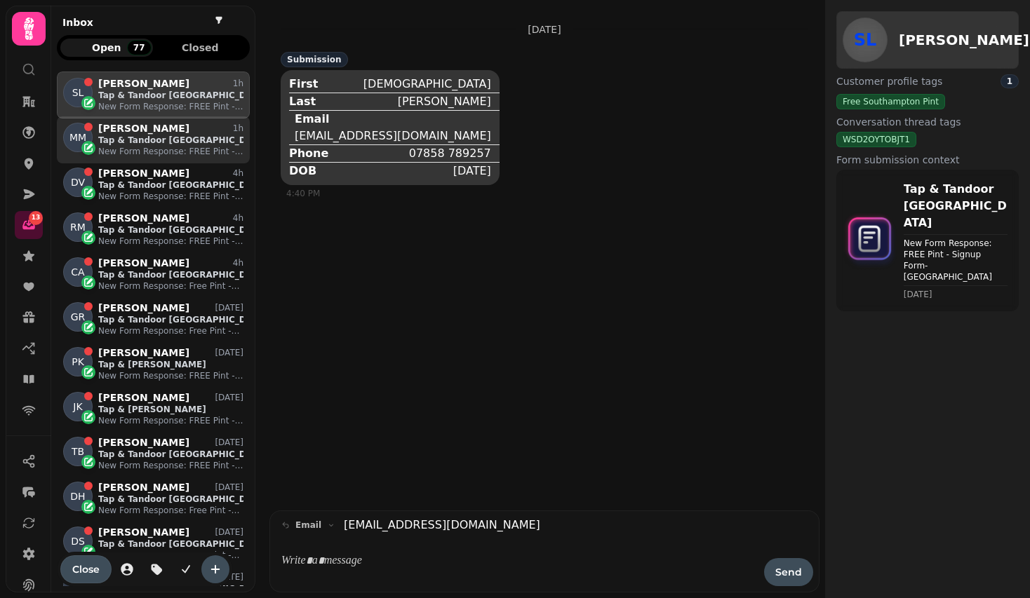
click at [183, 133] on div "Mitali Mavani 1h" at bounding box center [170, 129] width 145 height 12
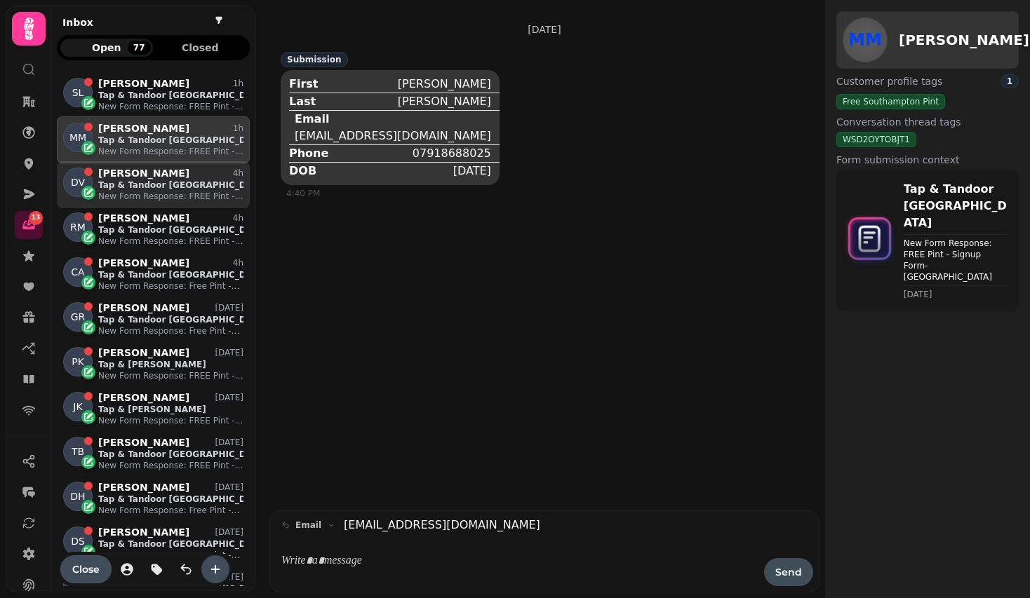
click at [185, 183] on p "Tap & Tandoor Southampton" at bounding box center [170, 185] width 145 height 11
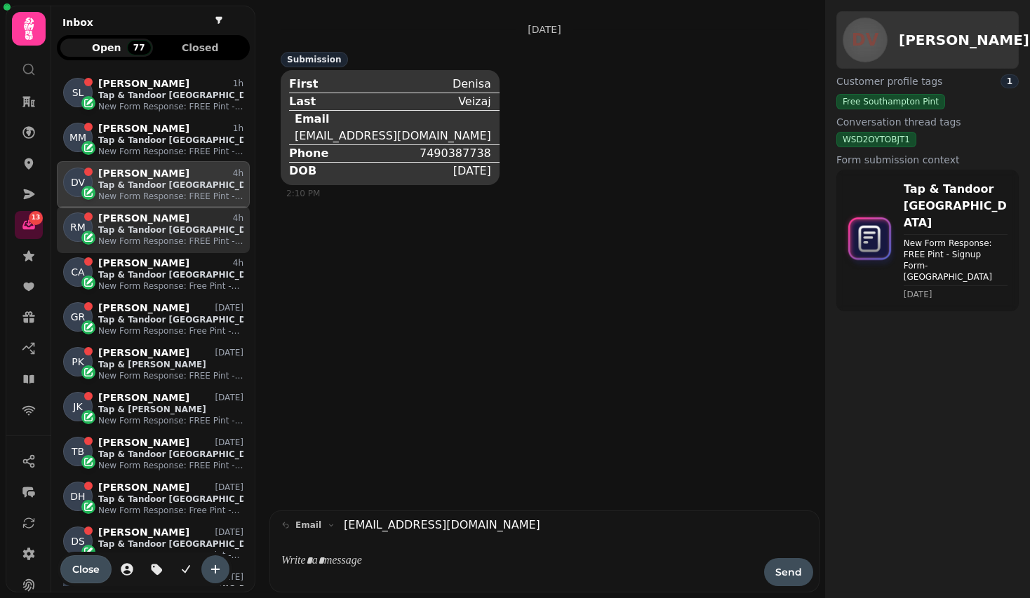
click at [191, 222] on div "Russel Miah 4h" at bounding box center [170, 218] width 145 height 12
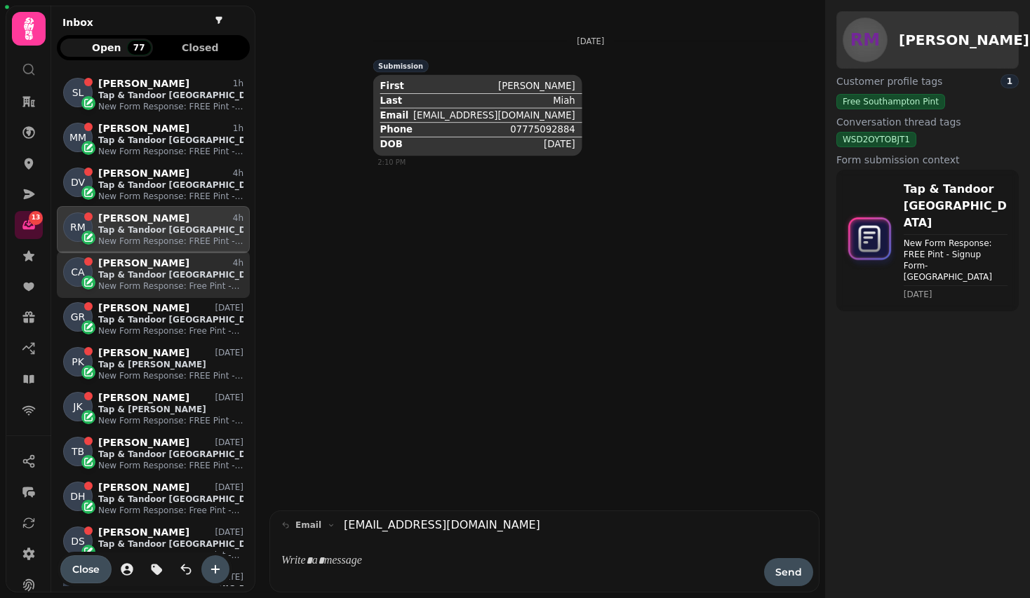
click at [206, 295] on div "CA Christopher Allwood 4h Tap & Tandoor Portsmouth New Form Response: Free Pint…" at bounding box center [153, 274] width 193 height 47
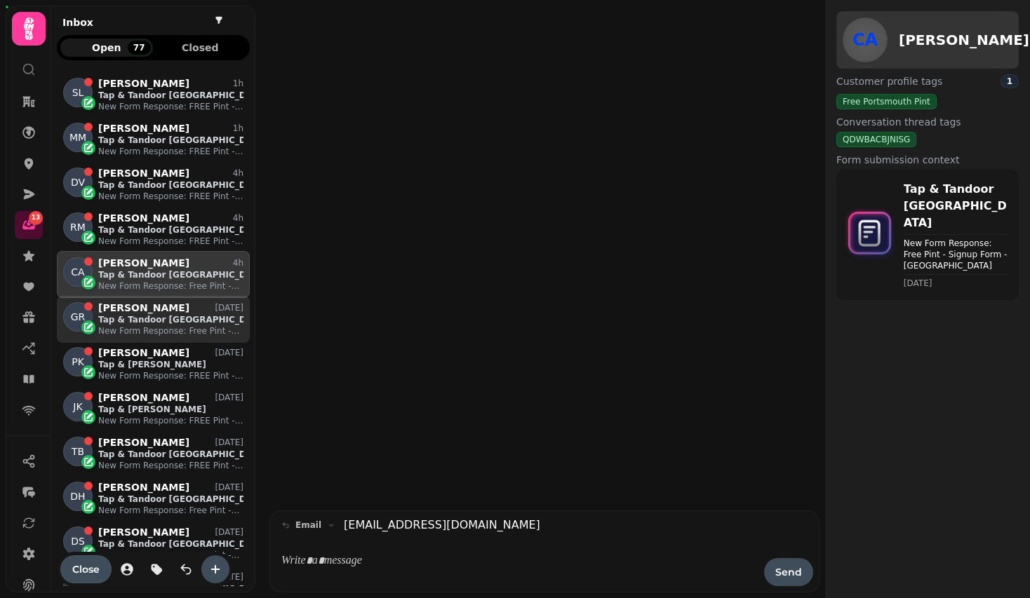
click at [210, 338] on div "GR Gerrie Roberts 24 Aug Tap & Tandoor Portsmouth New Form Response: Free Pint …" at bounding box center [153, 319] width 193 height 47
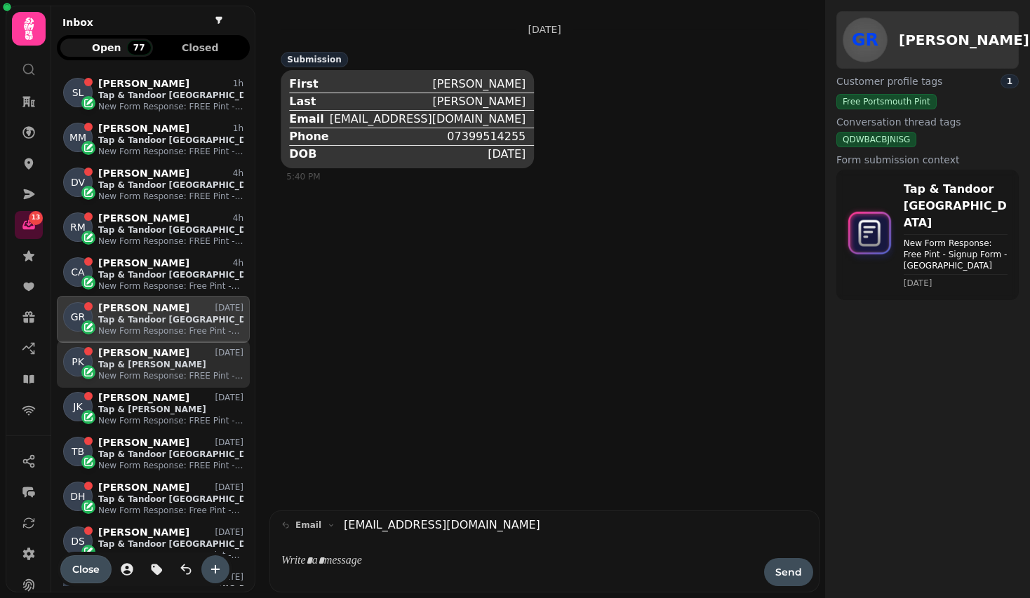
click at [215, 377] on p "New Form Response: FREE Pint - Signup Form- Solihull" at bounding box center [170, 375] width 145 height 11
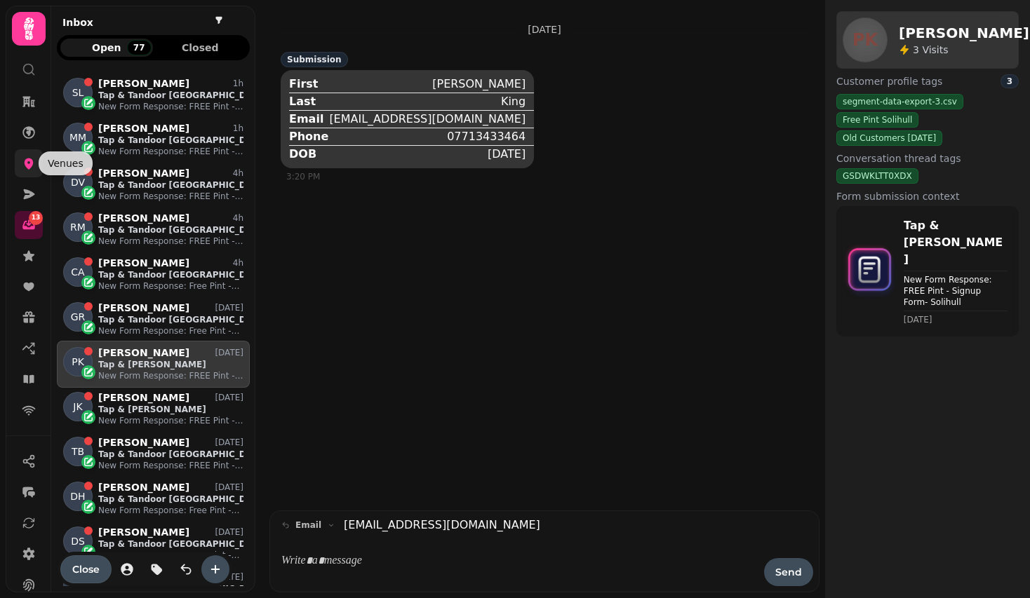
click at [25, 168] on icon at bounding box center [29, 163] width 14 height 14
